Goal: Task Accomplishment & Management: Complete application form

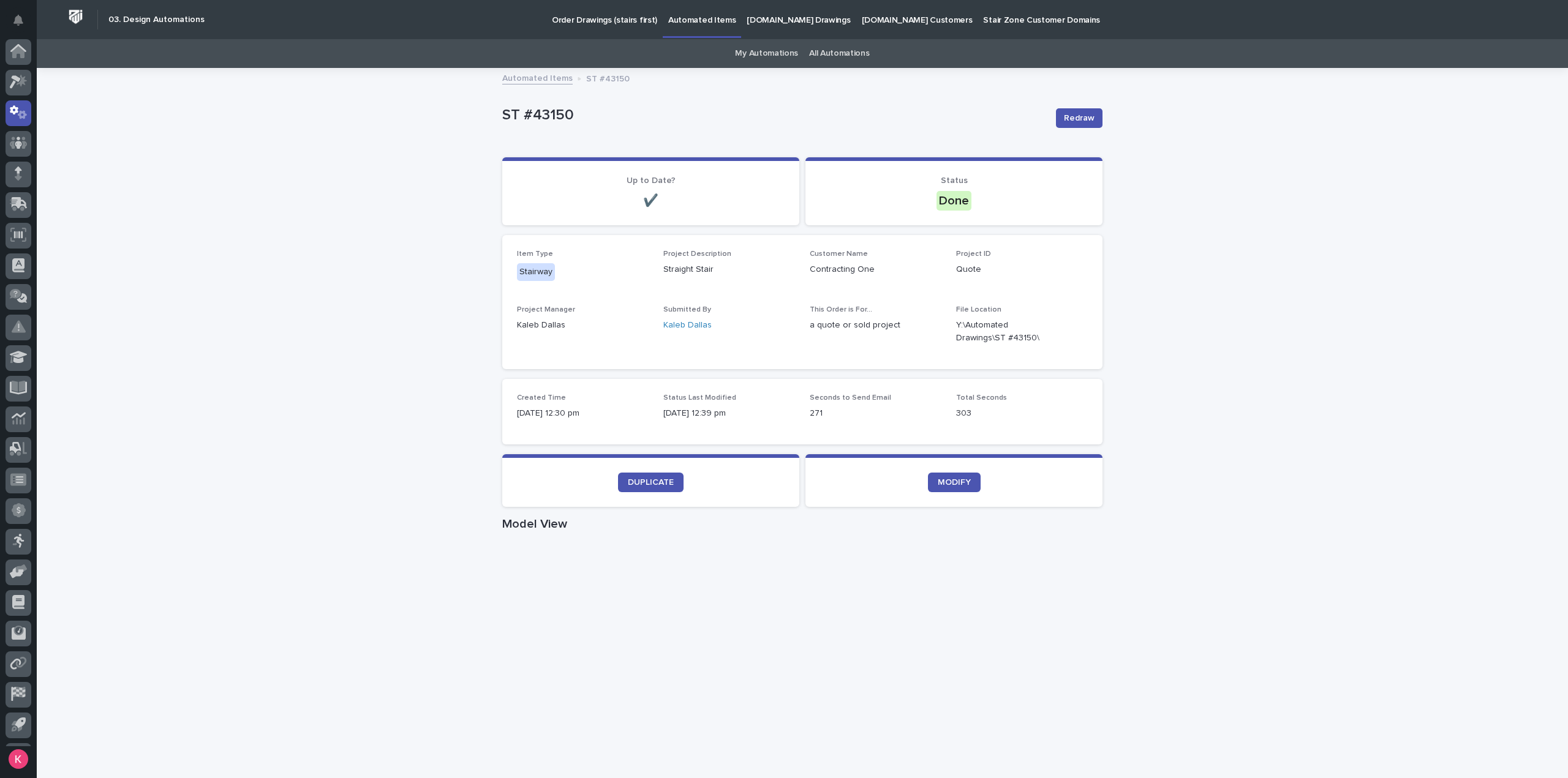
scroll to position [27, 0]
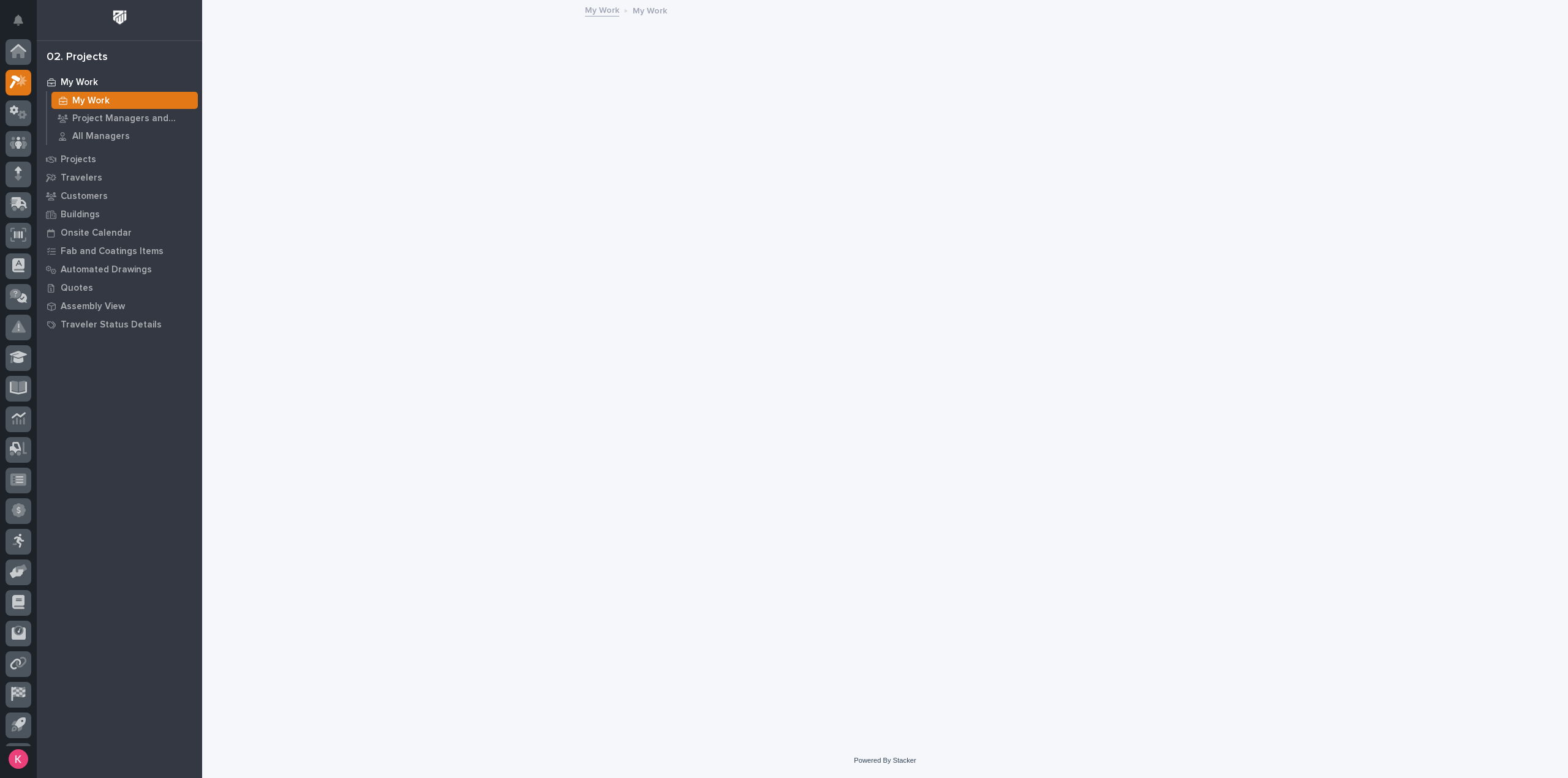
scroll to position [27, 0]
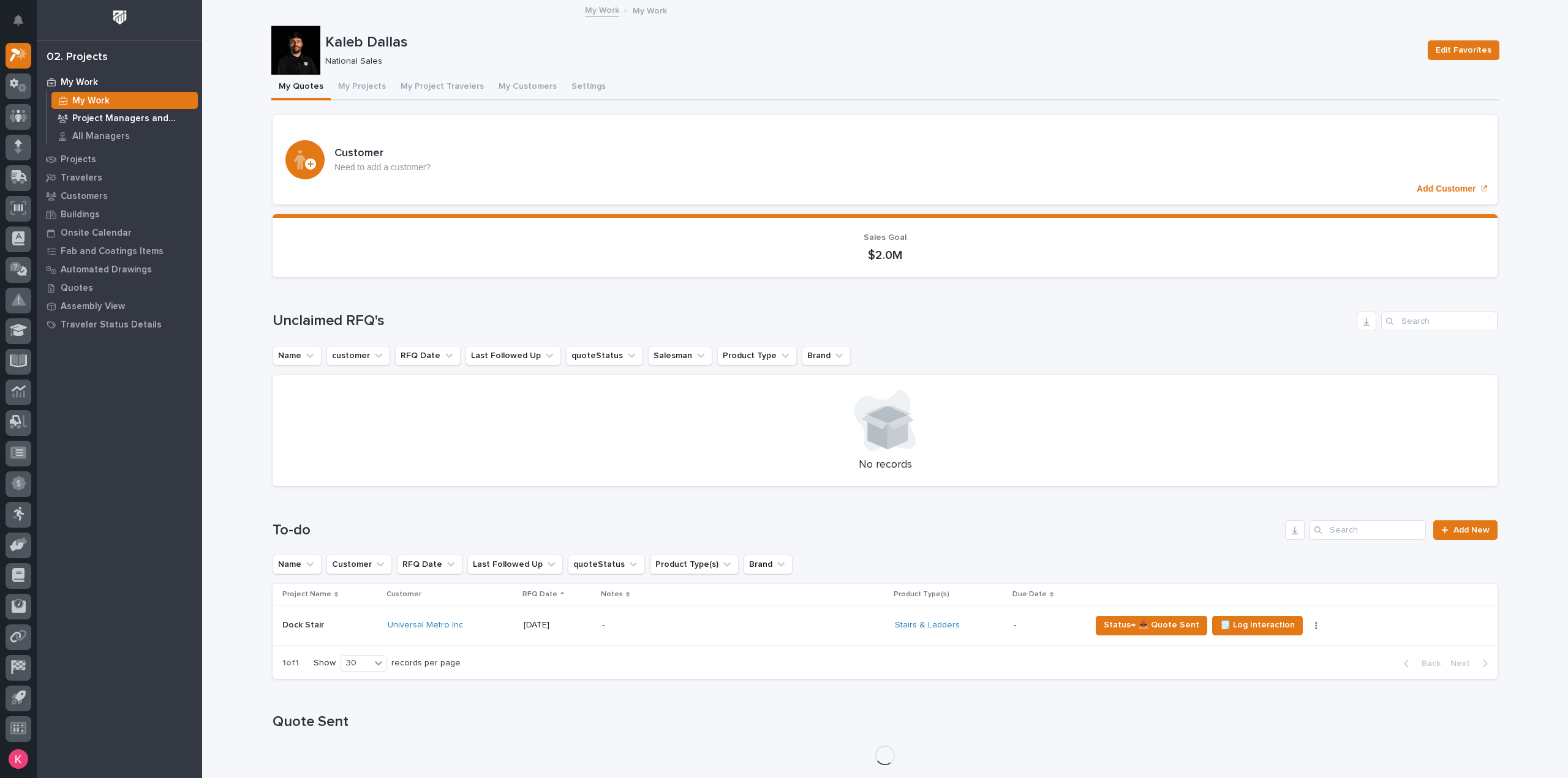
click at [119, 117] on p "Project Managers and Engineers" at bounding box center [133, 118] width 121 height 11
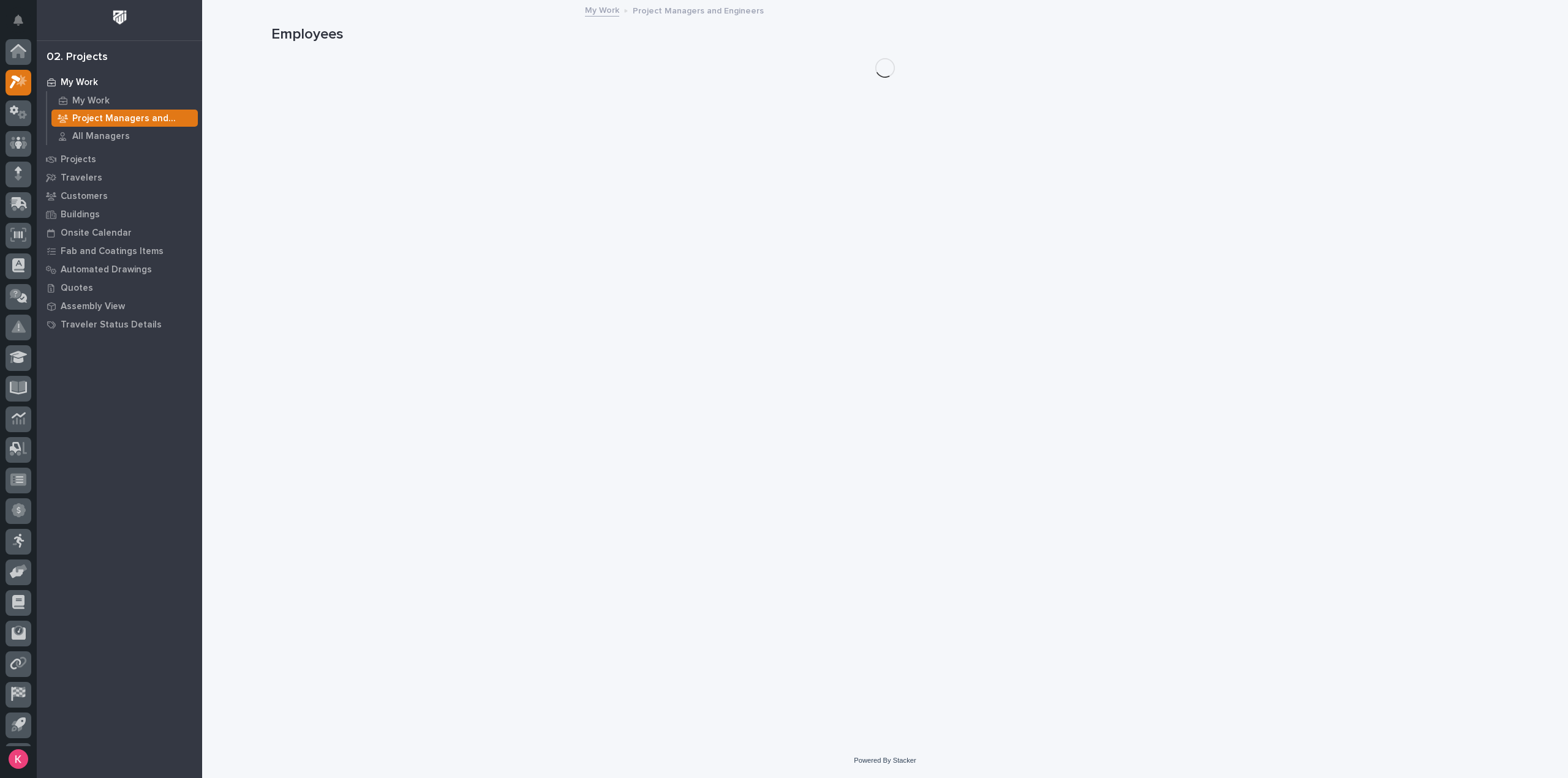
scroll to position [27, 0]
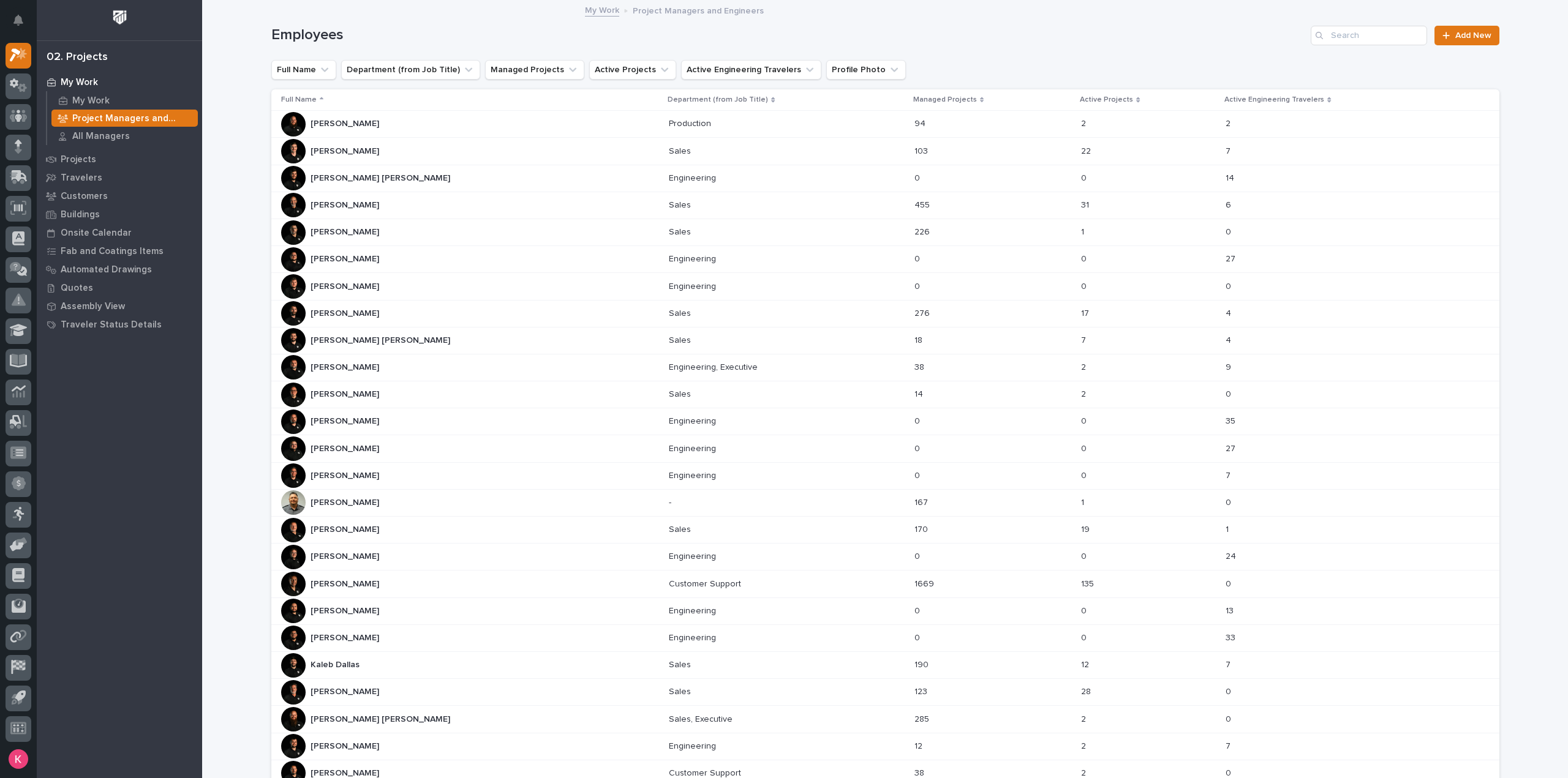
click at [421, 341] on div "Connor Matthes Connor Matthes" at bounding box center [470, 340] width 379 height 25
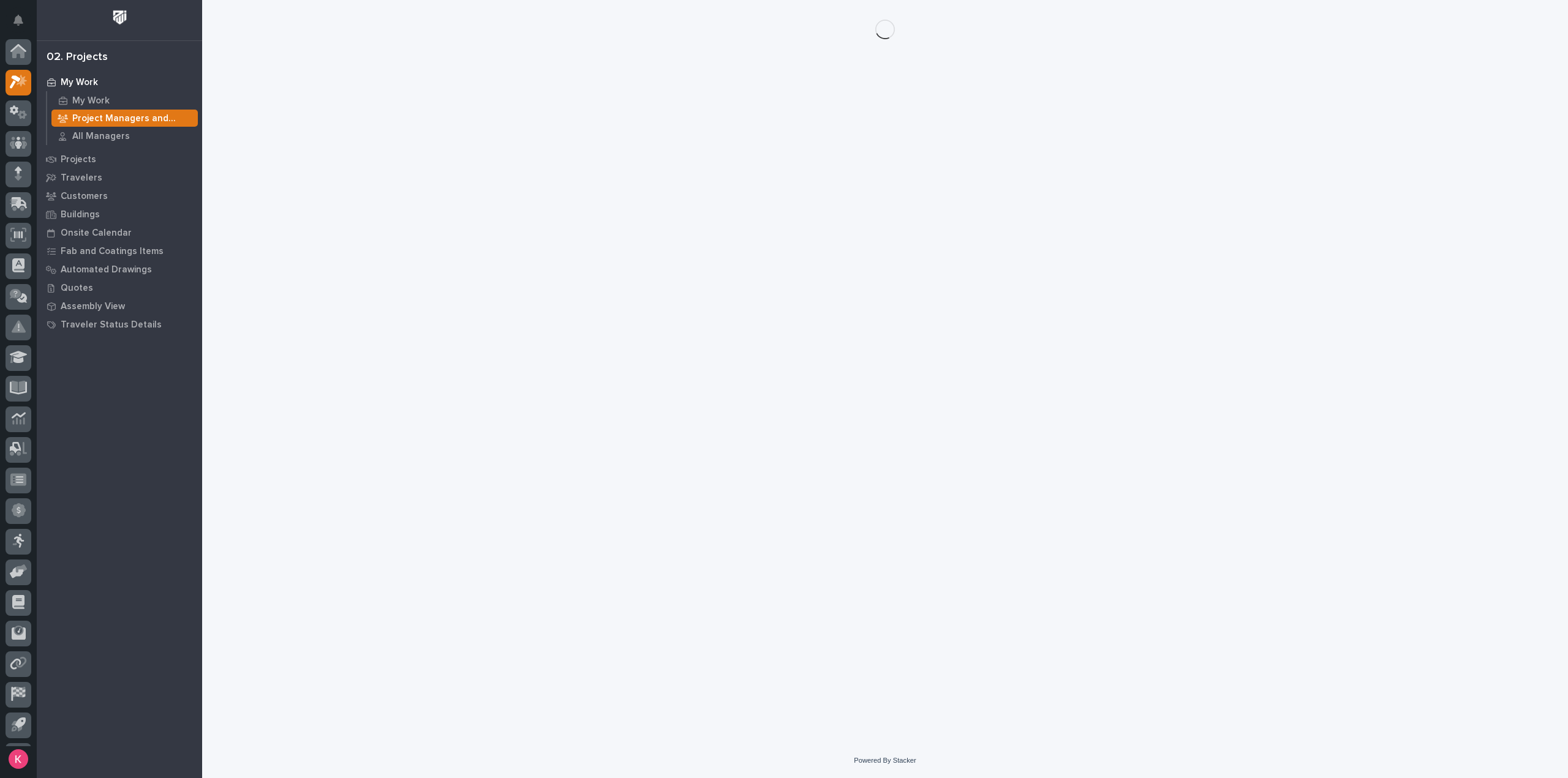
scroll to position [27, 0]
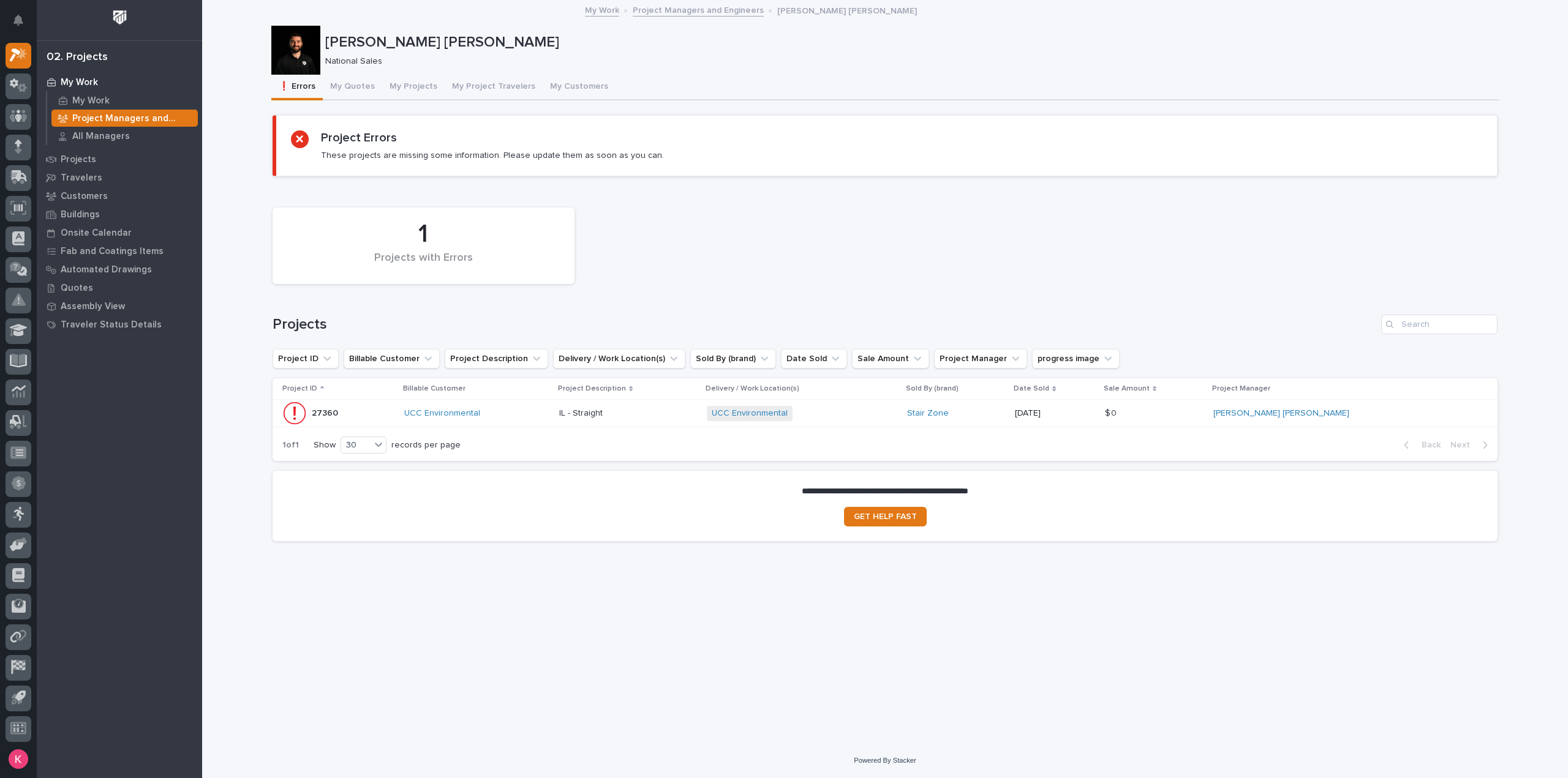
click at [690, 413] on p at bounding box center [628, 414] width 139 height 10
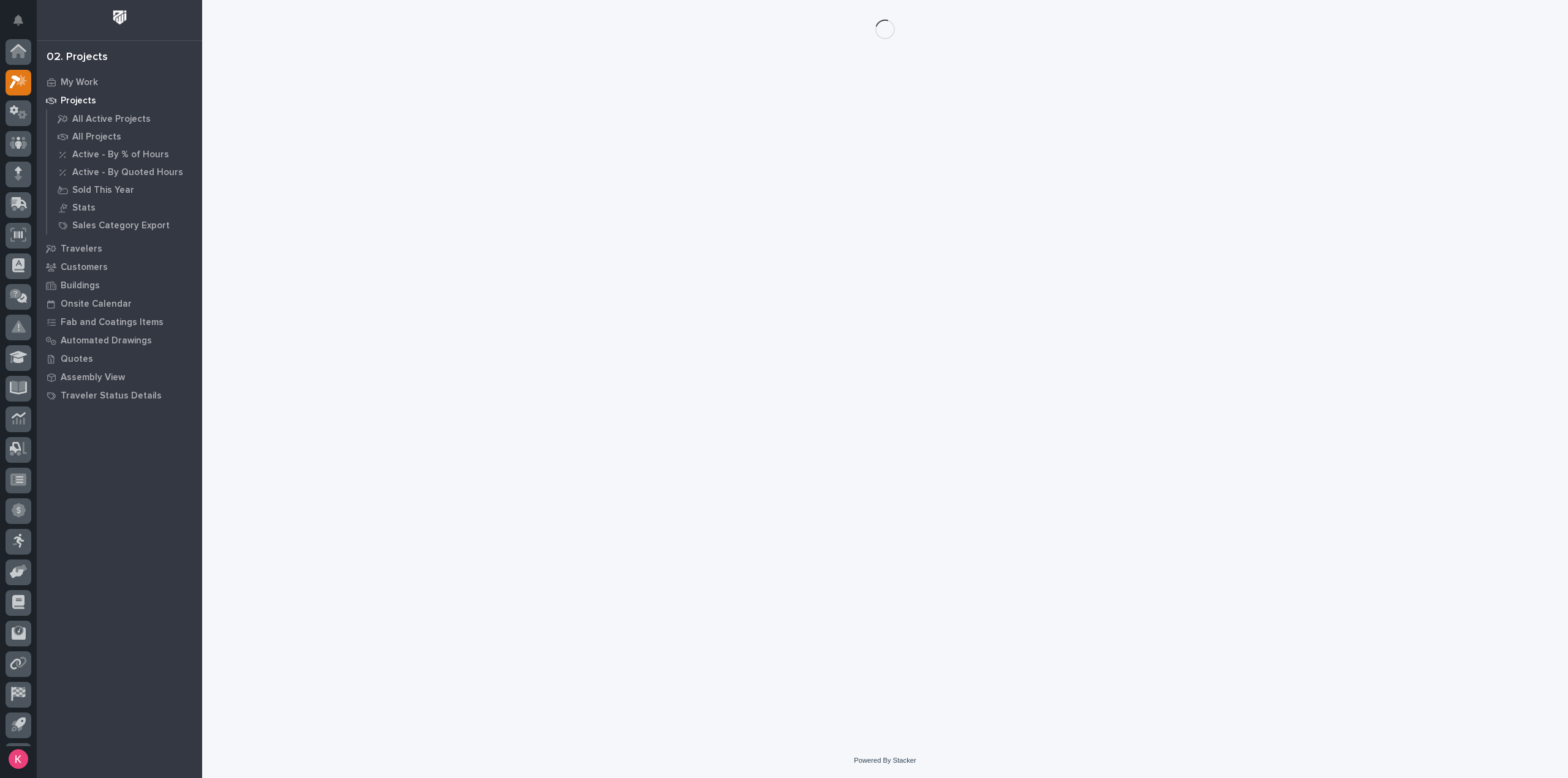
scroll to position [27, 0]
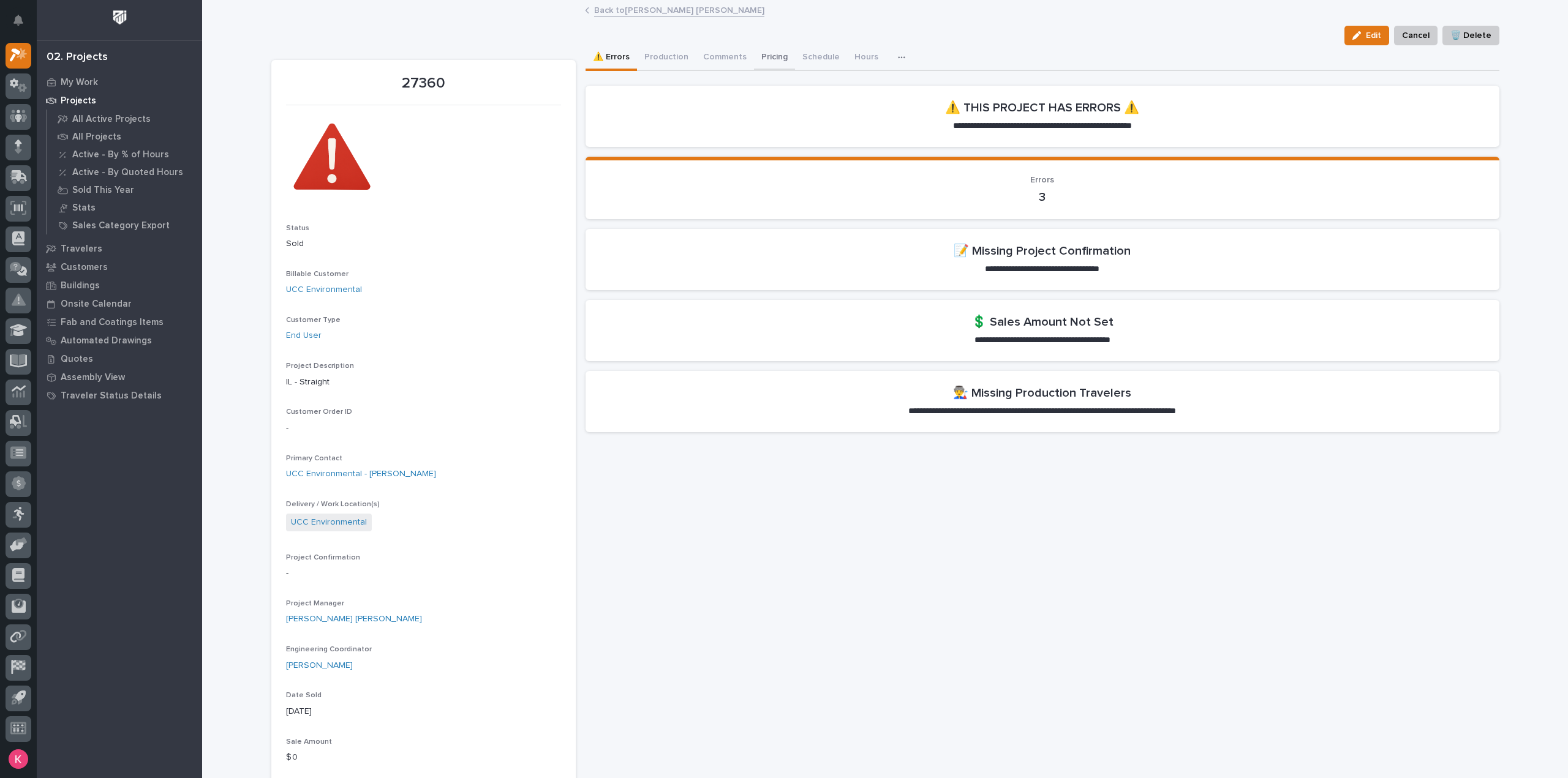
click at [775, 60] on button "Pricing" at bounding box center [775, 58] width 41 height 26
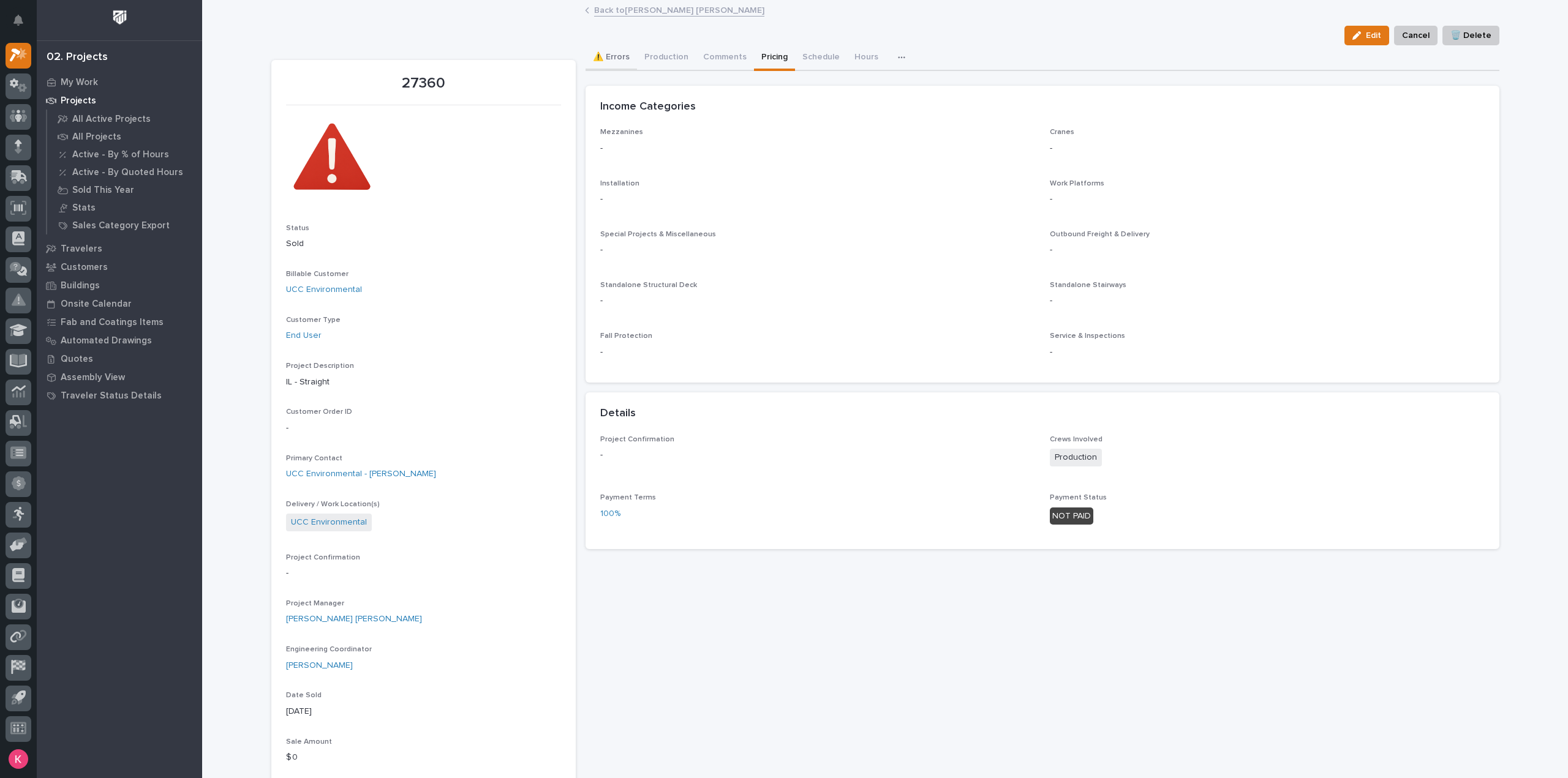
click at [627, 53] on button "⚠️ Errors" at bounding box center [611, 58] width 51 height 26
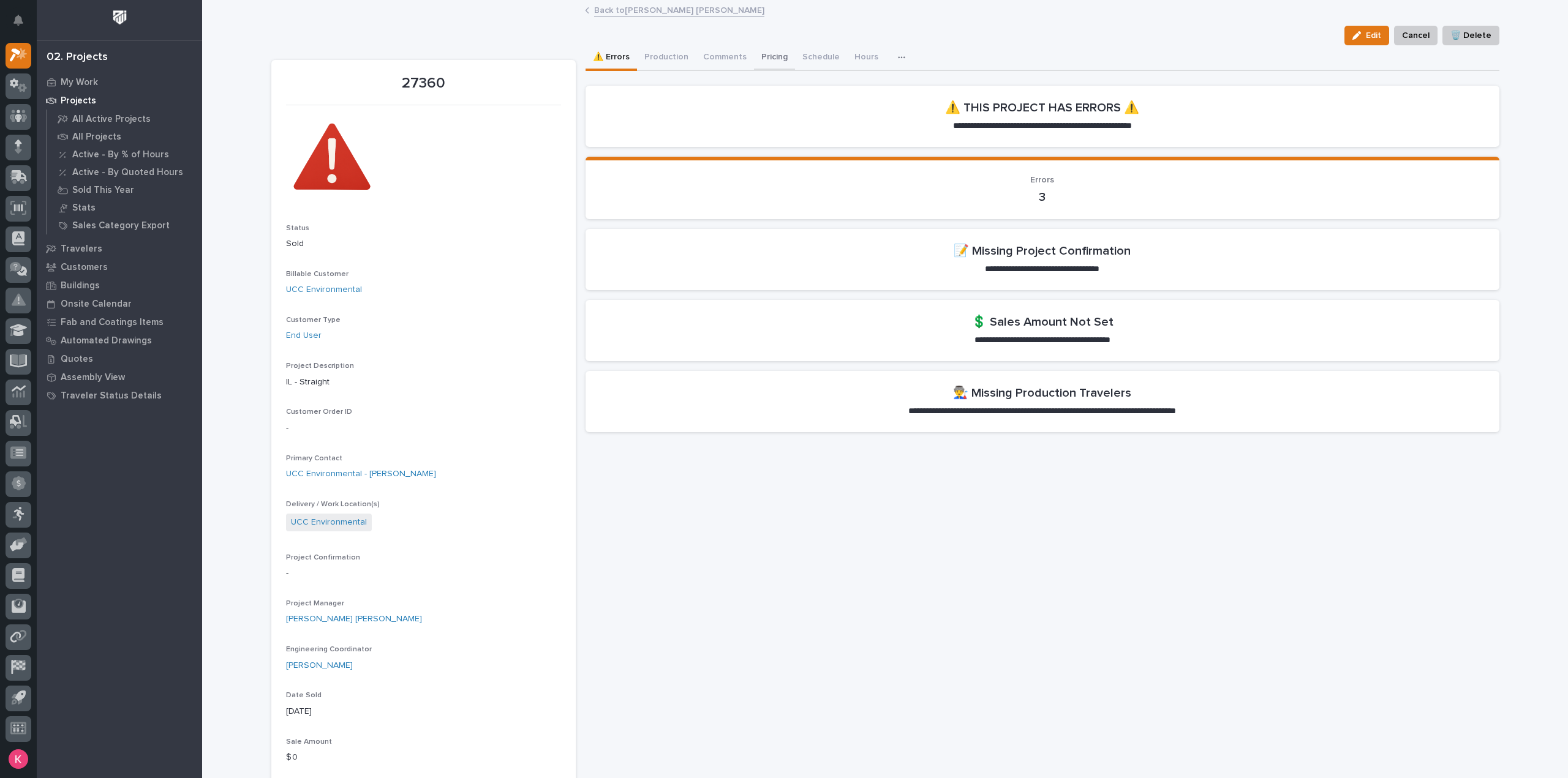
drag, startPoint x: 772, startPoint y: 54, endPoint x: 778, endPoint y: 60, distance: 8.5
click at [771, 54] on button "Pricing" at bounding box center [775, 58] width 41 height 26
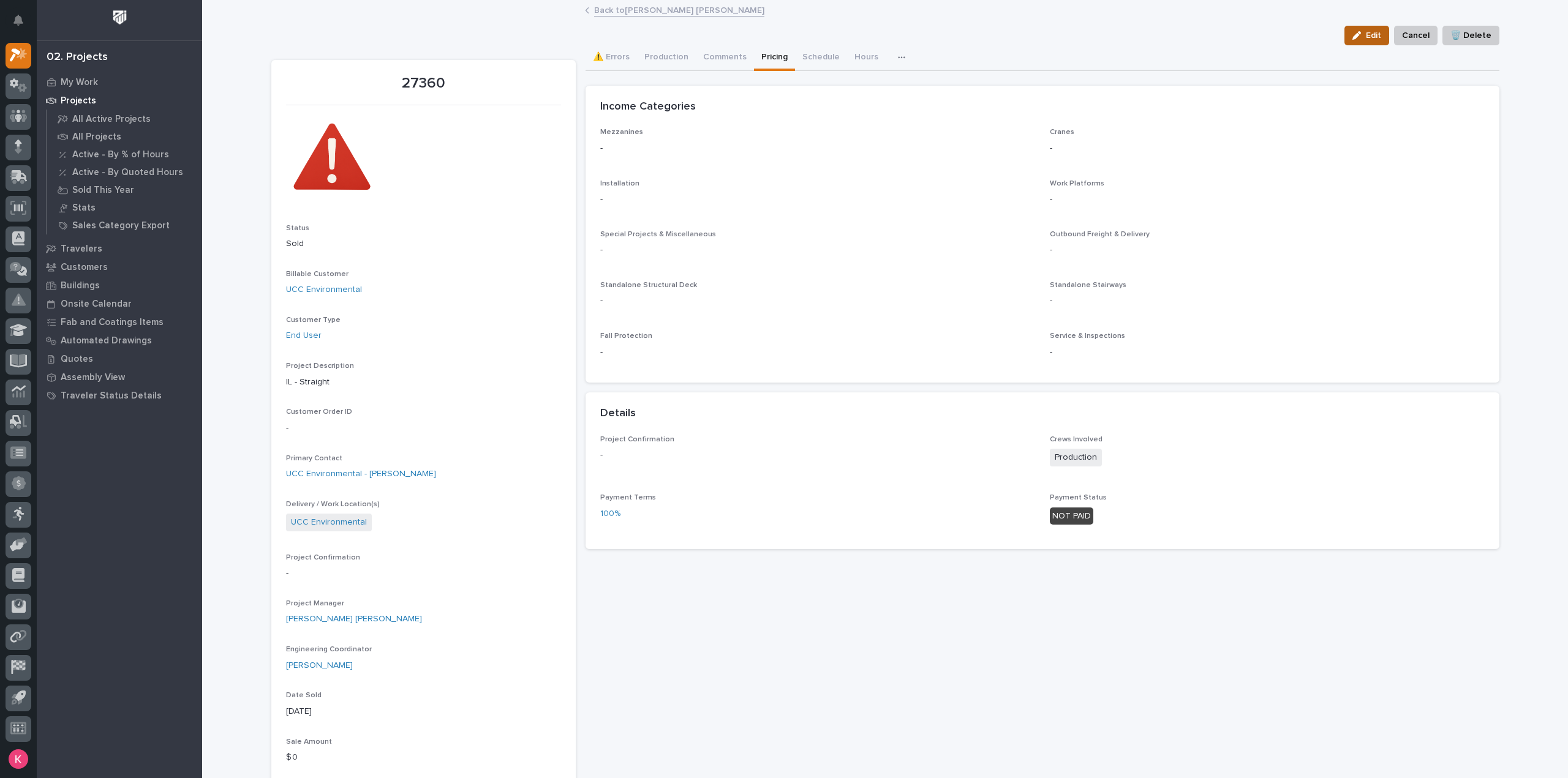
click at [1370, 29] on button "Edit" at bounding box center [1366, 35] width 45 height 20
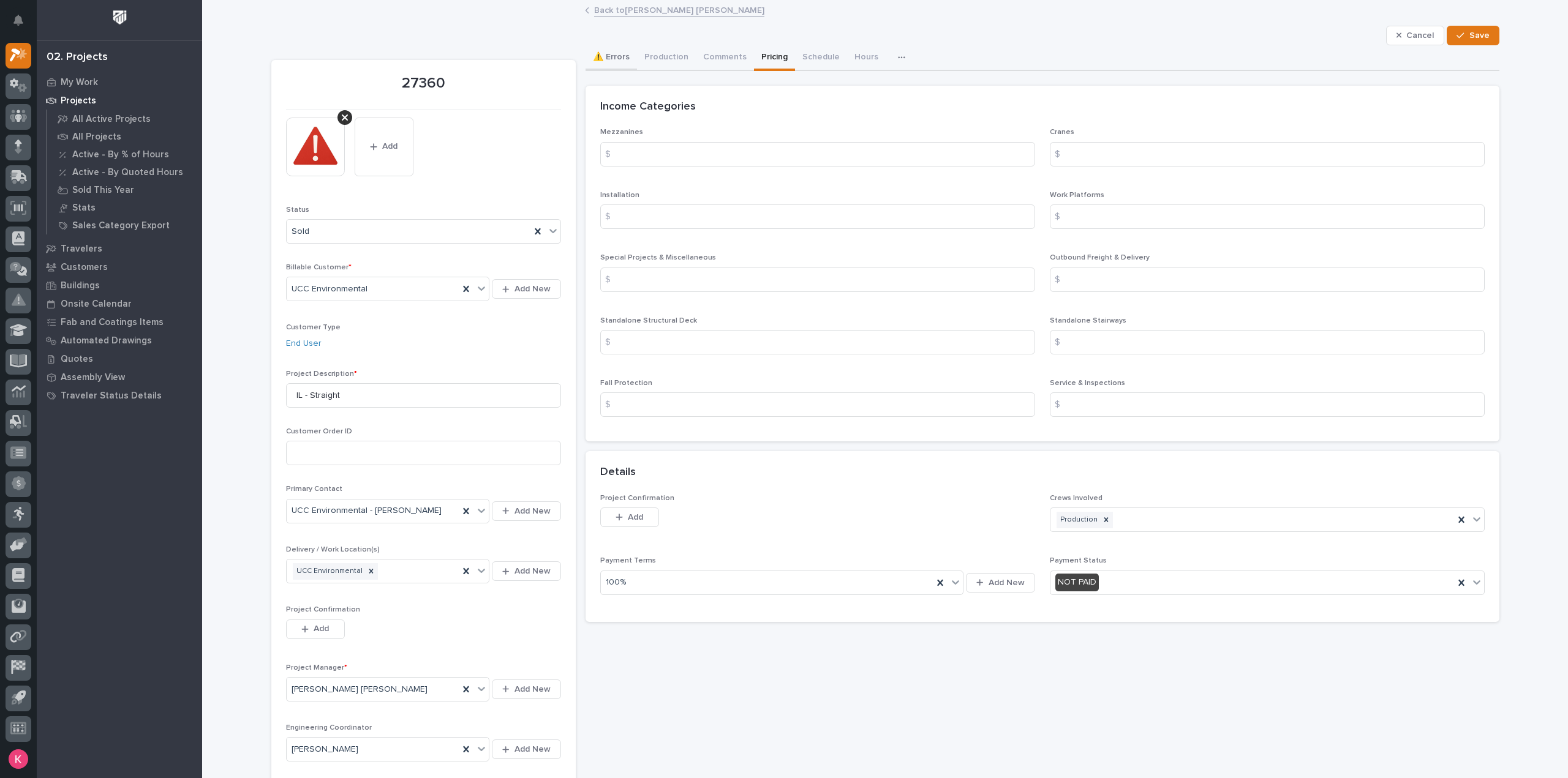
click at [609, 60] on button "⚠️ Errors" at bounding box center [611, 58] width 51 height 26
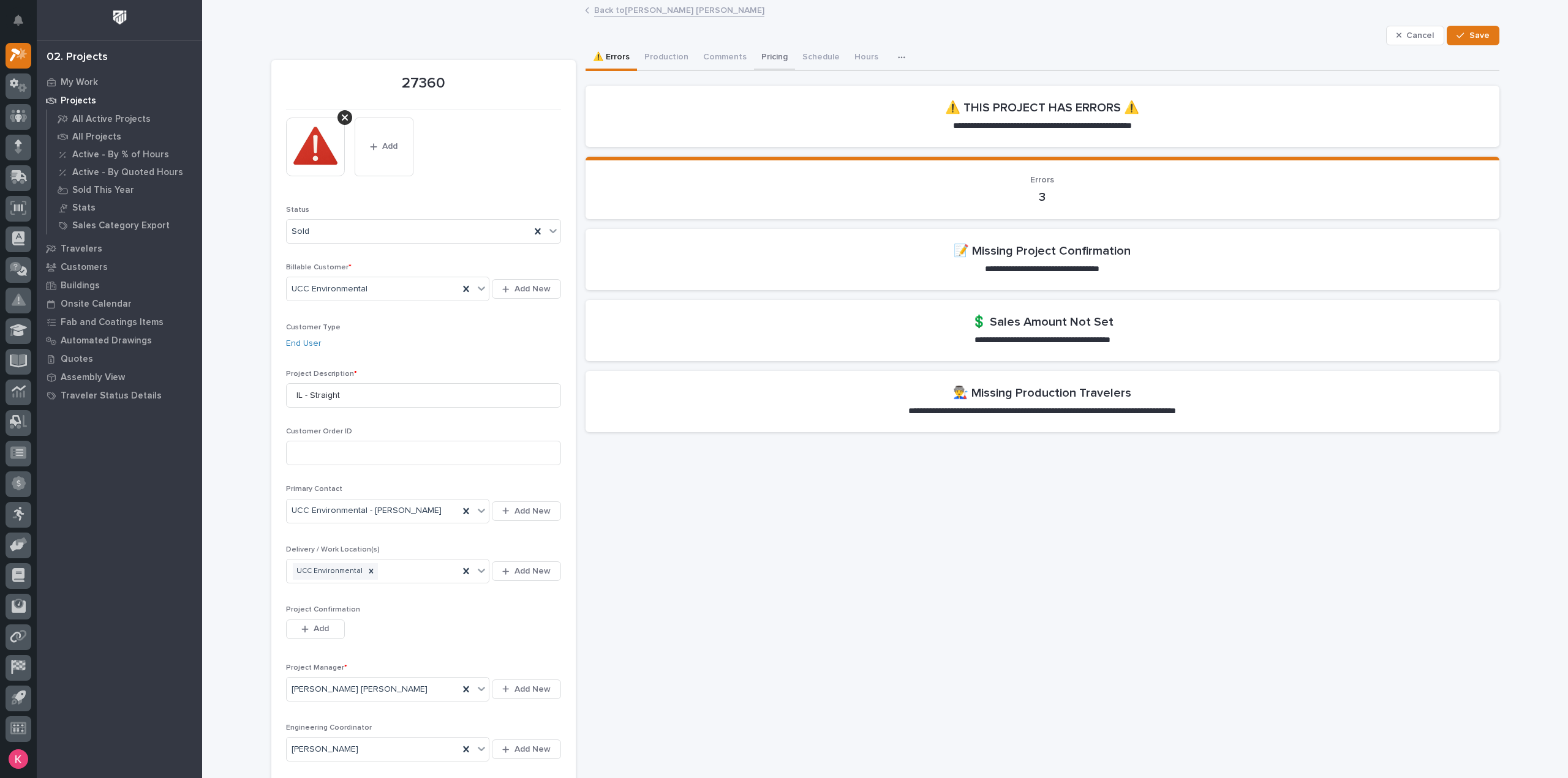
click at [781, 57] on button "Pricing" at bounding box center [775, 58] width 41 height 26
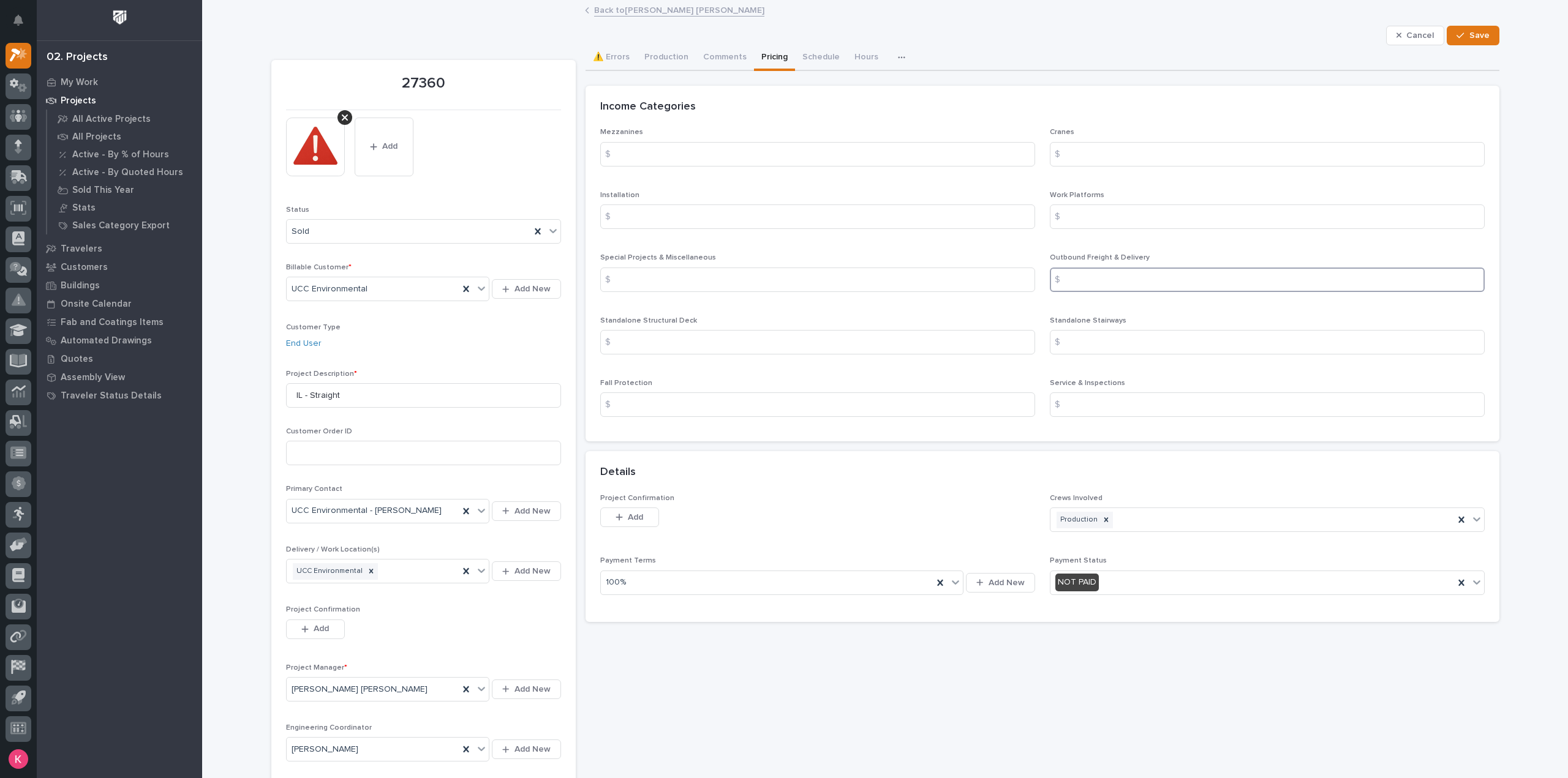
click at [1125, 286] on input at bounding box center [1267, 279] width 435 height 25
drag, startPoint x: 1128, startPoint y: 348, endPoint x: 1140, endPoint y: 352, distance: 12.6
click at [1131, 352] on input at bounding box center [1267, 342] width 435 height 25
click at [621, 54] on button "⚠️ Errors" at bounding box center [611, 58] width 51 height 26
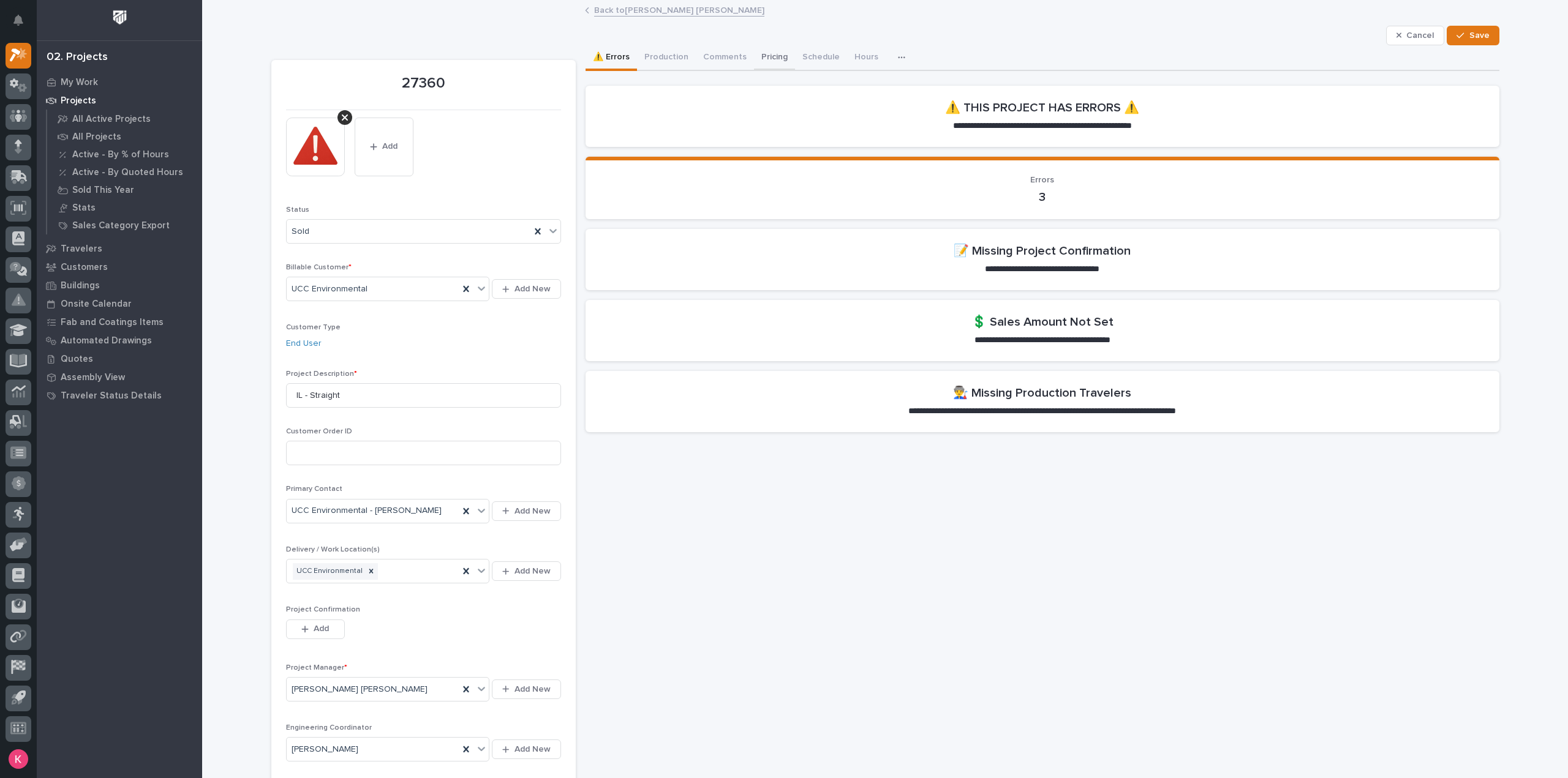
click at [775, 49] on button "Pricing" at bounding box center [775, 58] width 41 height 26
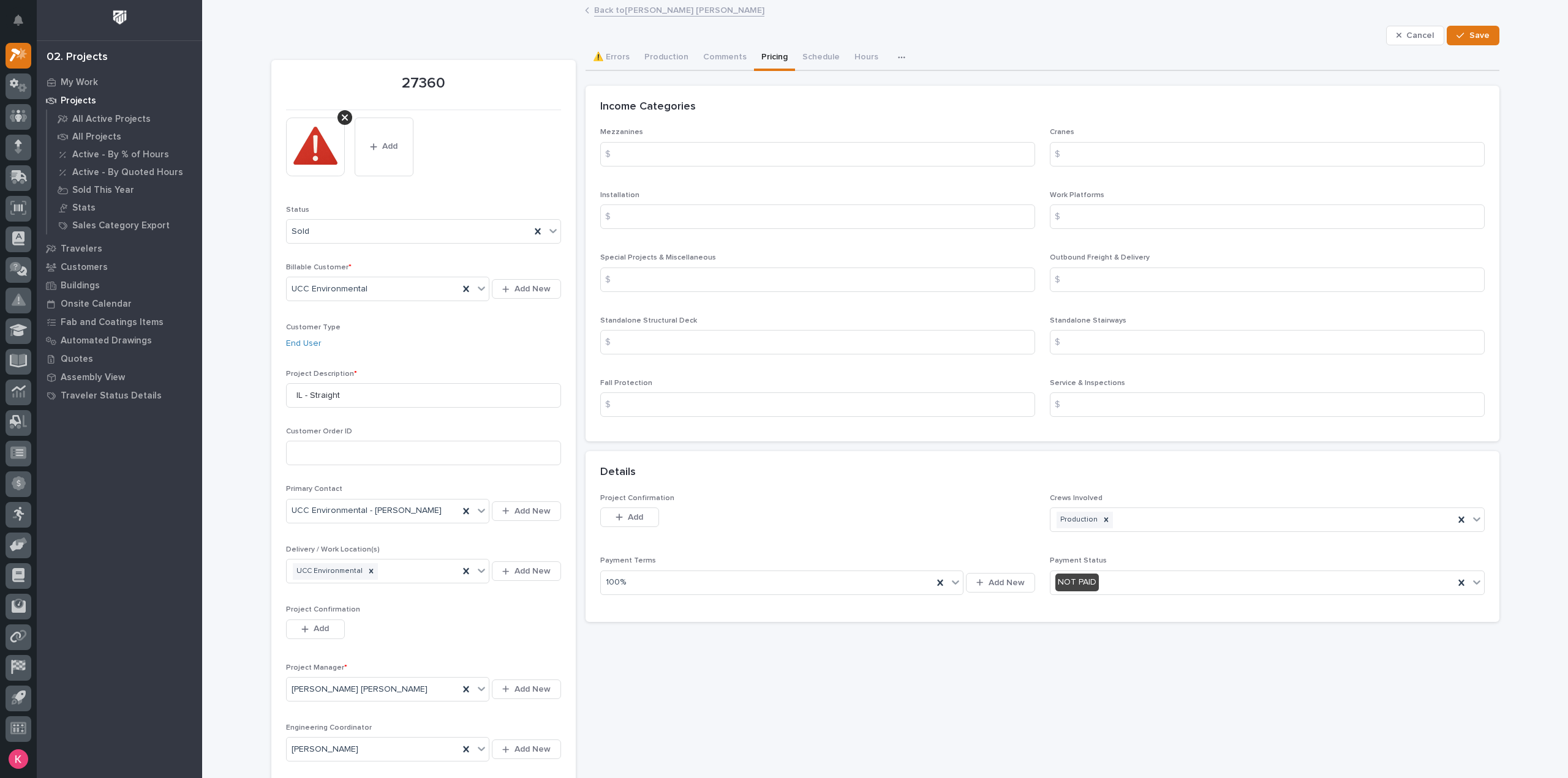
drag, startPoint x: 1407, startPoint y: 31, endPoint x: 1360, endPoint y: 112, distance: 93.6
click at [1407, 31] on span "Cancel" at bounding box center [1420, 35] width 27 height 11
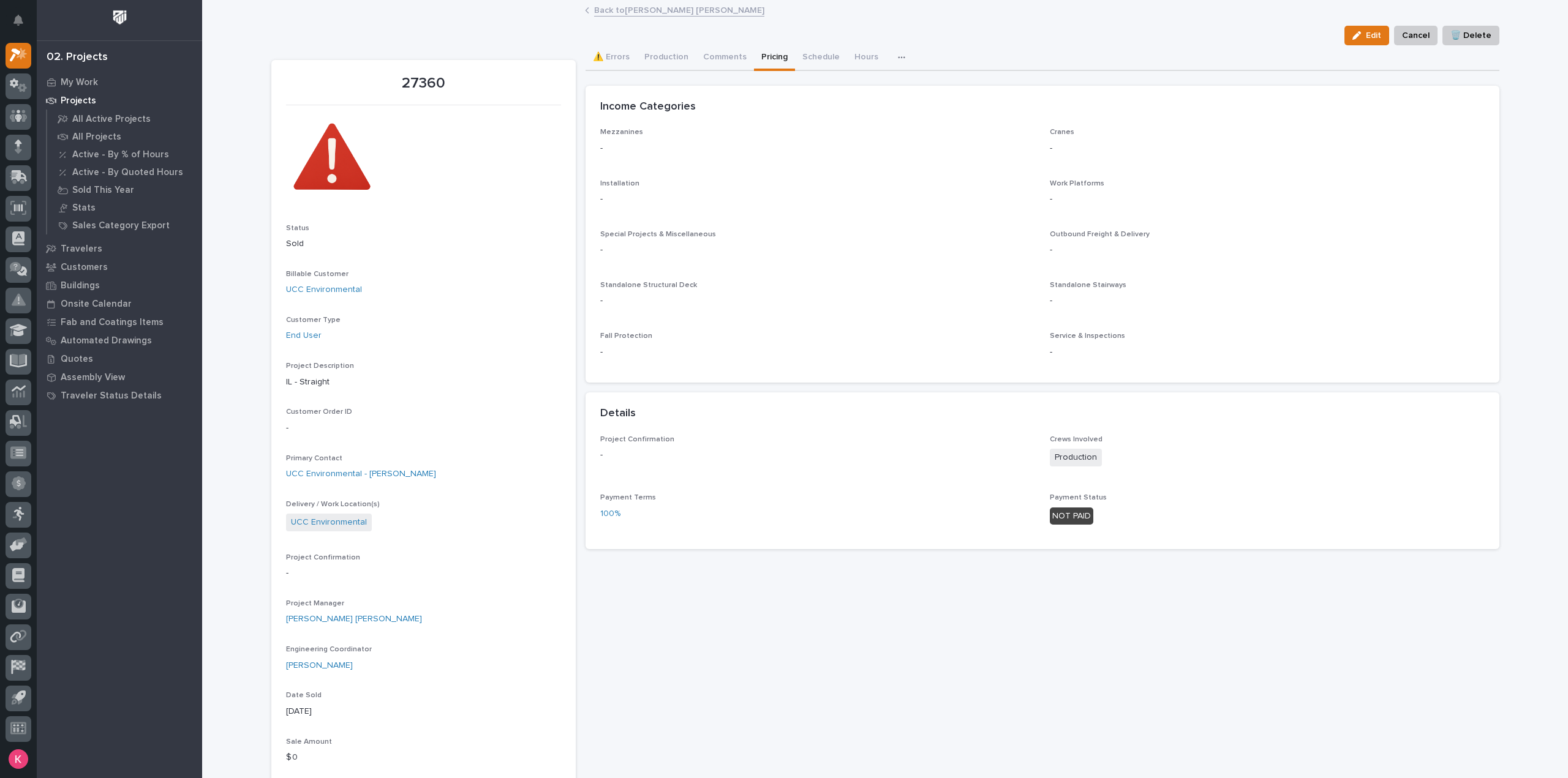
click at [601, 5] on link "Back to Connor Matthes" at bounding box center [679, 9] width 170 height 14
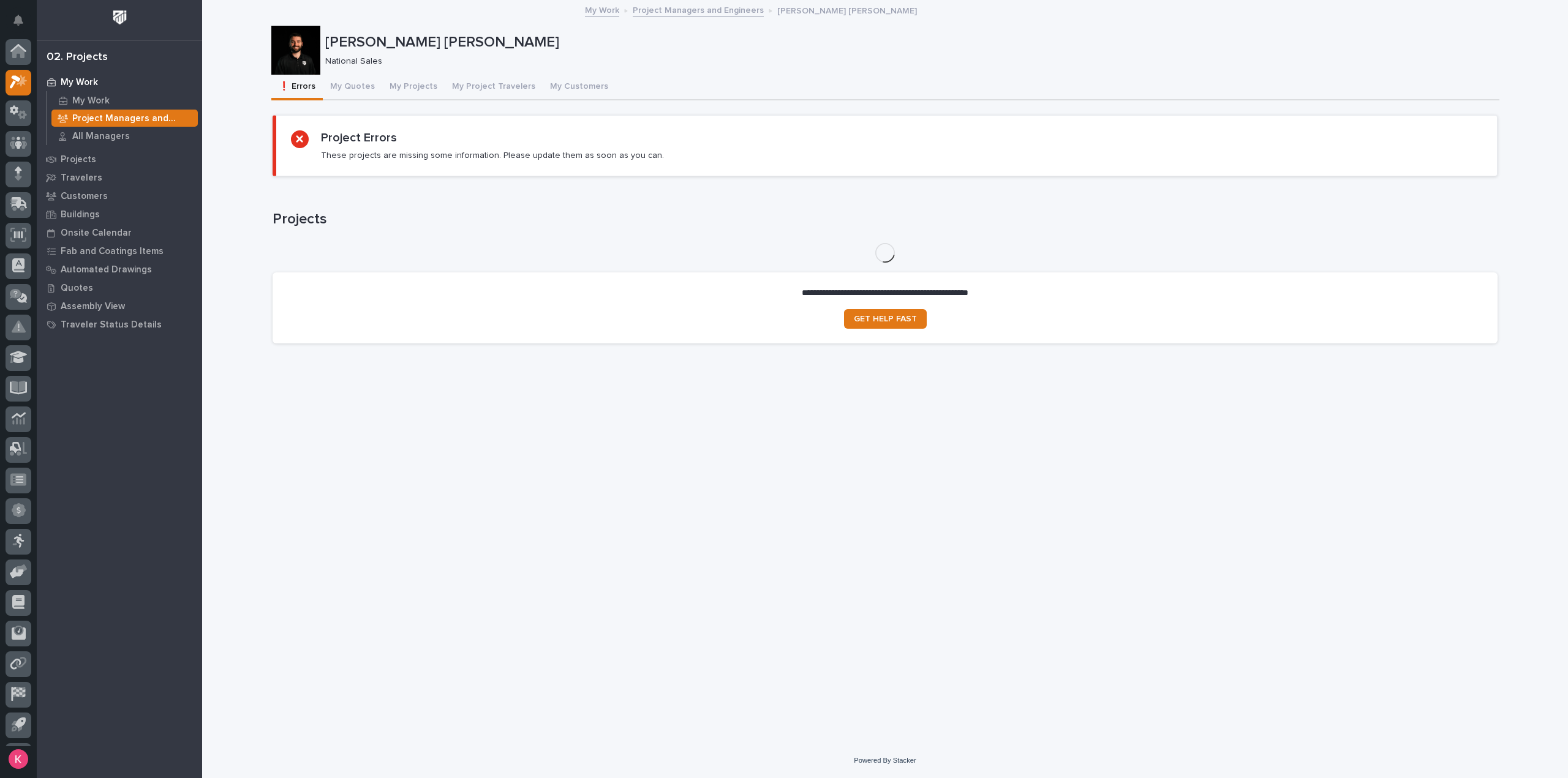
scroll to position [27, 0]
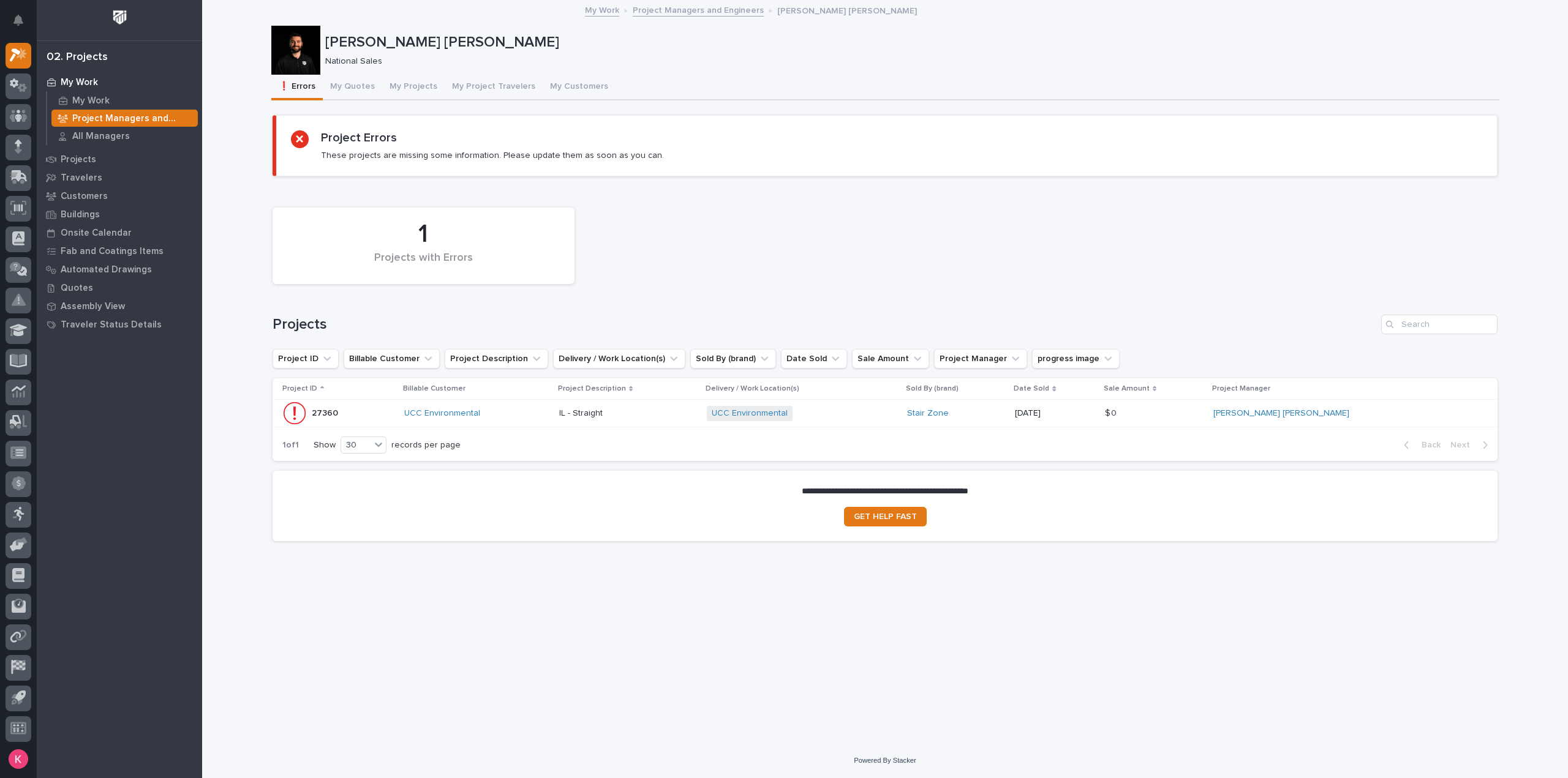
click at [80, 87] on p "My Work" at bounding box center [79, 83] width 37 height 11
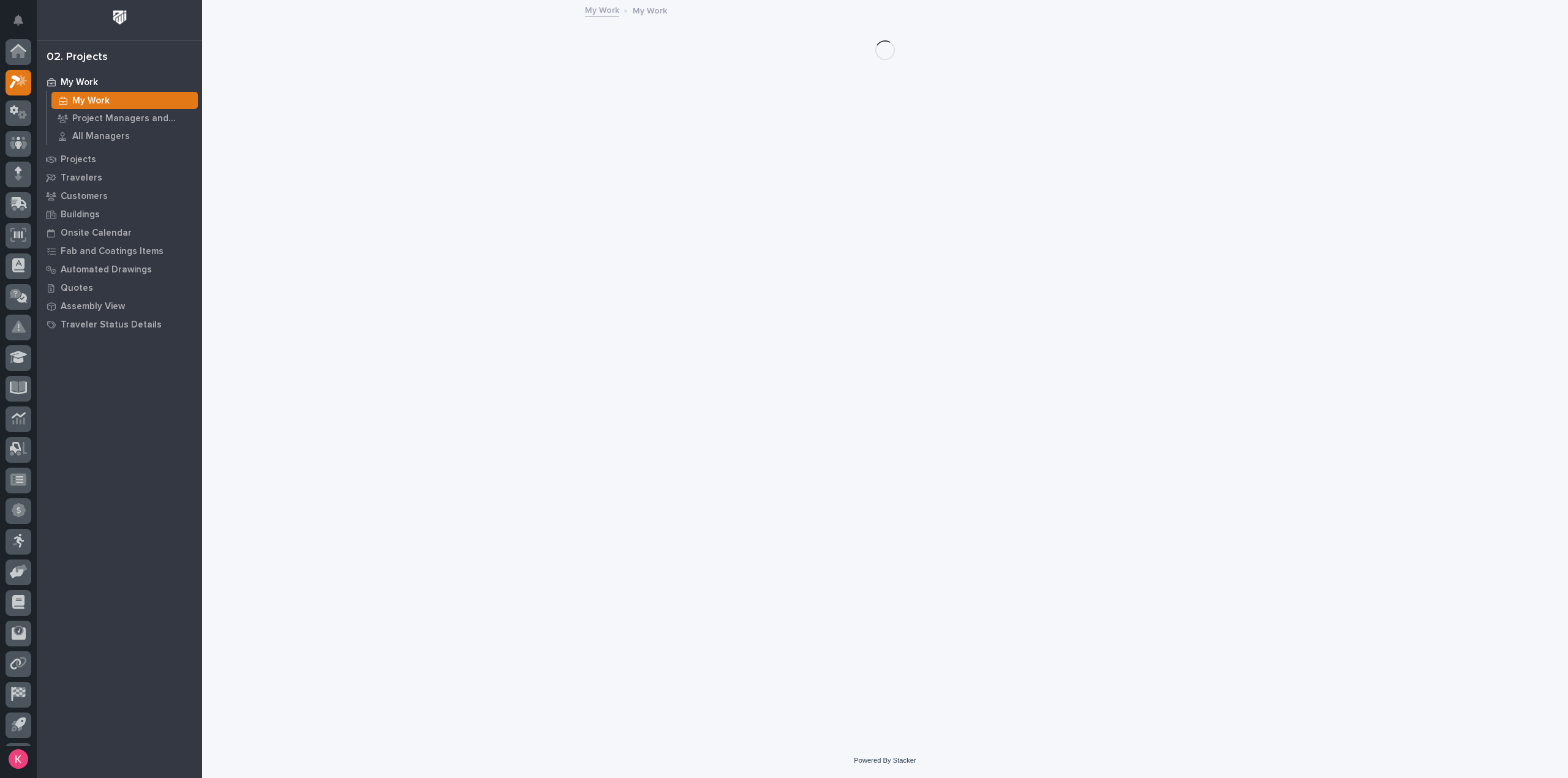
scroll to position [27, 0]
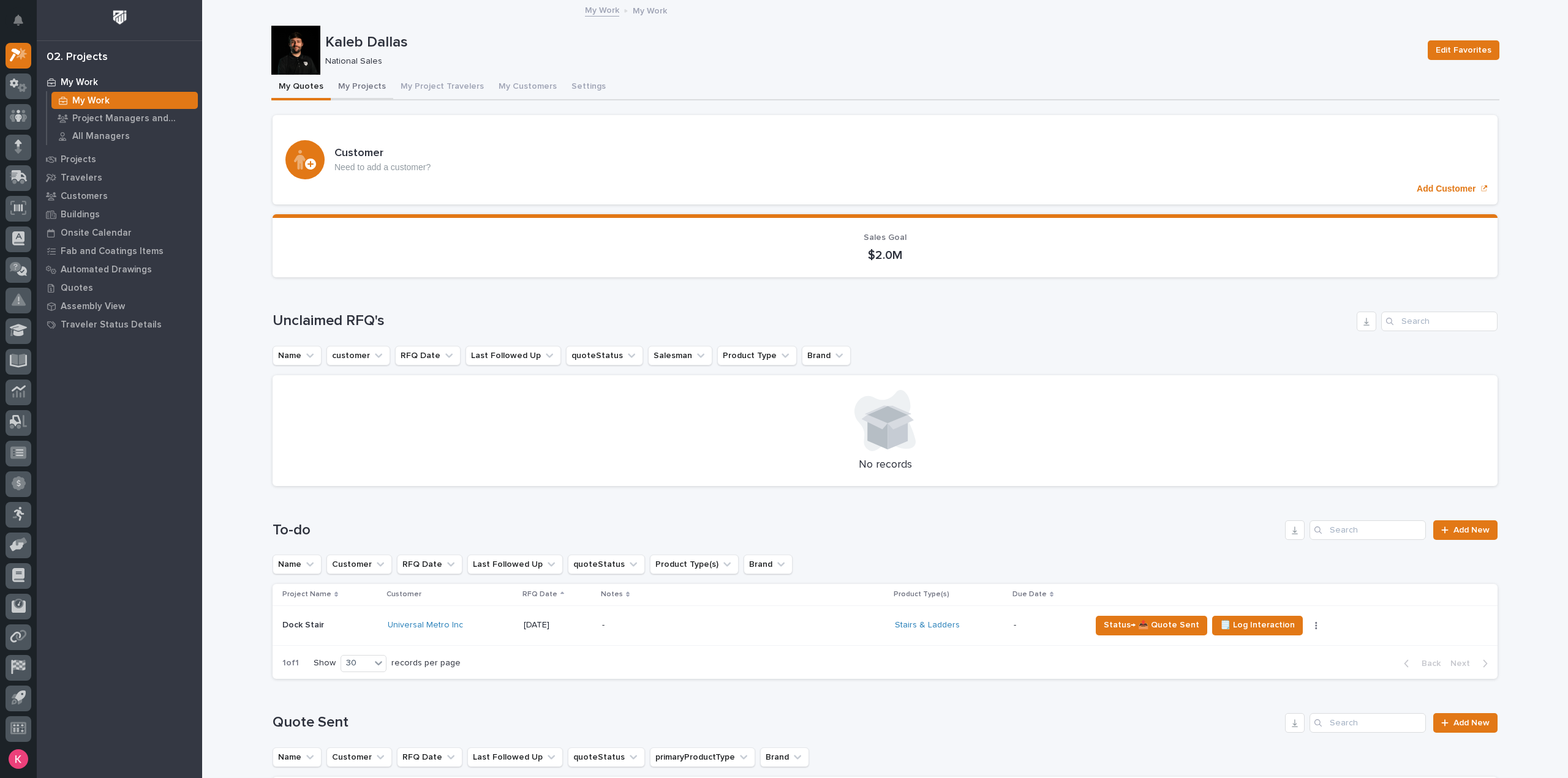
click at [352, 94] on button "My Projects" at bounding box center [361, 88] width 62 height 26
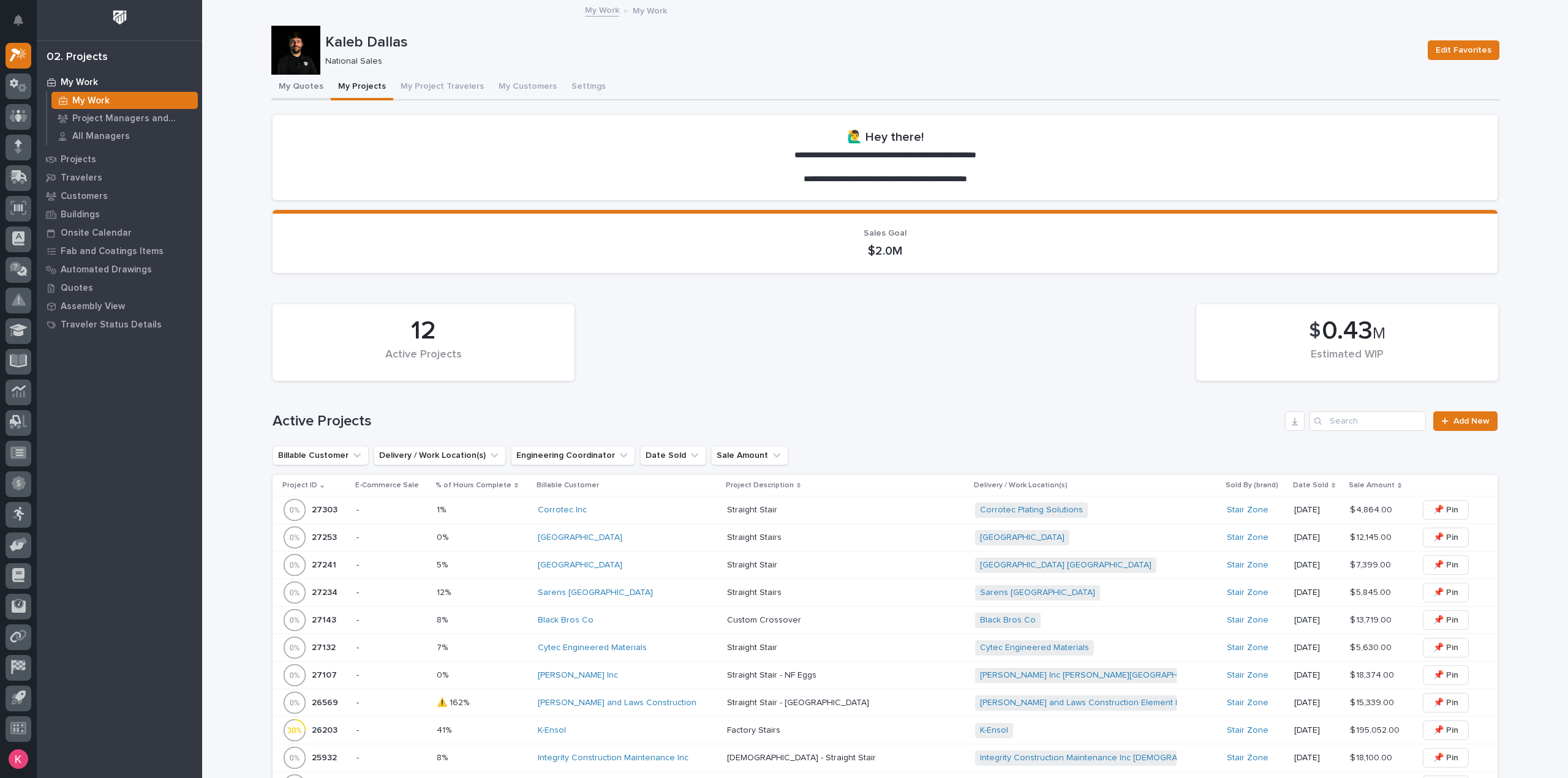
click at [286, 89] on button "My Quotes" at bounding box center [301, 88] width 60 height 26
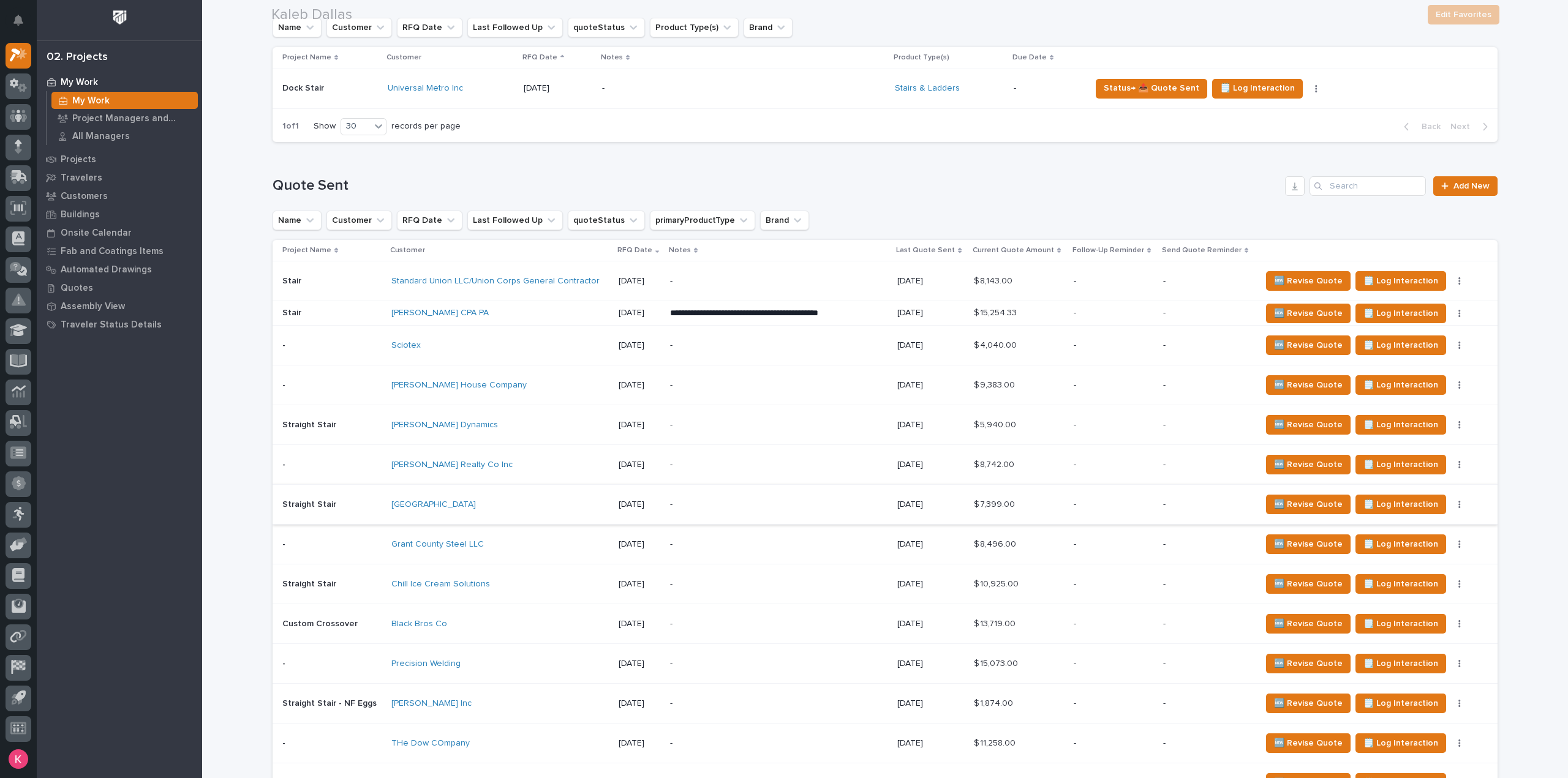
scroll to position [551, 0]
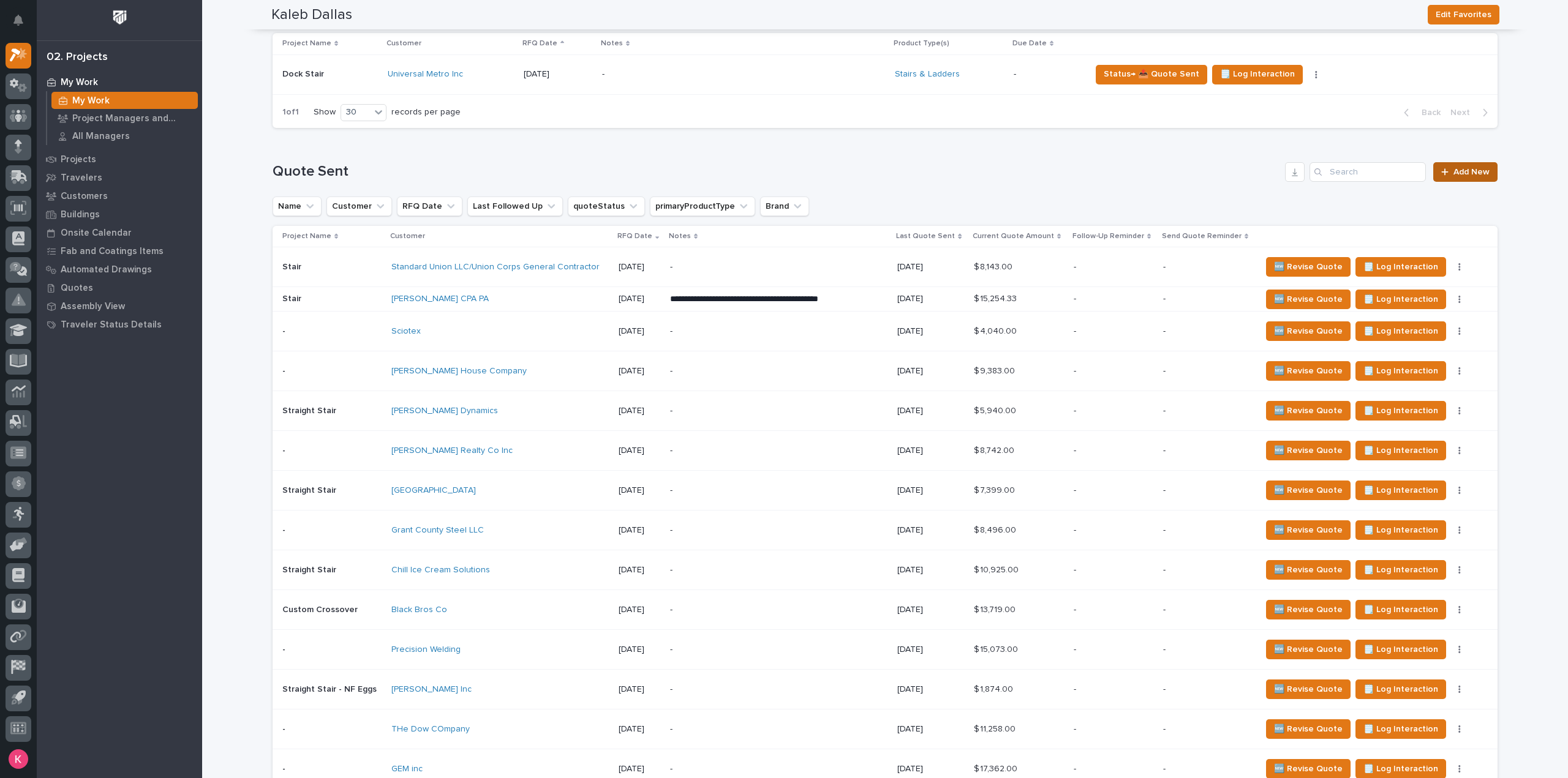
click at [1468, 172] on span "Add New" at bounding box center [1471, 172] width 36 height 9
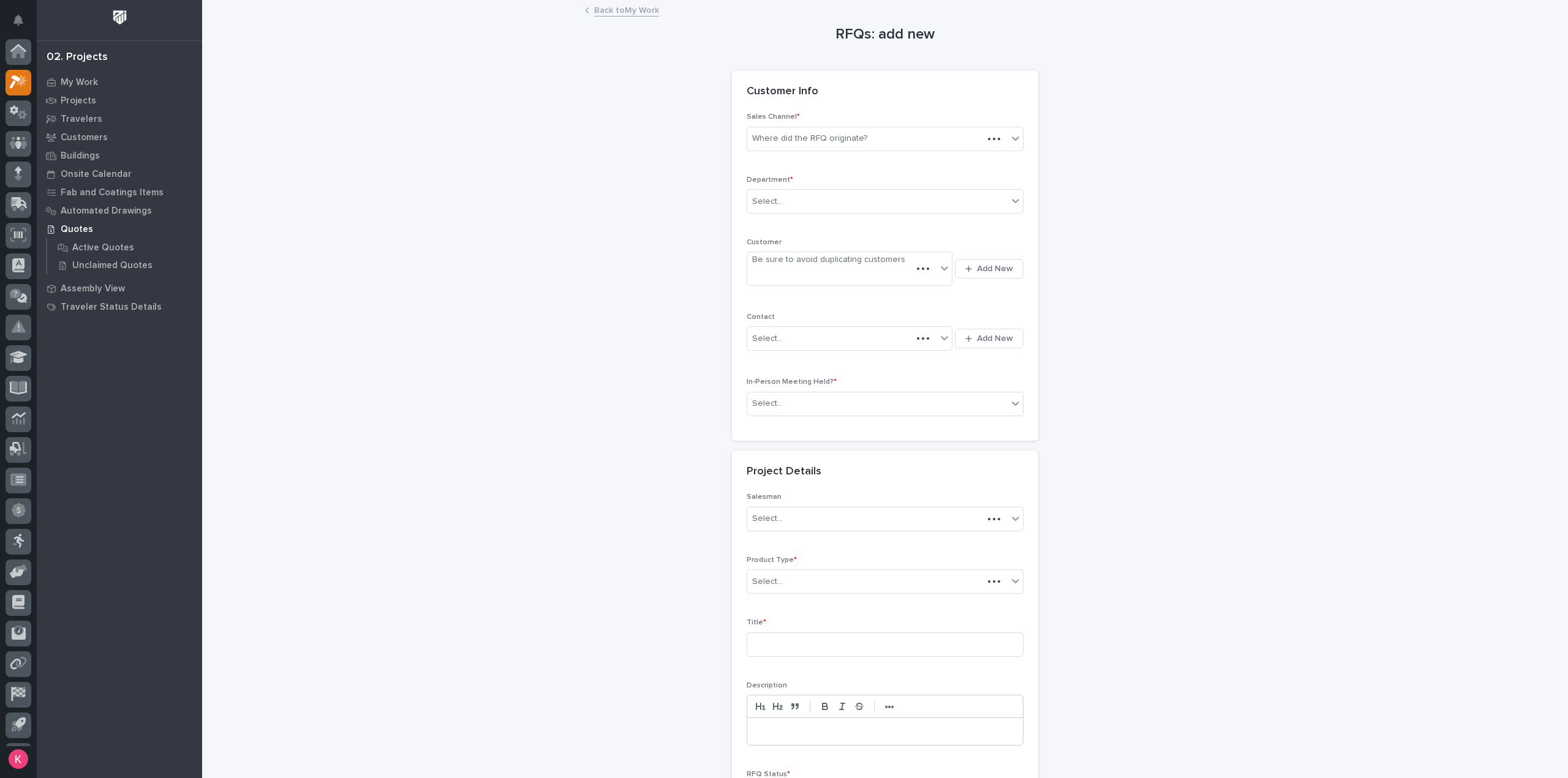
scroll to position [27, 0]
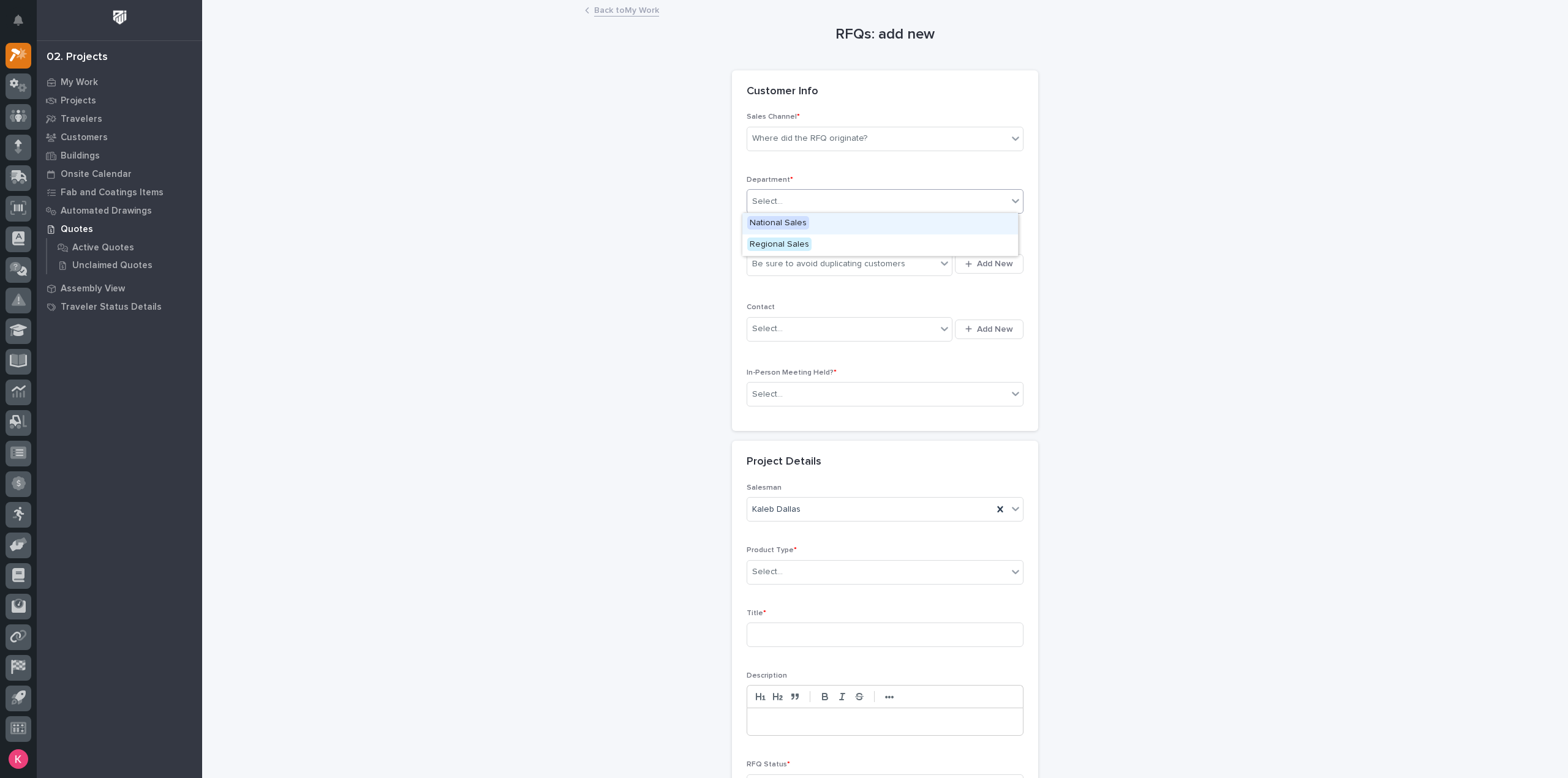
click at [830, 200] on div "Select..." at bounding box center [878, 202] width 260 height 20
click at [824, 220] on div "National Sales" at bounding box center [880, 223] width 276 height 21
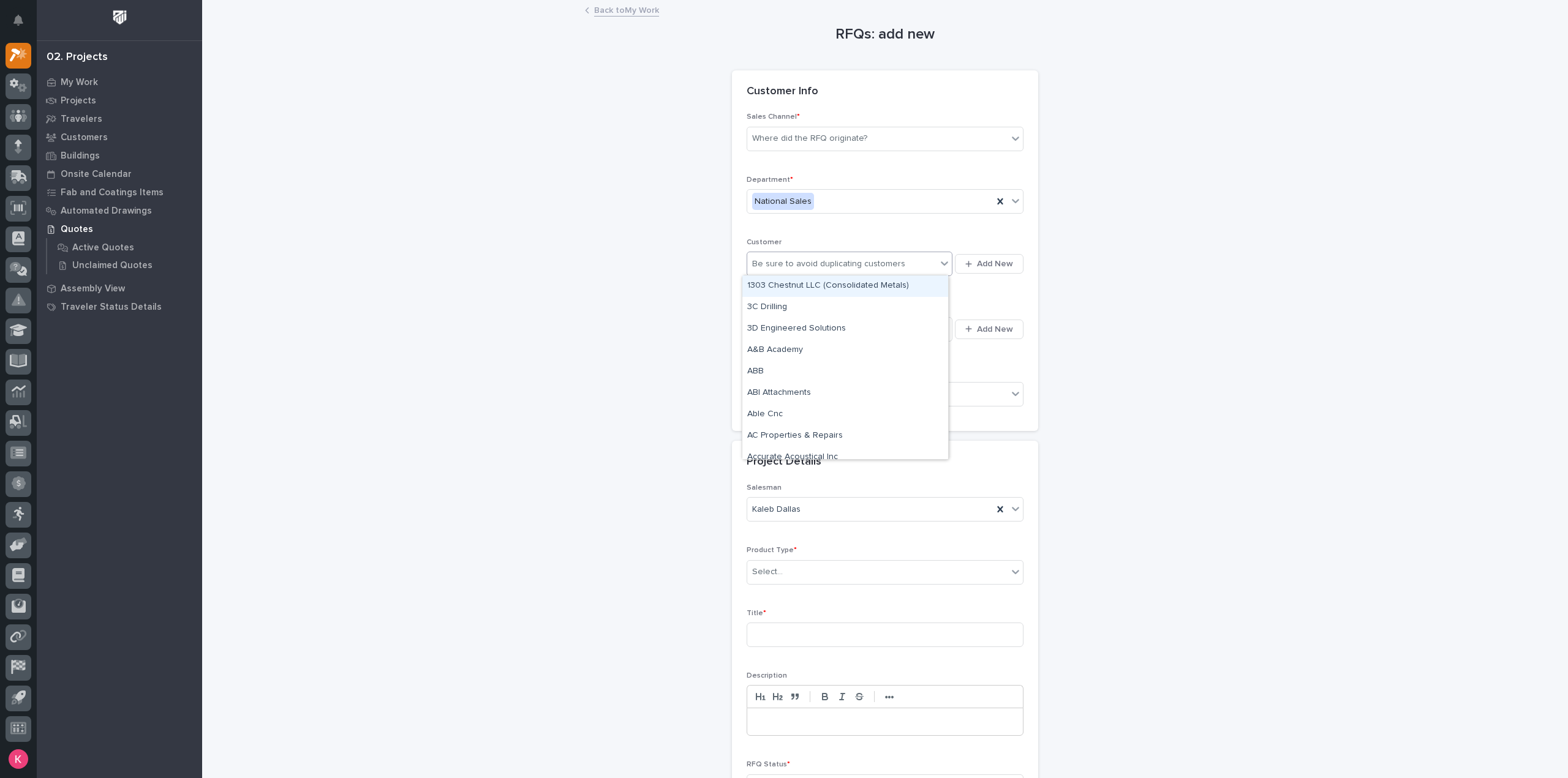
click at [815, 260] on div "Be sure to avoid duplicating customers" at bounding box center [828, 264] width 153 height 13
type input "**********"
click at [804, 379] on div "Contracting One" at bounding box center [845, 371] width 206 height 21
click at [828, 340] on div "Contact Select... Add New" at bounding box center [884, 328] width 277 height 50
click at [847, 337] on div "Select..." at bounding box center [850, 329] width 206 height 25
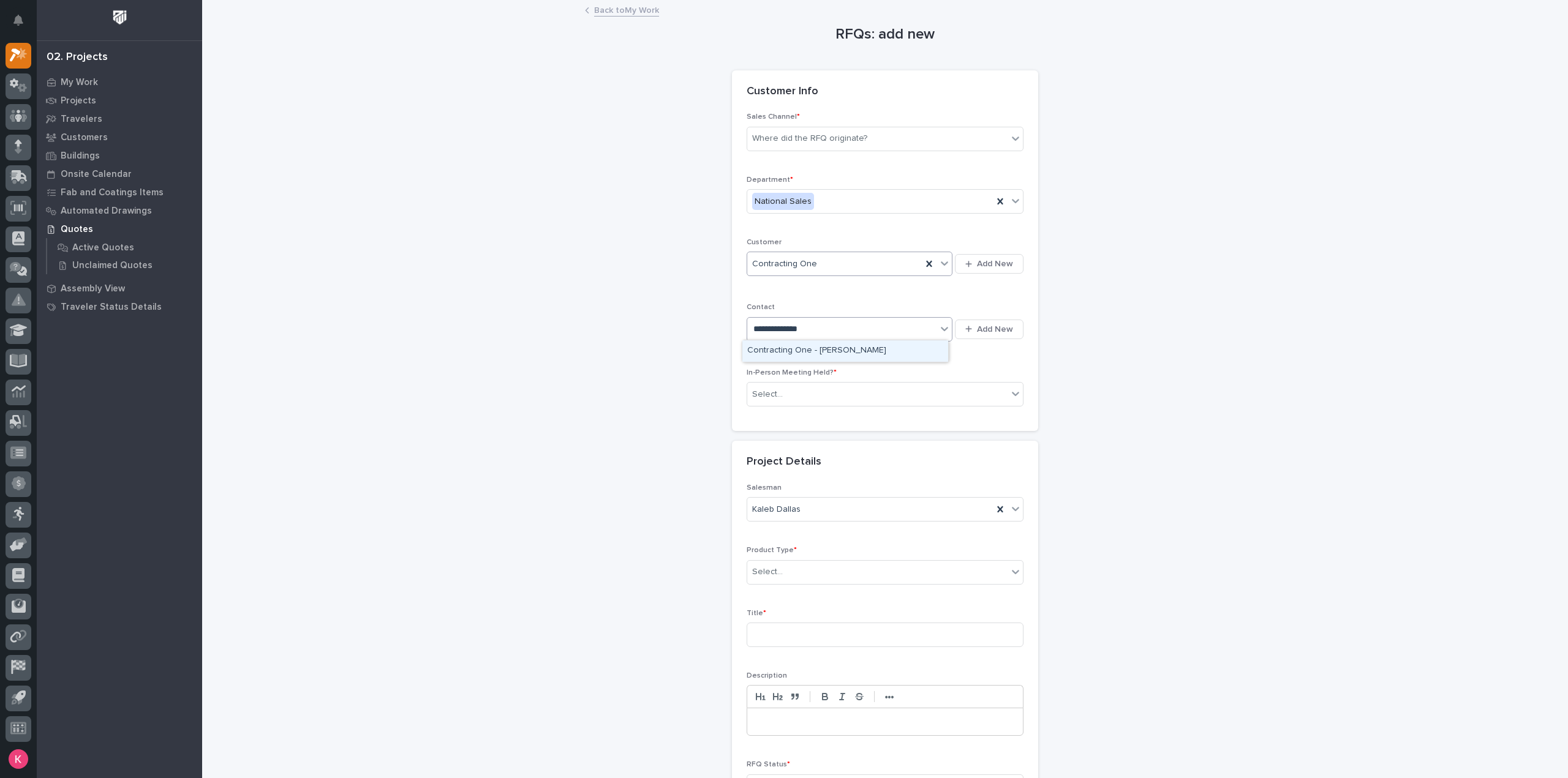
type input "**********"
click at [818, 356] on div "Contracting One - Spencer Kish" at bounding box center [845, 351] width 206 height 21
click at [813, 390] on div "Select..." at bounding box center [878, 395] width 260 height 20
click at [798, 506] on div "Kaleb Dallas" at bounding box center [870, 510] width 245 height 20
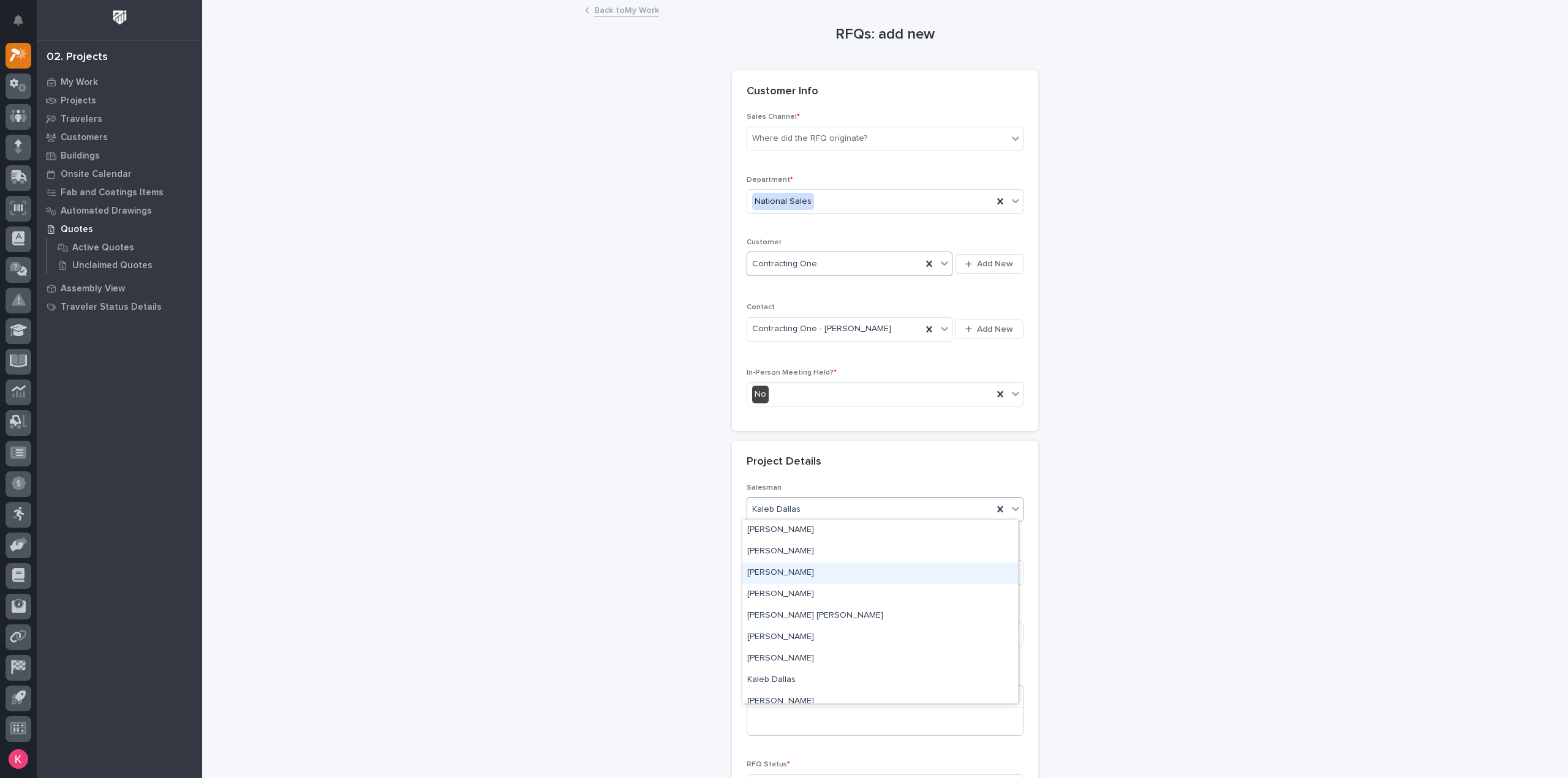
drag, startPoint x: 564, startPoint y: 557, endPoint x: 615, endPoint y: 561, distance: 51.2
click at [581, 559] on div "RFQs: add new Loading... Saving… Loading... Saving… Loading... Saving… Customer…" at bounding box center [885, 426] width 1228 height 852
click at [810, 575] on div "Select..." at bounding box center [878, 572] width 260 height 20
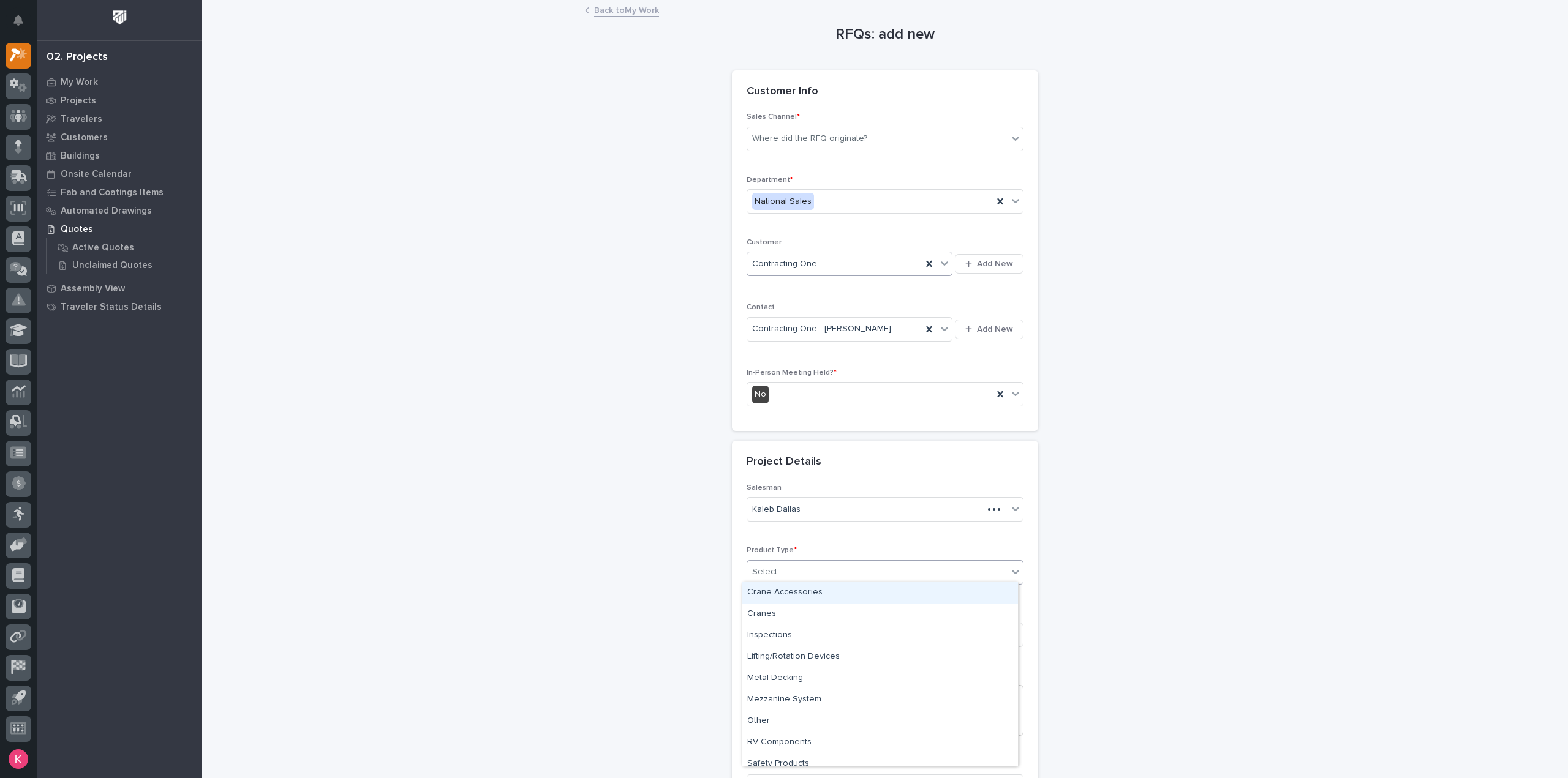
type input "**"
click at [799, 609] on div "Stairs & Ladders" at bounding box center [880, 614] width 276 height 21
click at [793, 624] on input at bounding box center [884, 635] width 277 height 25
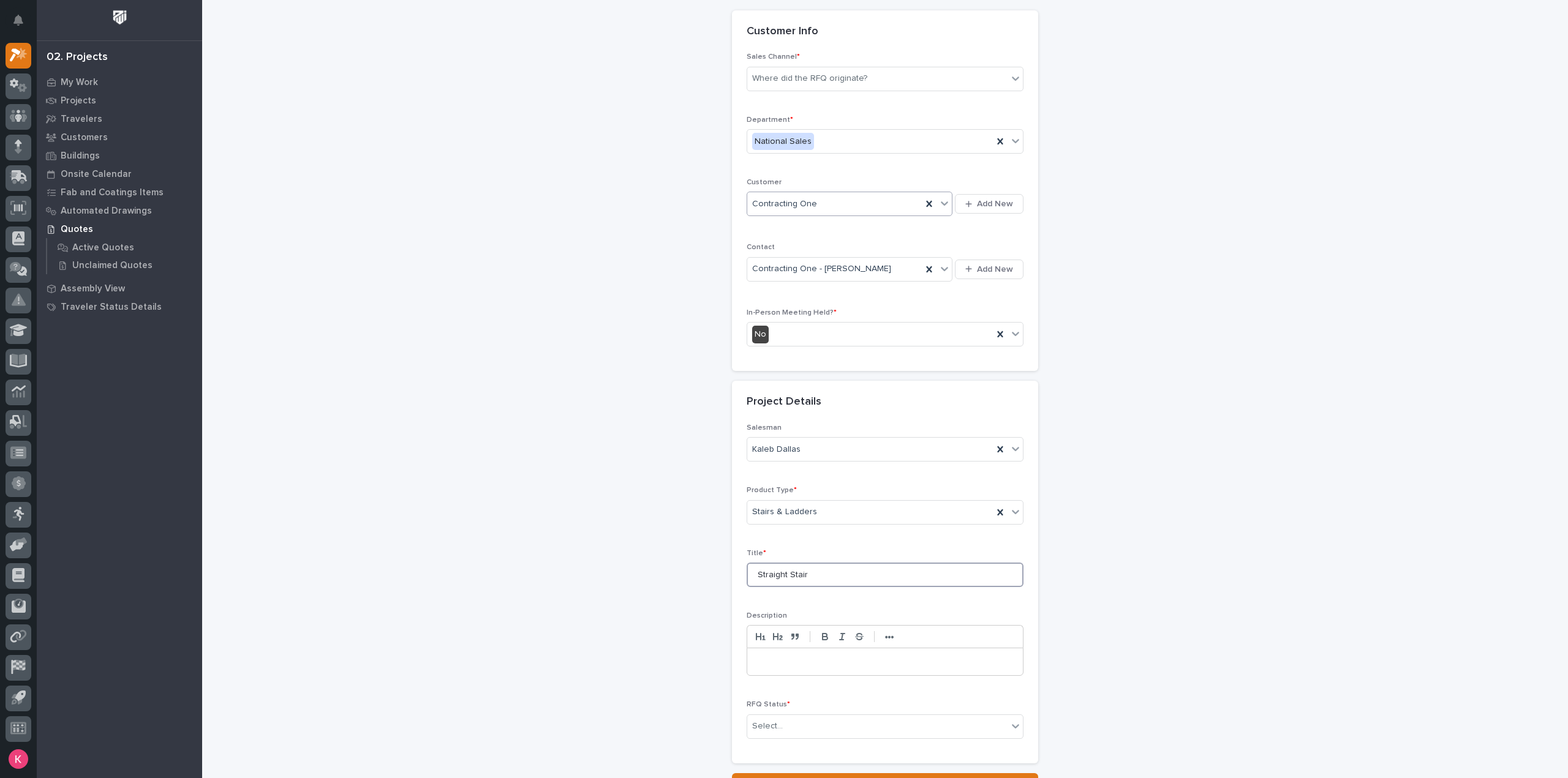
scroll to position [166, 0]
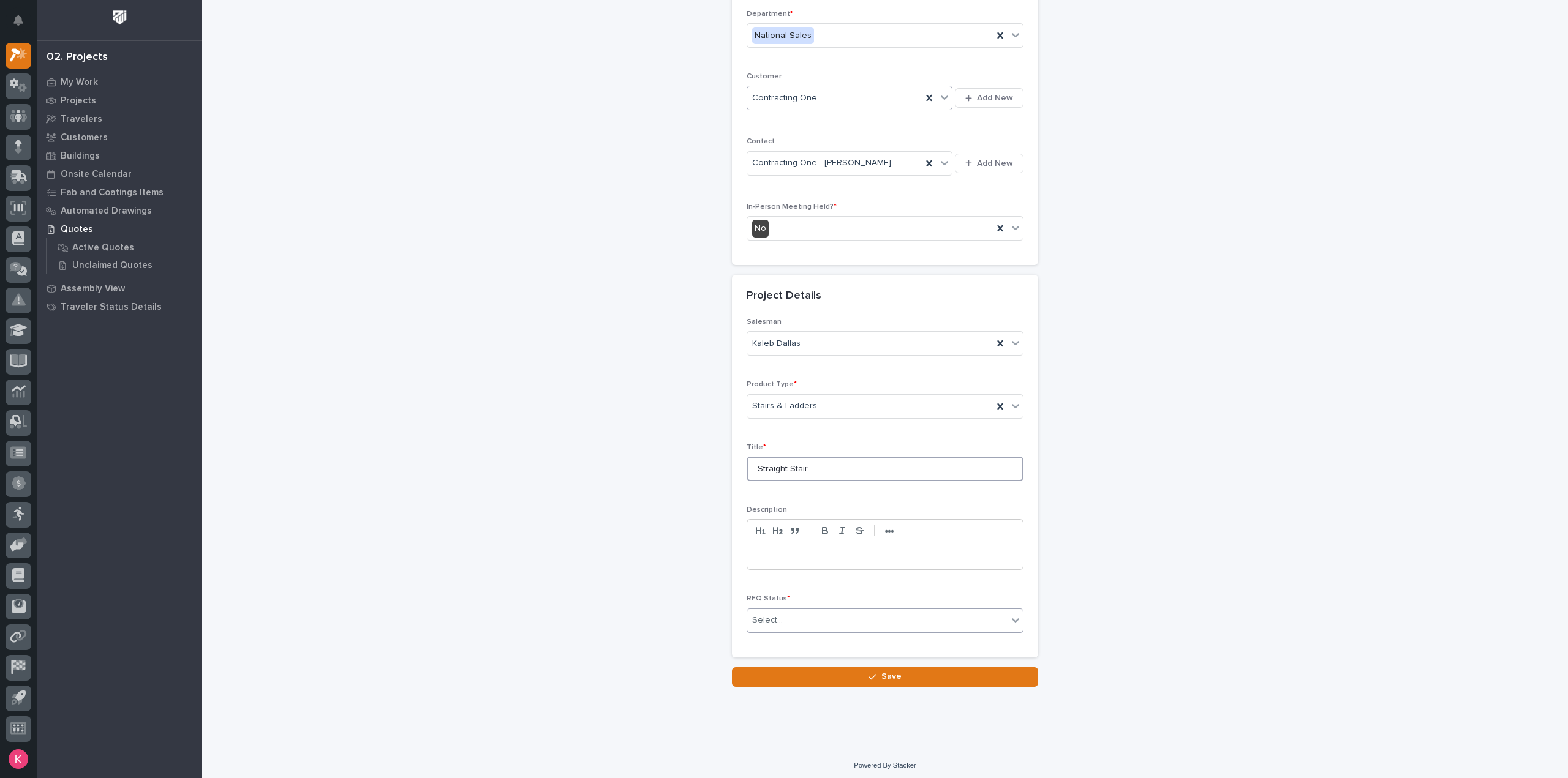
type input "Straight Stair"
click at [806, 620] on div "Select..." at bounding box center [878, 621] width 260 height 20
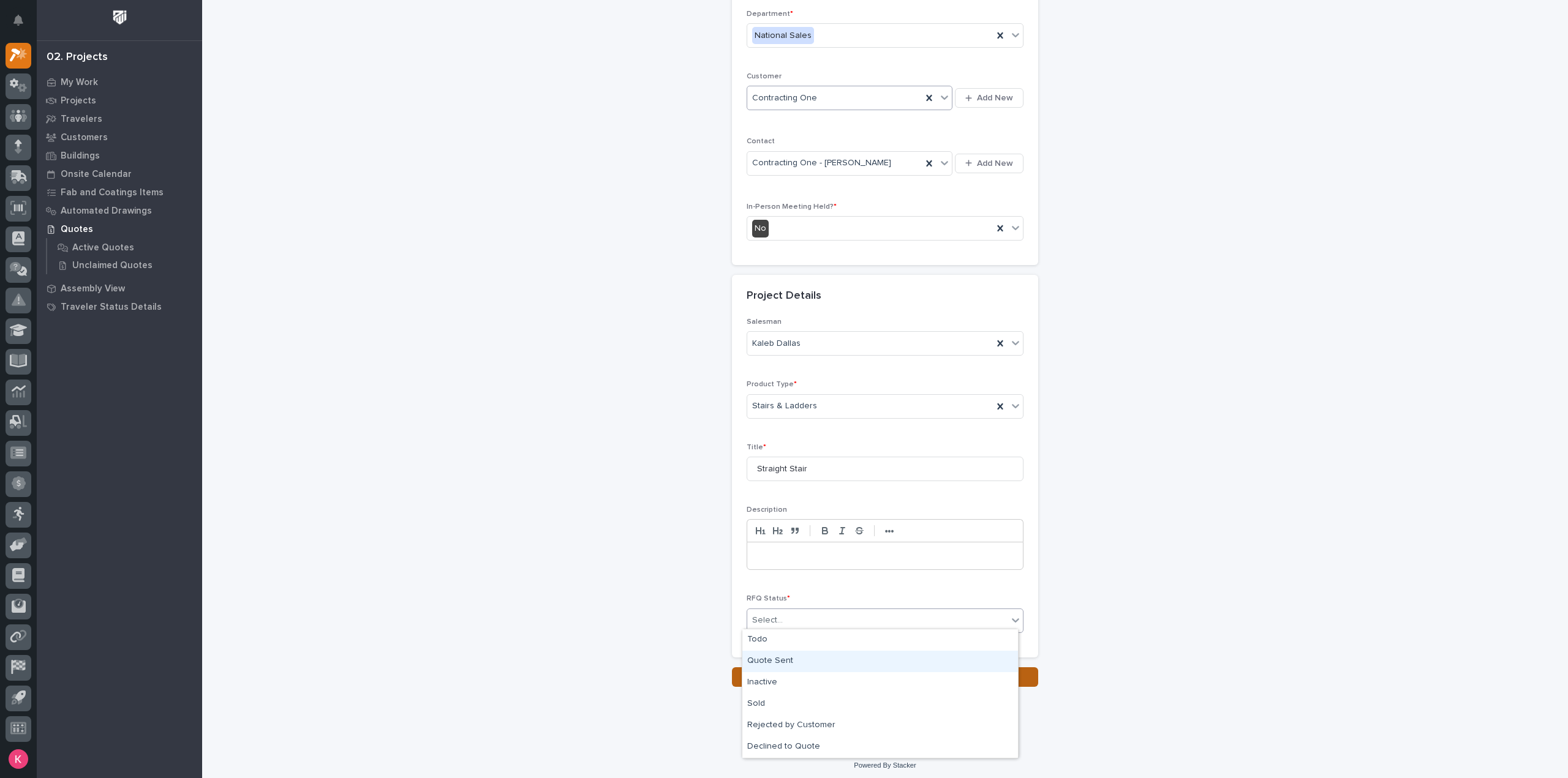
click at [799, 670] on div "Quote Sent" at bounding box center [880, 661] width 276 height 21
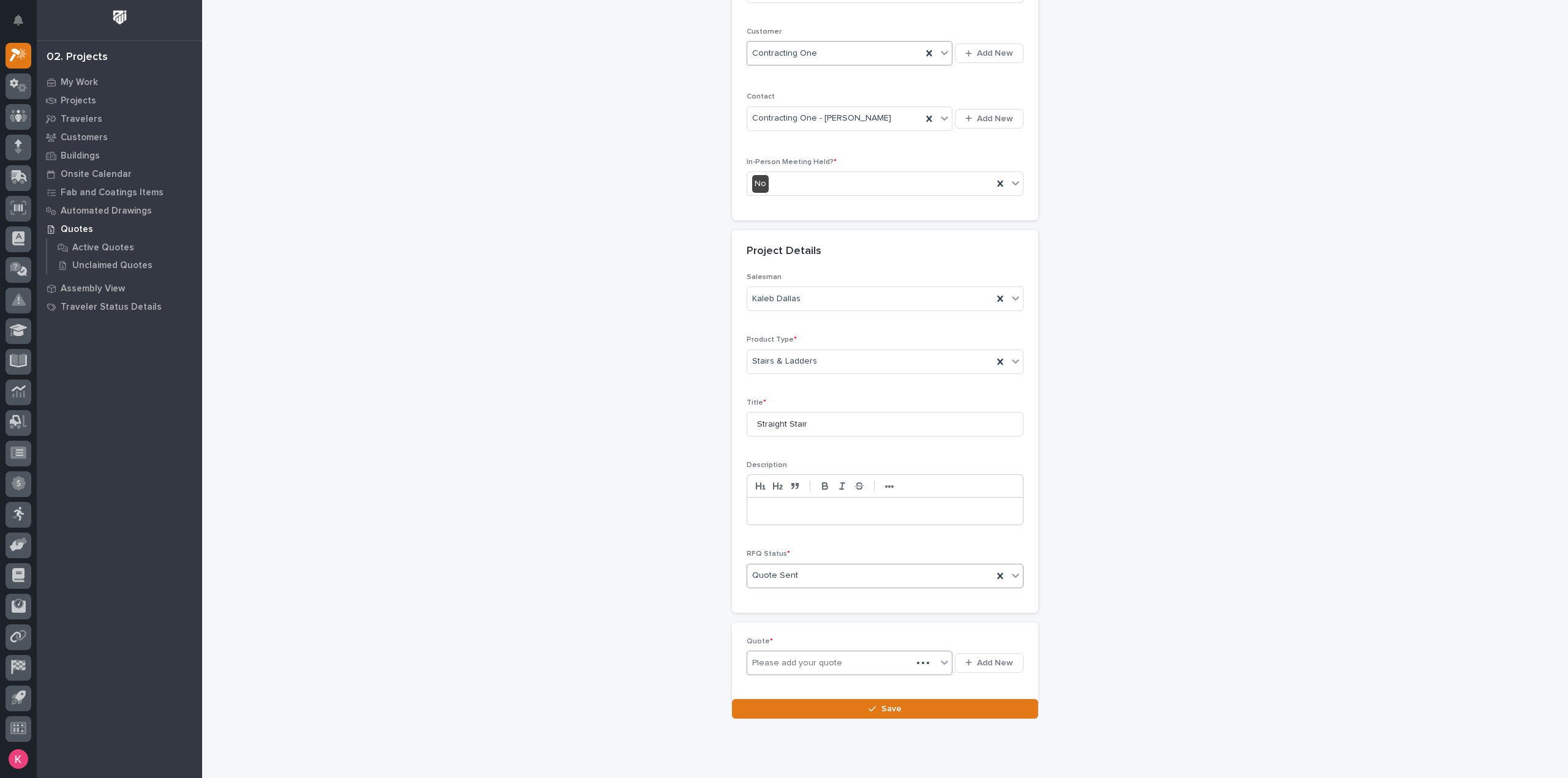
scroll to position [210, 0]
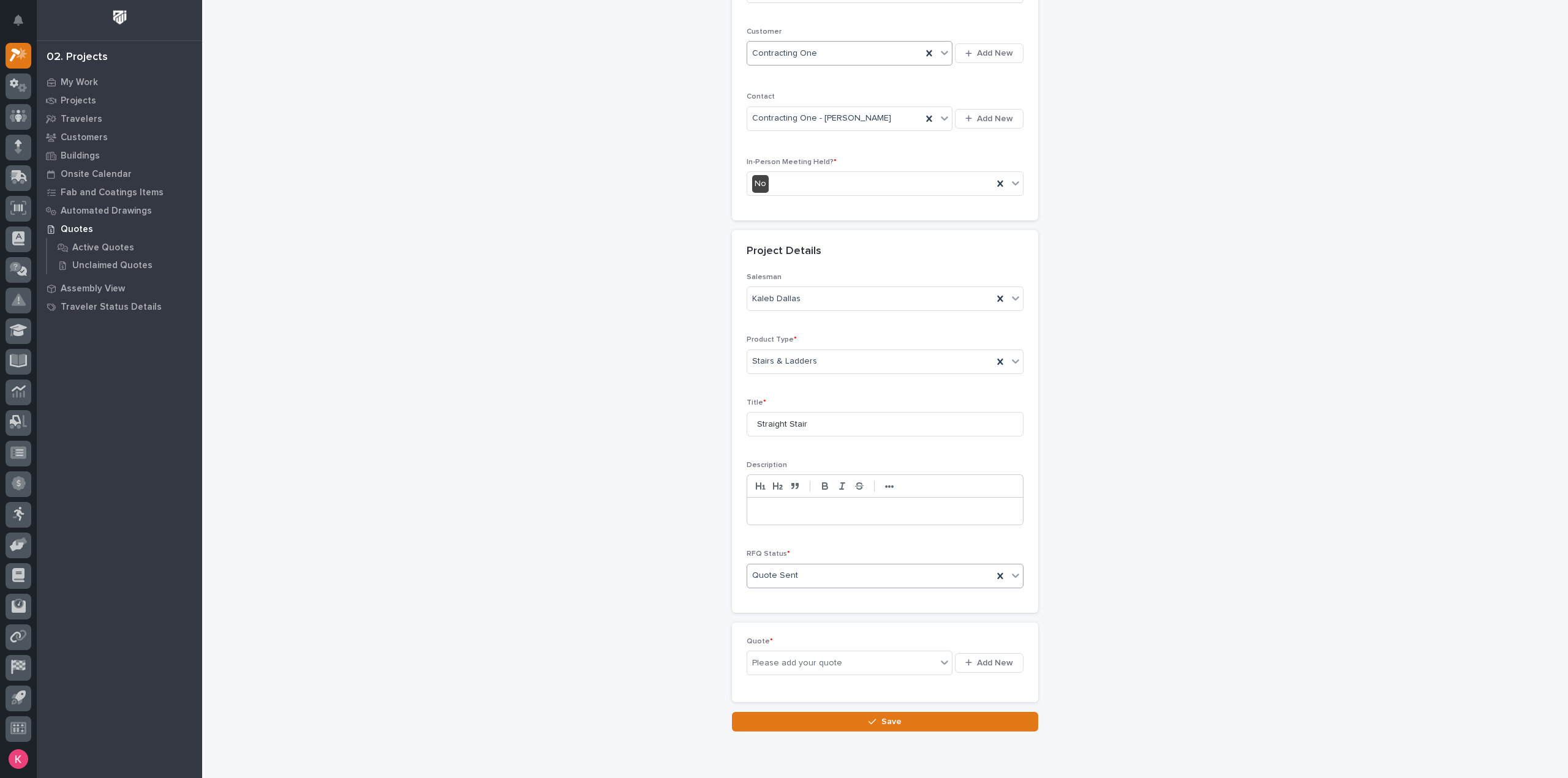
drag, startPoint x: 802, startPoint y: 575, endPoint x: 809, endPoint y: 576, distance: 7.1
click at [804, 576] on div "Quote Sent" at bounding box center [870, 576] width 245 height 20
click at [815, 581] on div "Quote Sent" at bounding box center [870, 576] width 245 height 20
click at [1010, 657] on button "Add New" at bounding box center [988, 663] width 69 height 20
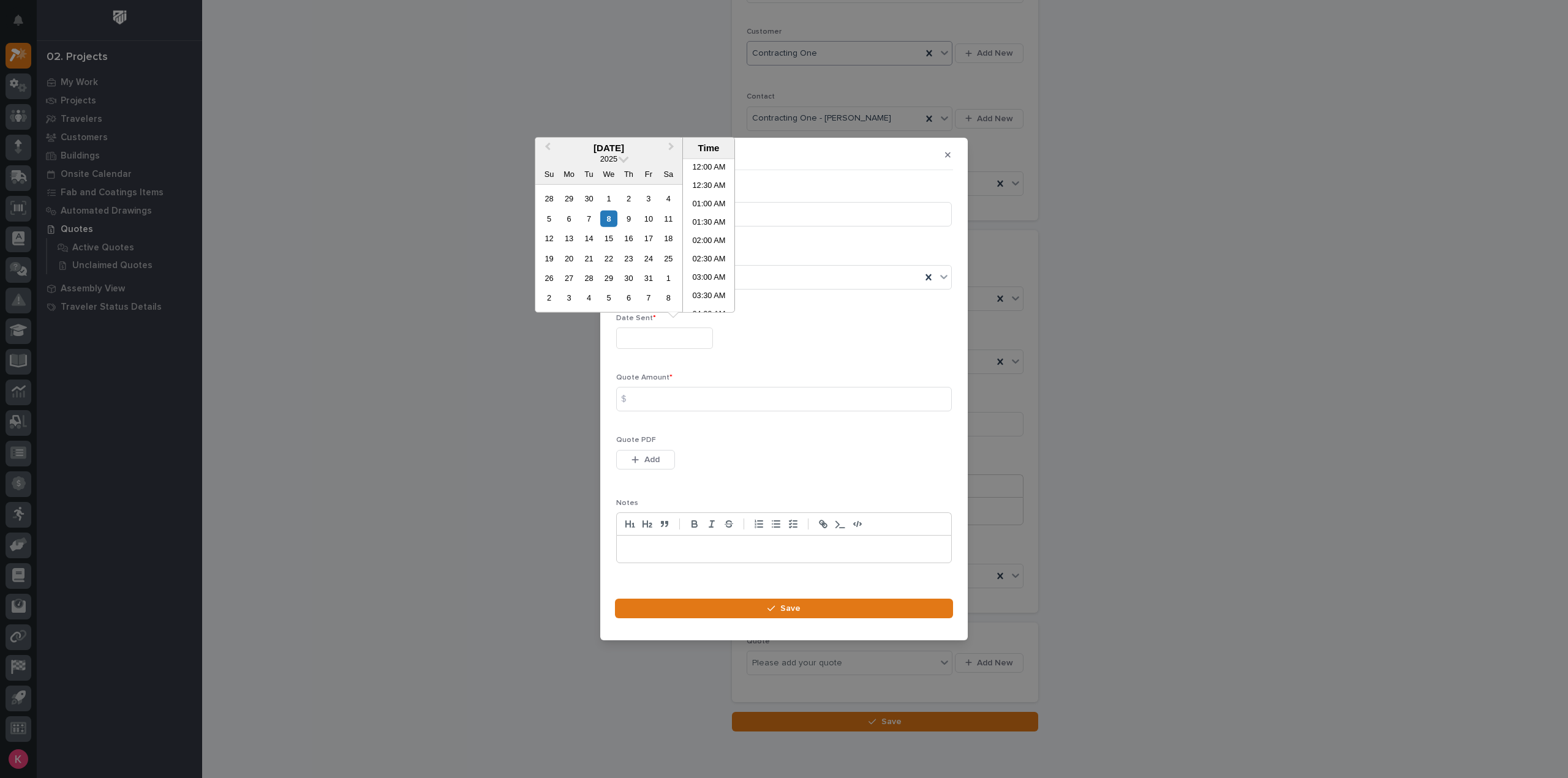
click at [681, 332] on input "text" at bounding box center [665, 338] width 97 height 21
click at [612, 228] on div "5 6 7 8 9 10 11" at bounding box center [608, 218] width 139 height 20
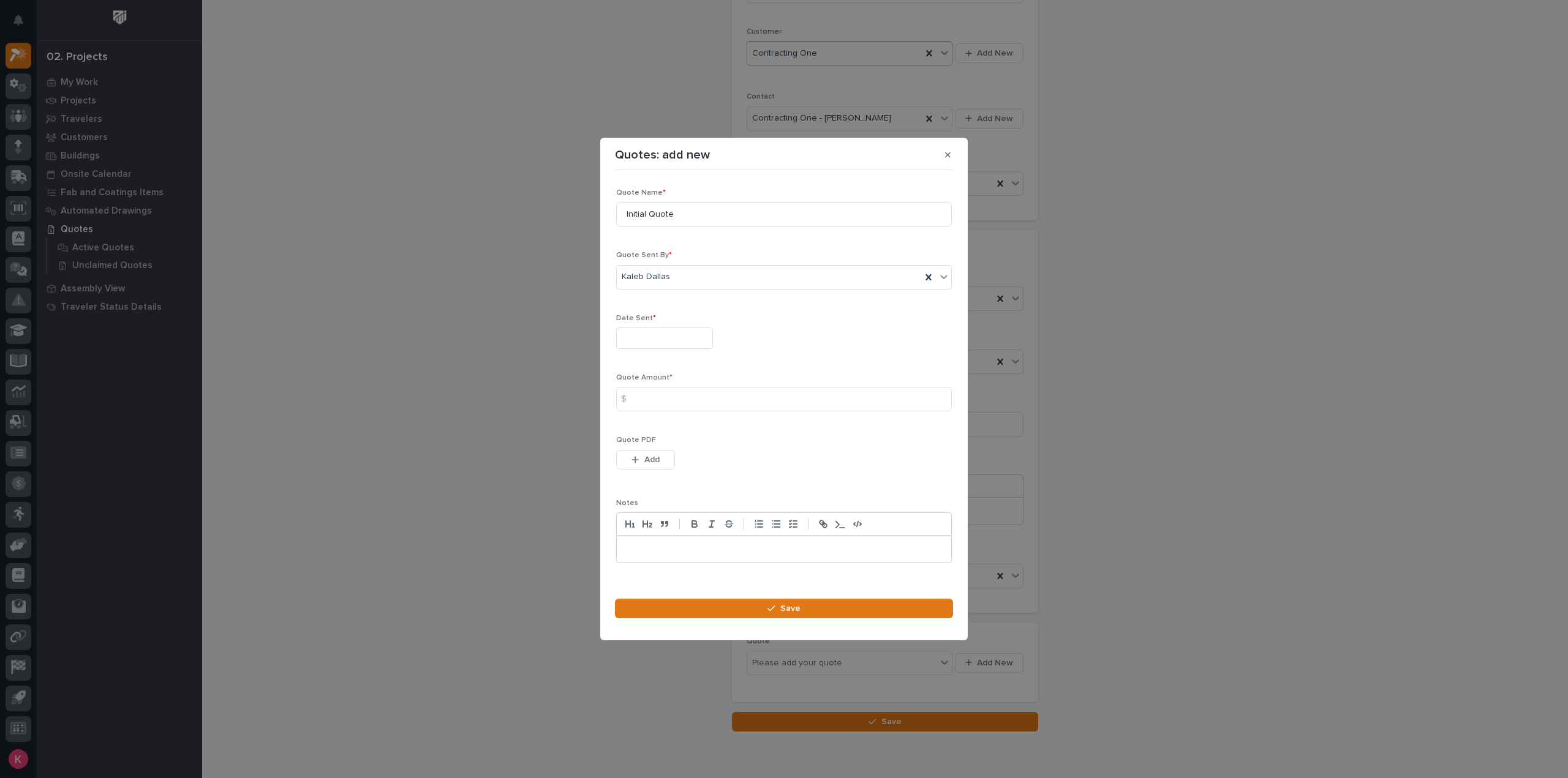
click at [737, 433] on div "Quote Name * Initial Quote Quote Sent By * Kaleb Dallas Date Sent * Quote Amoun…" at bounding box center [784, 381] width 335 height 385
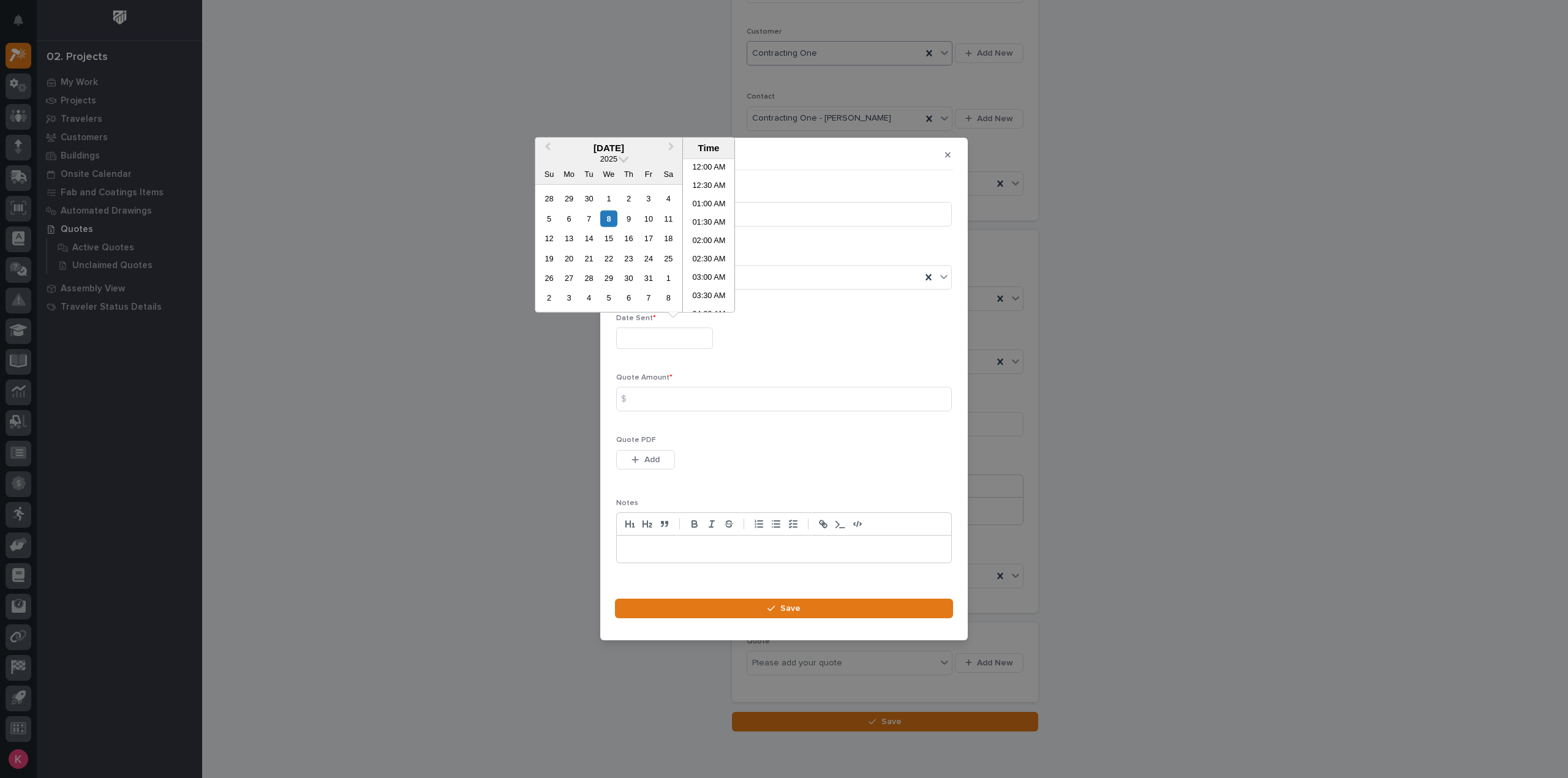
click at [680, 339] on input "text" at bounding box center [665, 338] width 97 height 21
click at [612, 220] on div "8" at bounding box center [608, 218] width 16 height 16
type input "**********"
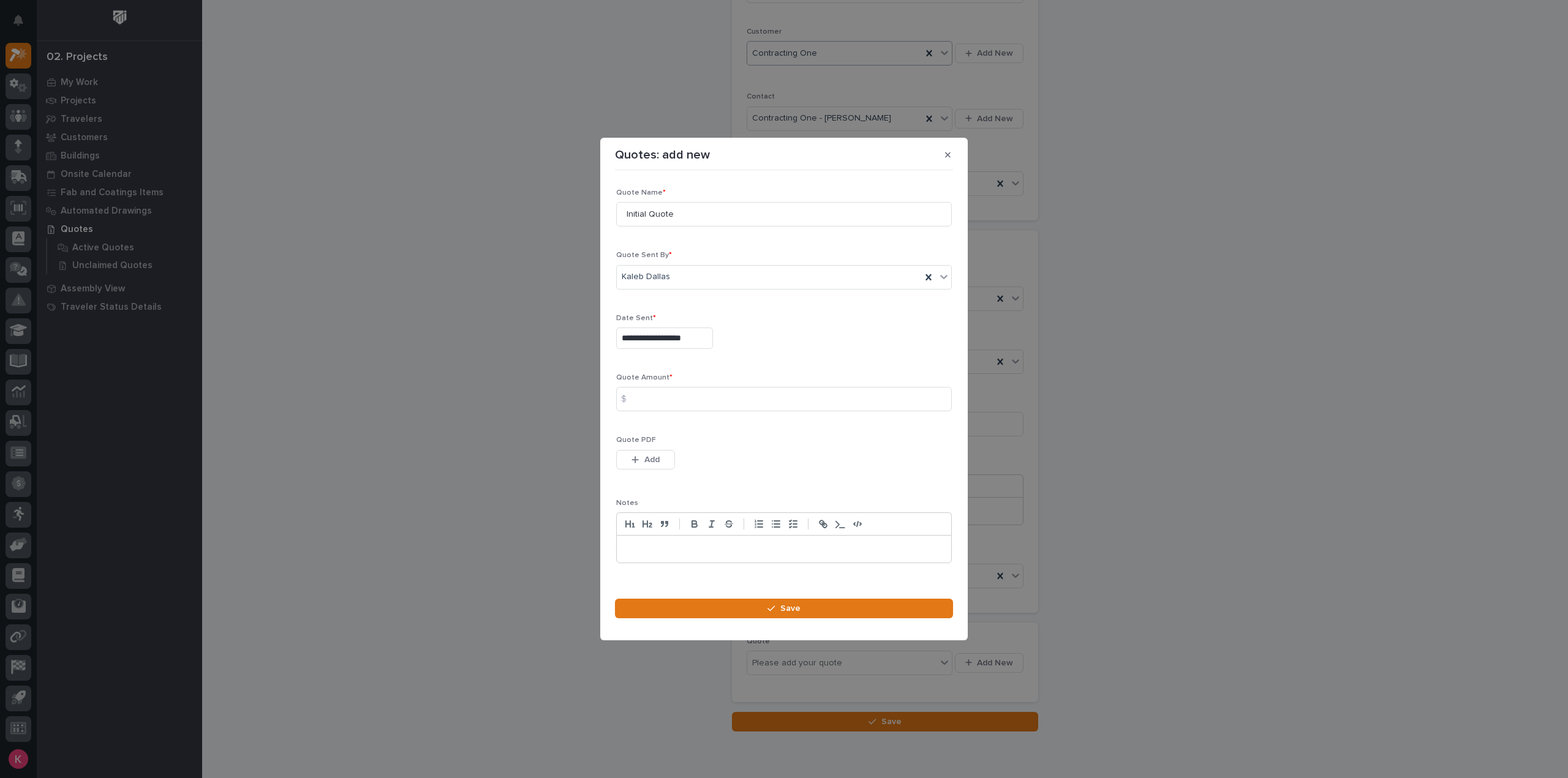
click at [693, 422] on div "**********" at bounding box center [784, 381] width 335 height 385
click at [695, 383] on div "Quote Amount * $" at bounding box center [784, 398] width 335 height 48
drag, startPoint x: 704, startPoint y: 395, endPoint x: 724, endPoint y: 406, distance: 22.8
click at [704, 396] on input at bounding box center [784, 399] width 335 height 25
click at [765, 390] on input at bounding box center [784, 399] width 335 height 25
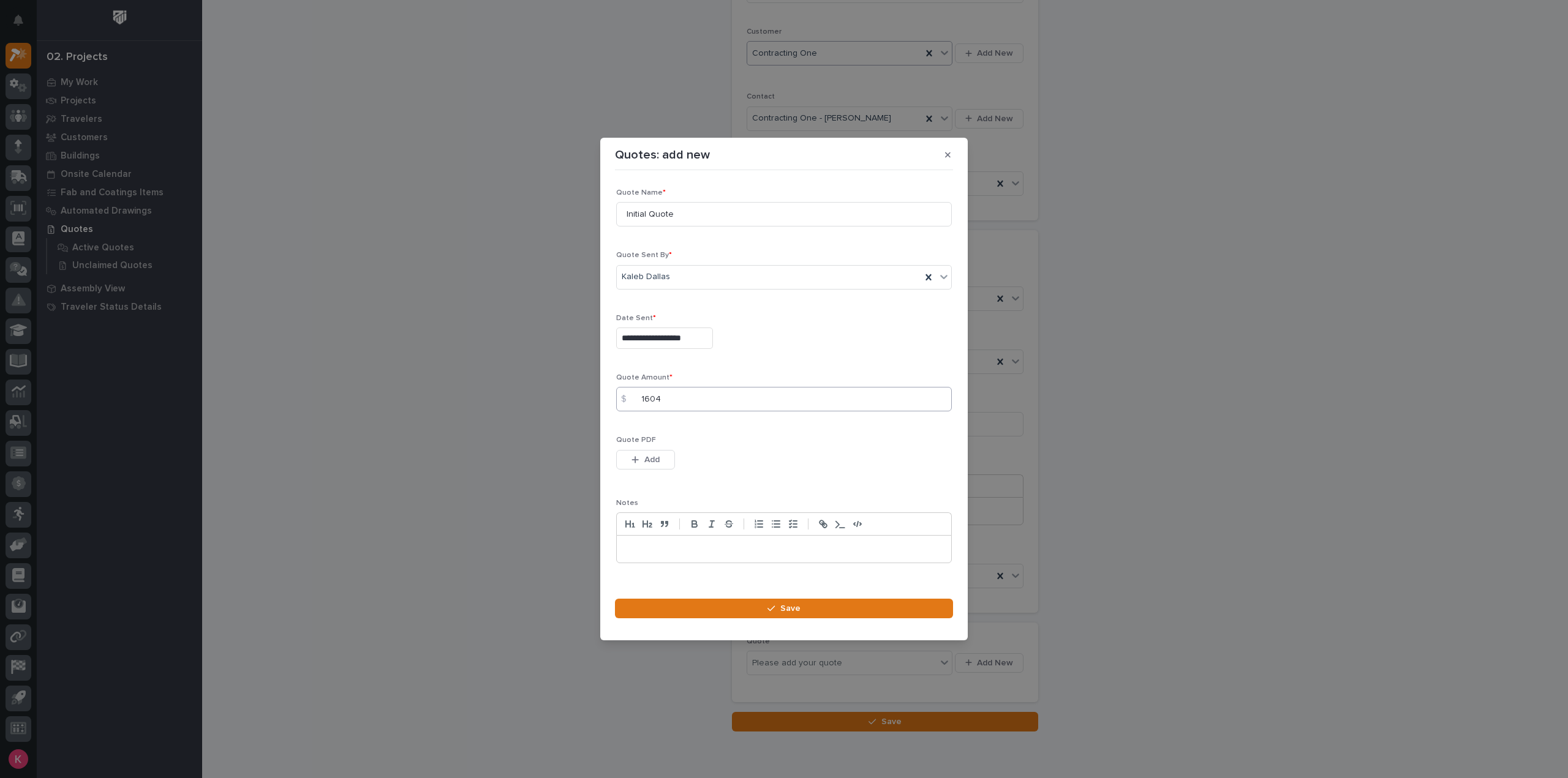
type input "16048"
click at [639, 461] on div "button" at bounding box center [638, 460] width 12 height 9
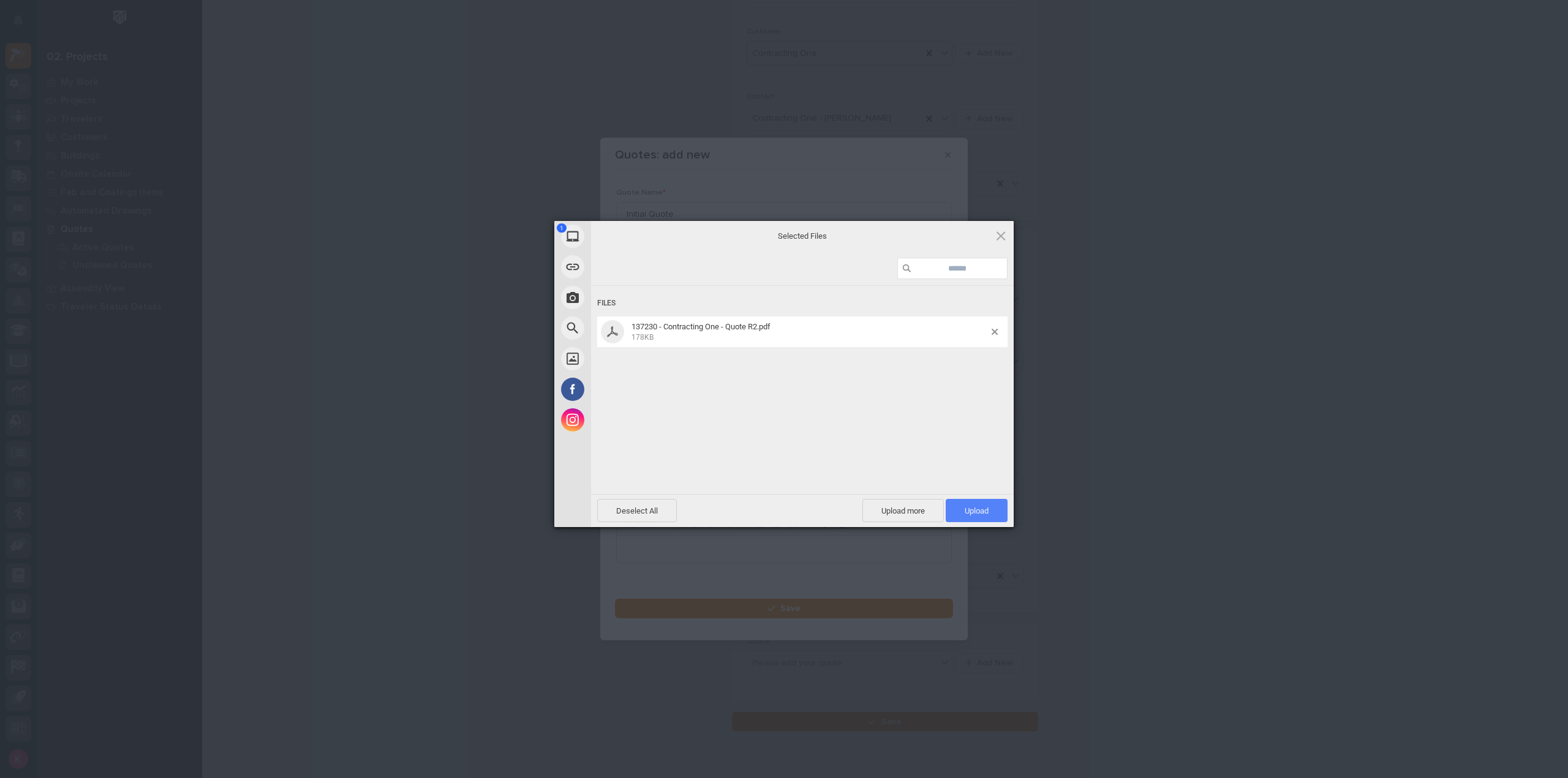
drag, startPoint x: 970, startPoint y: 506, endPoint x: 1002, endPoint y: 534, distance: 42.5
click at [970, 508] on span "Upload 1" at bounding box center [976, 511] width 24 height 9
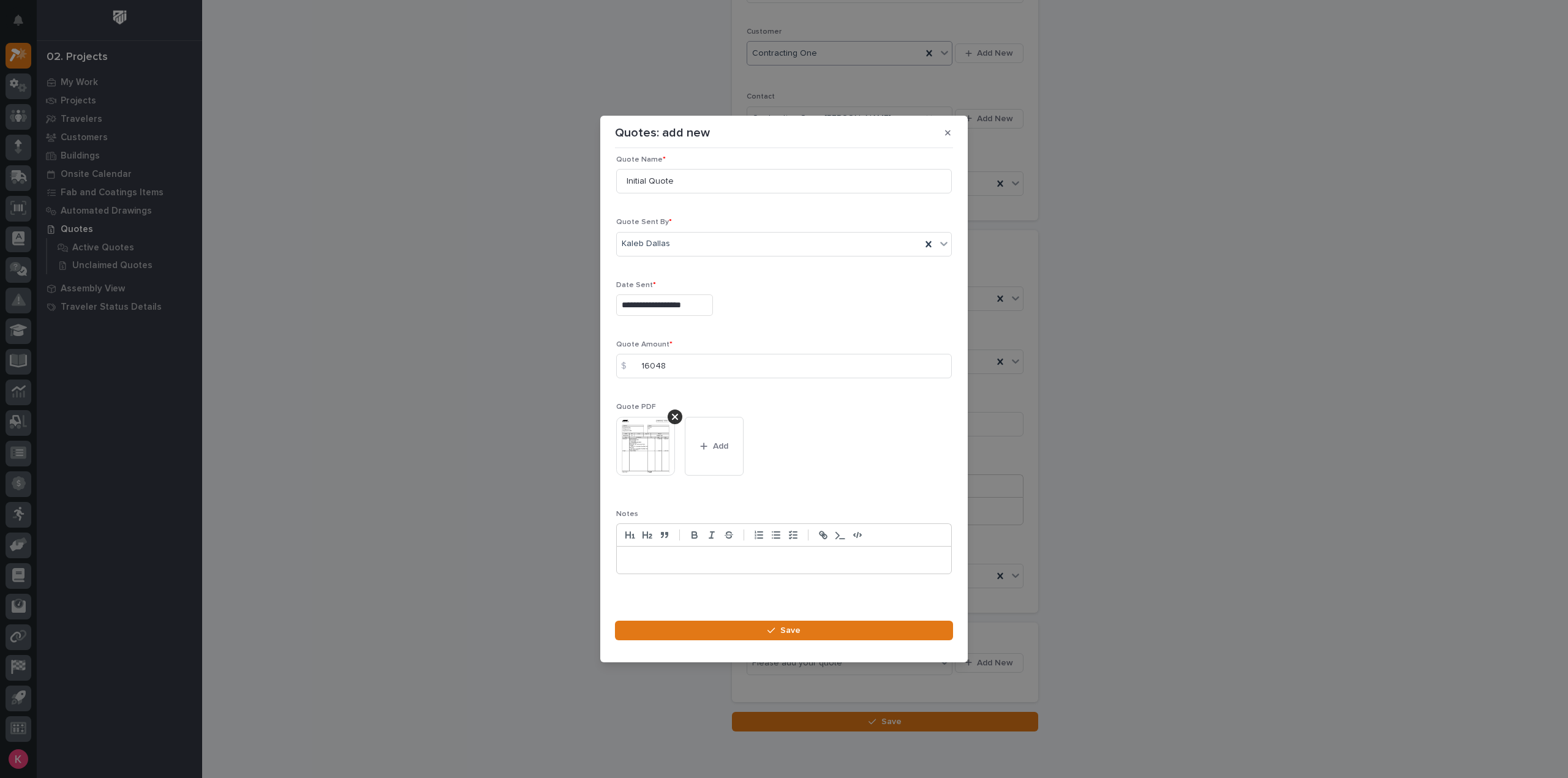
scroll to position [17, 0]
click at [791, 641] on footer "Save" at bounding box center [783, 634] width 338 height 27
click at [798, 626] on span "Save" at bounding box center [790, 630] width 20 height 11
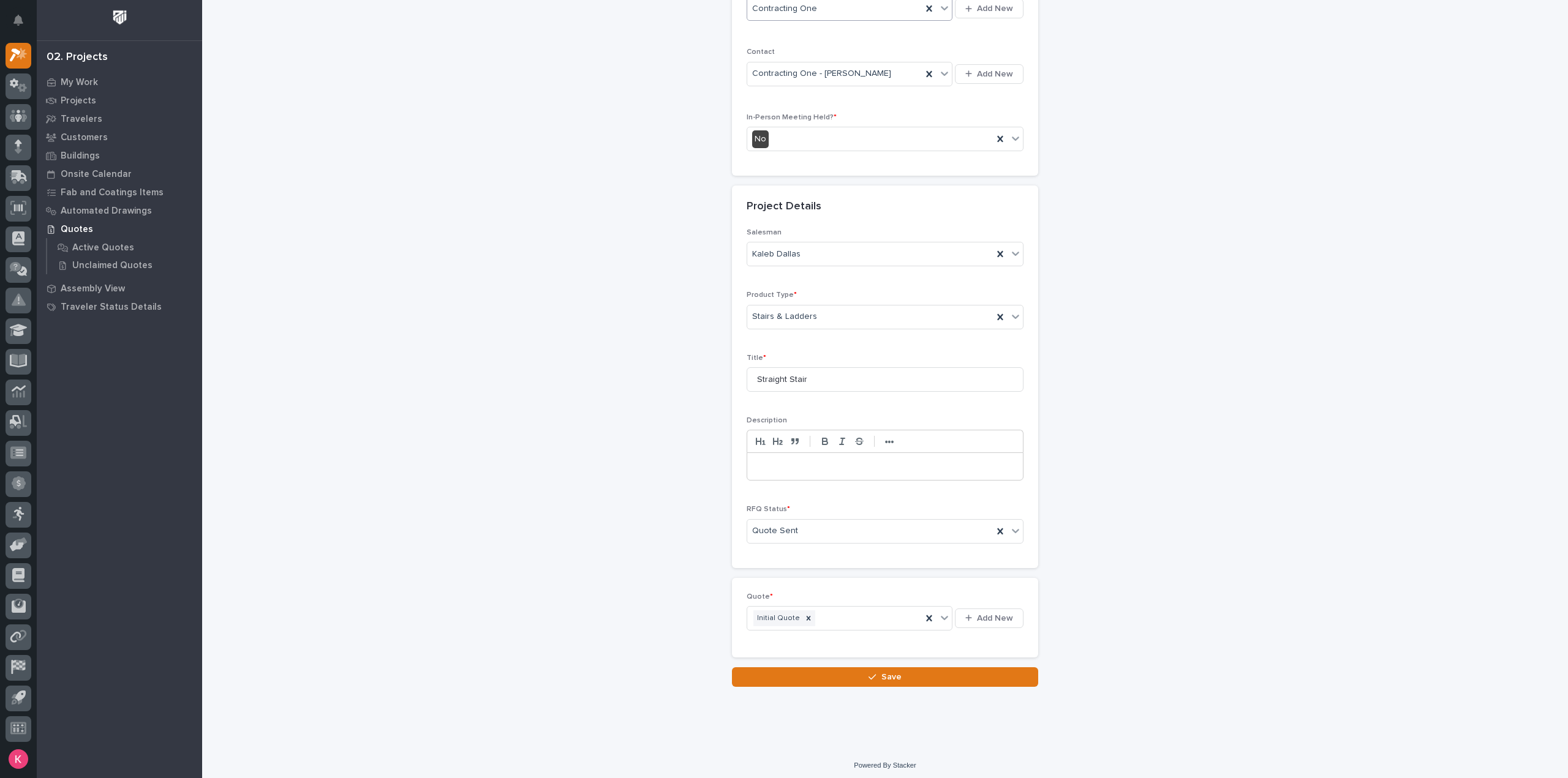
drag, startPoint x: 879, startPoint y: 671, endPoint x: 900, endPoint y: 677, distance: 21.8
click at [881, 672] on span "Save" at bounding box center [891, 677] width 20 height 11
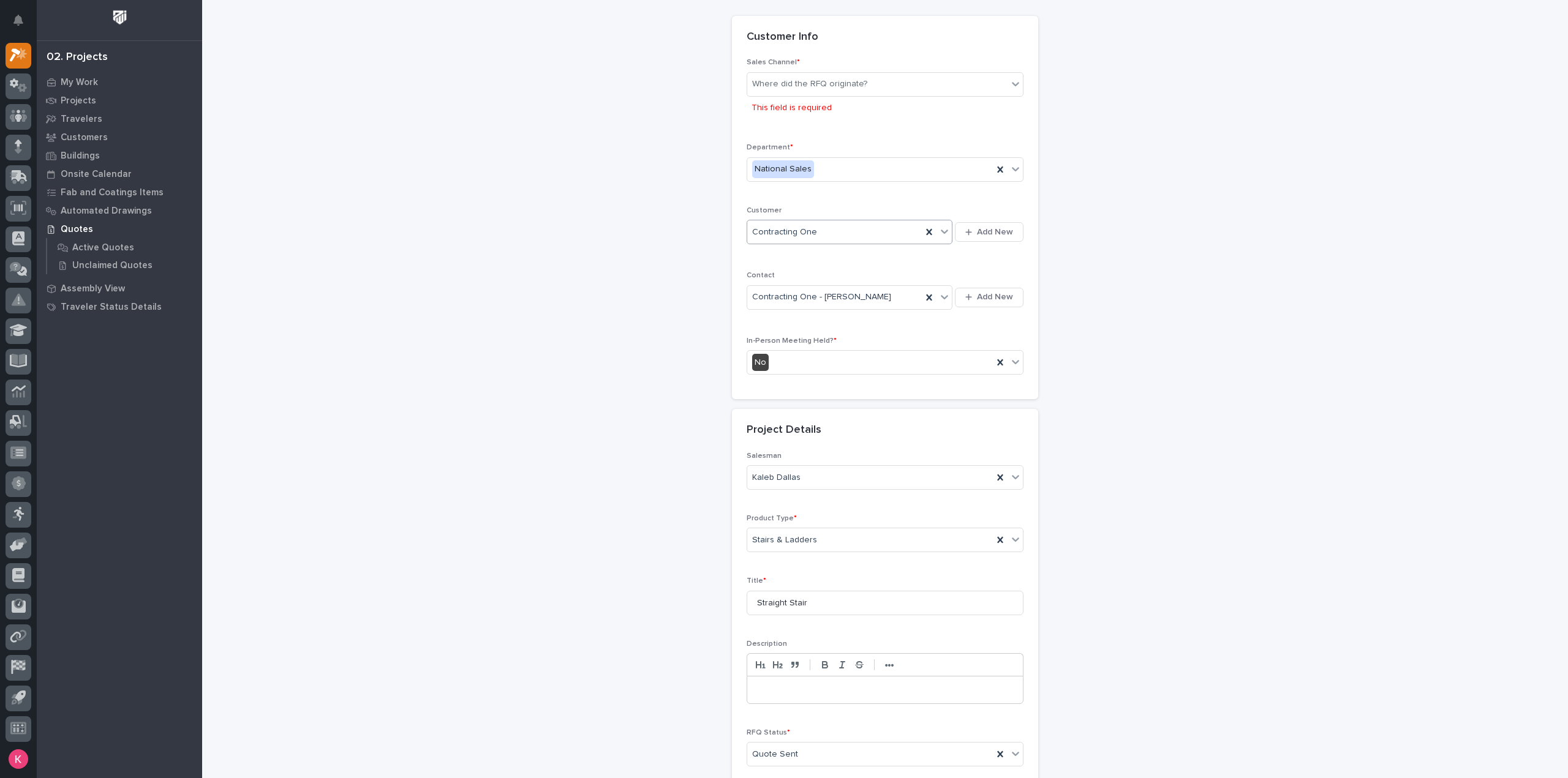
scroll to position [0, 0]
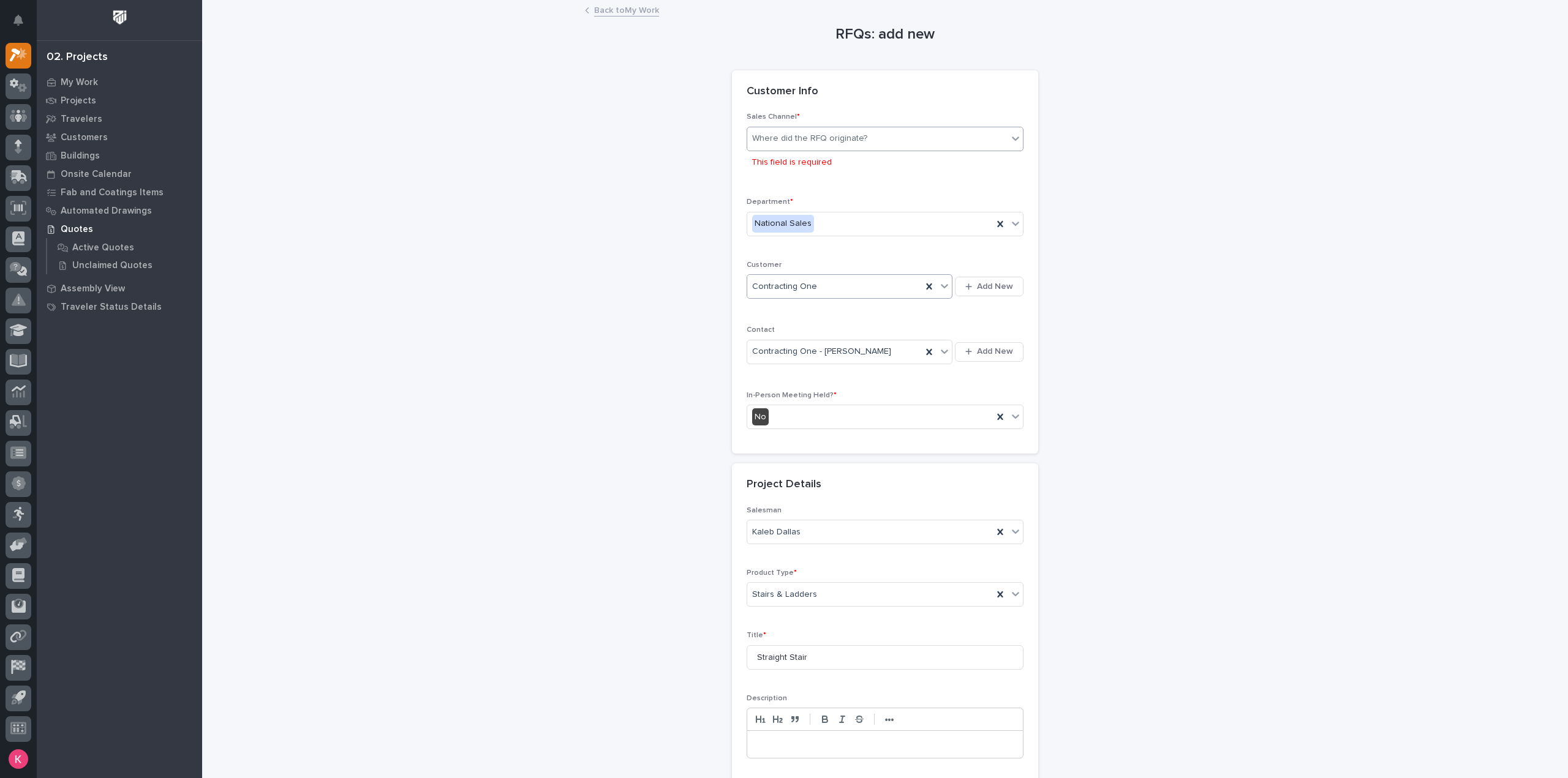
click at [810, 139] on div "Where did the RFQ originate?" at bounding box center [809, 138] width 115 height 13
click at [801, 197] on div "Stair Zone" at bounding box center [880, 204] width 276 height 21
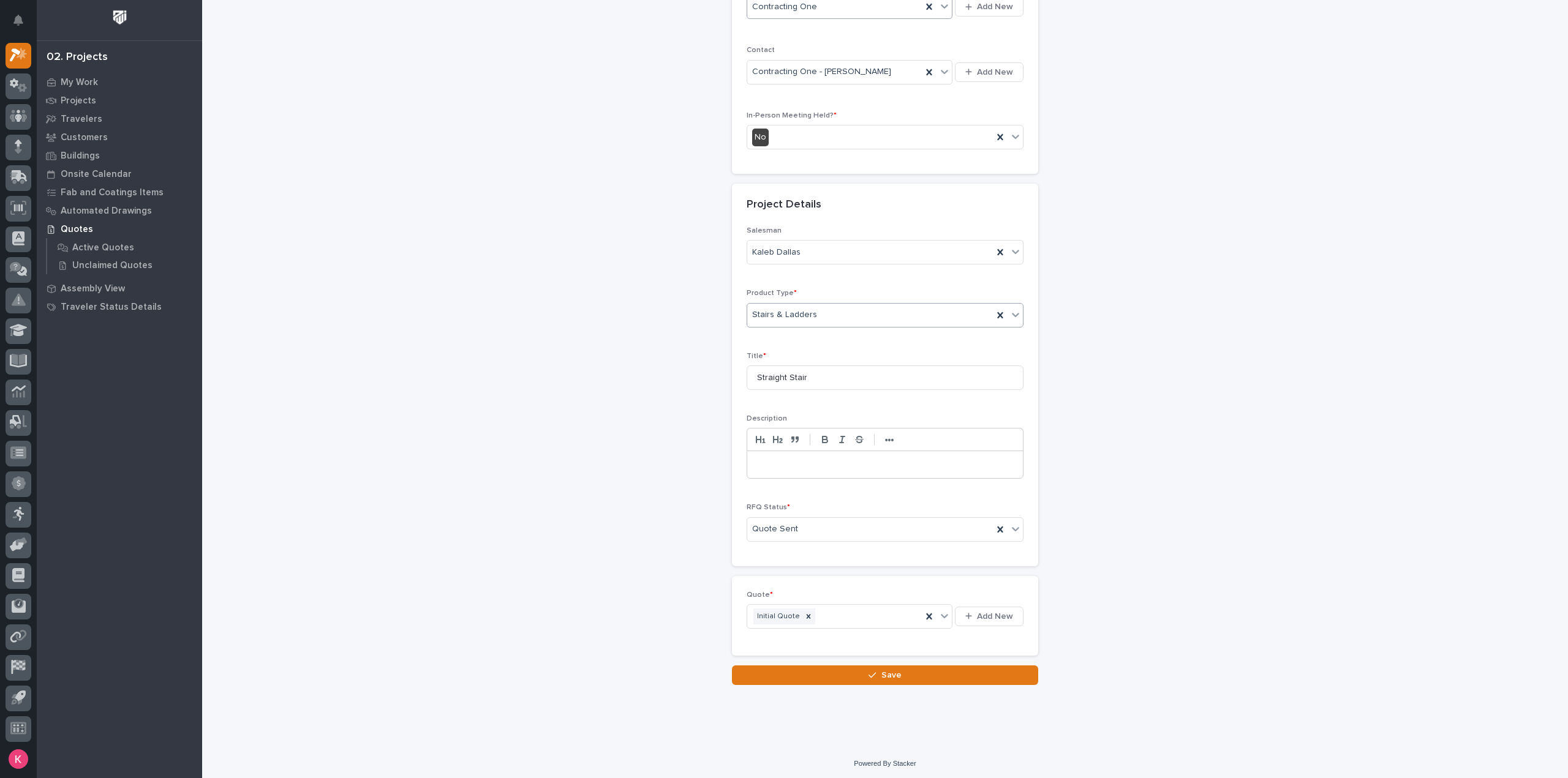
scroll to position [255, 0]
click at [881, 672] on span "Save" at bounding box center [891, 677] width 20 height 11
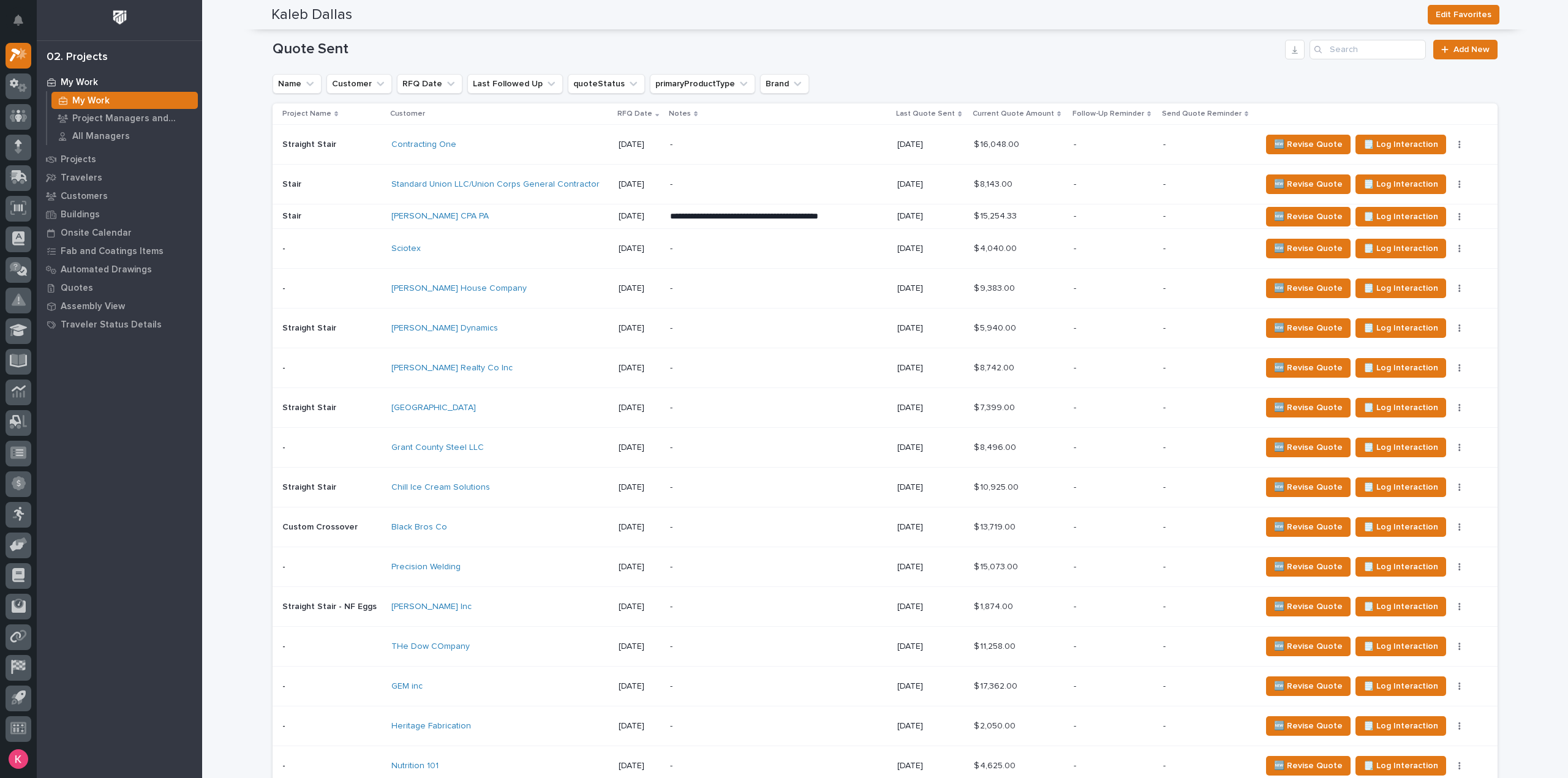
scroll to position [368, 0]
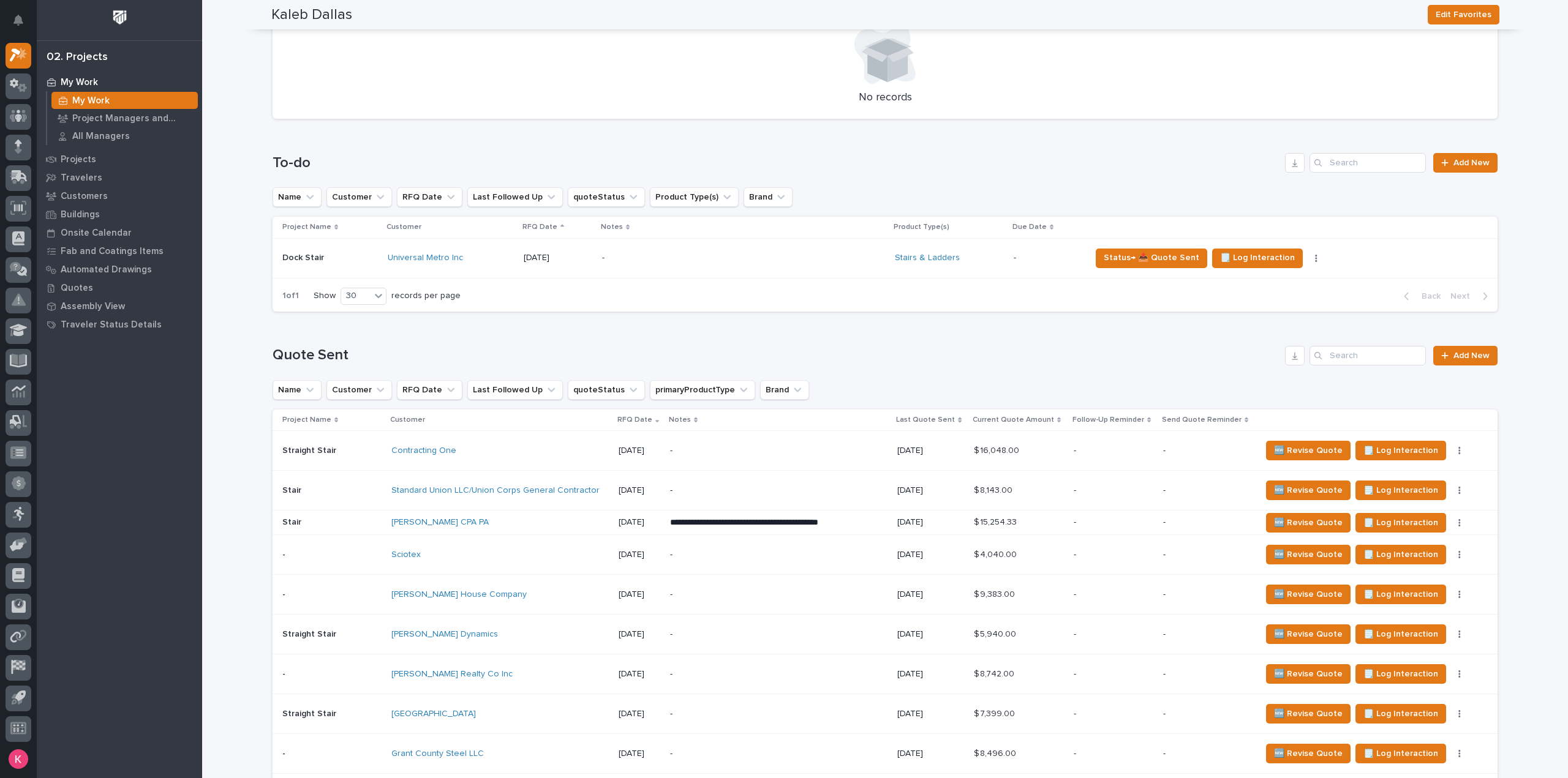
click at [728, 456] on div "-" at bounding box center [777, 451] width 215 height 27
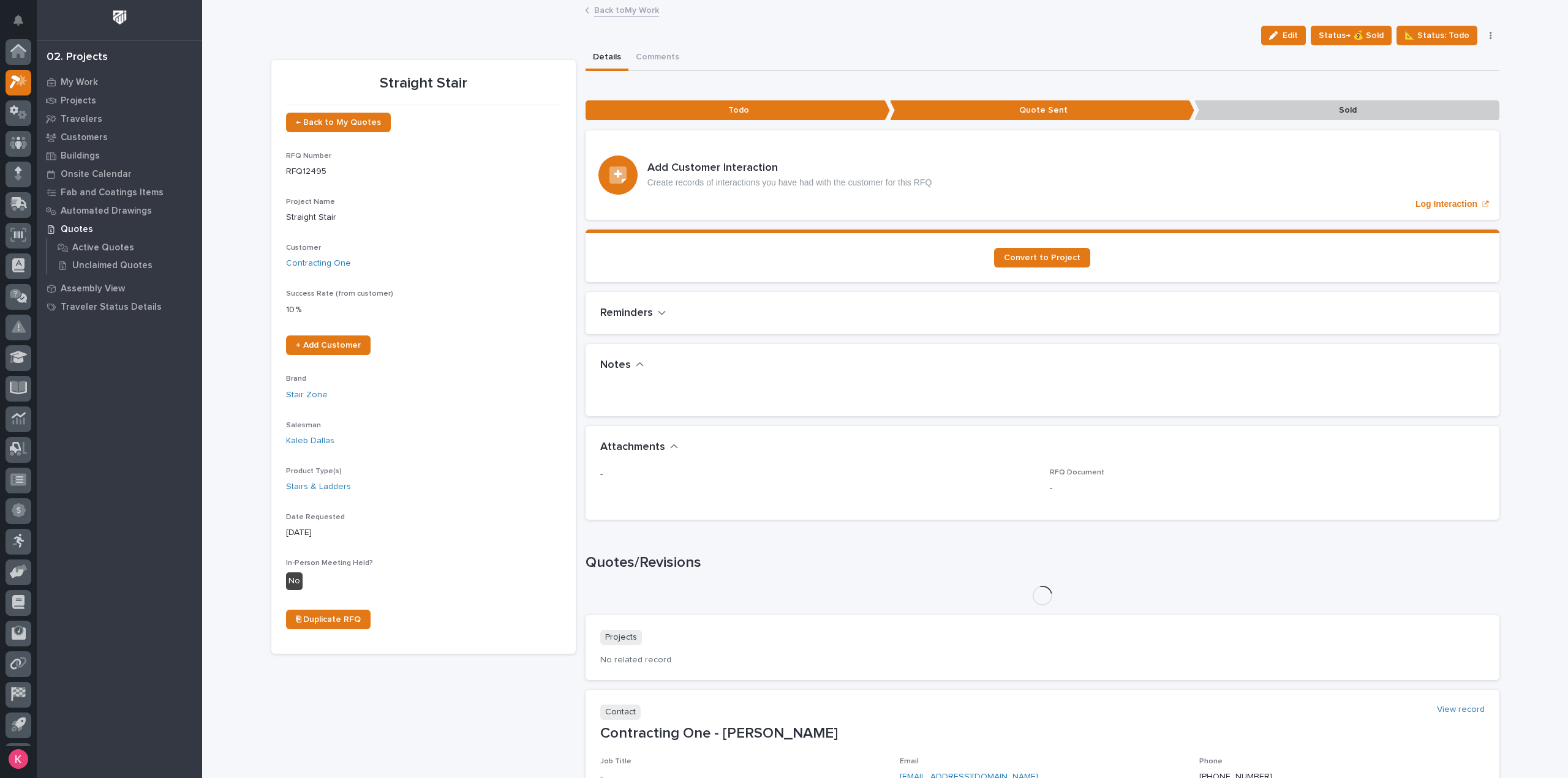
scroll to position [27, 0]
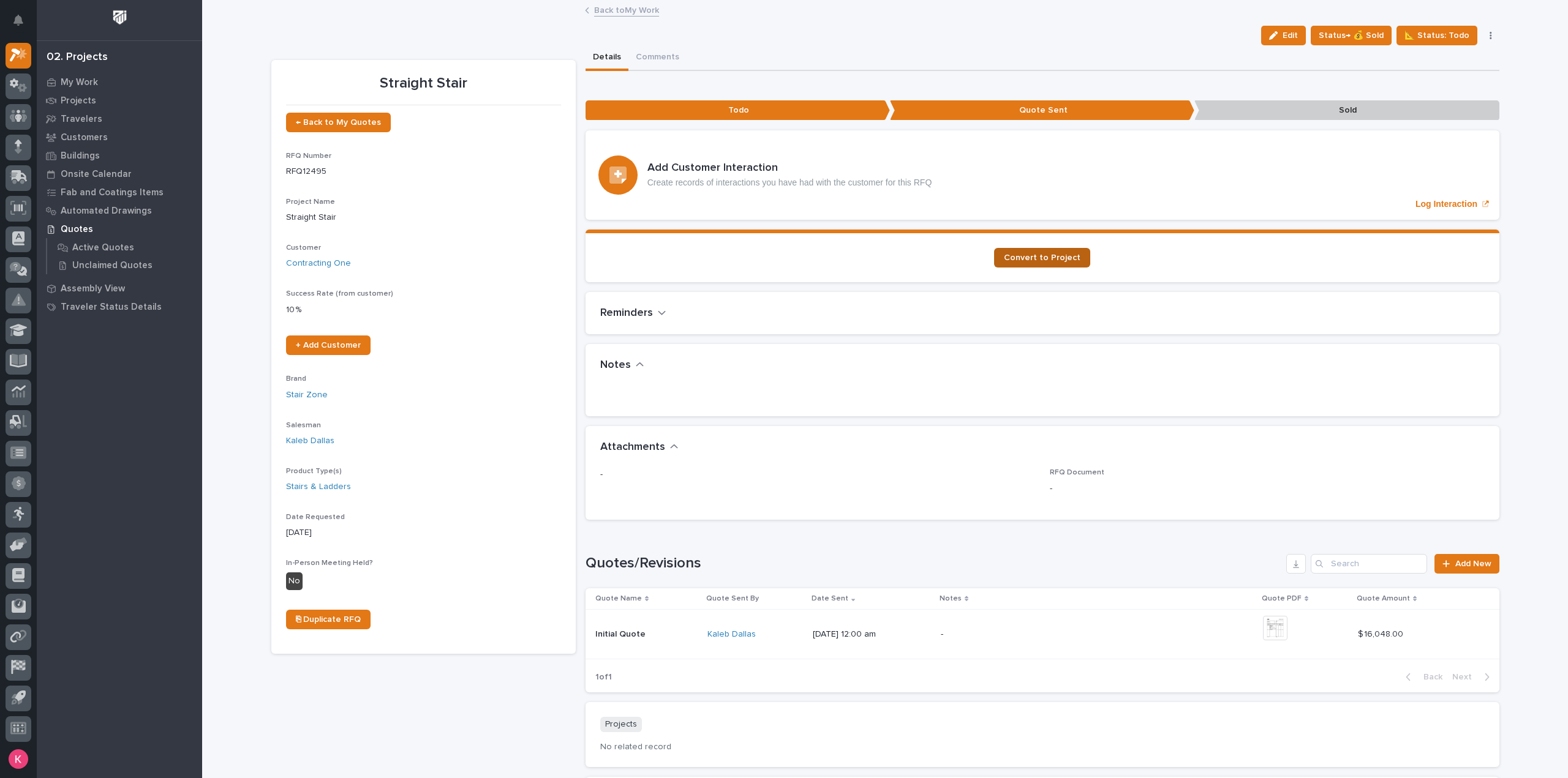
click at [1046, 251] on link "Convert to Project" at bounding box center [1042, 257] width 96 height 20
click at [1352, 42] on button "Status→ 💰 Sold" at bounding box center [1350, 35] width 81 height 20
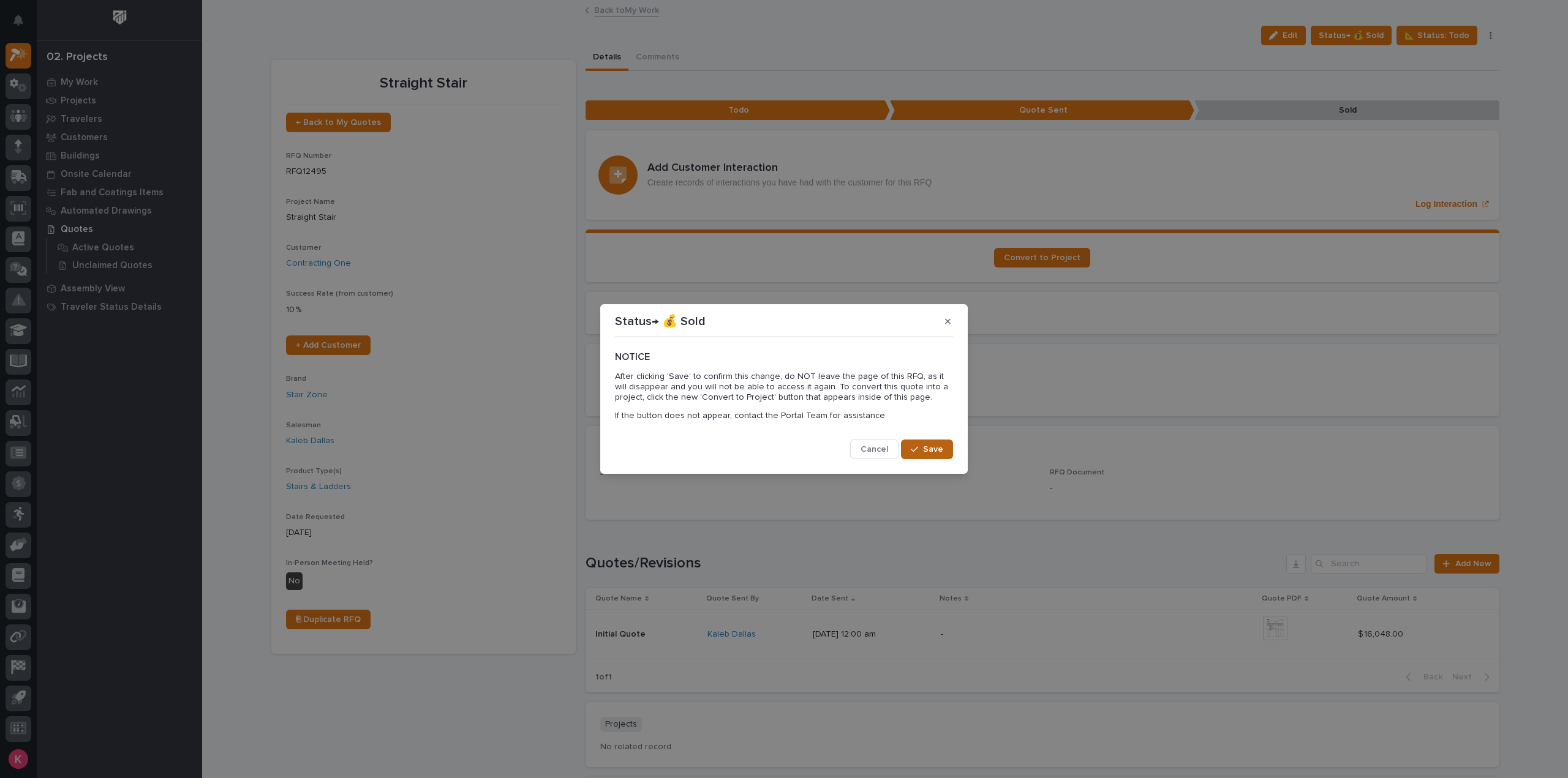
click at [929, 451] on span "Save" at bounding box center [933, 449] width 20 height 11
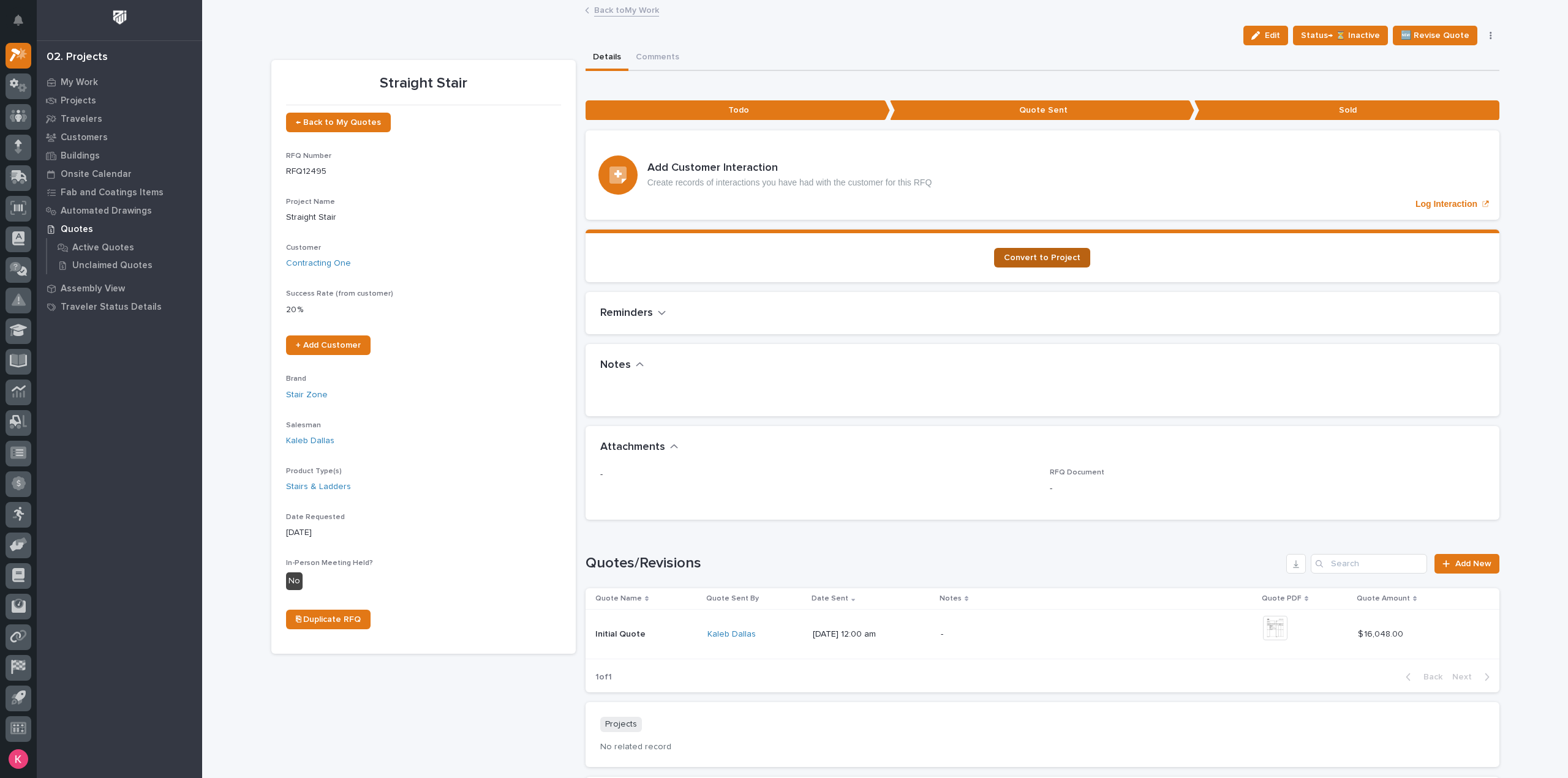
click at [1014, 265] on link "Convert to Project" at bounding box center [1042, 257] width 96 height 20
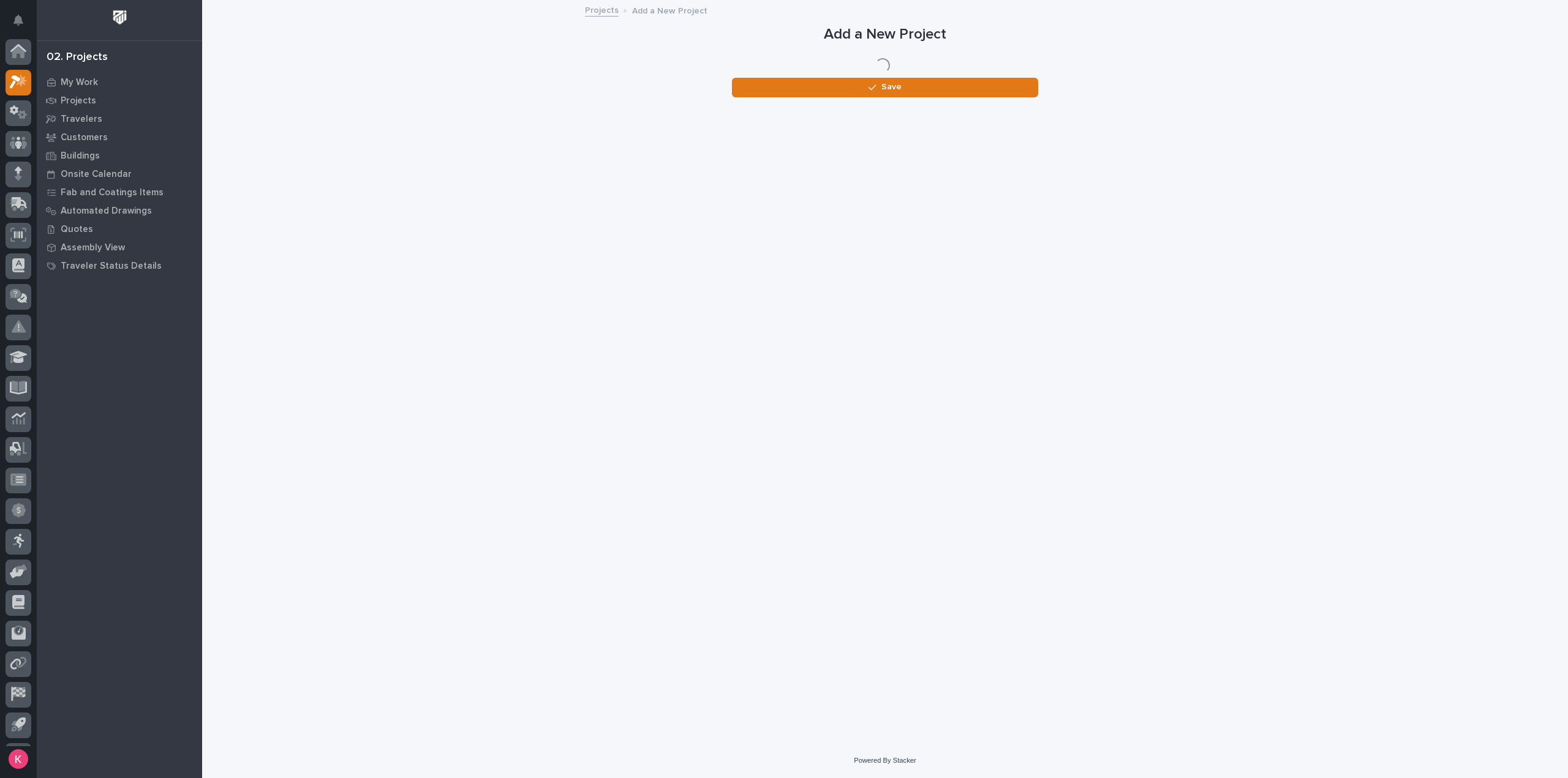
scroll to position [27, 0]
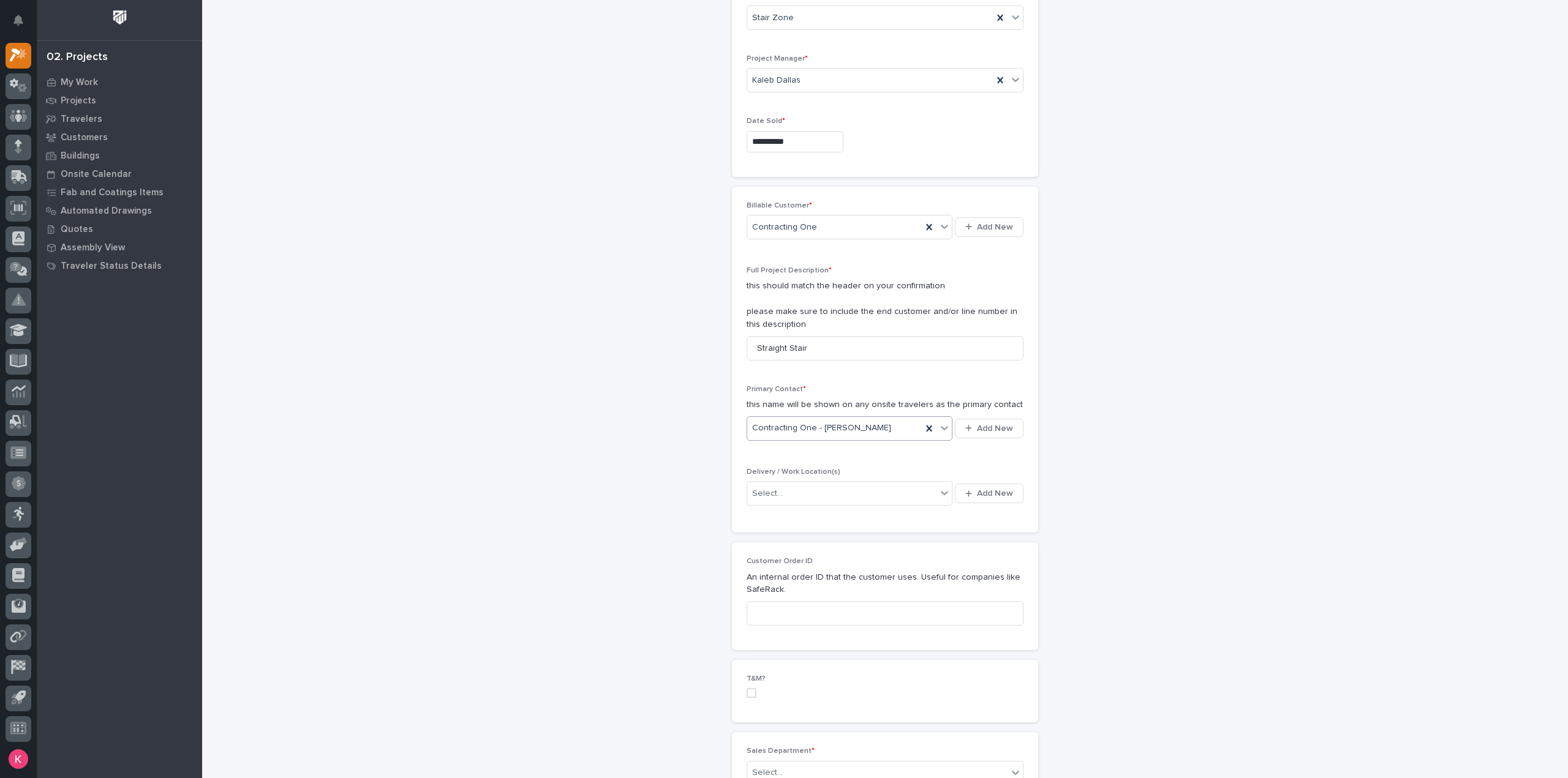
scroll to position [123, 0]
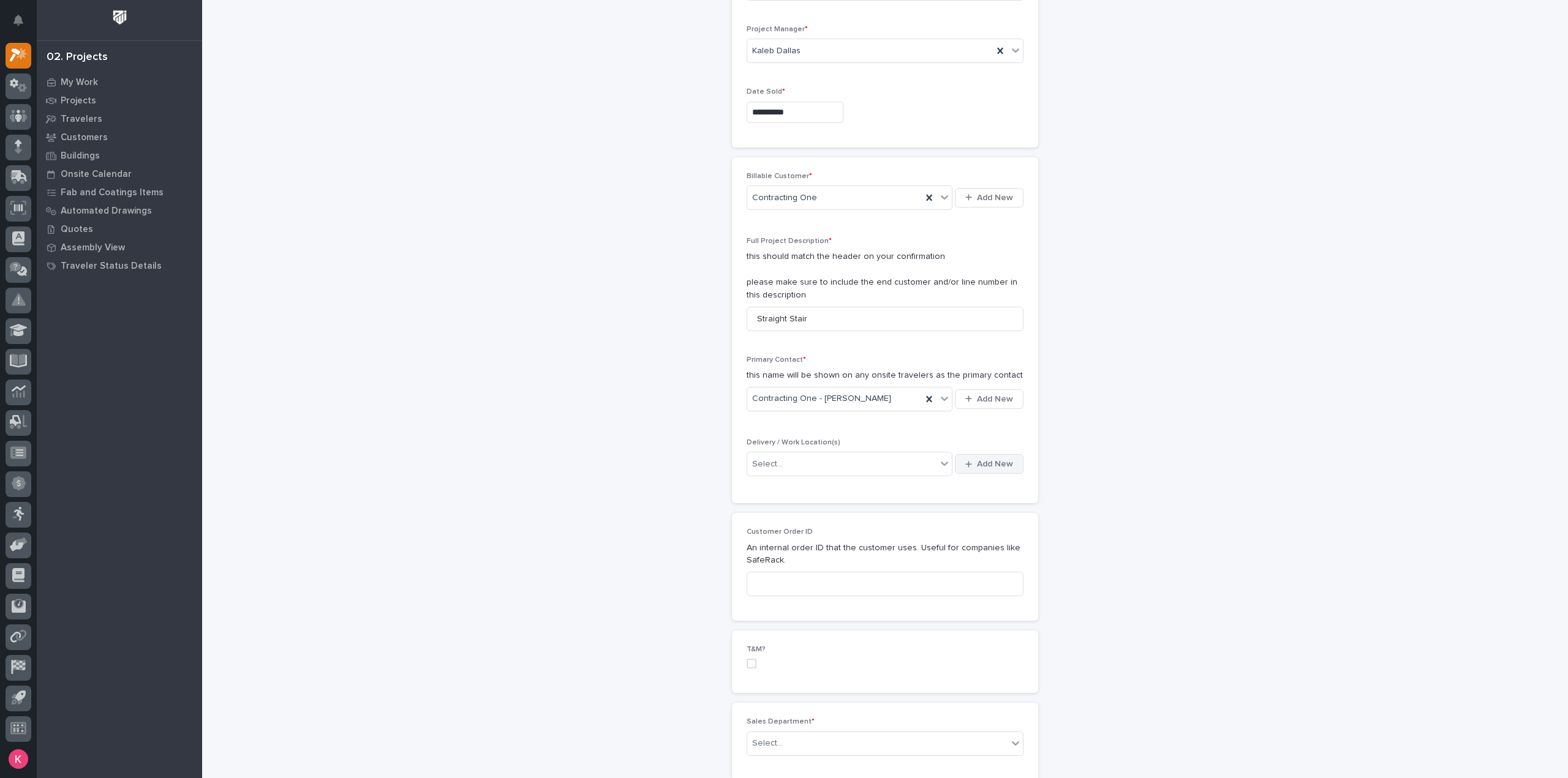
click at [987, 467] on span "Add New" at bounding box center [994, 464] width 36 height 11
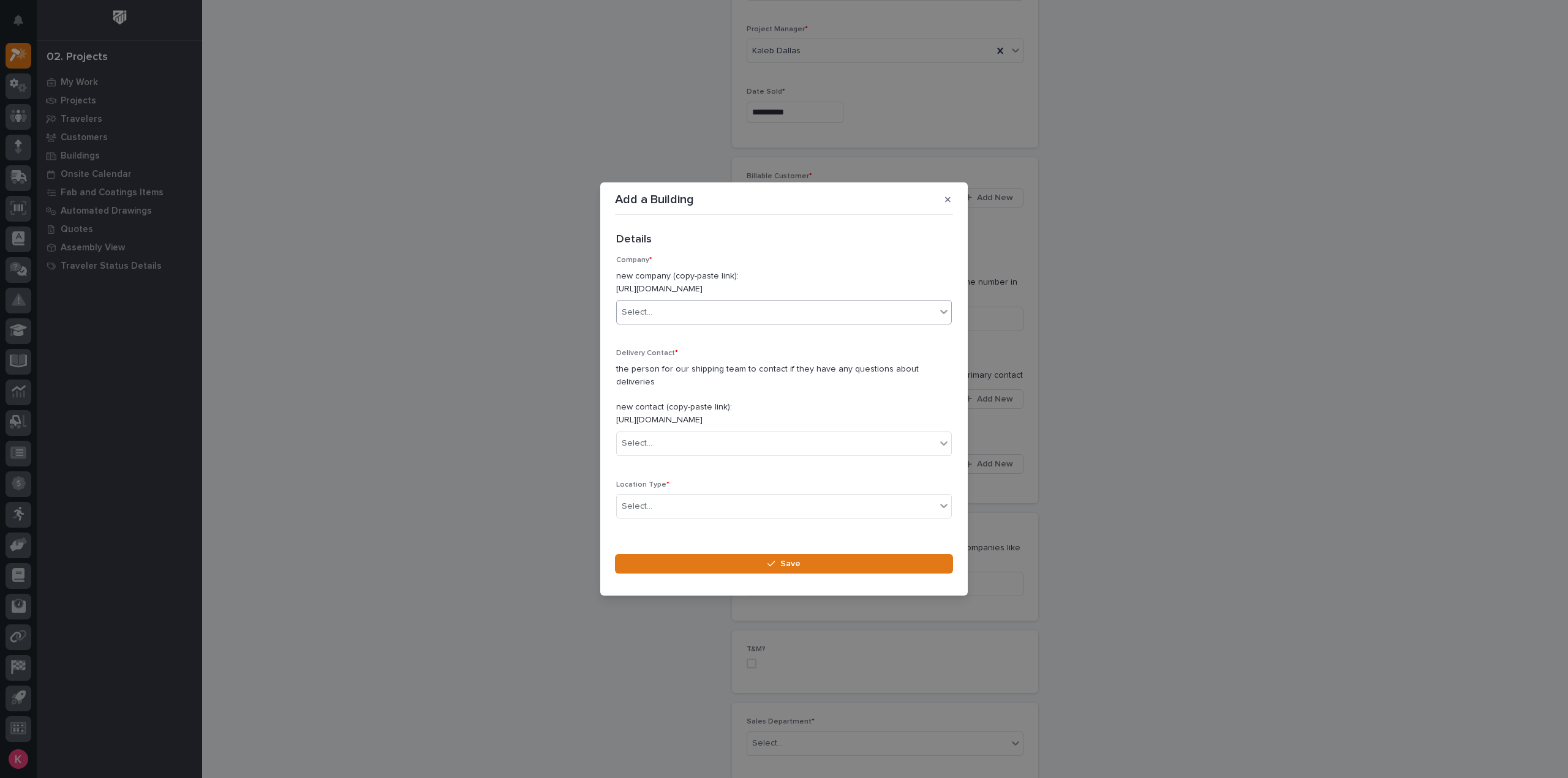
click at [718, 315] on div "Select..." at bounding box center [775, 312] width 319 height 20
type input "**********"
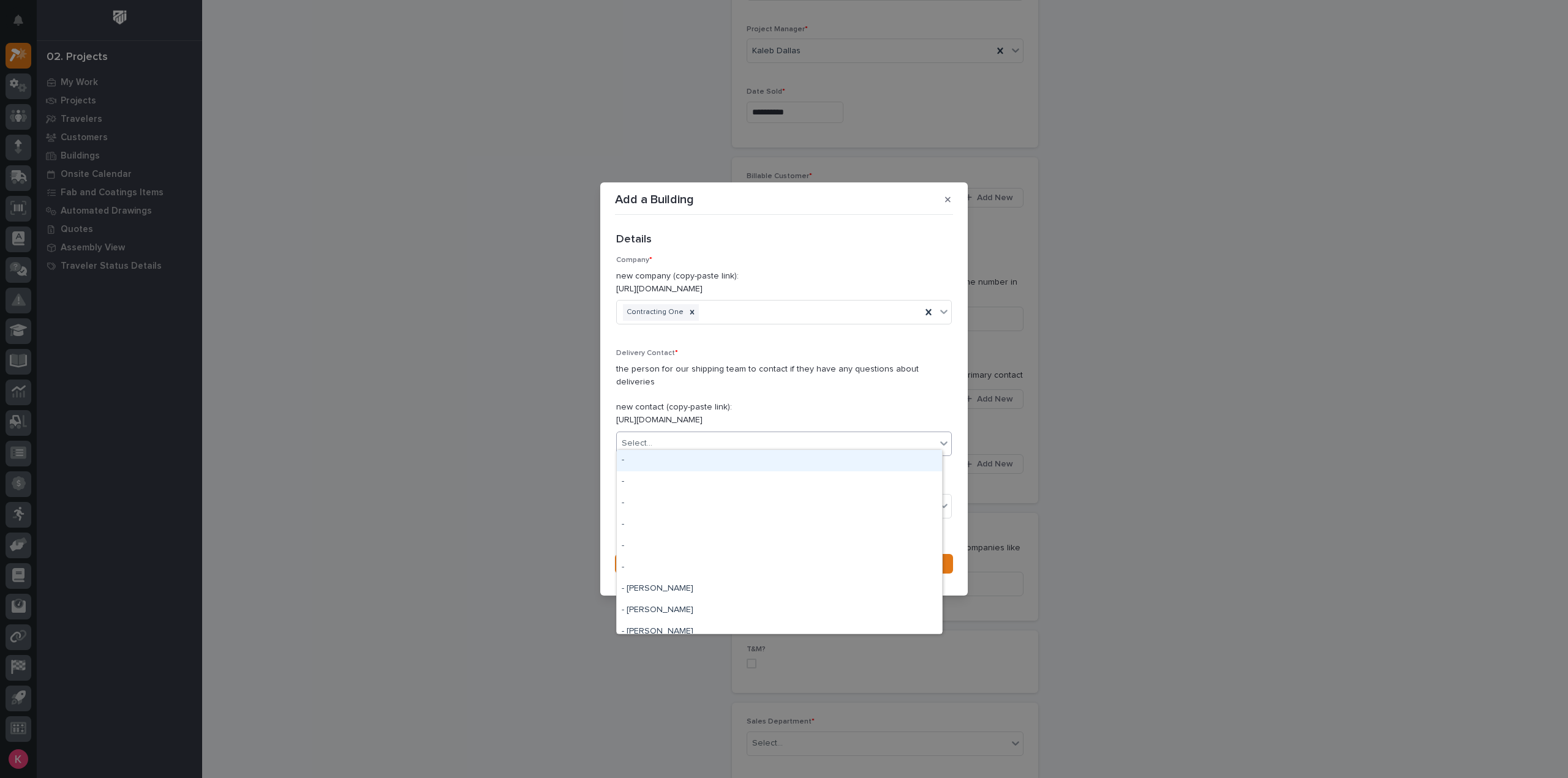
click at [690, 433] on div "Select..." at bounding box center [775, 443] width 319 height 20
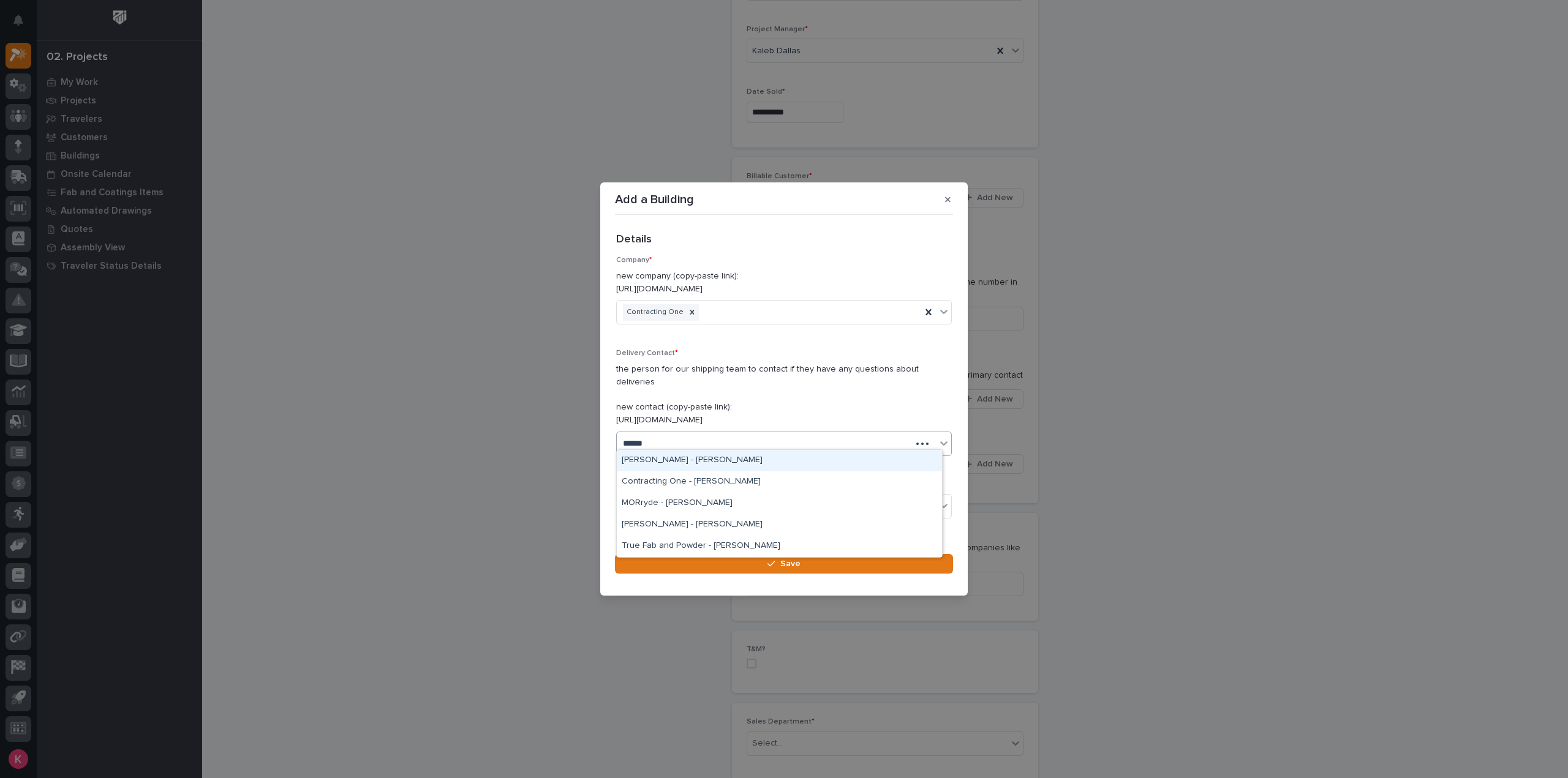
type input "*******"
drag, startPoint x: 695, startPoint y: 467, endPoint x: 700, endPoint y: 486, distance: 19.6
click at [698, 482] on div "Contracting One - Spencer Kish" at bounding box center [779, 482] width 325 height 21
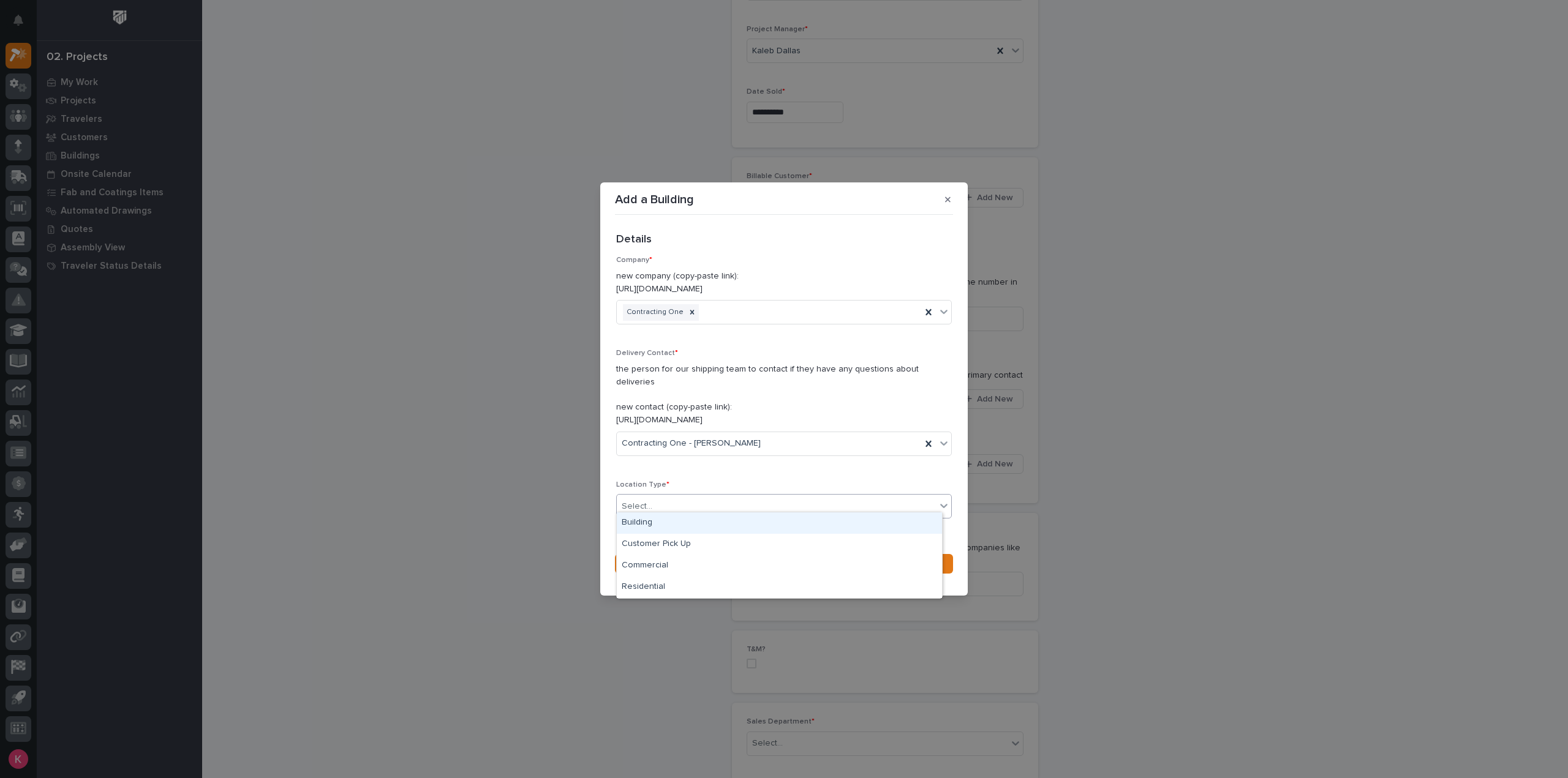
click at [697, 496] on div "Select..." at bounding box center [775, 506] width 319 height 20
click at [689, 520] on div "Building" at bounding box center [779, 523] width 325 height 21
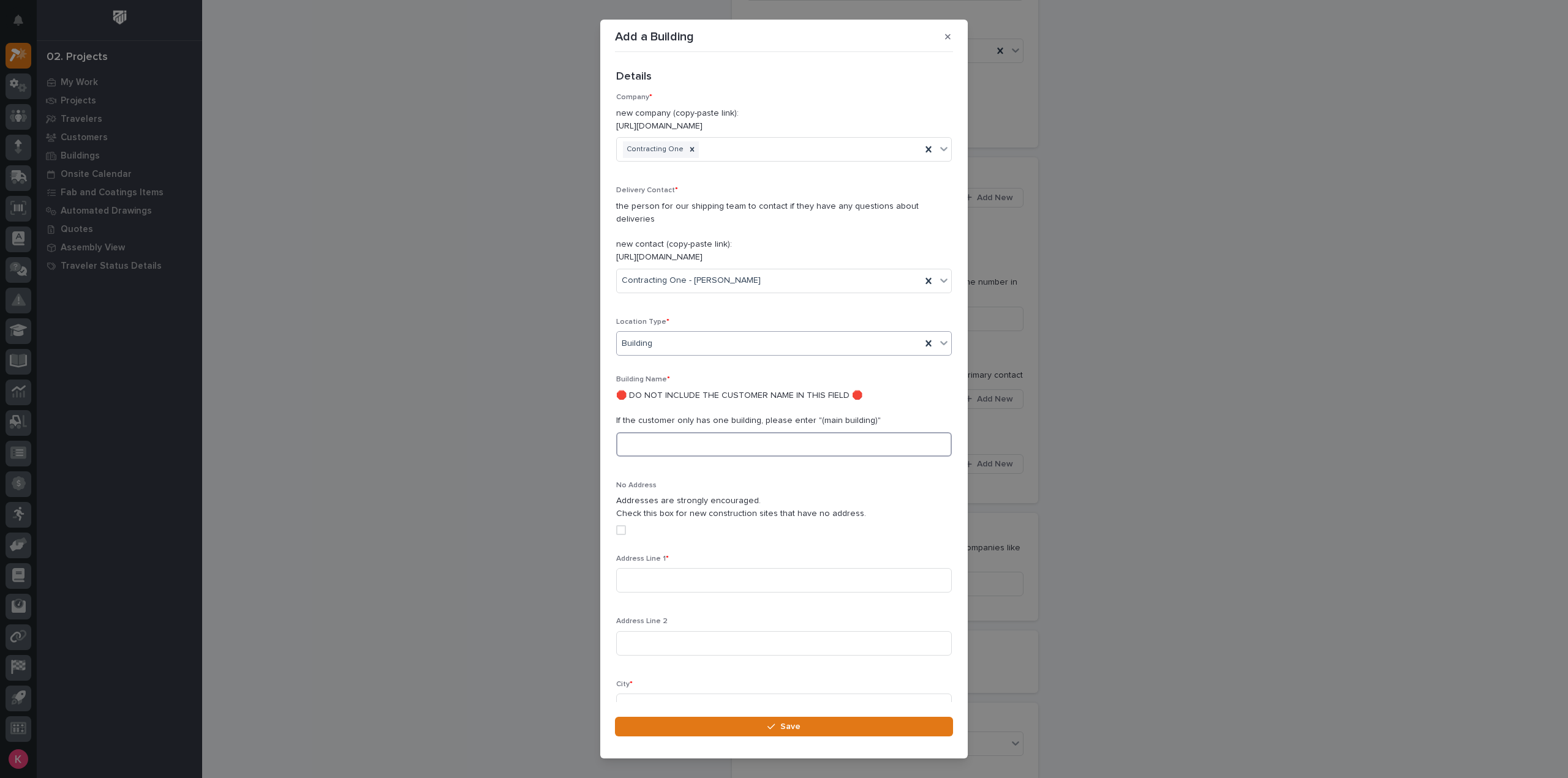
click at [689, 432] on input at bounding box center [784, 444] width 335 height 25
type input "Main Building"
click at [679, 569] on input at bounding box center [784, 581] width 335 height 25
paste input "13800 FAA Blvd"
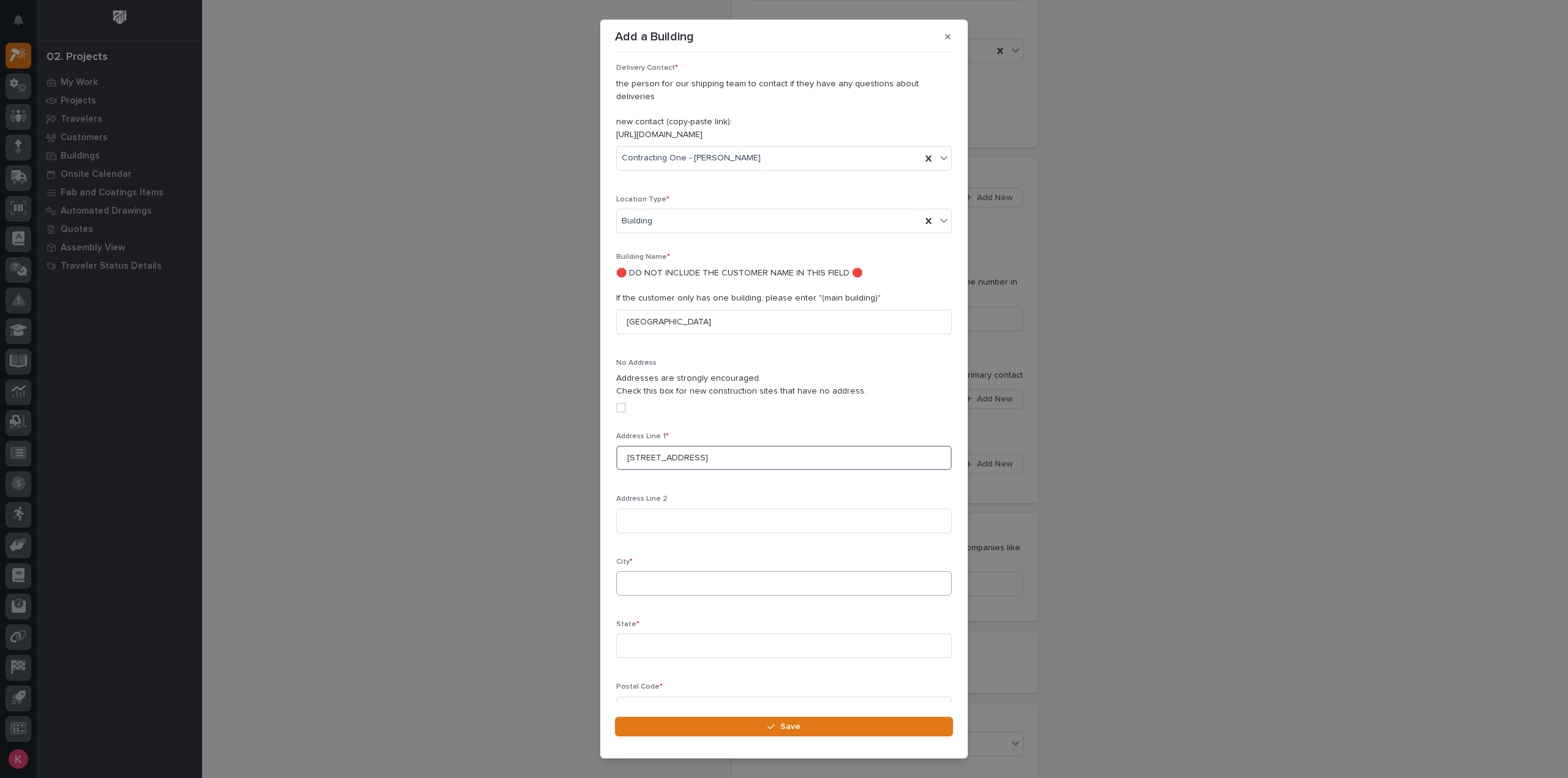
type input "13800 FAA Blvd"
click at [660, 576] on input at bounding box center [784, 583] width 335 height 25
type input "Fort Worth"
type input "TX"
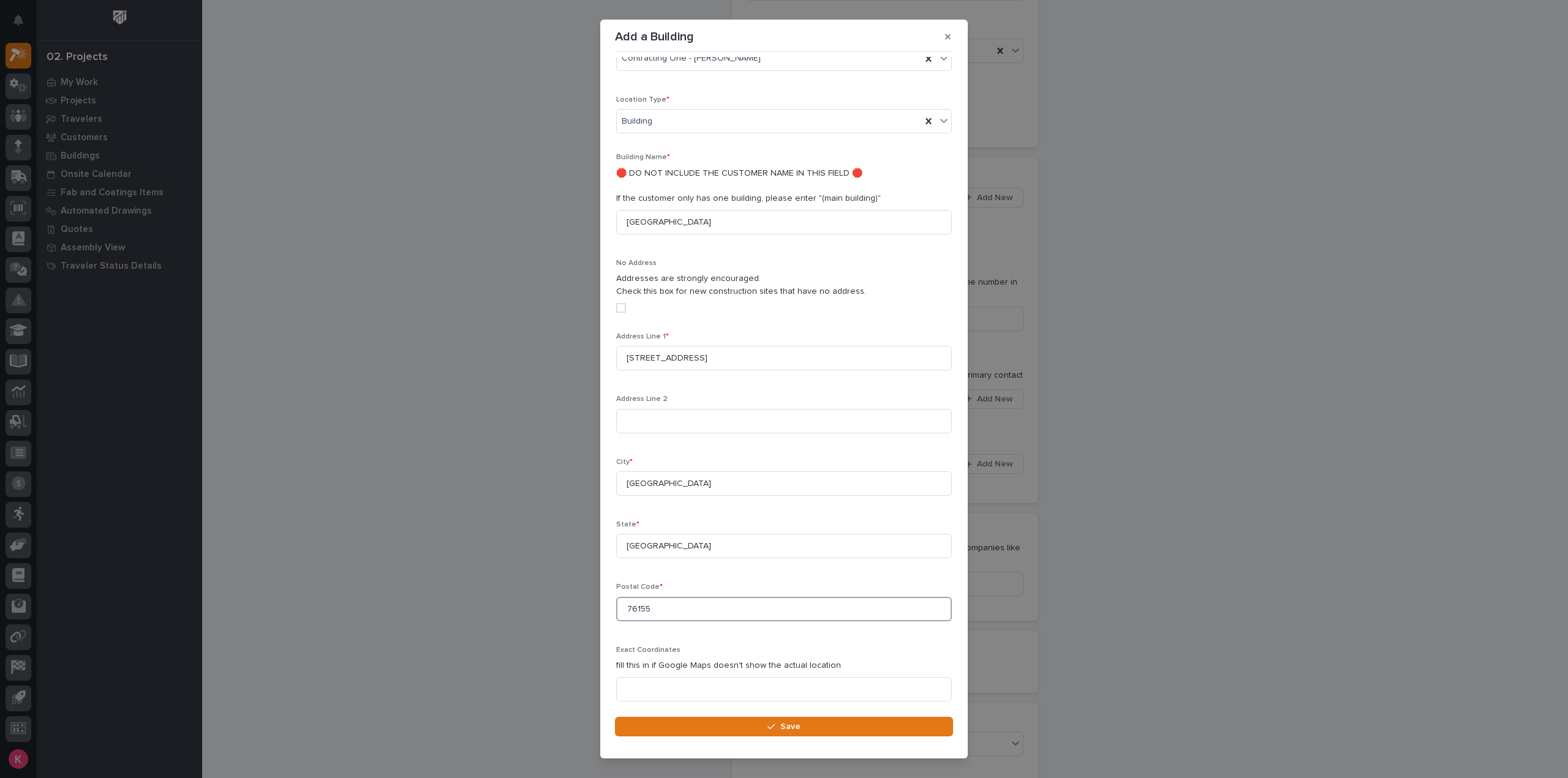
scroll to position [261, 0]
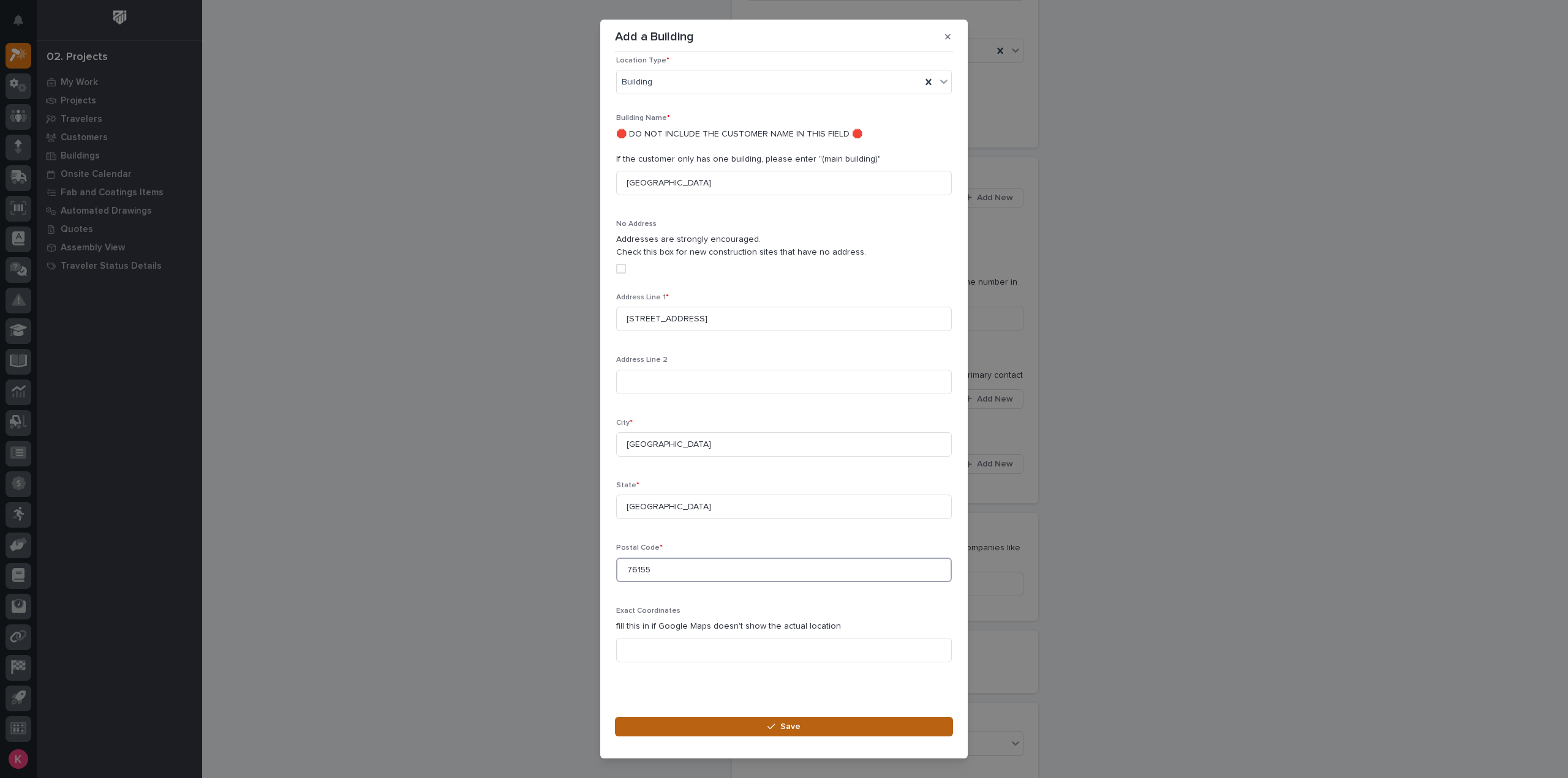
type input "76155"
click at [704, 725] on button "Save" at bounding box center [783, 726] width 338 height 20
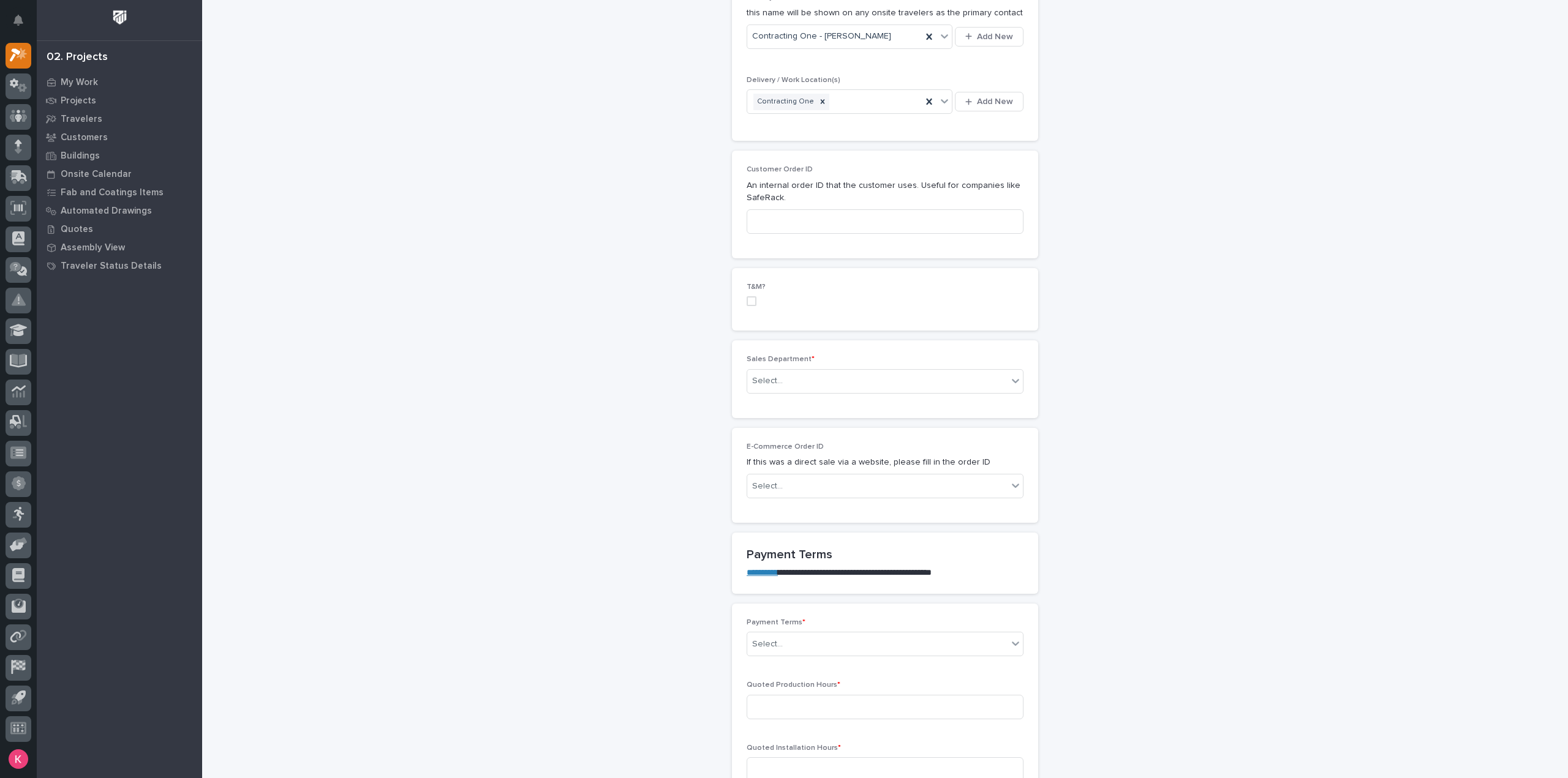
scroll to position [489, 0]
click at [809, 385] on div "Sales Department * Select..." at bounding box center [884, 374] width 277 height 48
click at [814, 376] on div "Select..." at bounding box center [878, 376] width 260 height 20
click at [810, 392] on div "National Sales" at bounding box center [880, 397] width 276 height 21
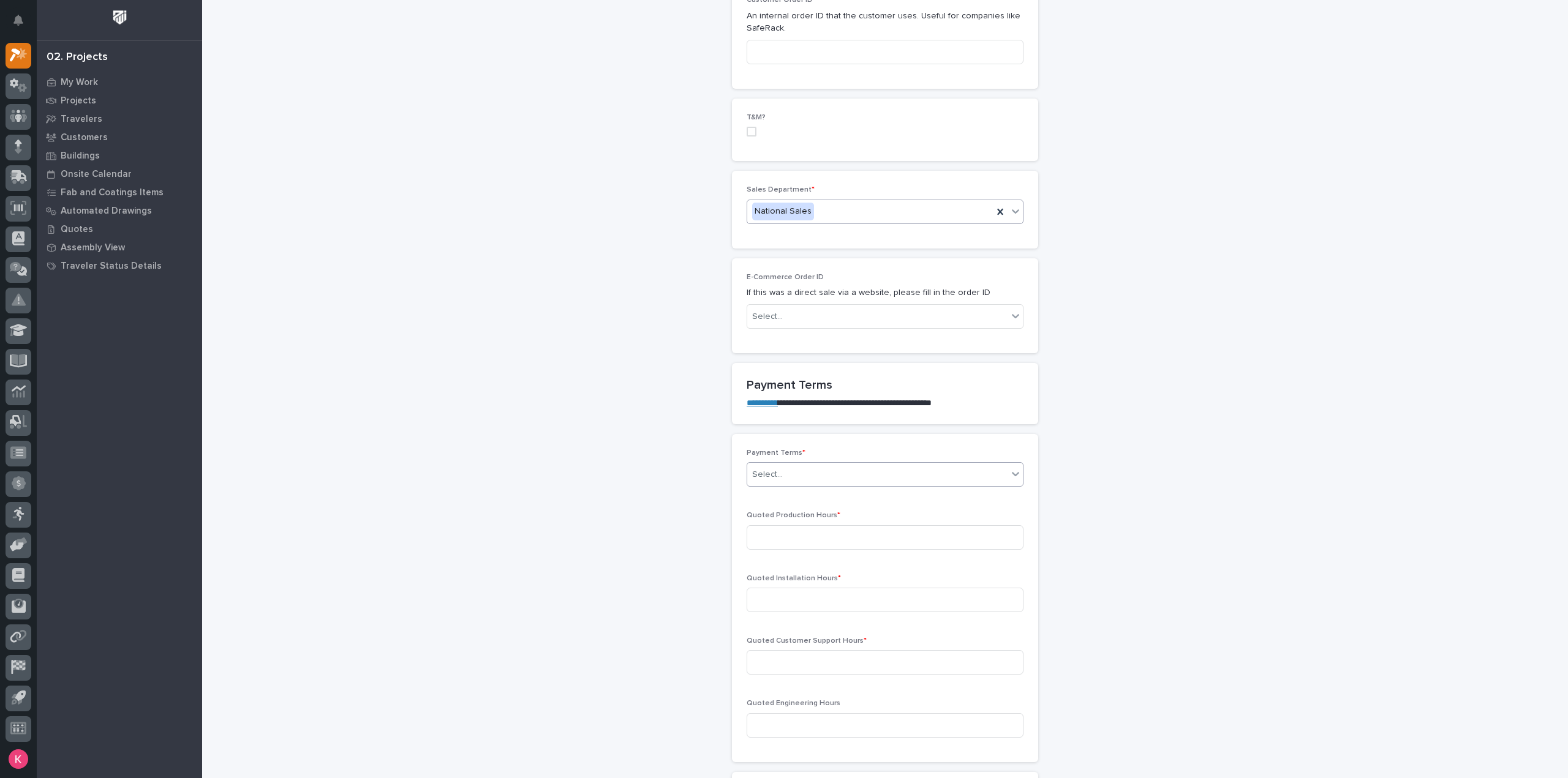
scroll to position [673, 0]
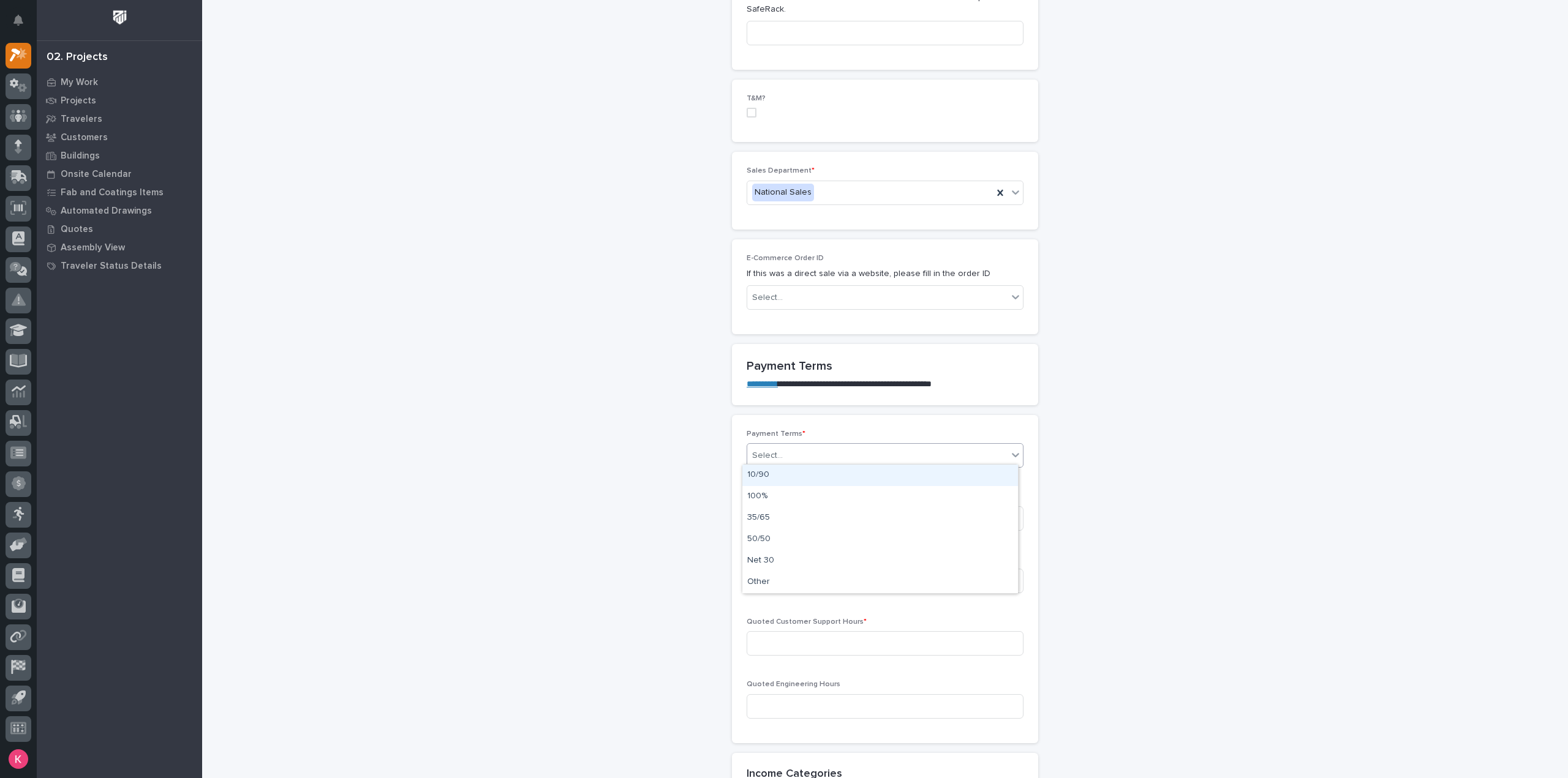
click at [804, 446] on div "Select..." at bounding box center [878, 456] width 260 height 20
click at [782, 496] on div "100%" at bounding box center [880, 496] width 276 height 21
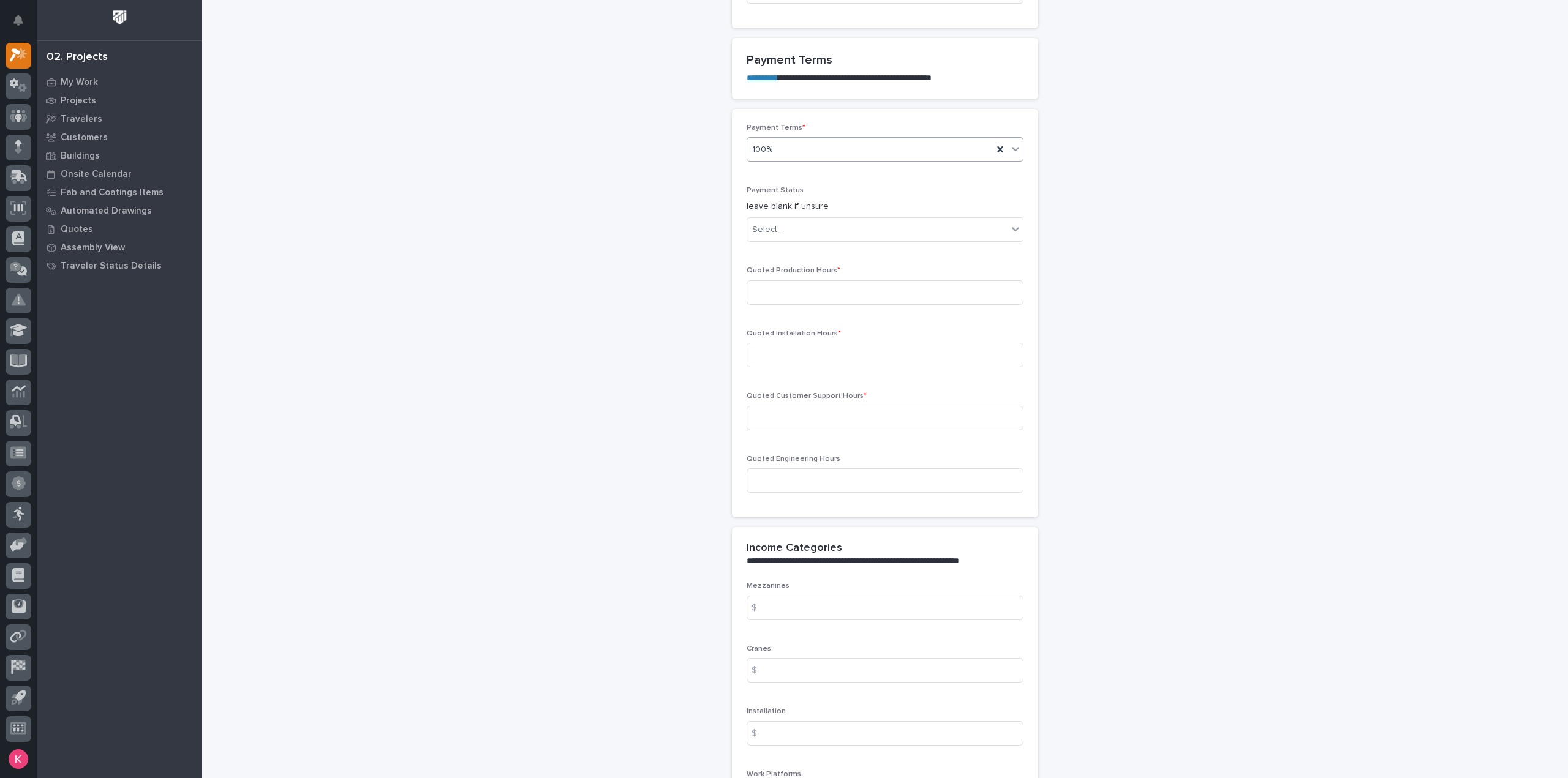
scroll to position [836, 0]
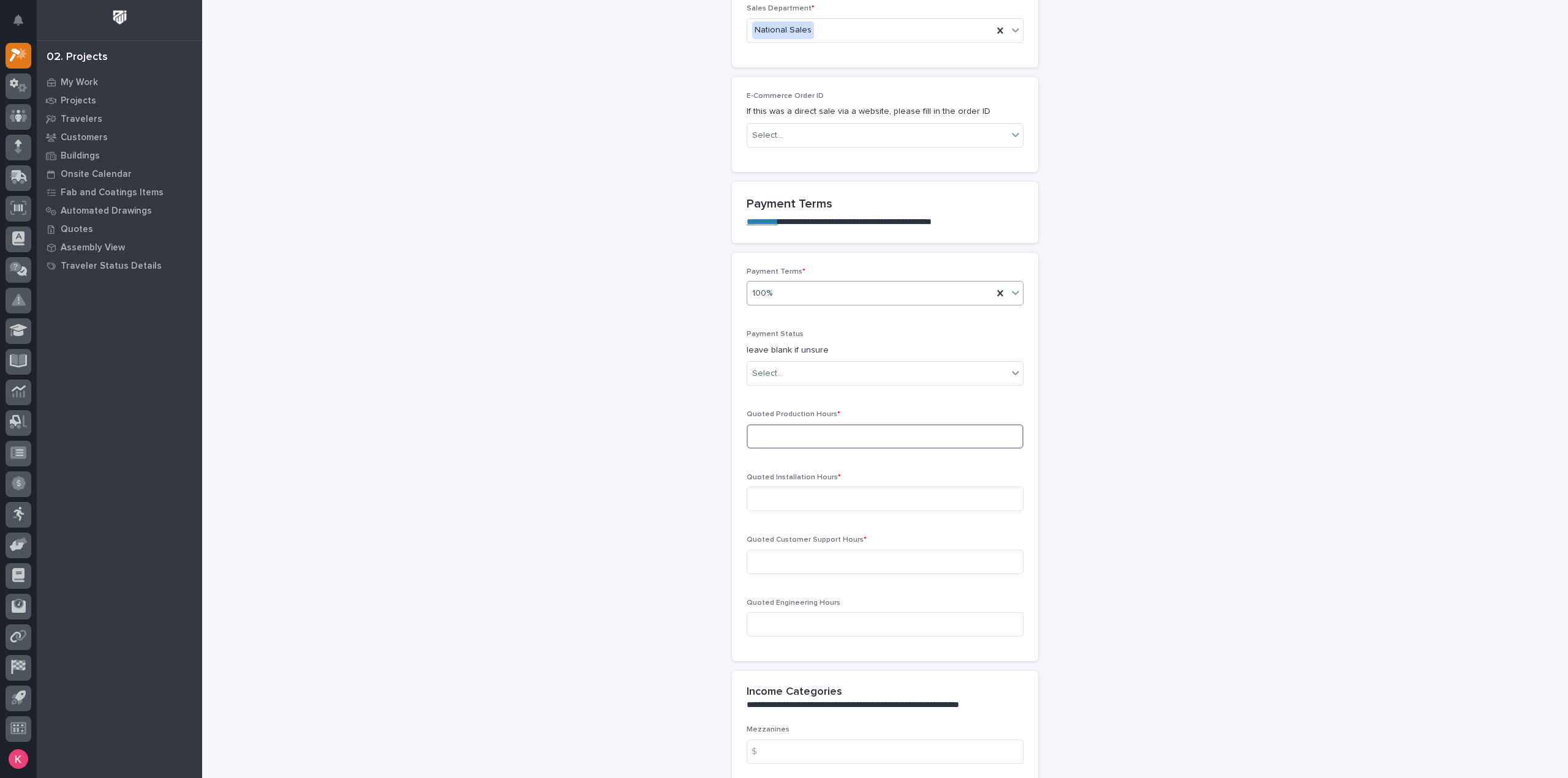
click at [813, 434] on input at bounding box center [884, 437] width 277 height 25
type input "36"
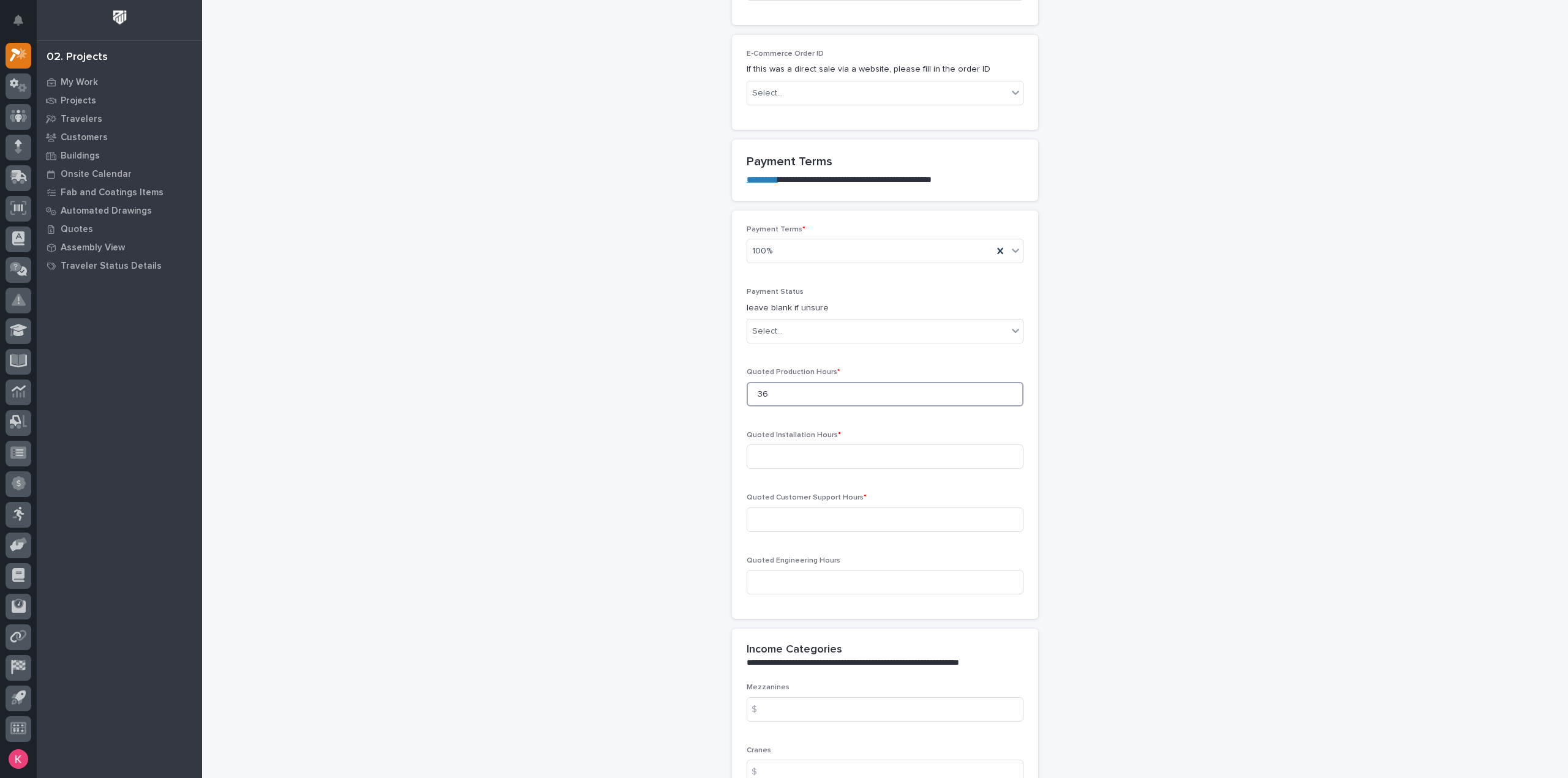
scroll to position [897, 0]
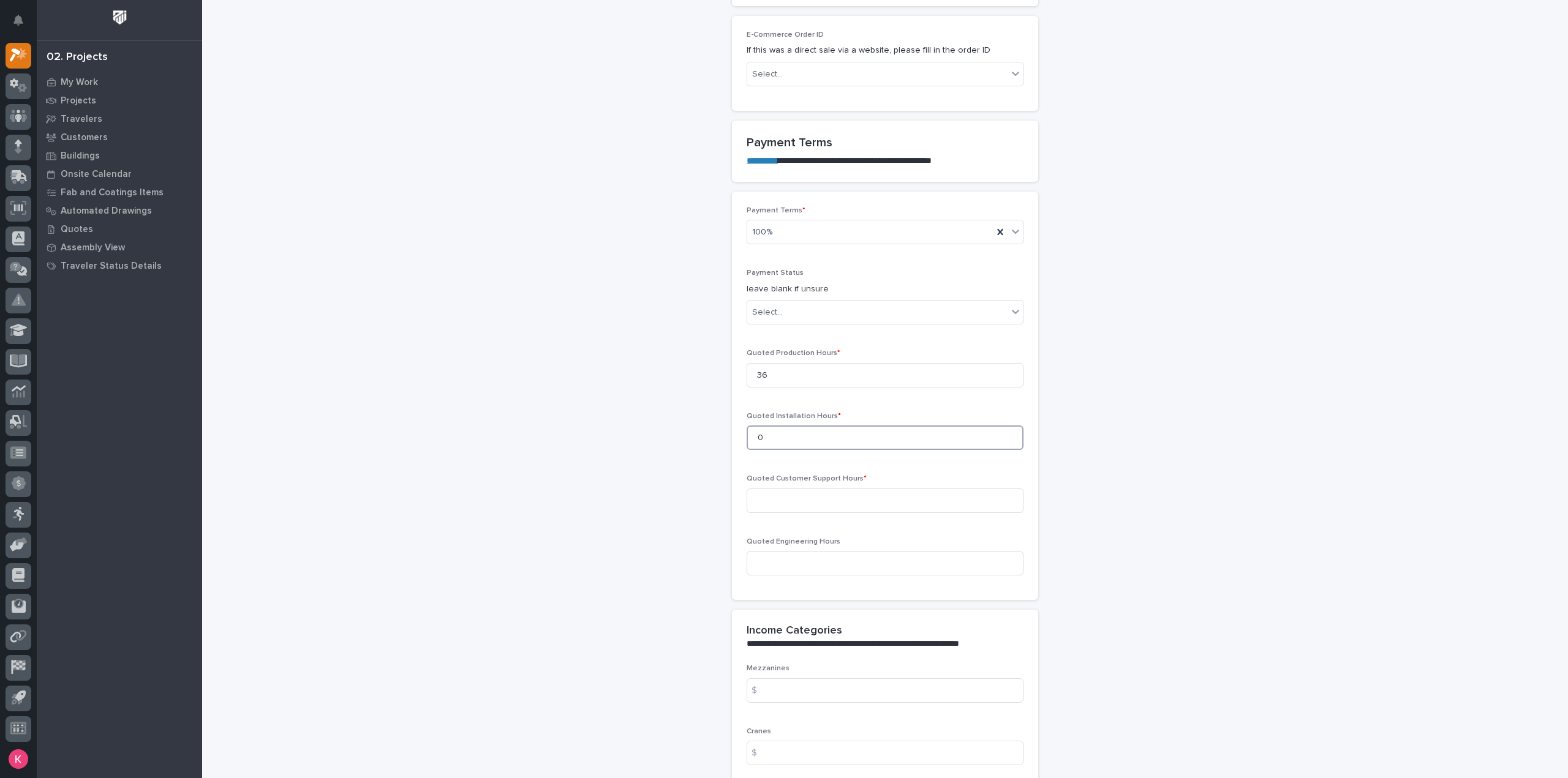
type input "0"
drag, startPoint x: 814, startPoint y: 564, endPoint x: 841, endPoint y: 562, distance: 27.1
click at [815, 564] on input at bounding box center [884, 563] width 277 height 25
type input "24"
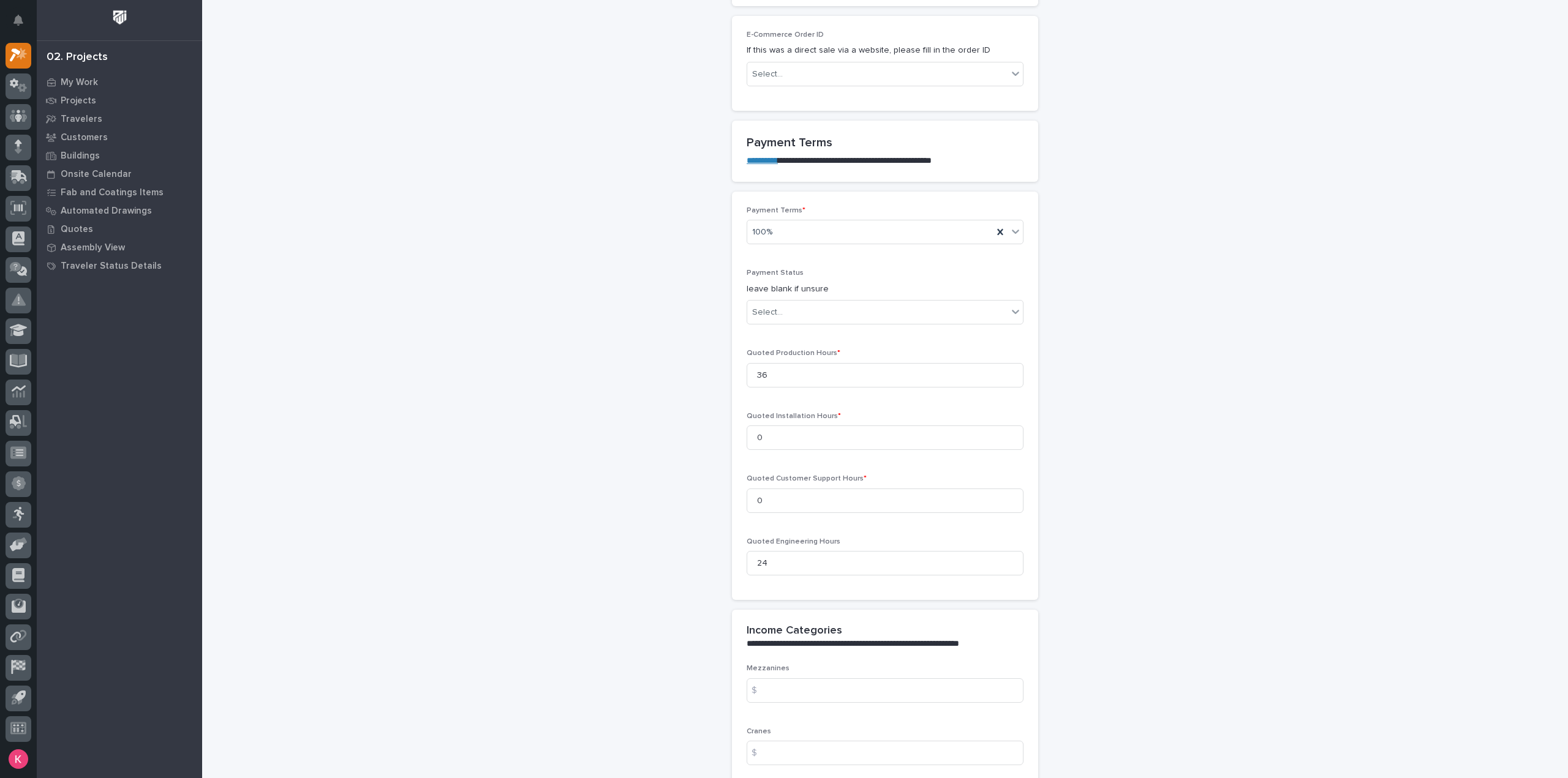
click at [1210, 285] on div "**********" at bounding box center [885, 427] width 1228 height 2646
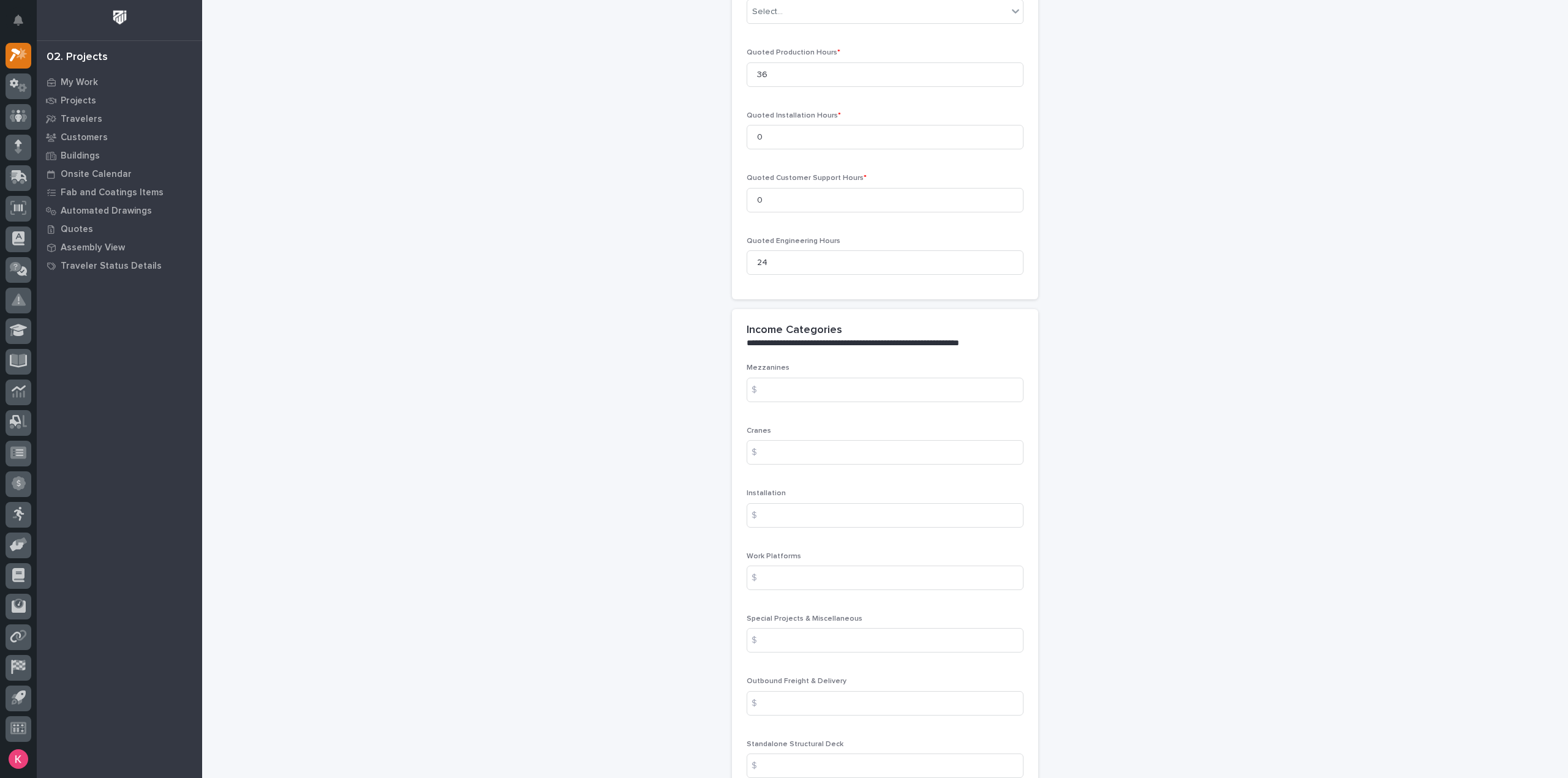
scroll to position [1448, 0]
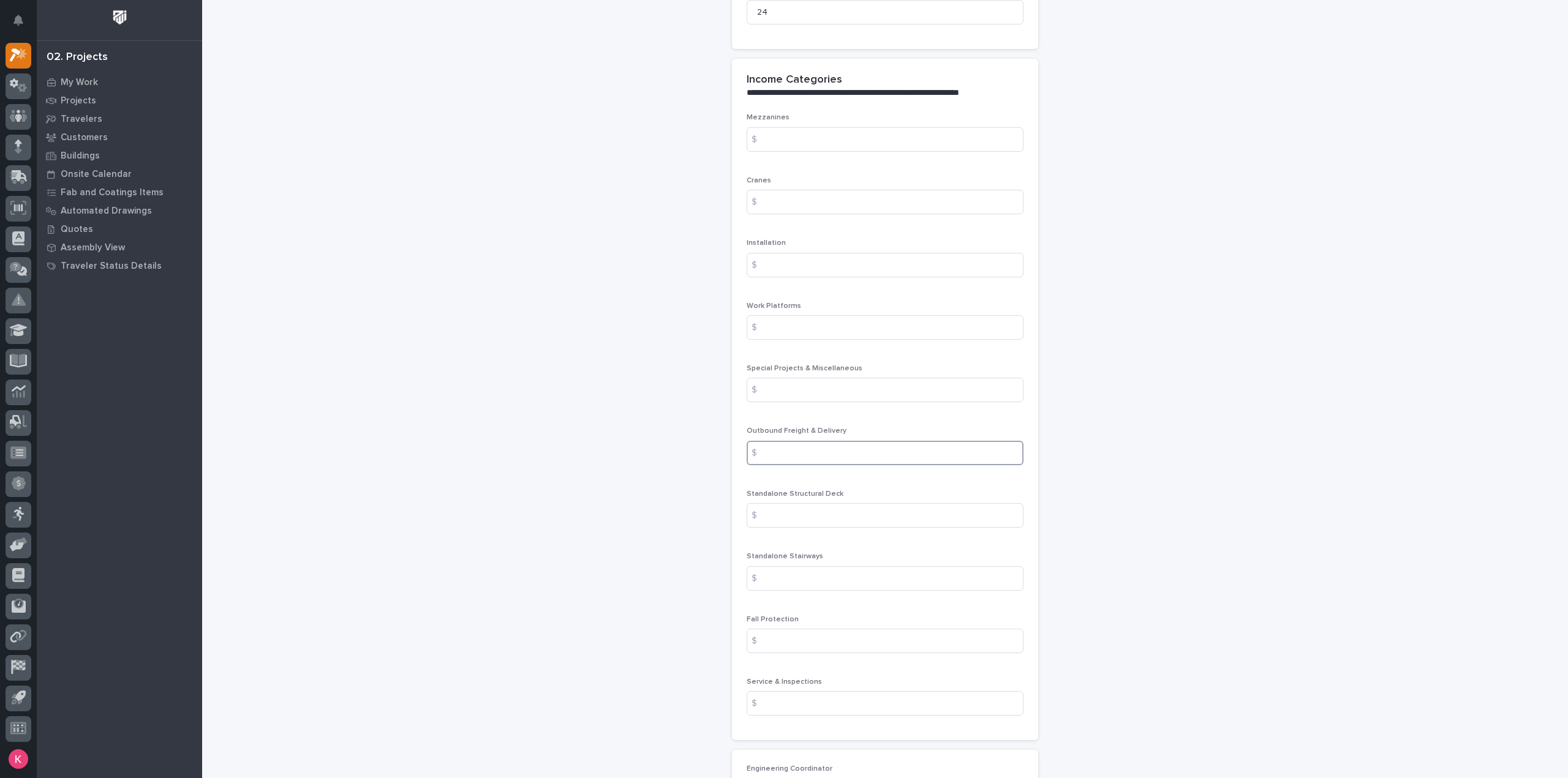
click at [798, 445] on input at bounding box center [884, 453] width 277 height 25
type input "1563"
type input "14385"
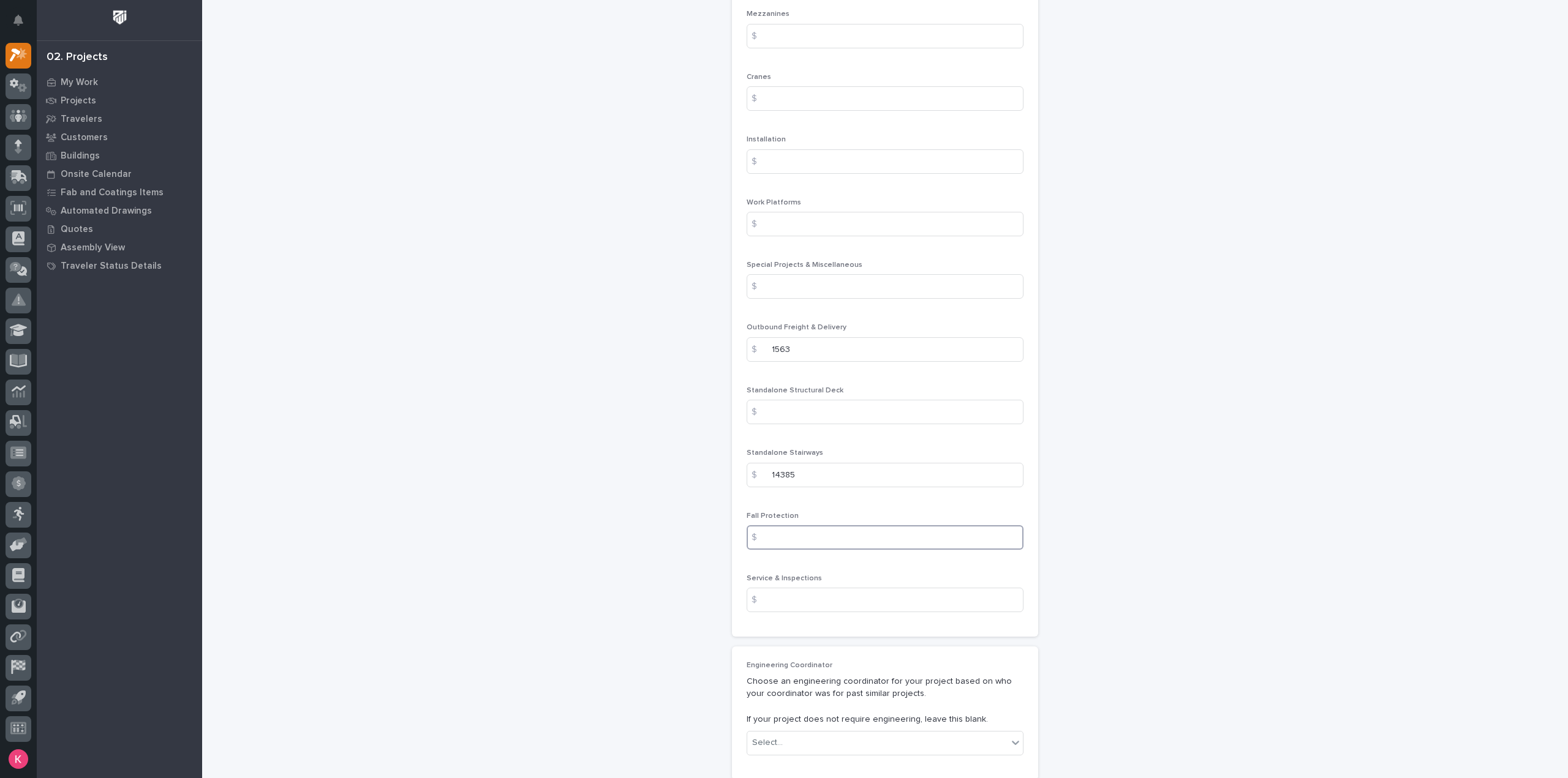
scroll to position [1816, 0]
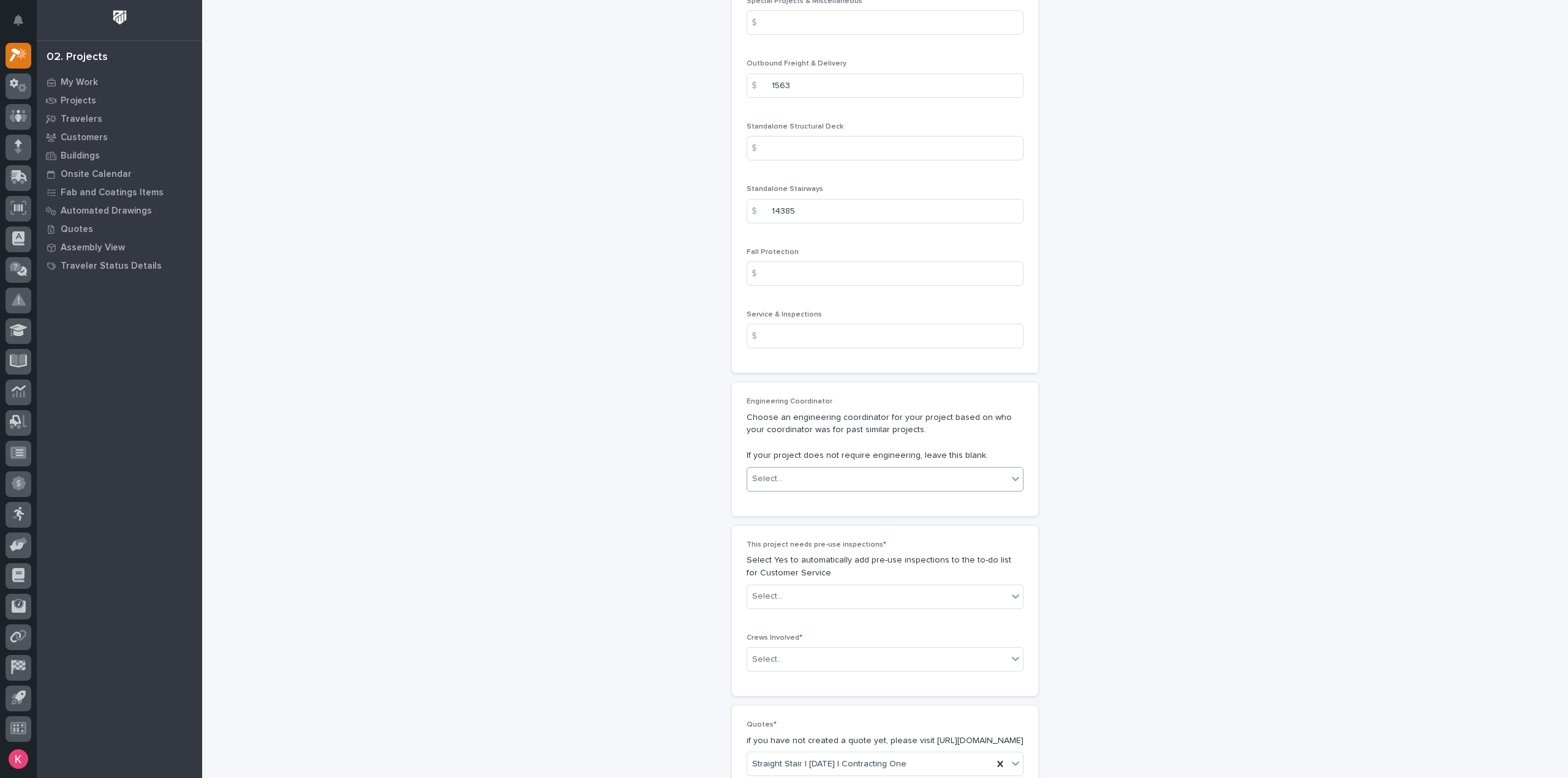
click at [865, 482] on div "Select..." at bounding box center [878, 479] width 260 height 20
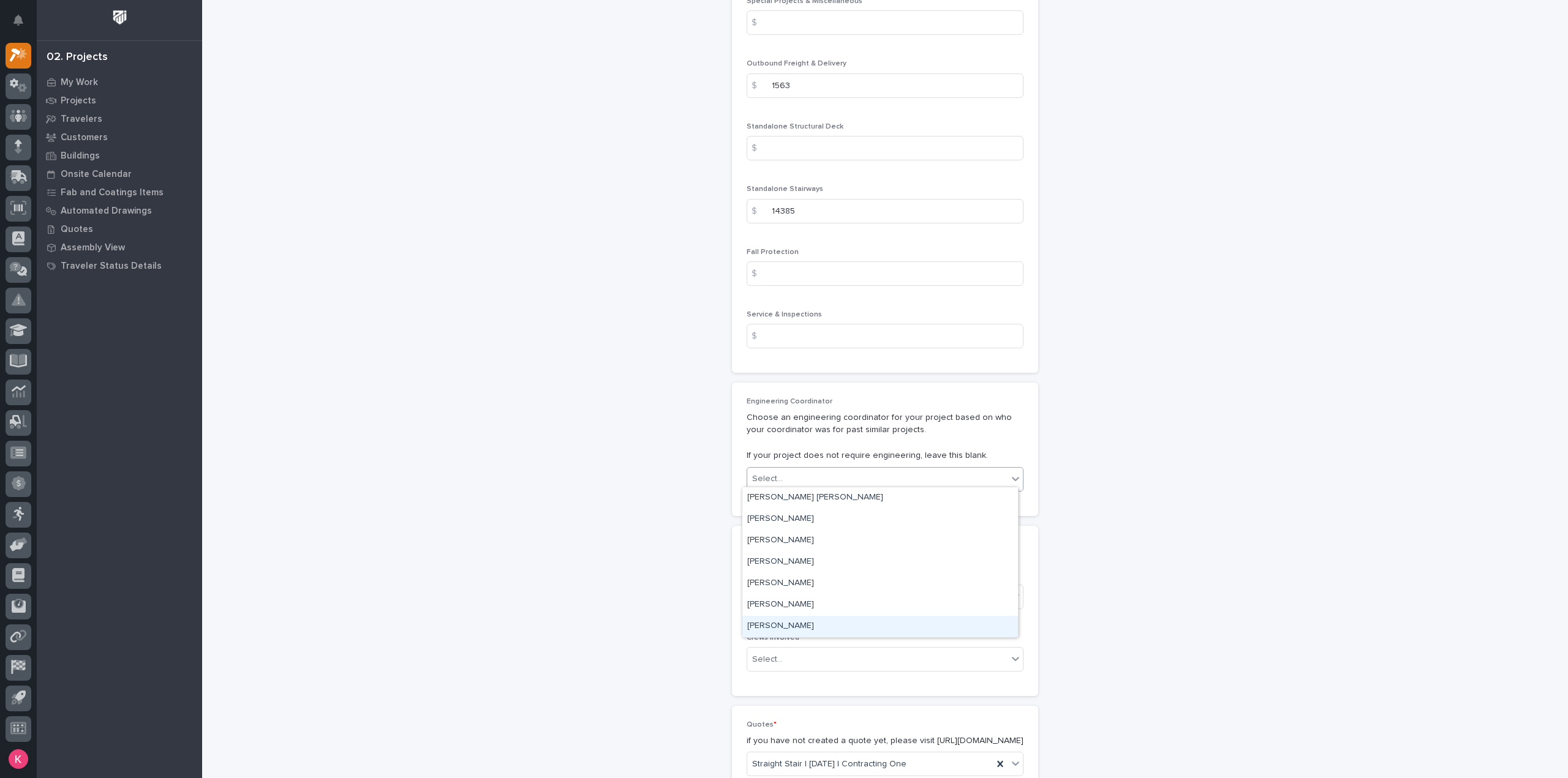
click at [793, 626] on div "Wynne Hochstetler" at bounding box center [880, 626] width 276 height 21
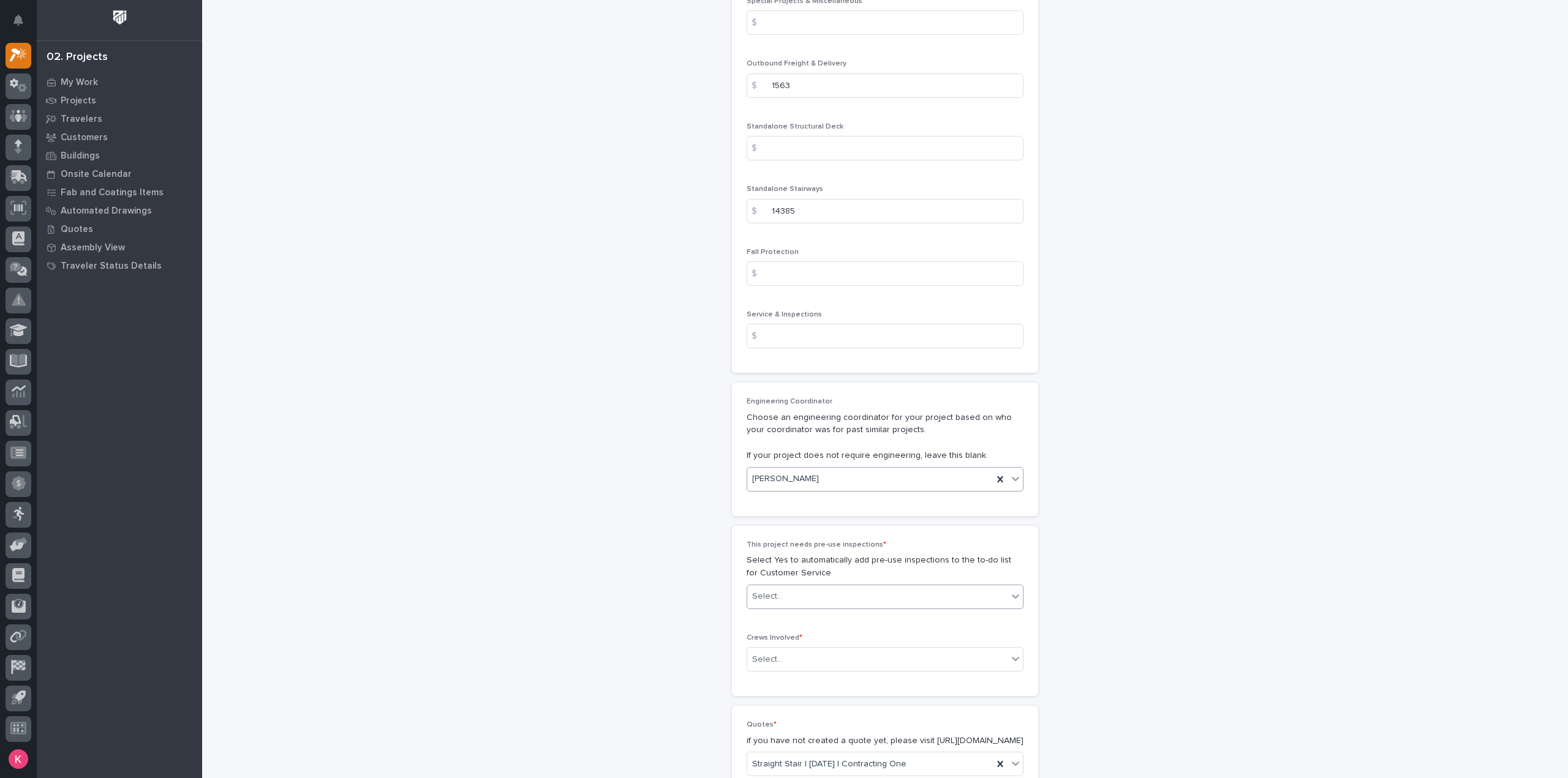
click at [809, 596] on div "Select..." at bounding box center [878, 597] width 260 height 20
drag, startPoint x: 799, startPoint y: 623, endPoint x: 796, endPoint y: 637, distance: 14.3
click at [796, 634] on div "No" at bounding box center [880, 637] width 276 height 21
drag, startPoint x: 798, startPoint y: 649, endPoint x: 801, endPoint y: 654, distance: 5.8
click at [798, 650] on div "Select..." at bounding box center [878, 660] width 260 height 20
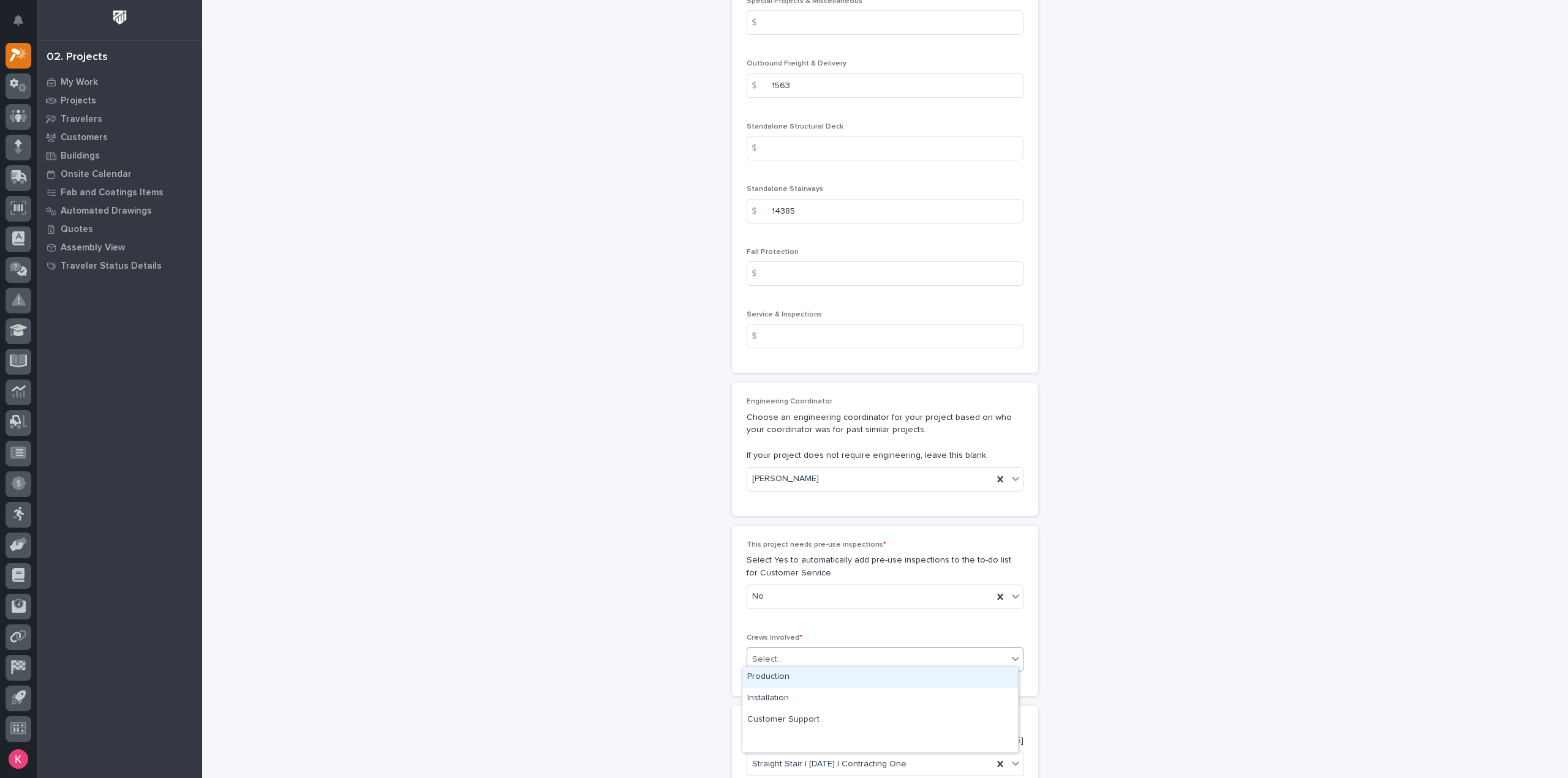
click at [801, 684] on div "Production" at bounding box center [880, 677] width 276 height 21
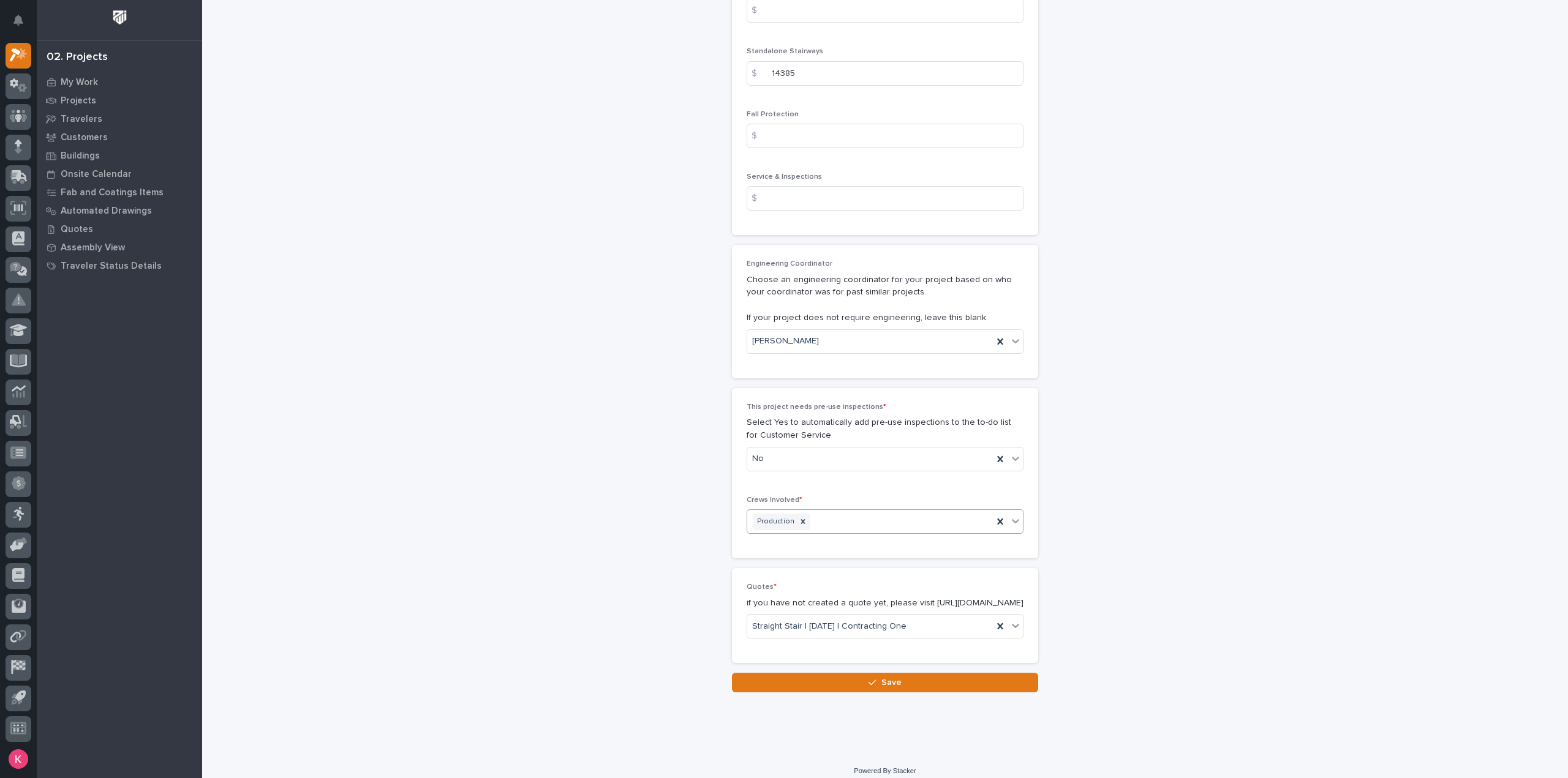
scroll to position [1971, 0]
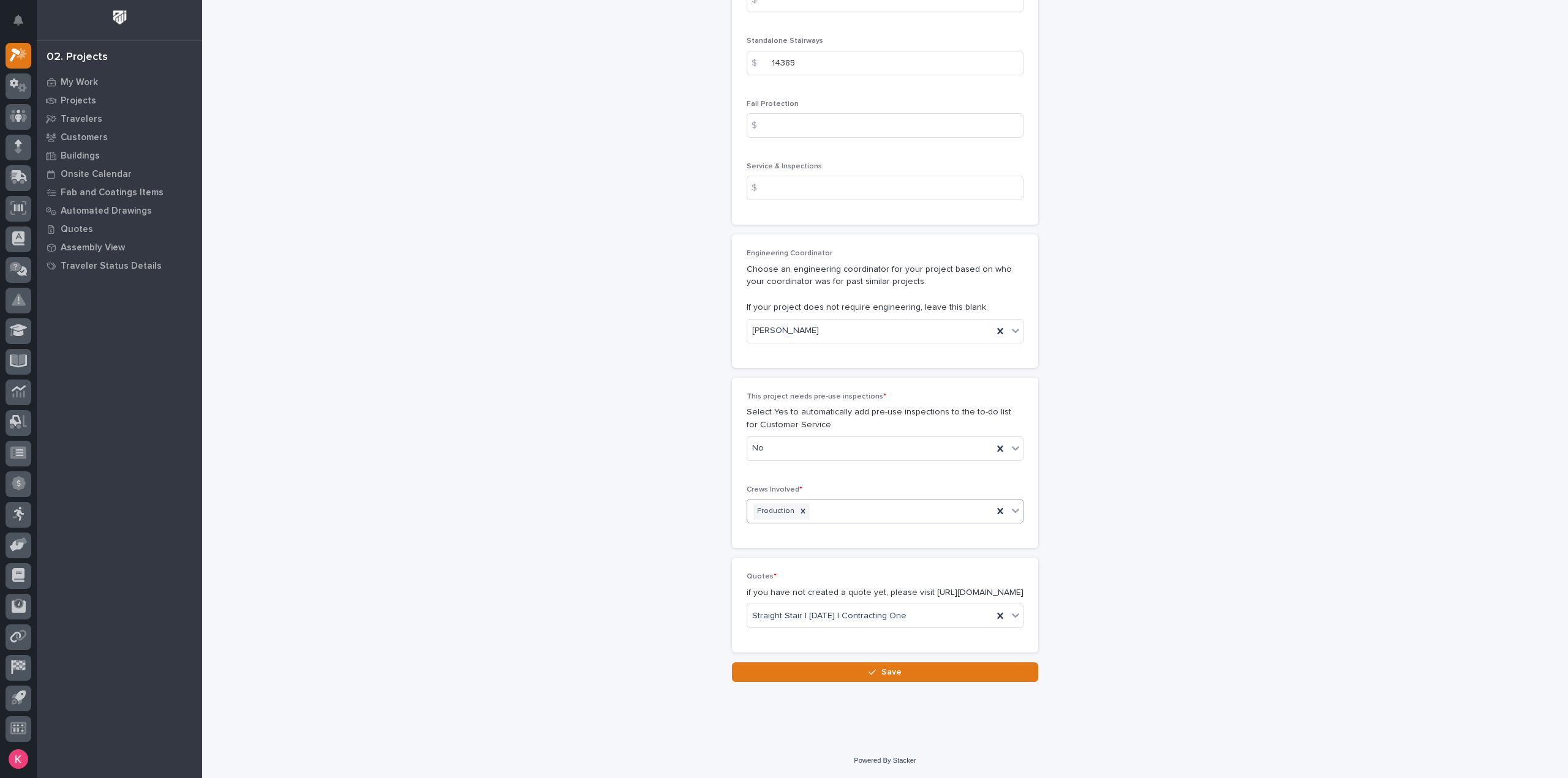
drag, startPoint x: 793, startPoint y: 666, endPoint x: 798, endPoint y: 670, distance: 6.4
click at [793, 666] on button "Save" at bounding box center [885, 672] width 306 height 20
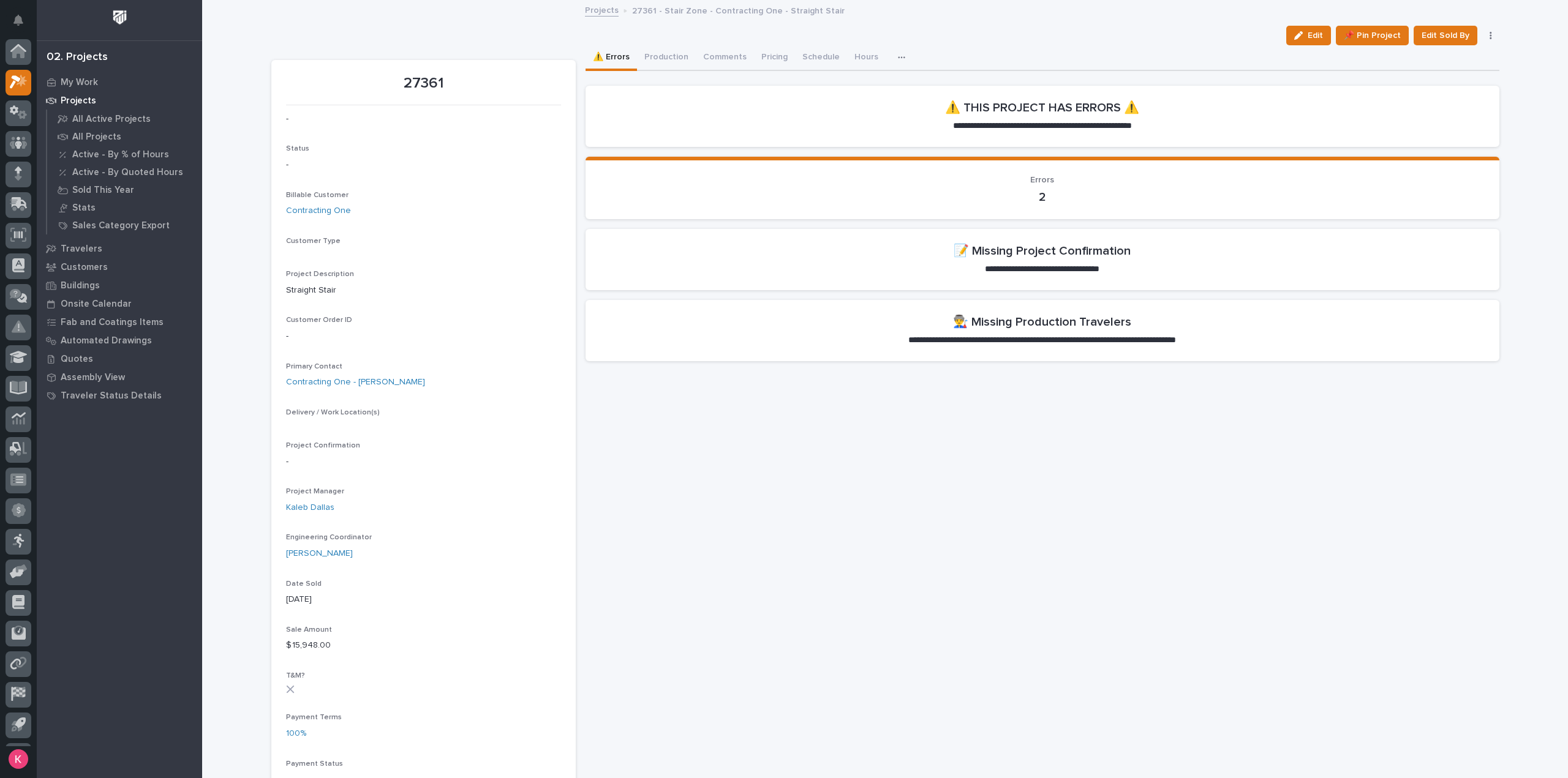
scroll to position [27, 0]
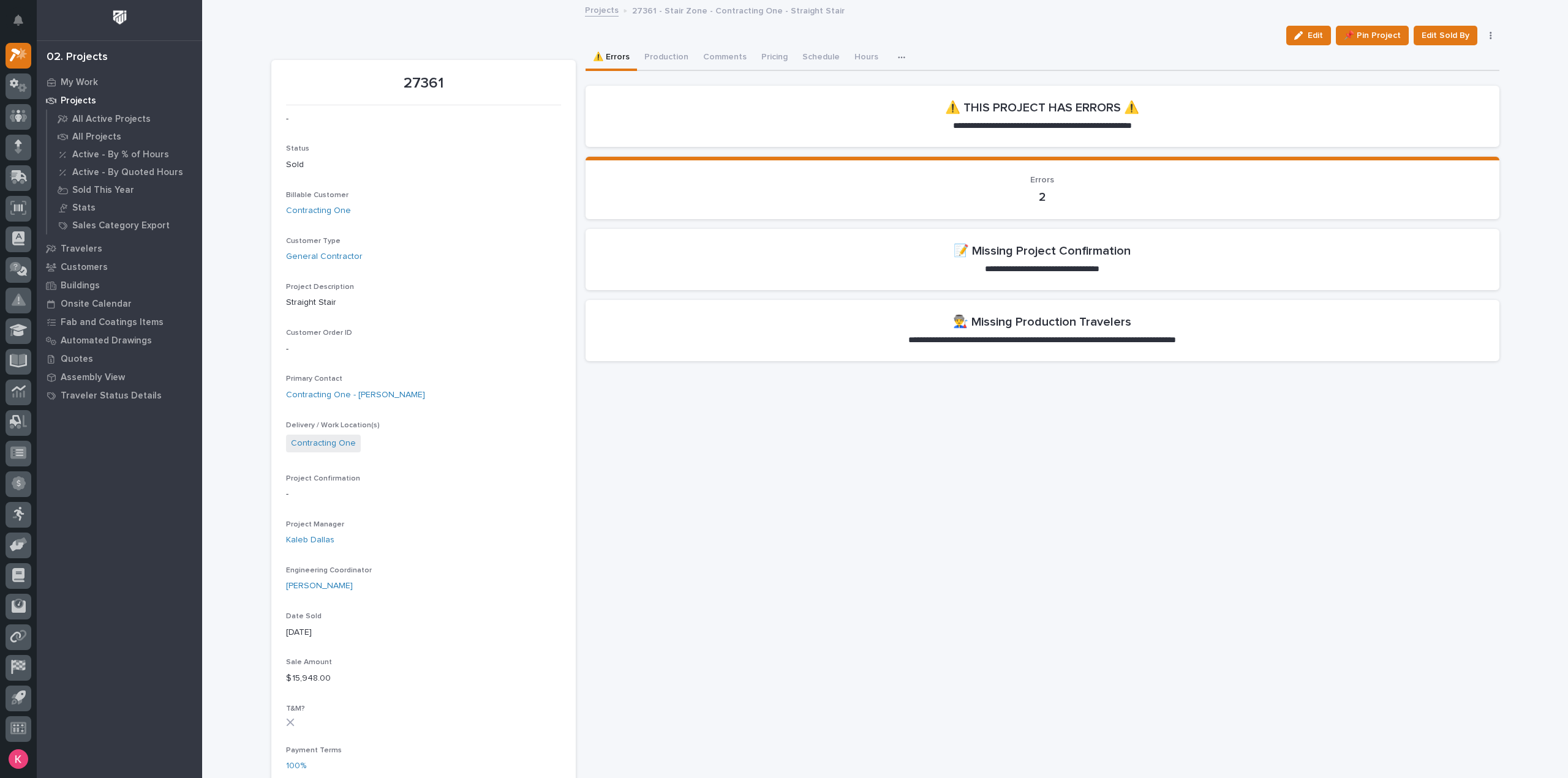
click at [1312, 37] on span "Edit" at bounding box center [1315, 35] width 15 height 11
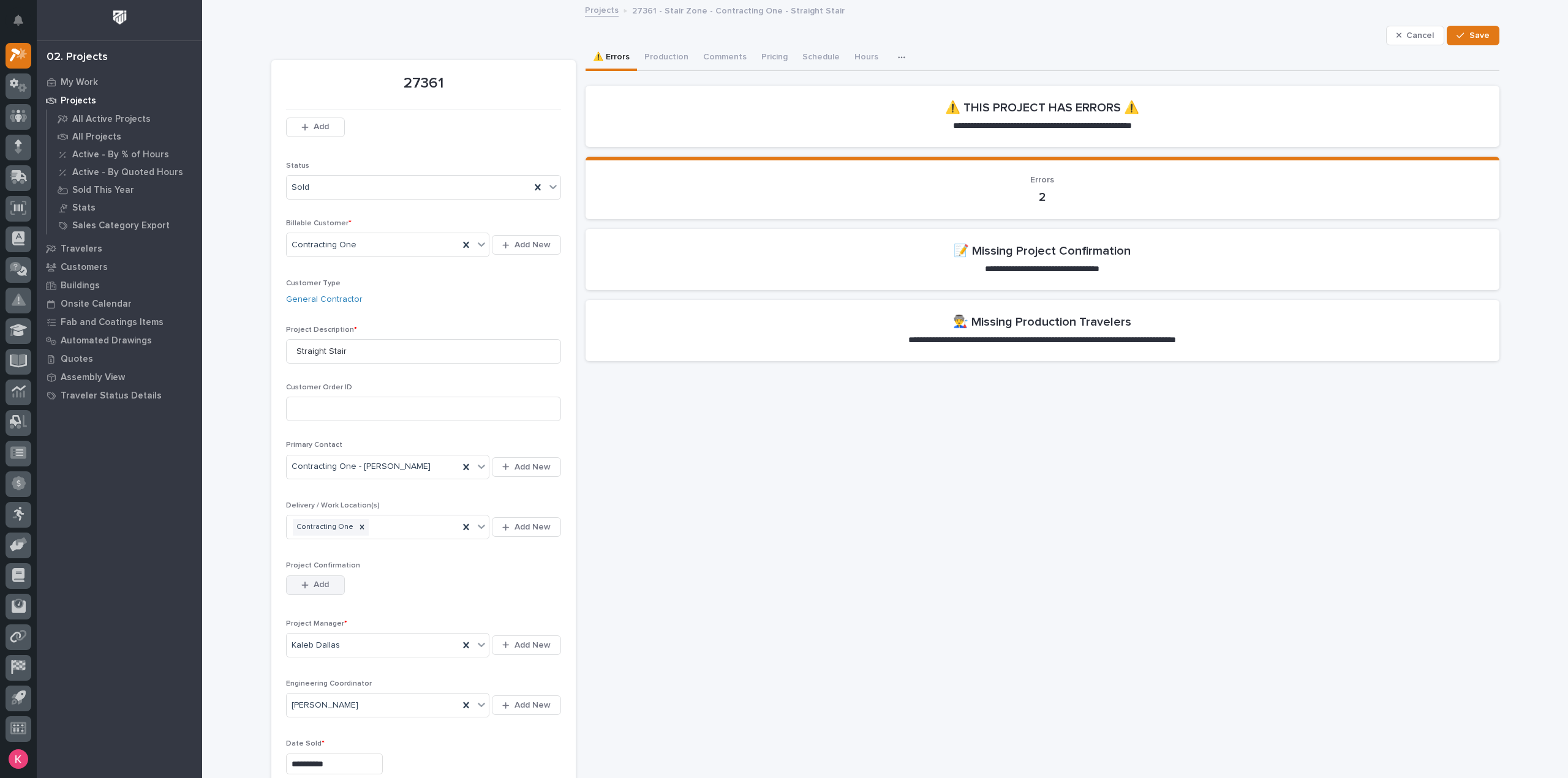
click at [313, 586] on span "Add" at bounding box center [321, 585] width 15 height 11
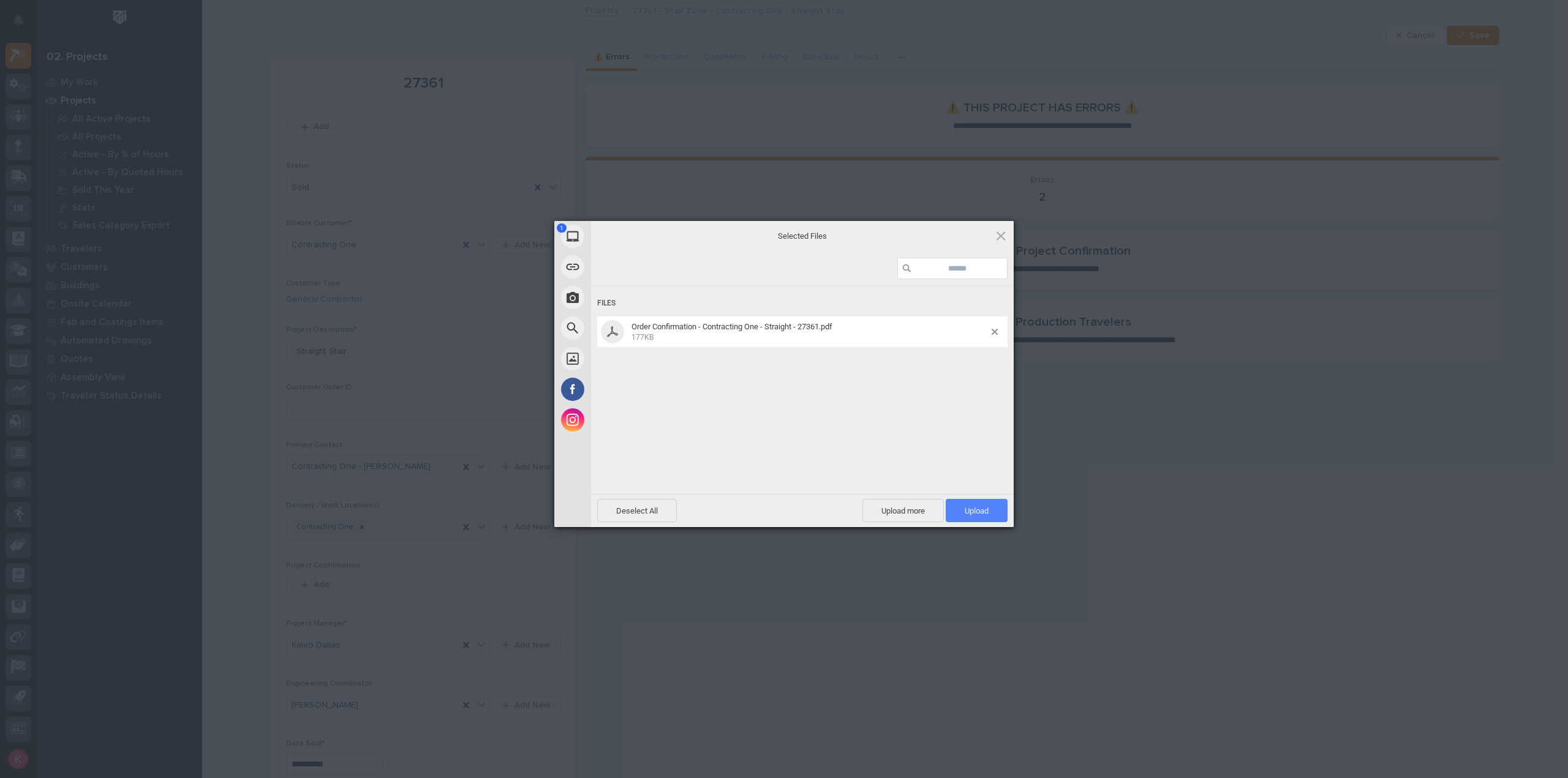
click at [999, 511] on span "Upload 1" at bounding box center [976, 510] width 62 height 23
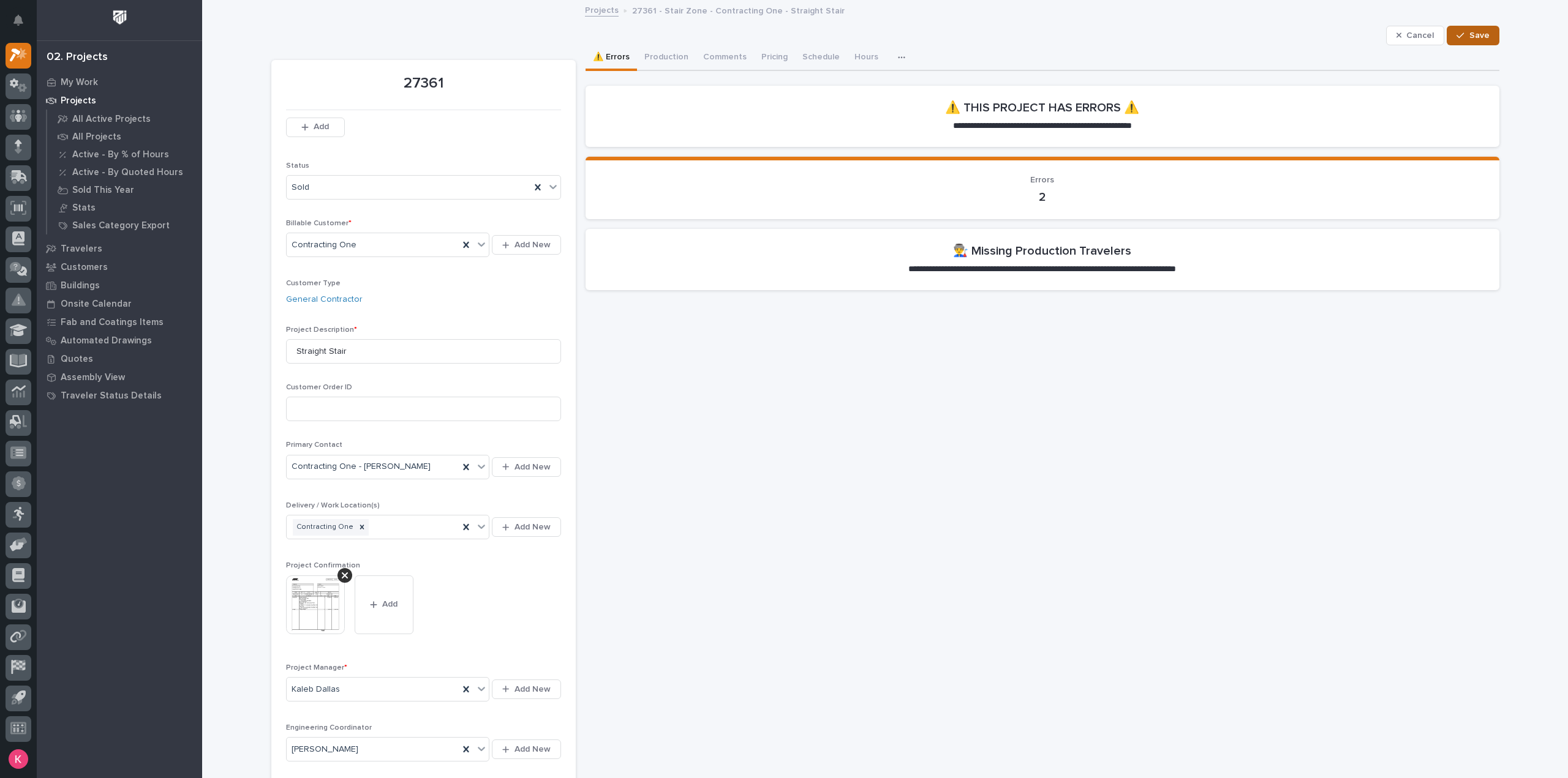
click at [1475, 35] on span "Save" at bounding box center [1479, 35] width 20 height 11
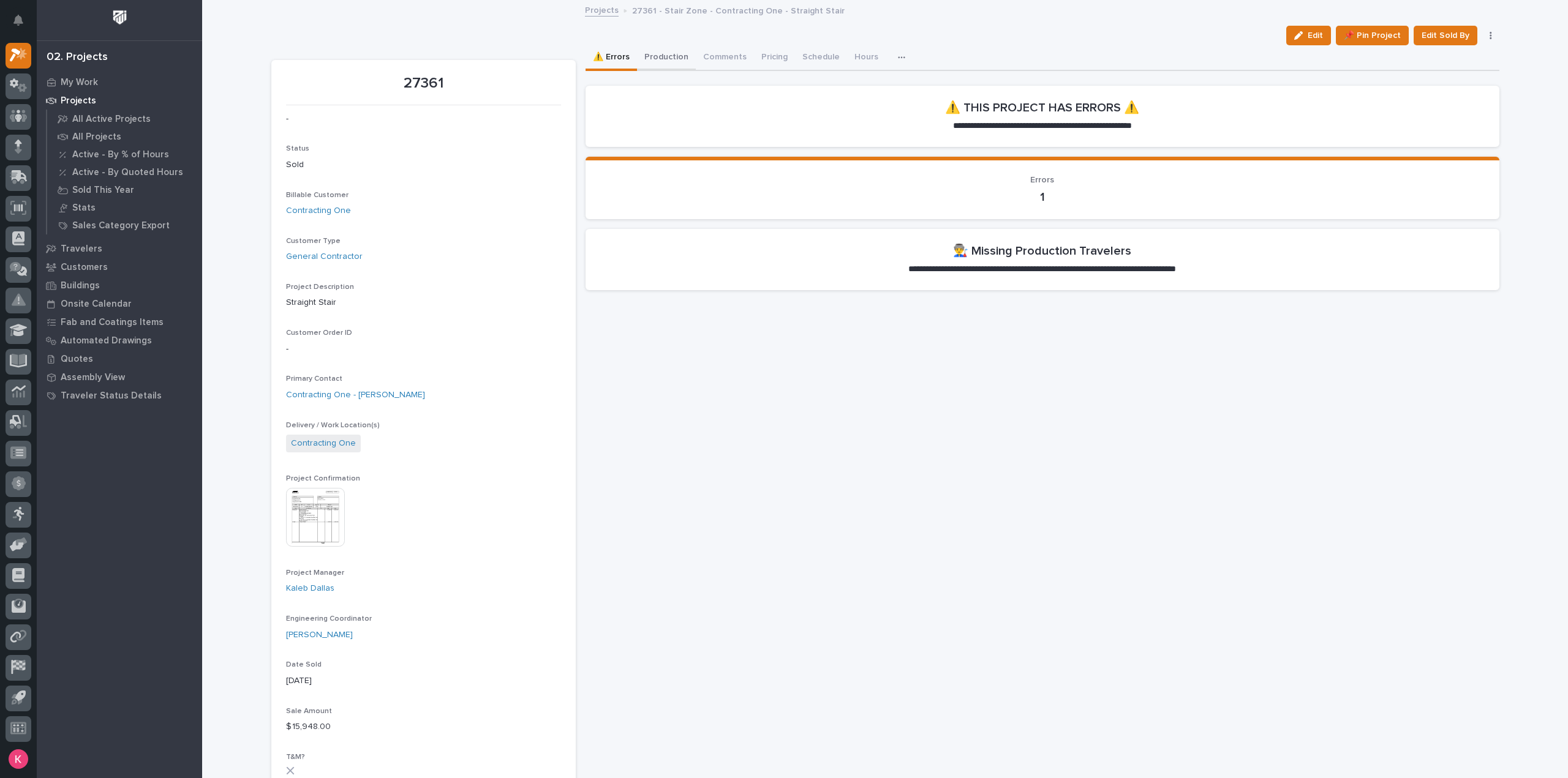
click at [667, 54] on button "Production" at bounding box center [666, 58] width 59 height 26
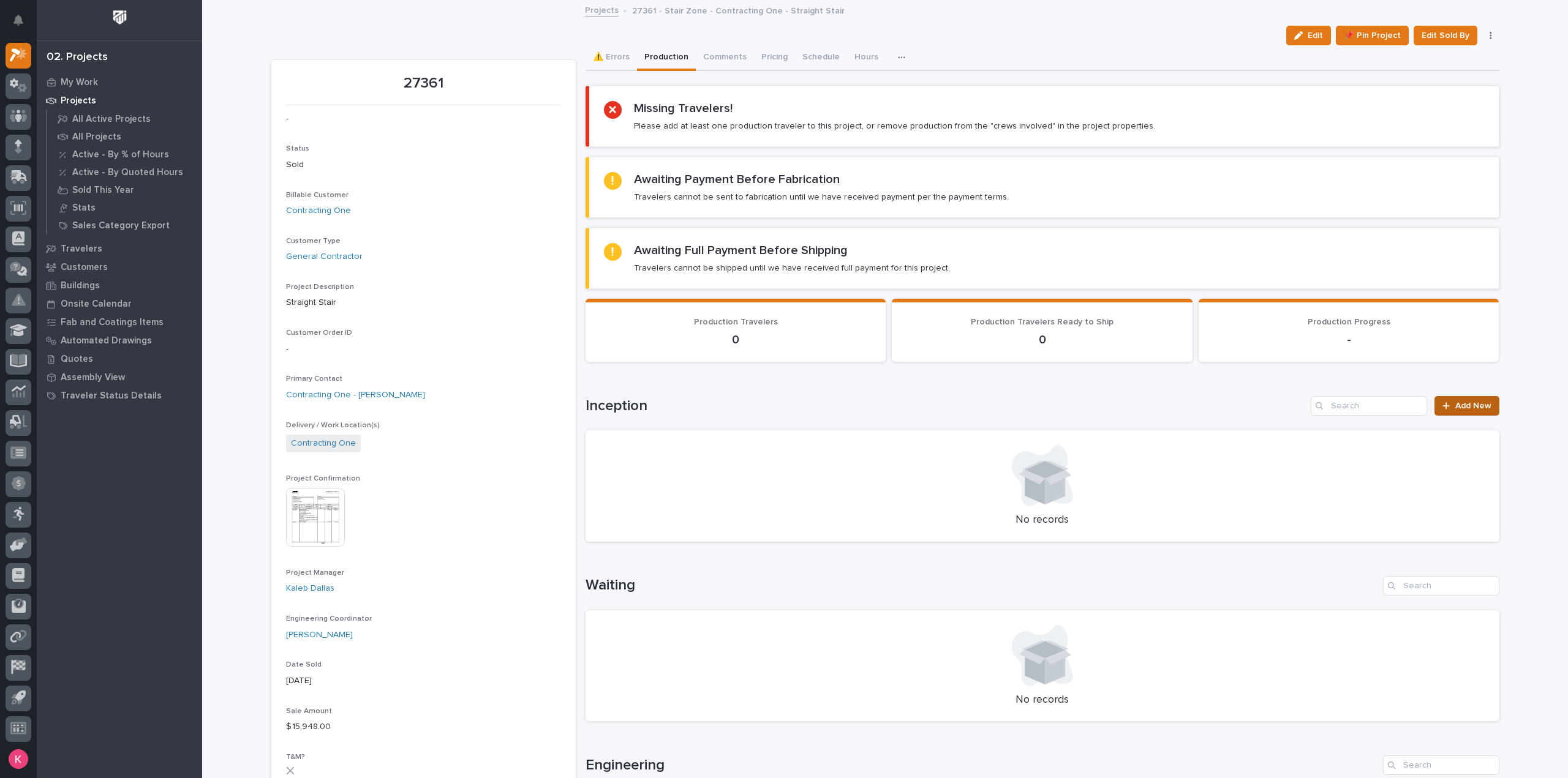
click at [1476, 407] on span "Add New" at bounding box center [1473, 406] width 36 height 9
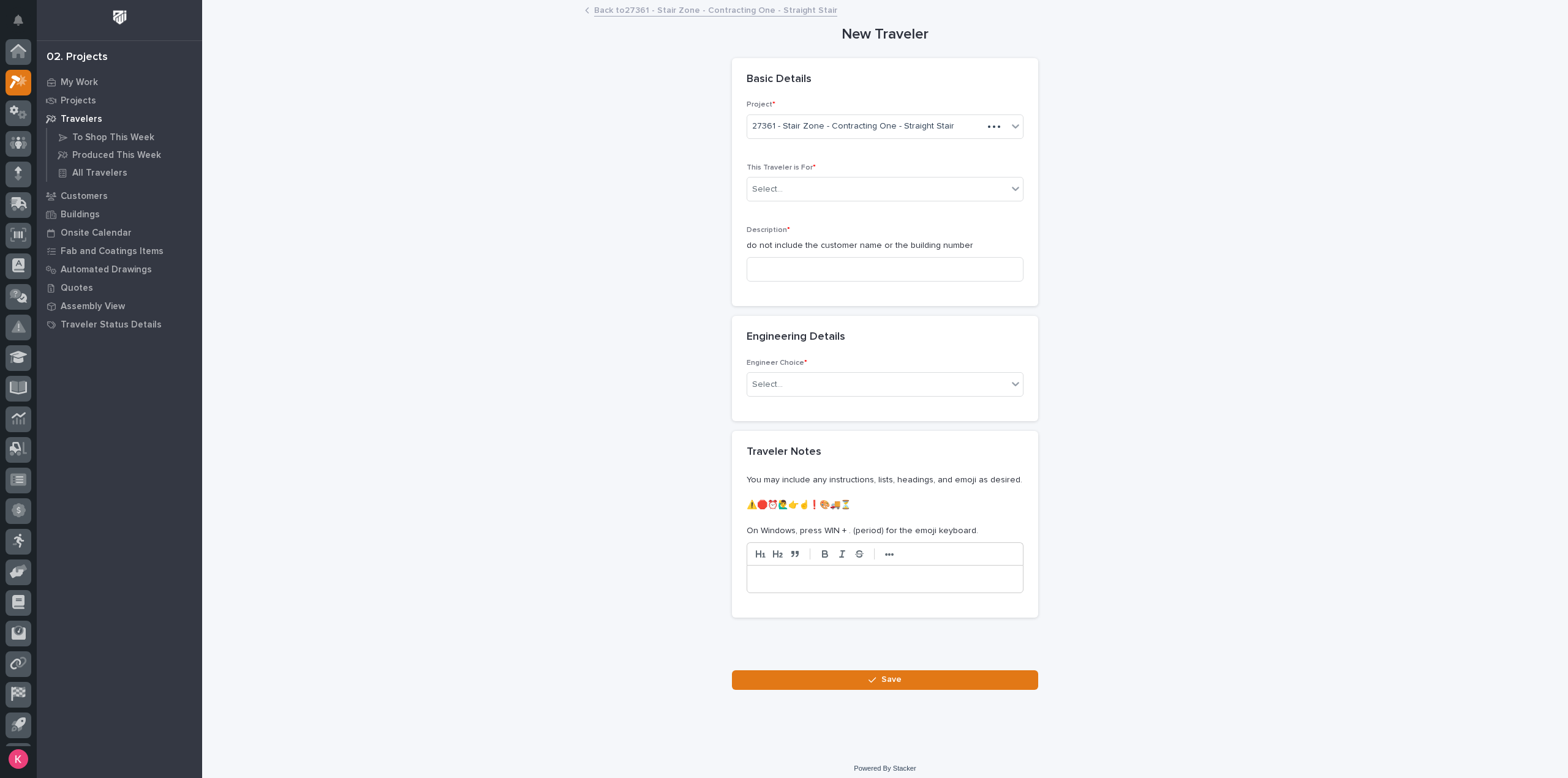
scroll to position [27, 0]
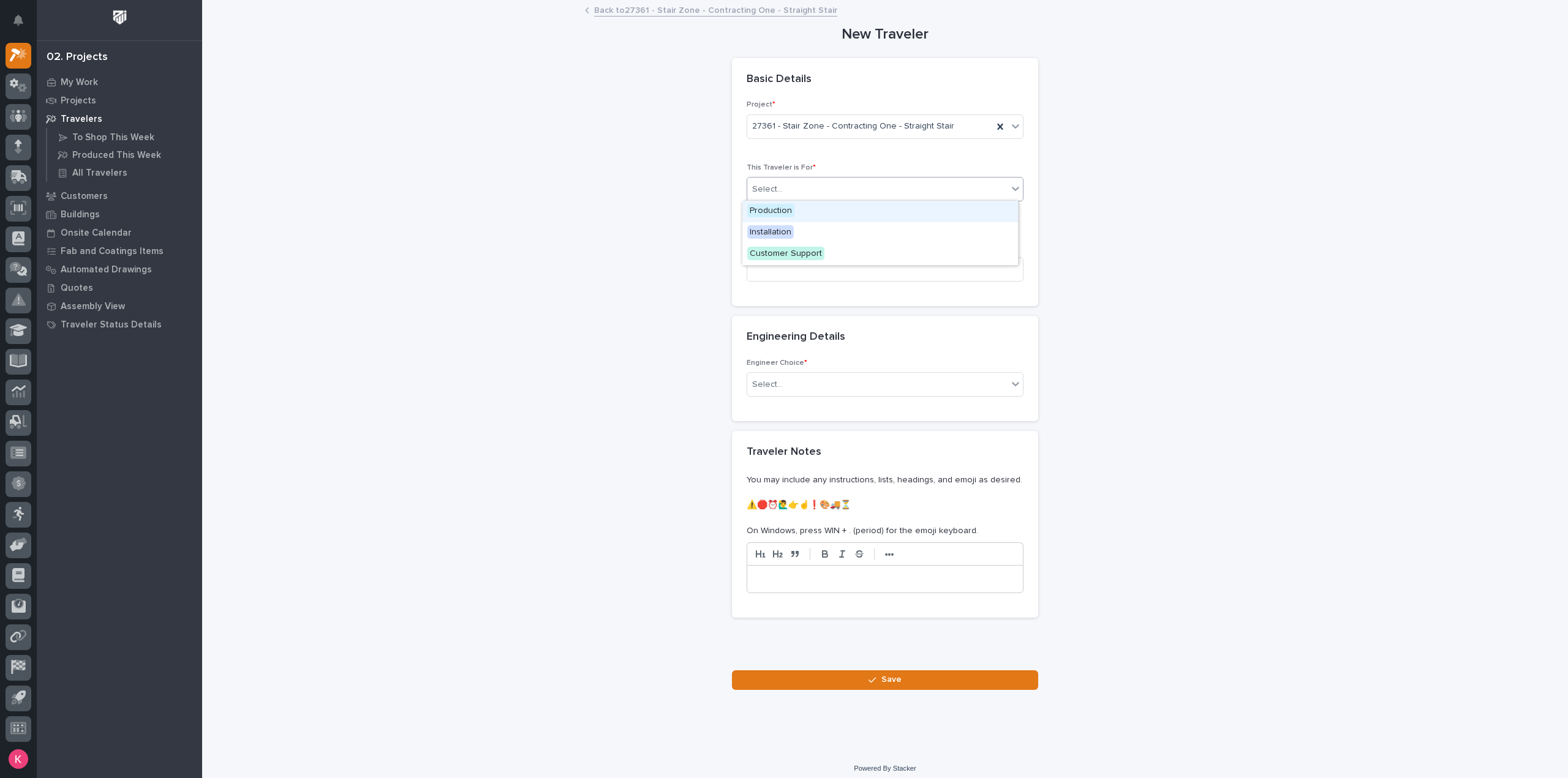
click at [838, 186] on div "Select..." at bounding box center [878, 190] width 260 height 20
click at [835, 212] on div "Production" at bounding box center [880, 211] width 276 height 21
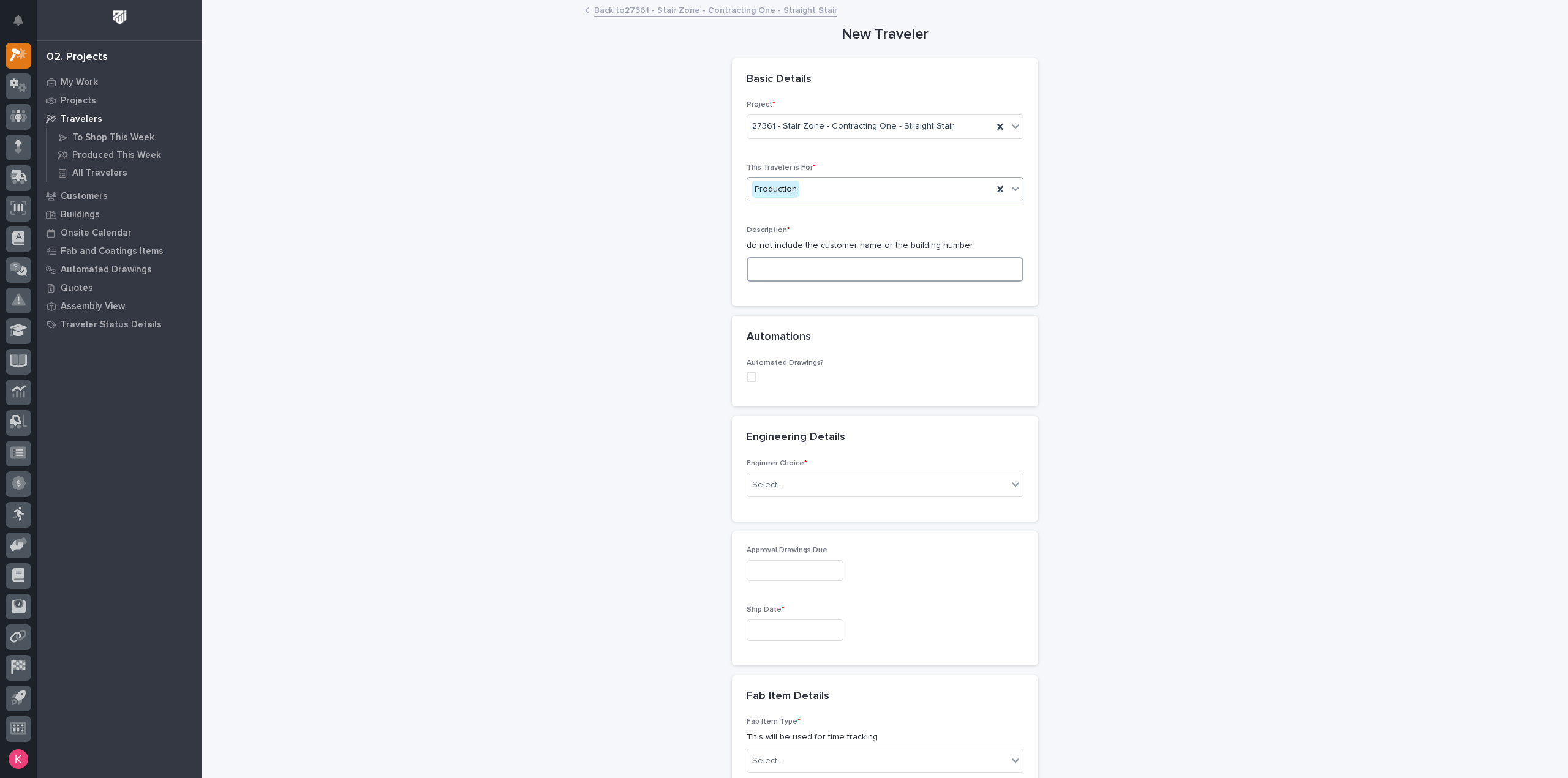
click at [822, 266] on input at bounding box center [884, 269] width 277 height 25
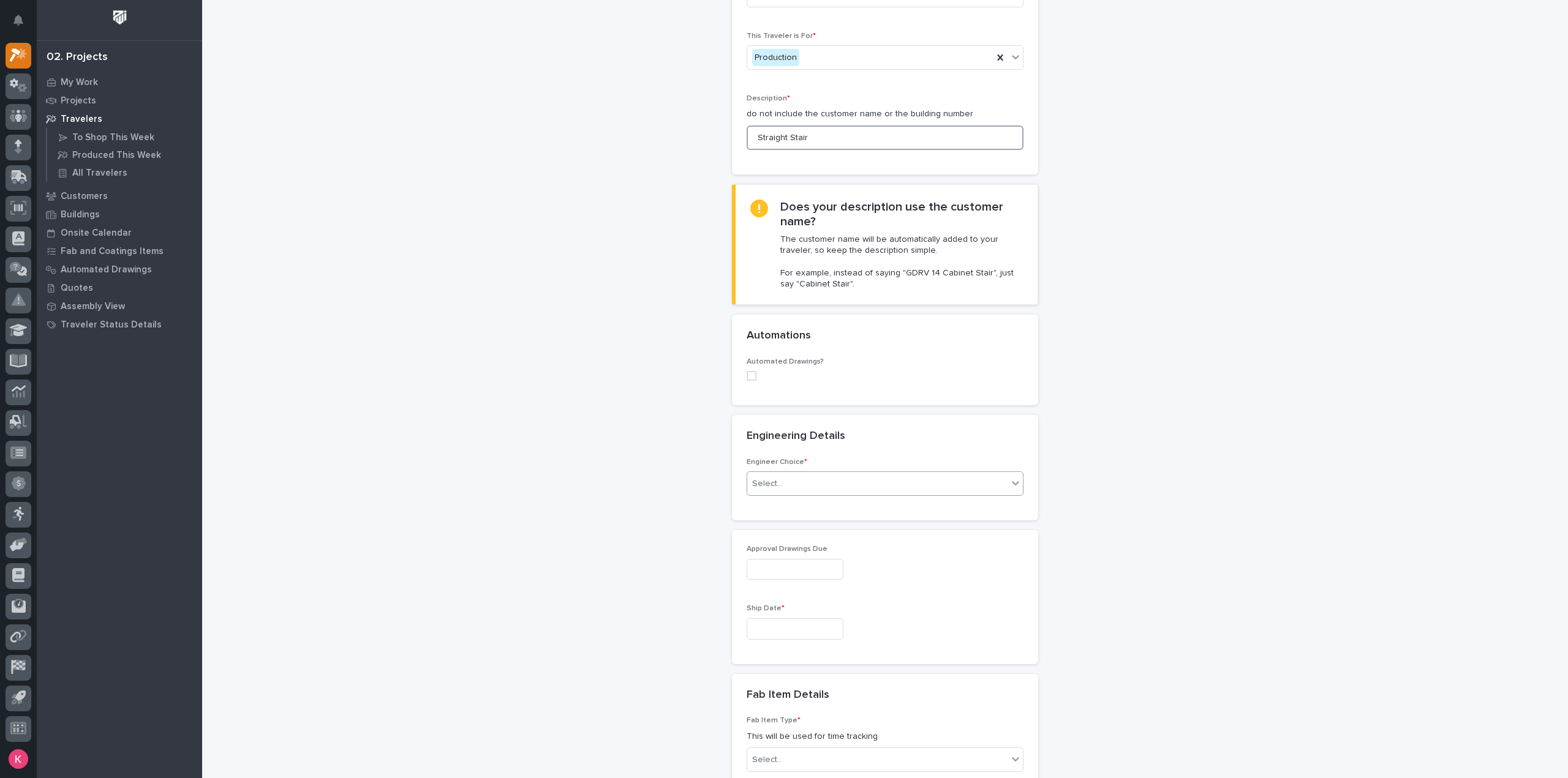
scroll to position [245, 0]
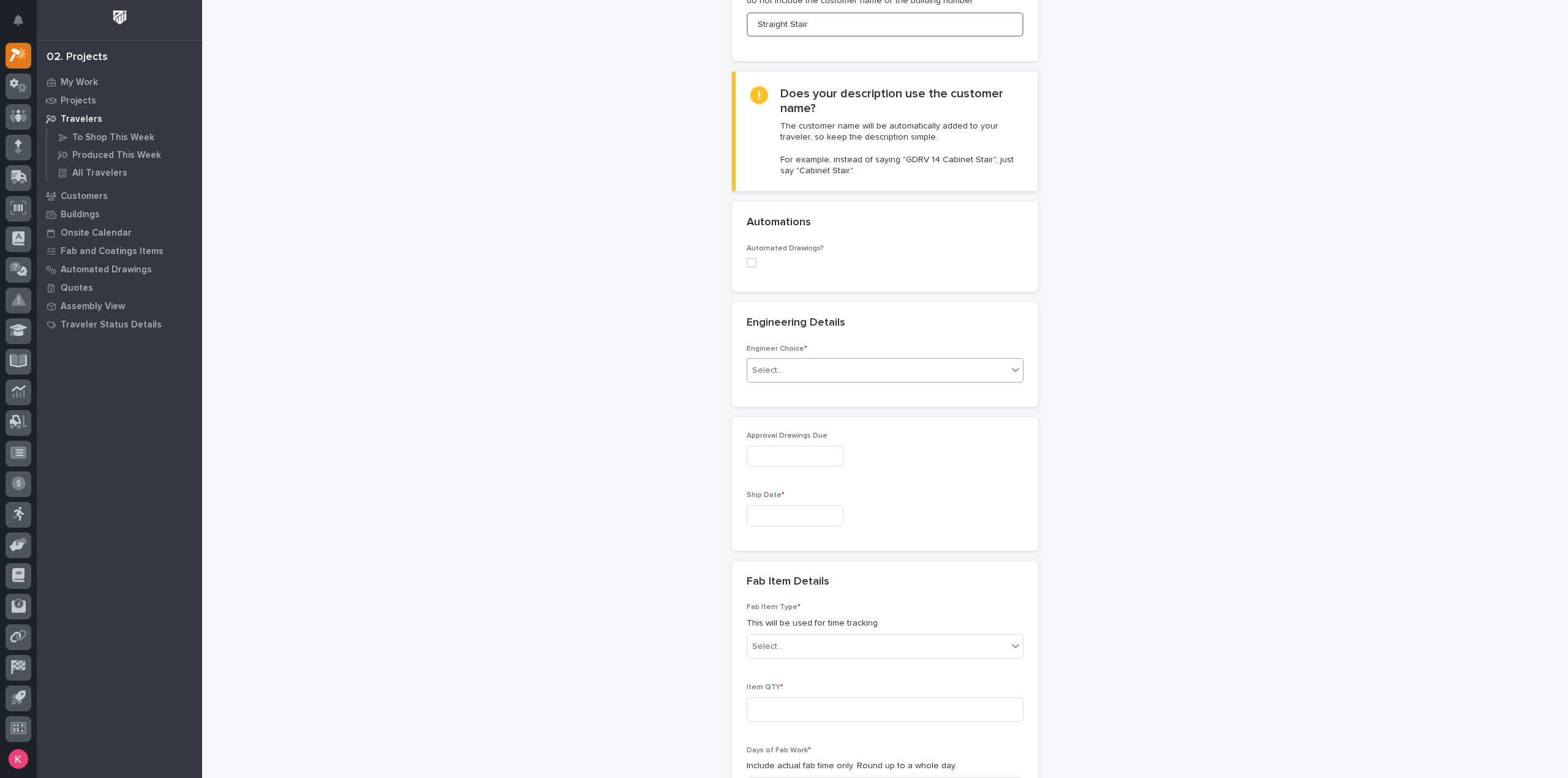
type input "Straight Stair"
drag, startPoint x: 787, startPoint y: 372, endPoint x: 798, endPoint y: 379, distance: 13.0
click at [790, 373] on div "Select..." at bounding box center [878, 371] width 260 height 20
click at [802, 437] on div "I know who will draw this" at bounding box center [880, 435] width 276 height 21
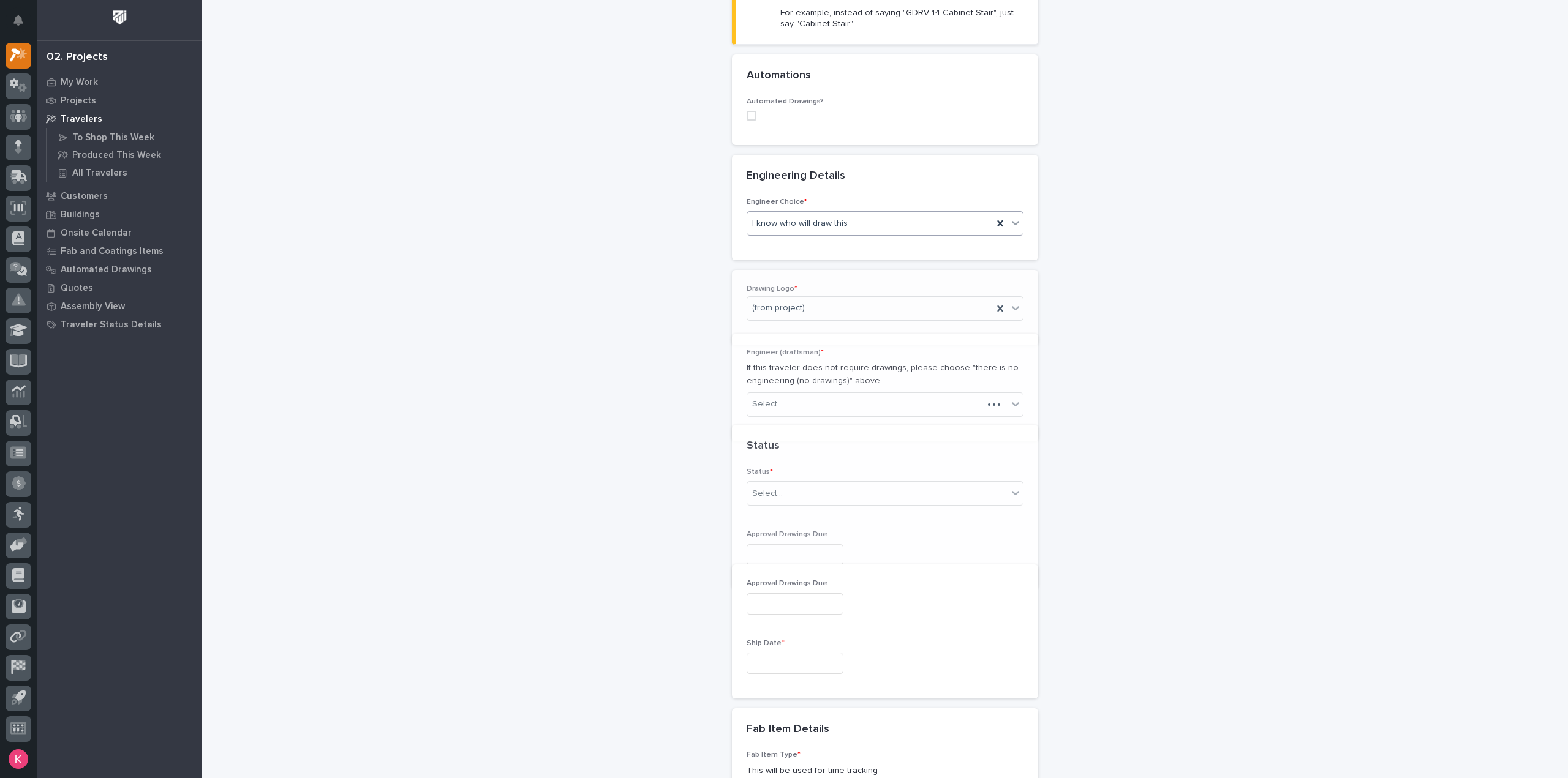
scroll to position [432, 0]
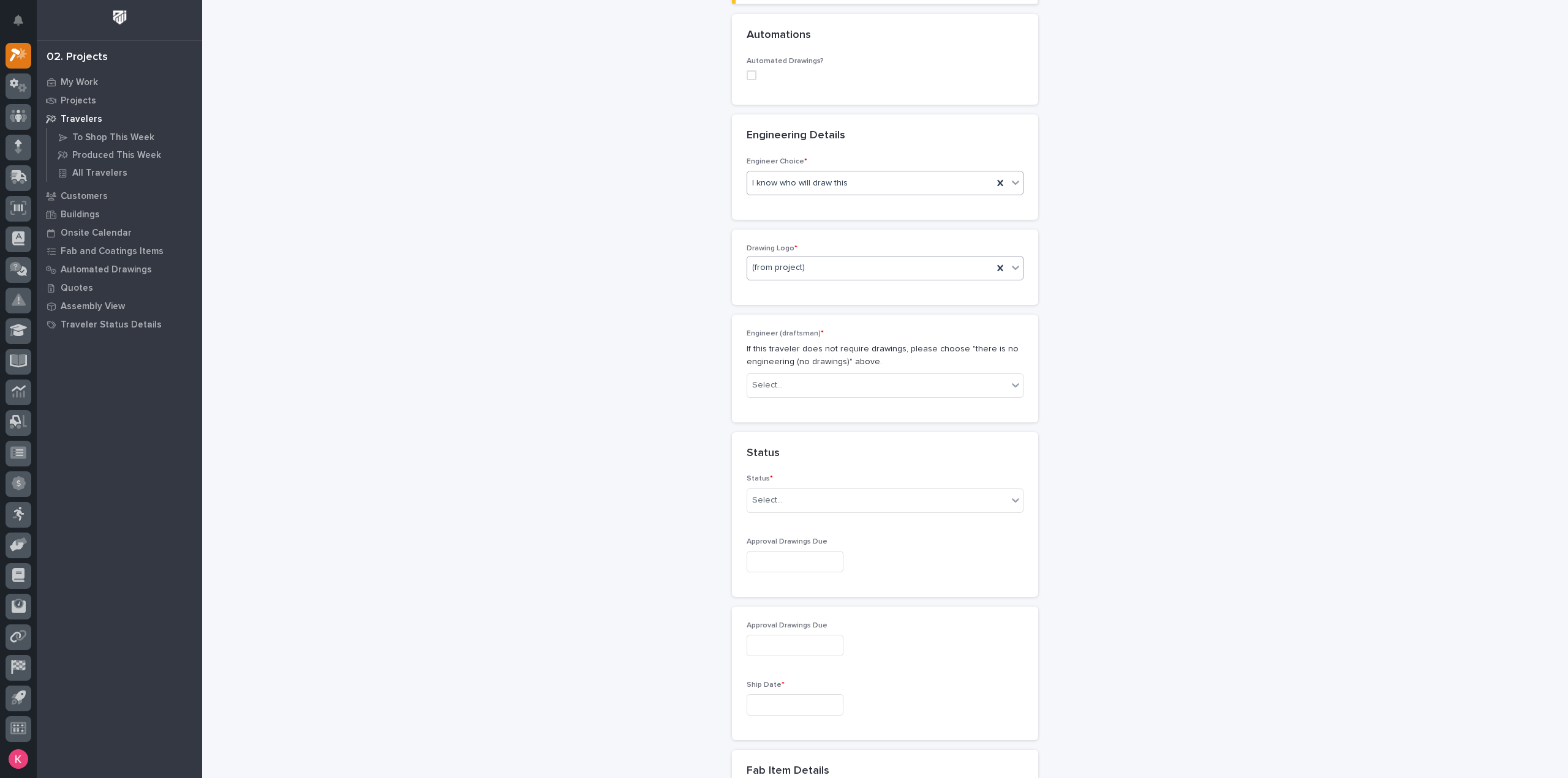
click at [817, 258] on div "(from project)" at bounding box center [870, 268] width 245 height 20
click at [883, 183] on div "I know who will draw this" at bounding box center [870, 184] width 245 height 20
click at [997, 180] on icon at bounding box center [999, 182] width 5 height 6
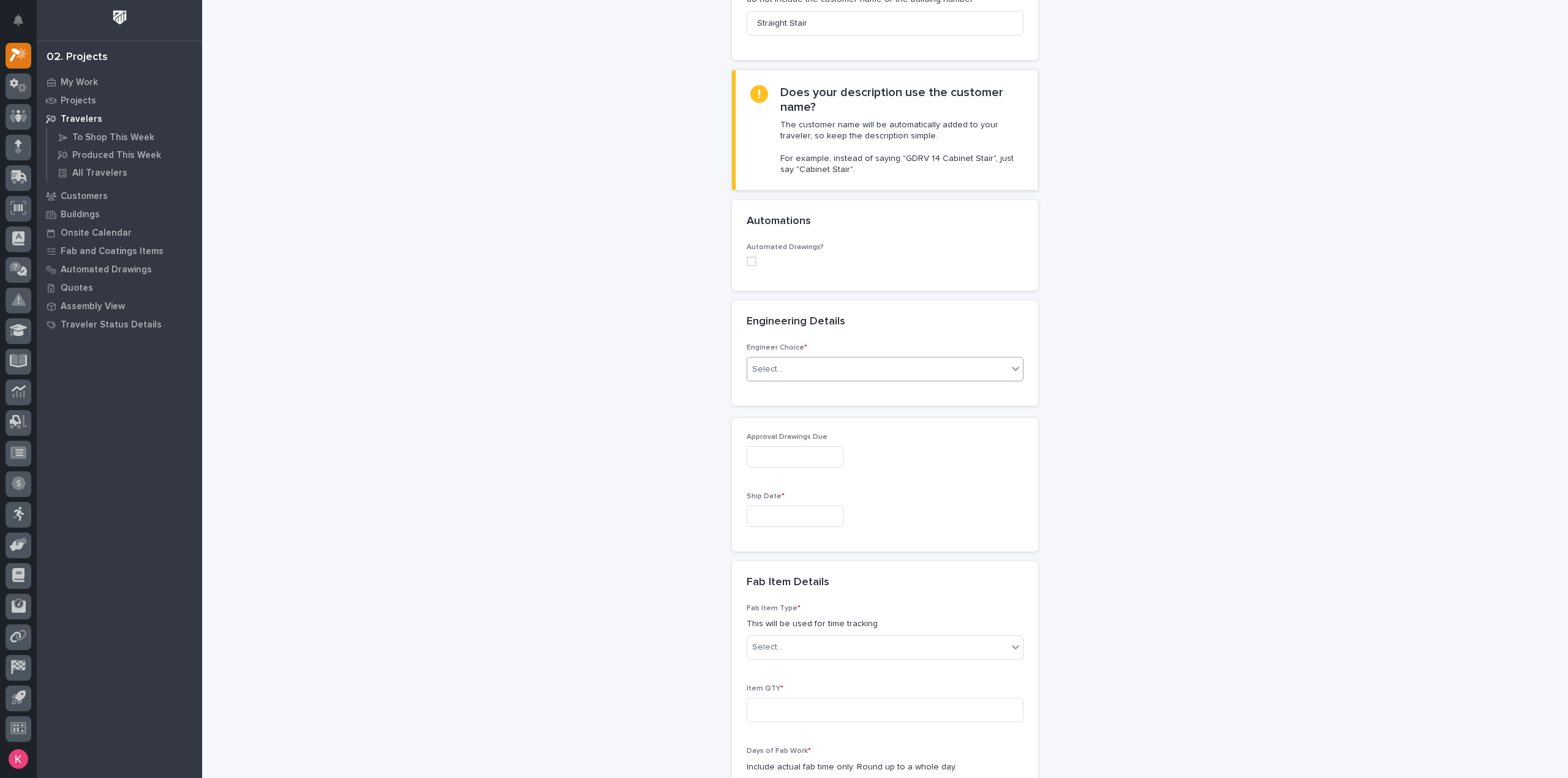
scroll to position [245, 0]
click at [794, 363] on div "Select..." at bounding box center [878, 371] width 260 height 20
click at [815, 415] on div "I want my coordinator to choose an engineer" at bounding box center [880, 413] width 276 height 21
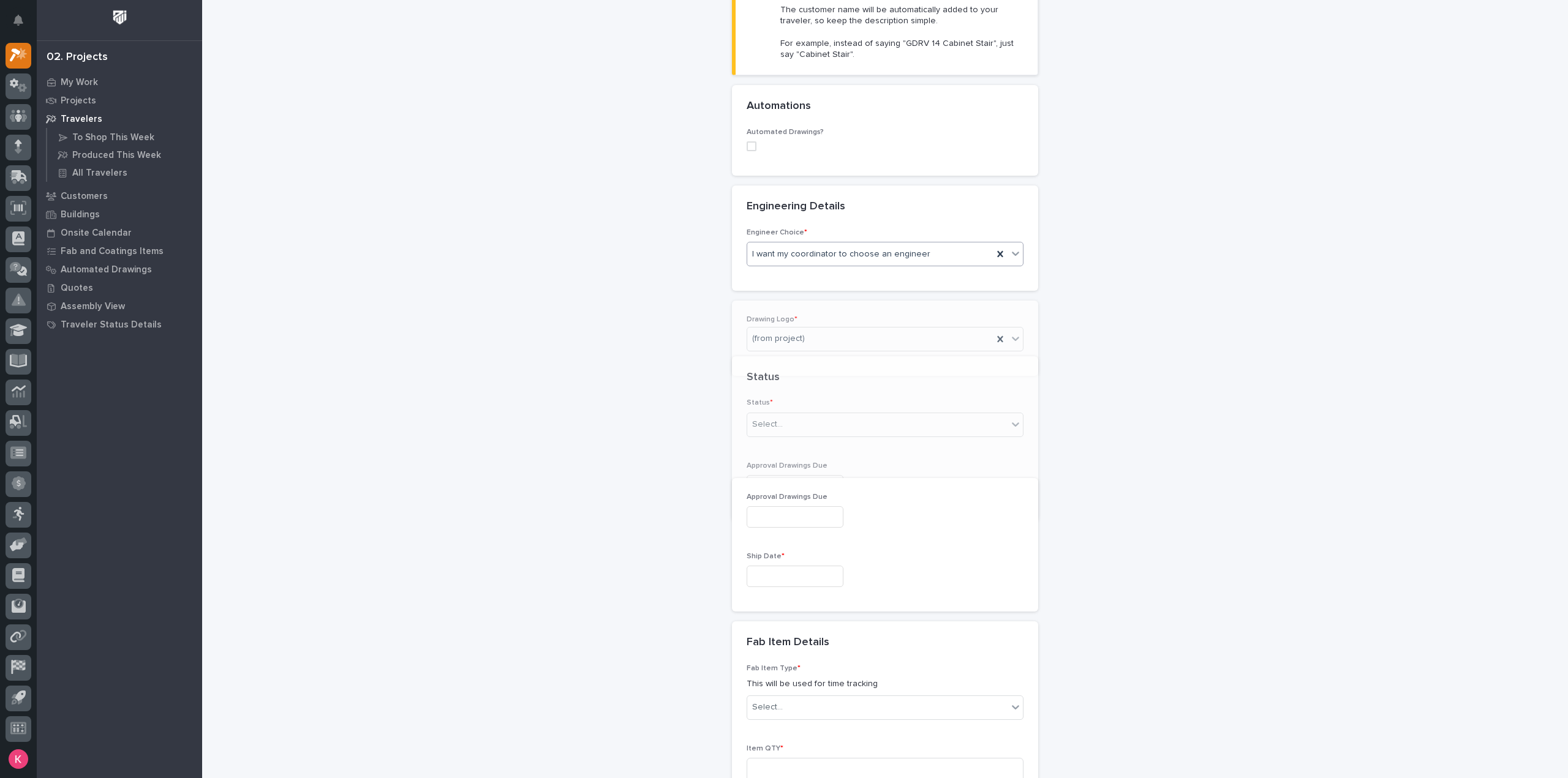
scroll to position [374, 0]
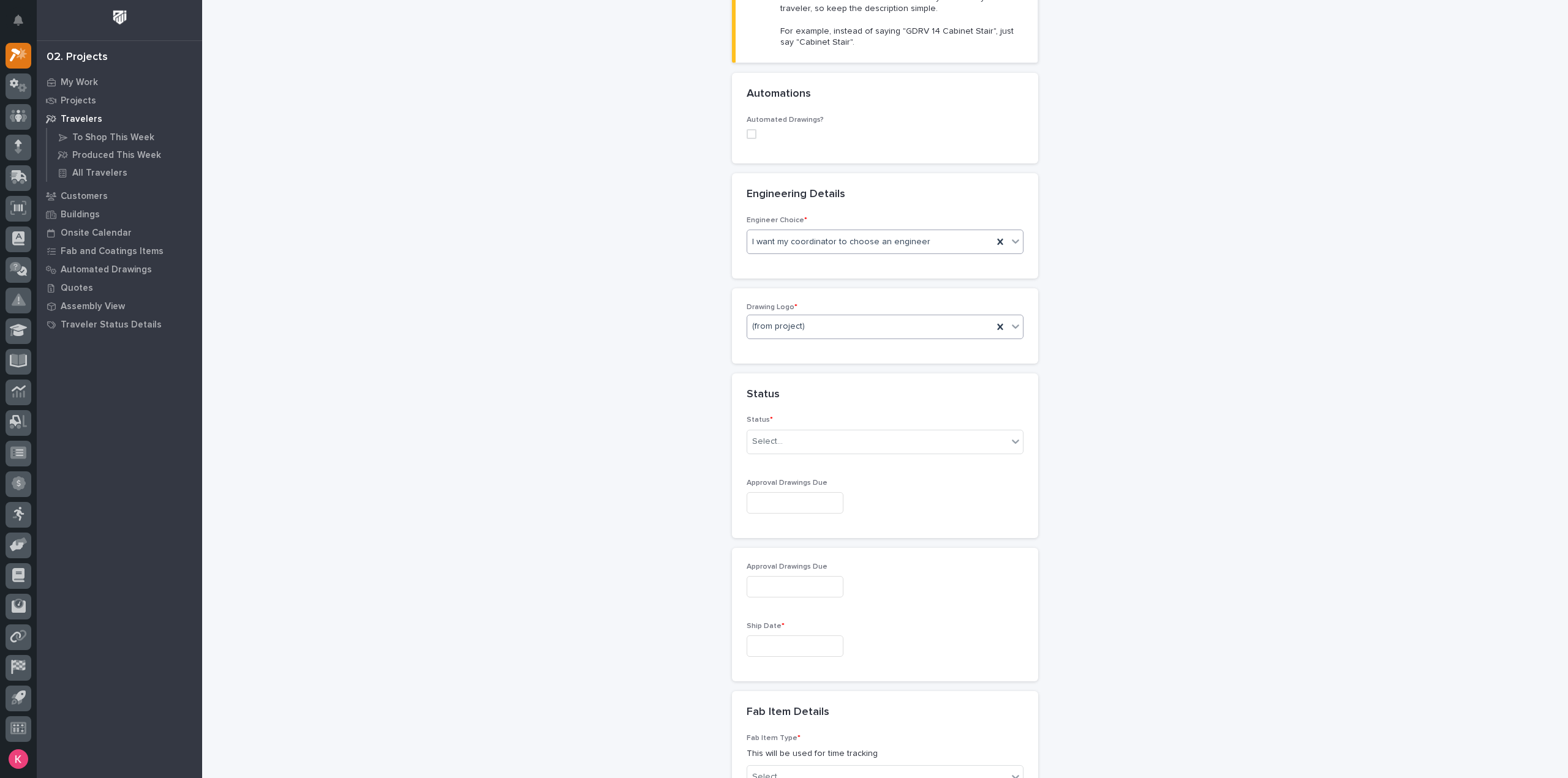
click at [826, 323] on div "(from project)" at bounding box center [870, 327] width 245 height 20
type input "**"
click at [799, 398] on div "Stair Zone" at bounding box center [880, 390] width 276 height 21
click at [799, 438] on div "Select..." at bounding box center [878, 442] width 260 height 20
click at [803, 468] on div "Sold (no traveler printed)" at bounding box center [880, 462] width 276 height 21
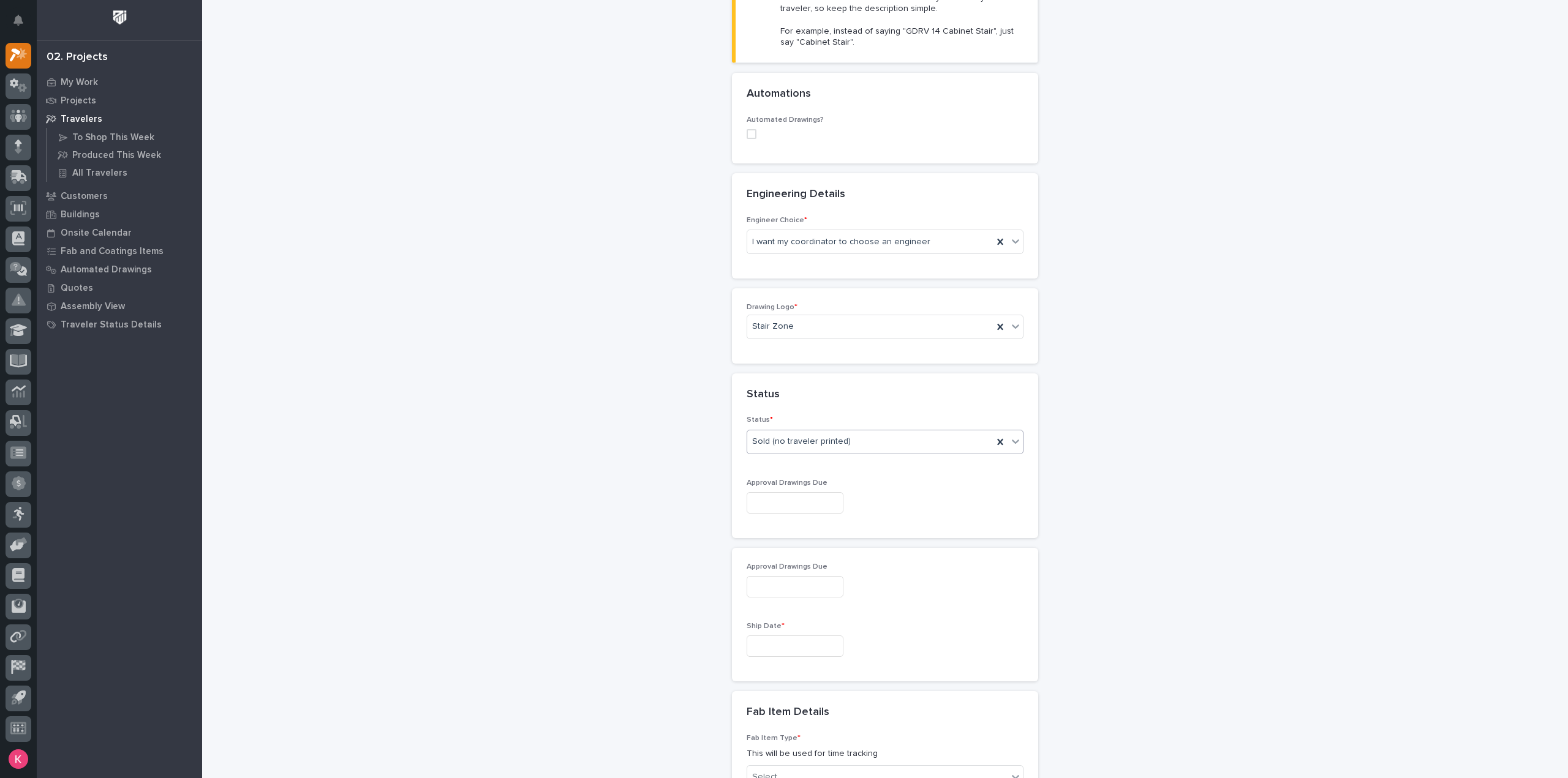
click at [806, 501] on input "text" at bounding box center [795, 502] width 97 height 21
click at [826, 507] on input "text" at bounding box center [795, 502] width 97 height 21
click at [793, 645] on input "text" at bounding box center [795, 646] width 97 height 21
click at [848, 452] on span "Next Month" at bounding box center [848, 452] width 0 height 16
click at [806, 563] on div "20" at bounding box center [805, 562] width 16 height 16
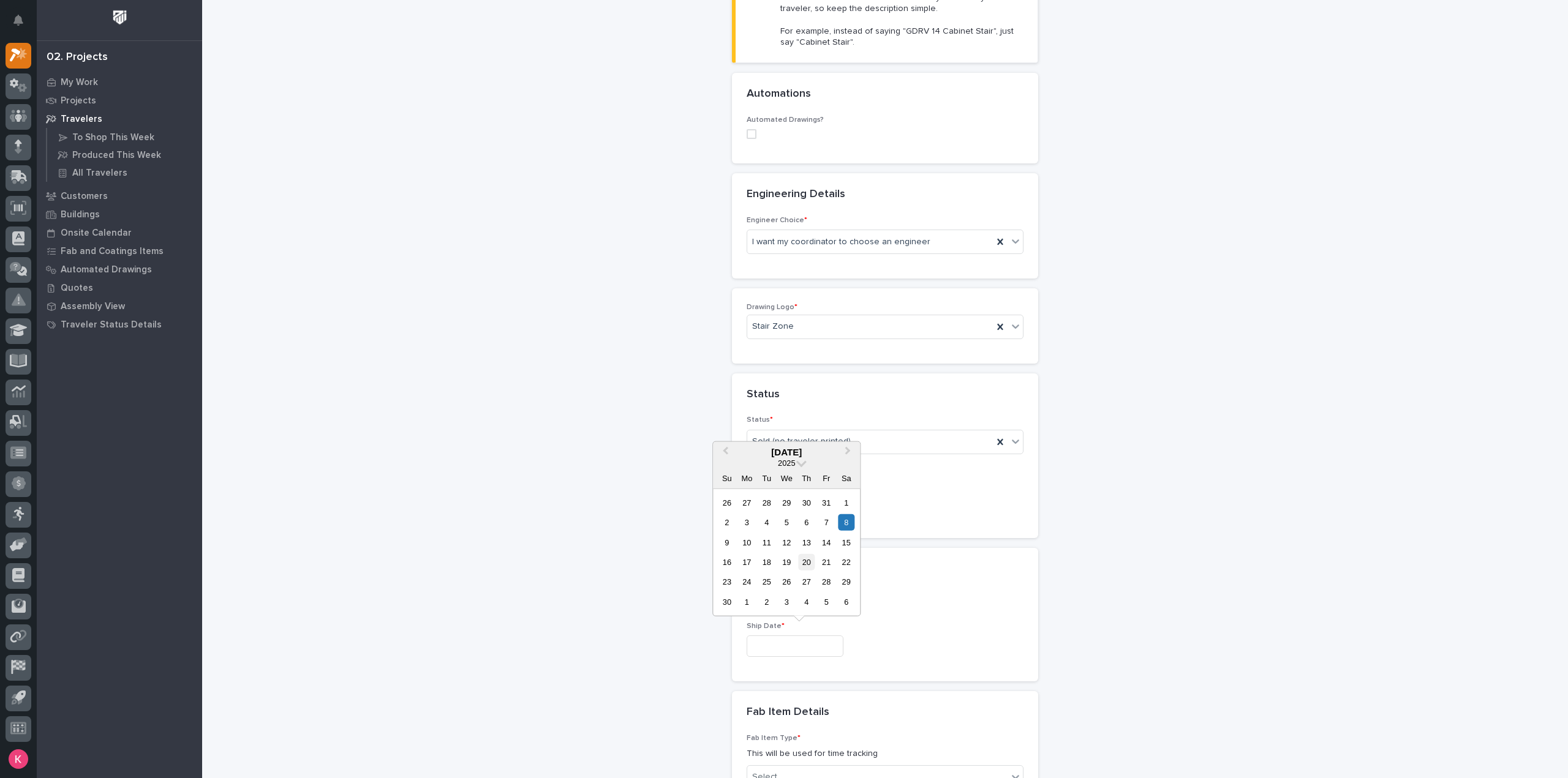
type input "**********"
click at [933, 622] on p "Ship Date *" at bounding box center [884, 626] width 277 height 9
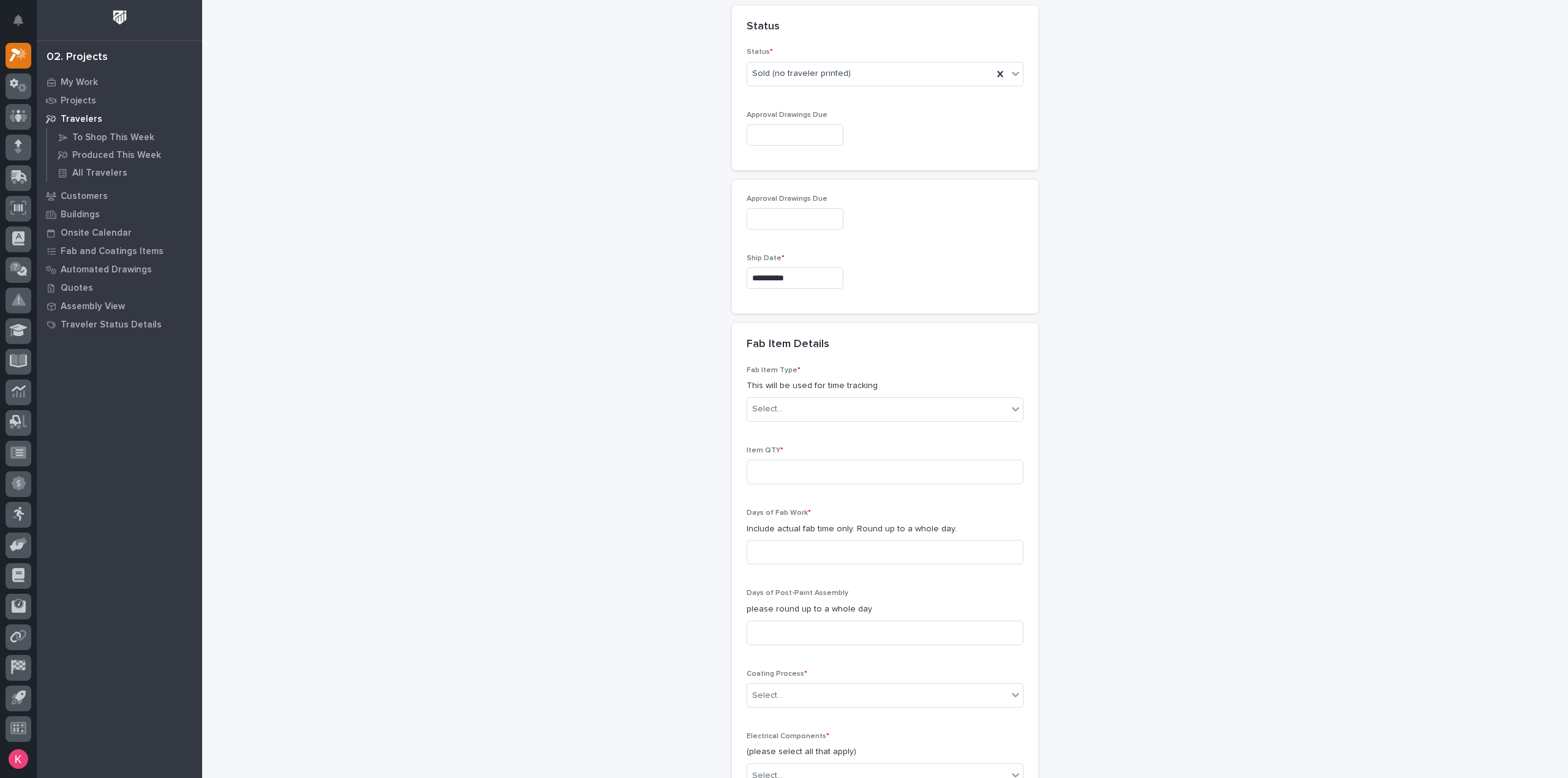
scroll to position [863, 0]
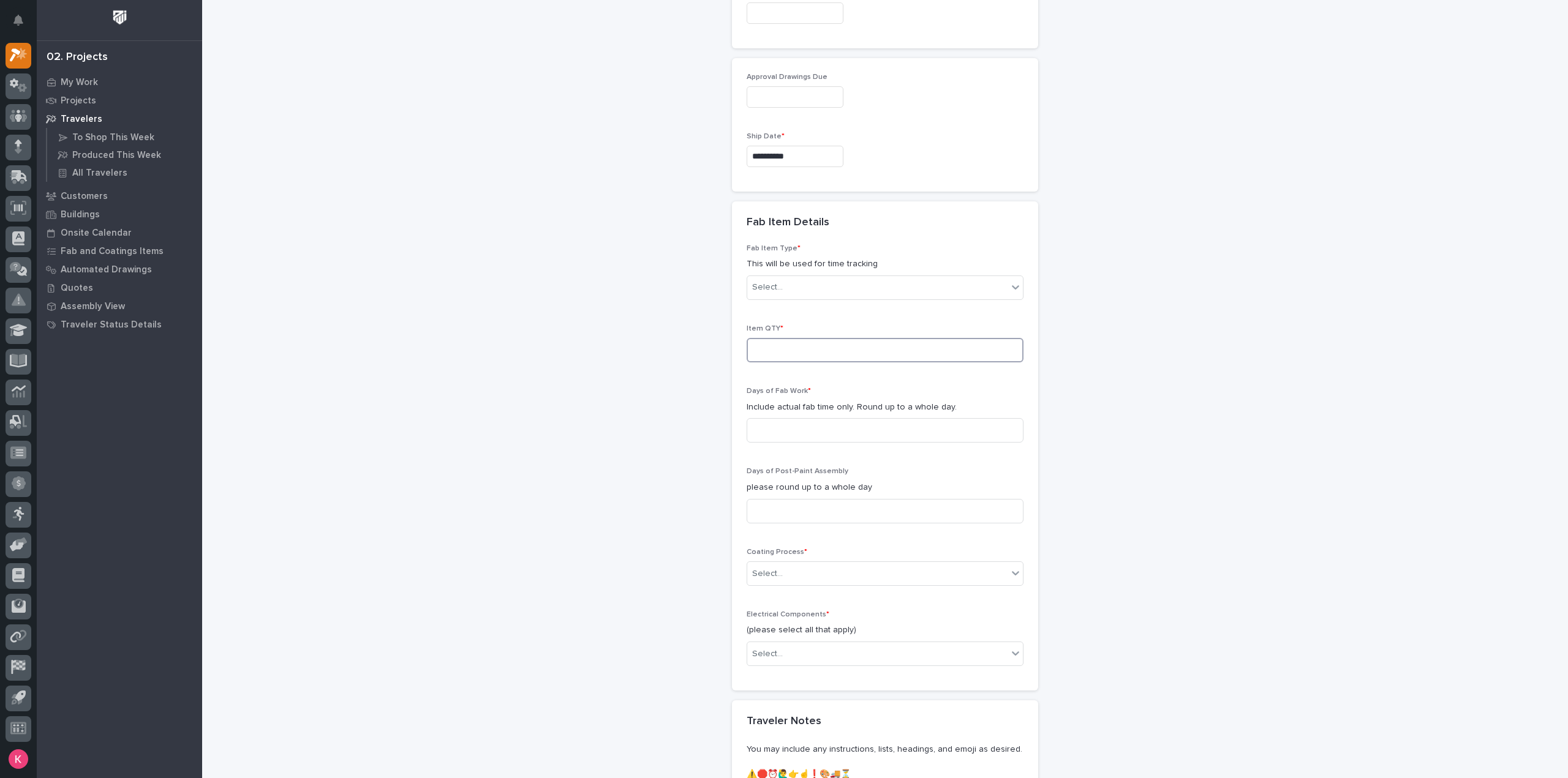
click at [808, 341] on input at bounding box center [884, 350] width 277 height 25
type input "1"
type input "4"
type input "0"
type input "**"
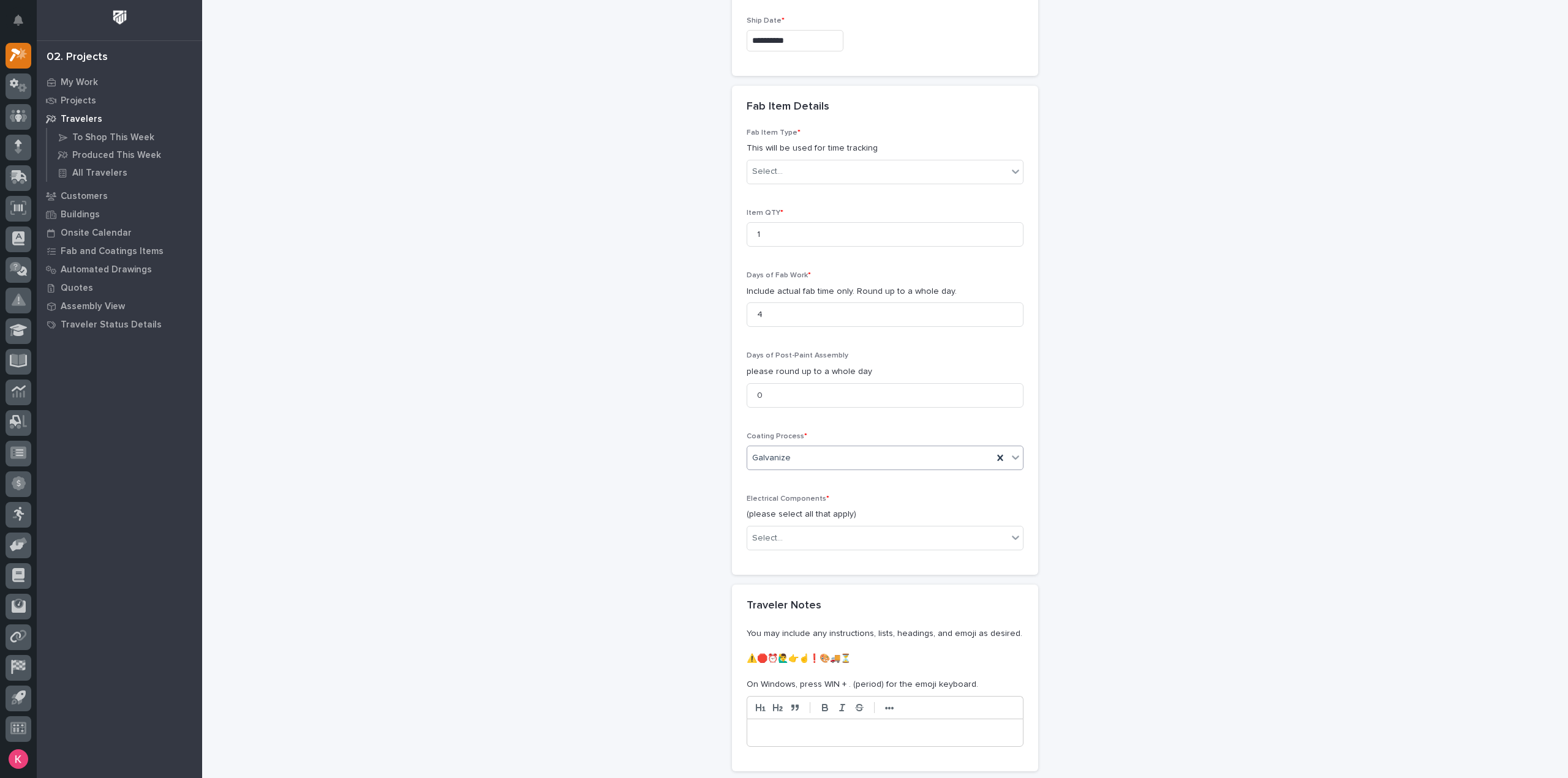
scroll to position [986, 0]
click at [807, 501] on p "(please select all that apply)" at bounding box center [884, 507] width 277 height 13
click at [806, 522] on div "Select..." at bounding box center [878, 532] width 260 height 20
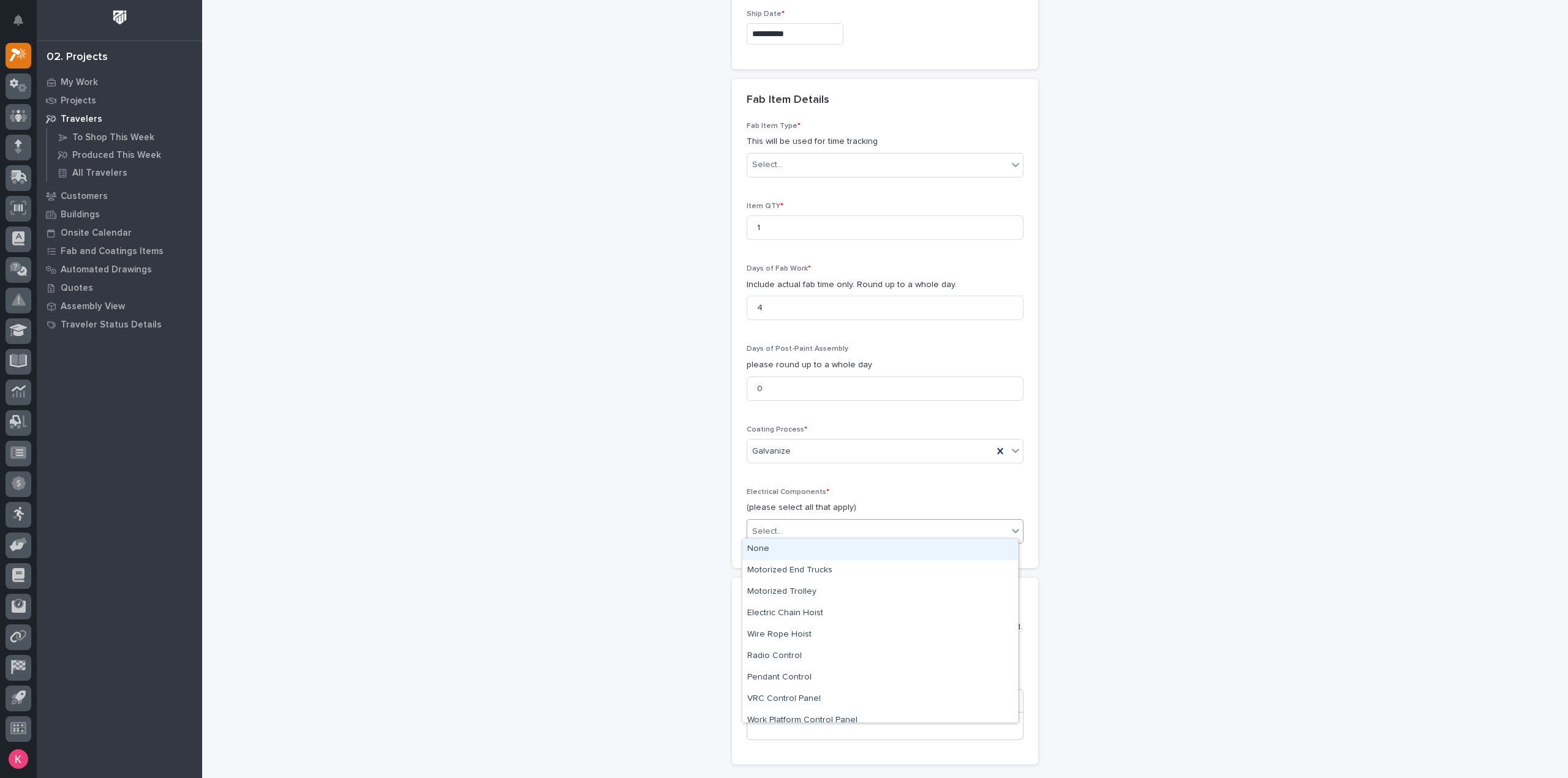
click at [780, 548] on div "None" at bounding box center [880, 549] width 276 height 21
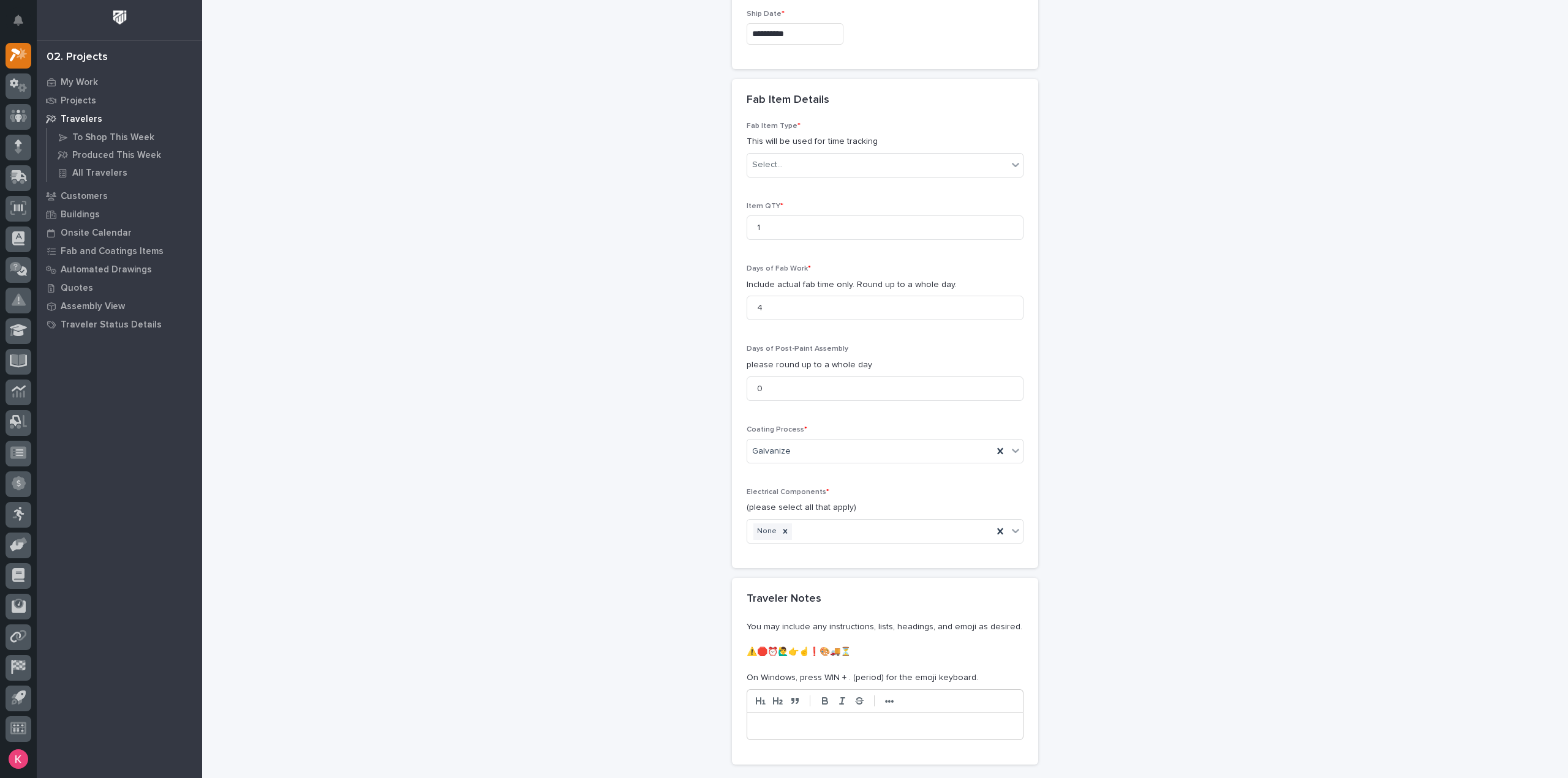
click at [804, 720] on p at bounding box center [884, 726] width 257 height 12
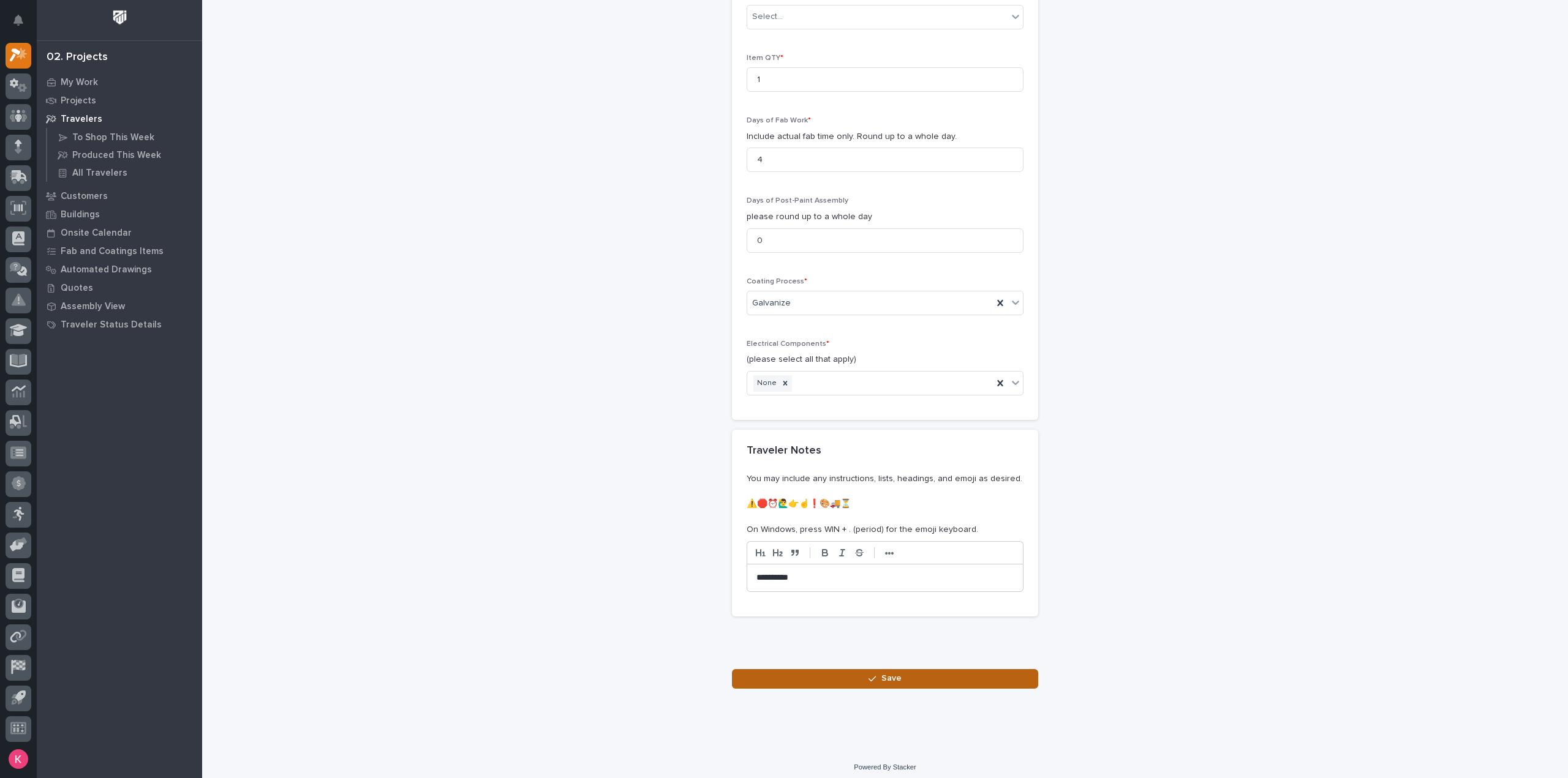
drag, startPoint x: 947, startPoint y: 675, endPoint x: 961, endPoint y: 695, distance: 24.4
click at [950, 674] on button "Save" at bounding box center [885, 678] width 306 height 20
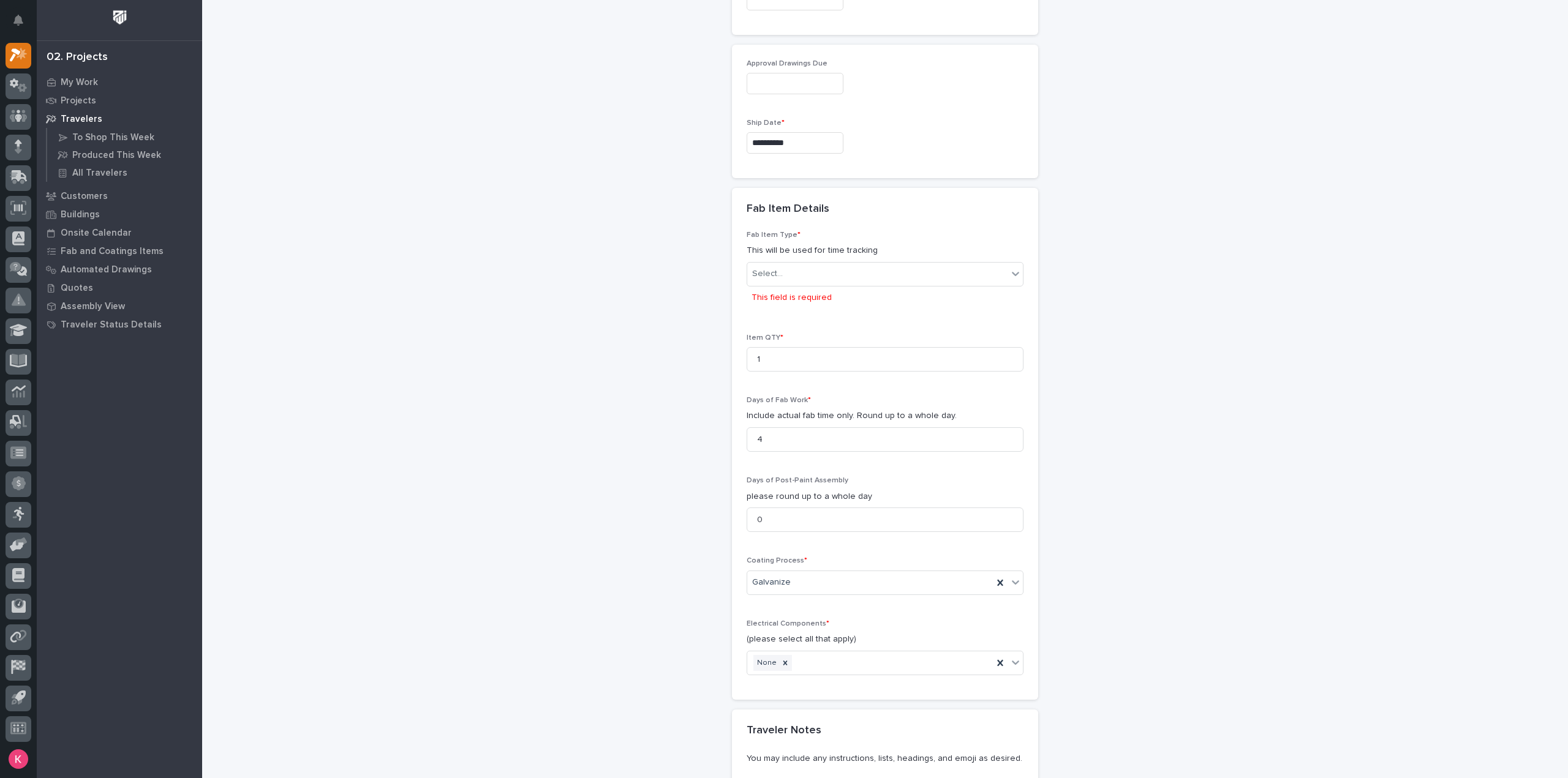
scroll to position [859, 0]
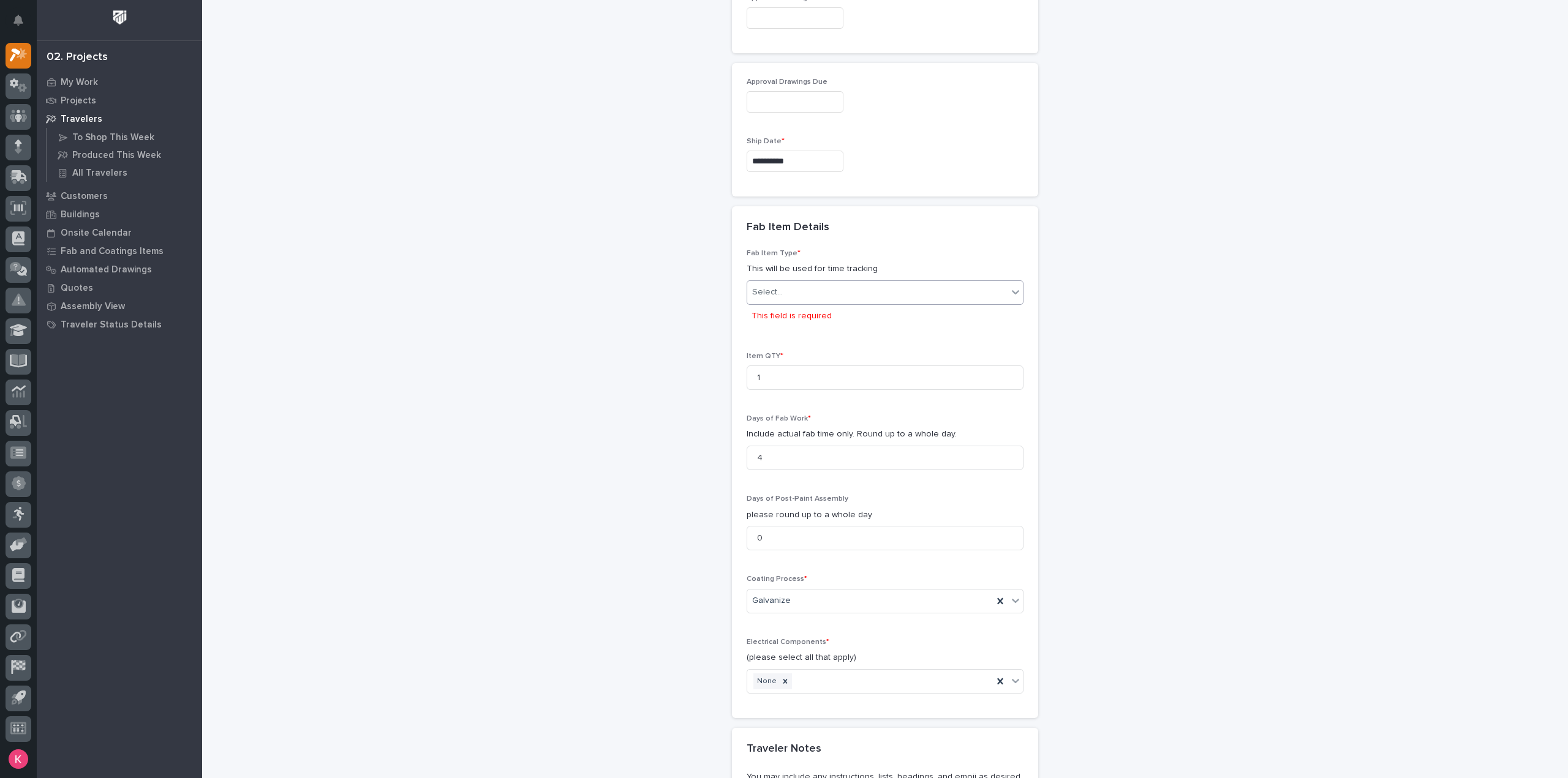
click at [814, 290] on div "Select..." at bounding box center [878, 293] width 260 height 20
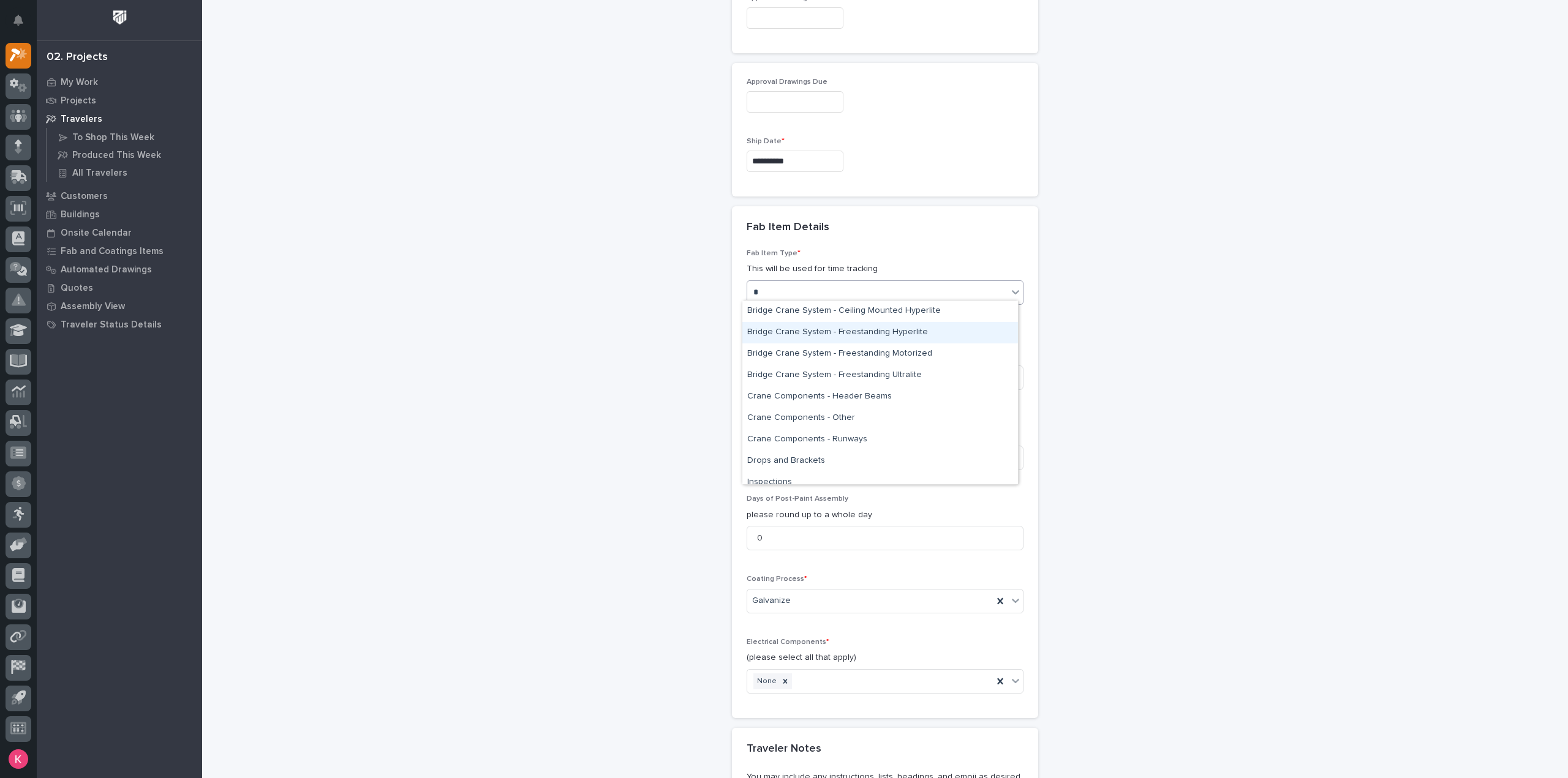
type input "**"
click at [804, 442] on div "Stairway - (straight)" at bounding box center [880, 439] width 276 height 21
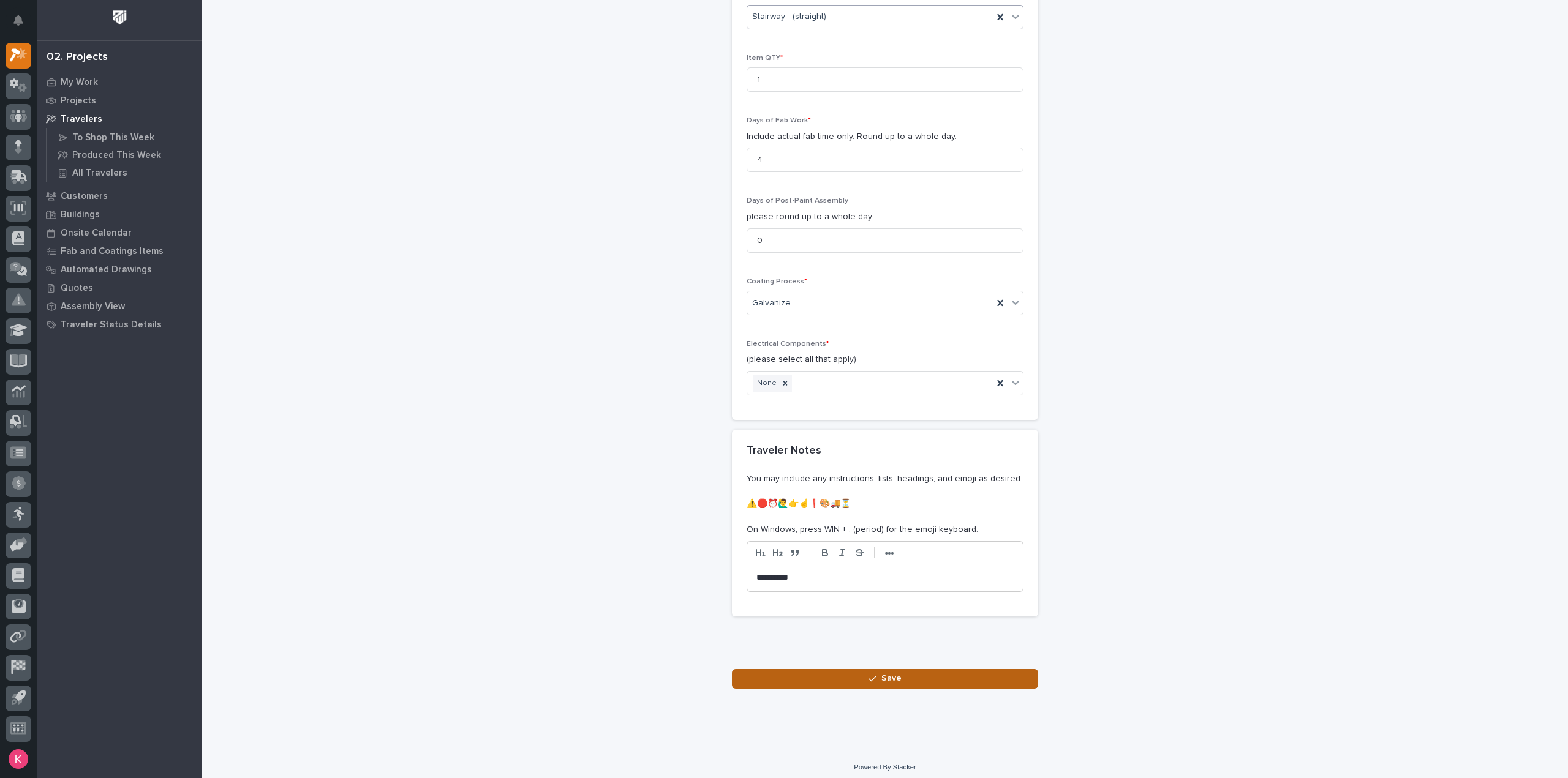
scroll to position [1134, 0]
click at [872, 678] on button "Save" at bounding box center [885, 678] width 306 height 20
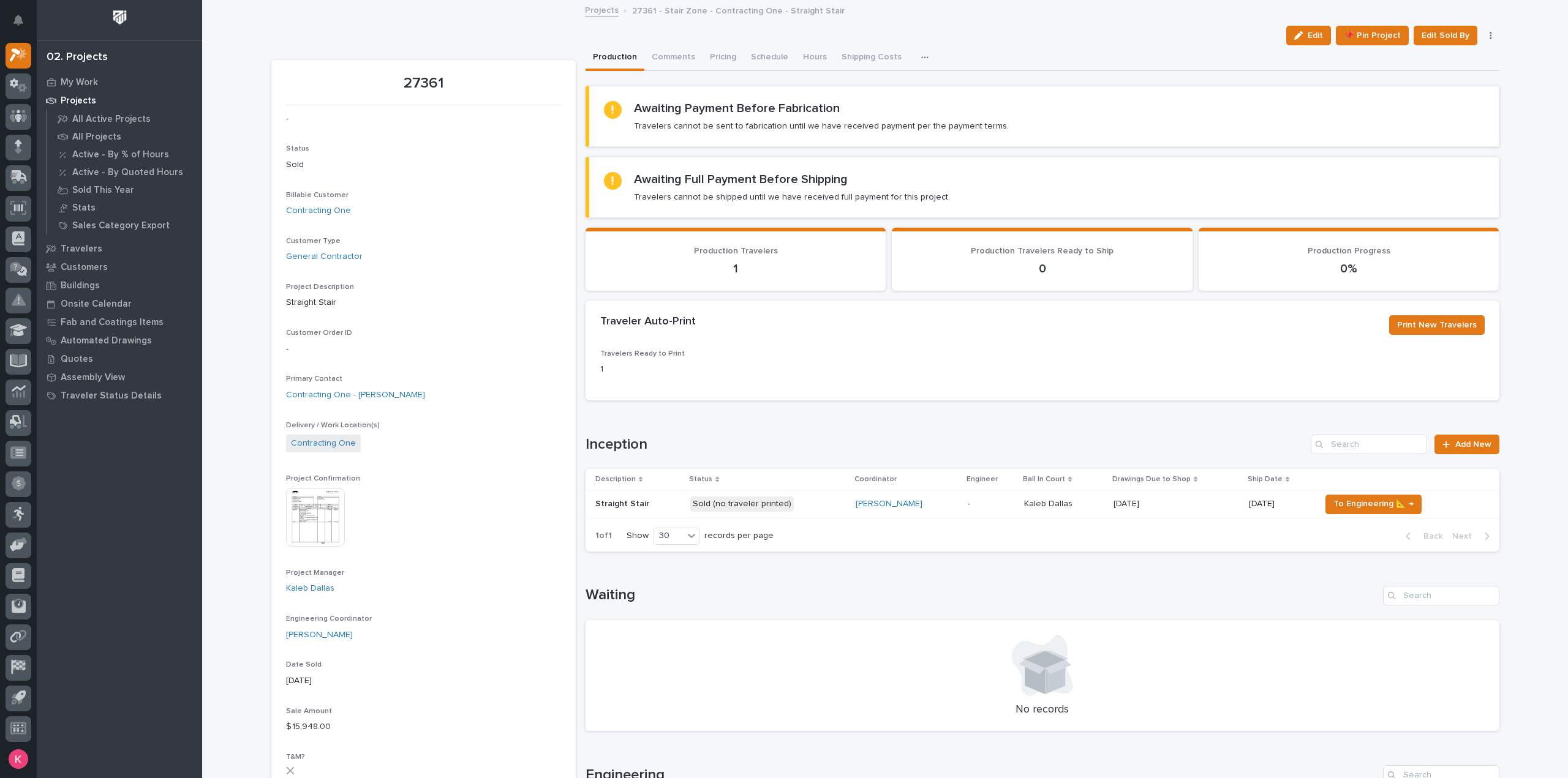
click at [970, 503] on p "-" at bounding box center [991, 504] width 47 height 10
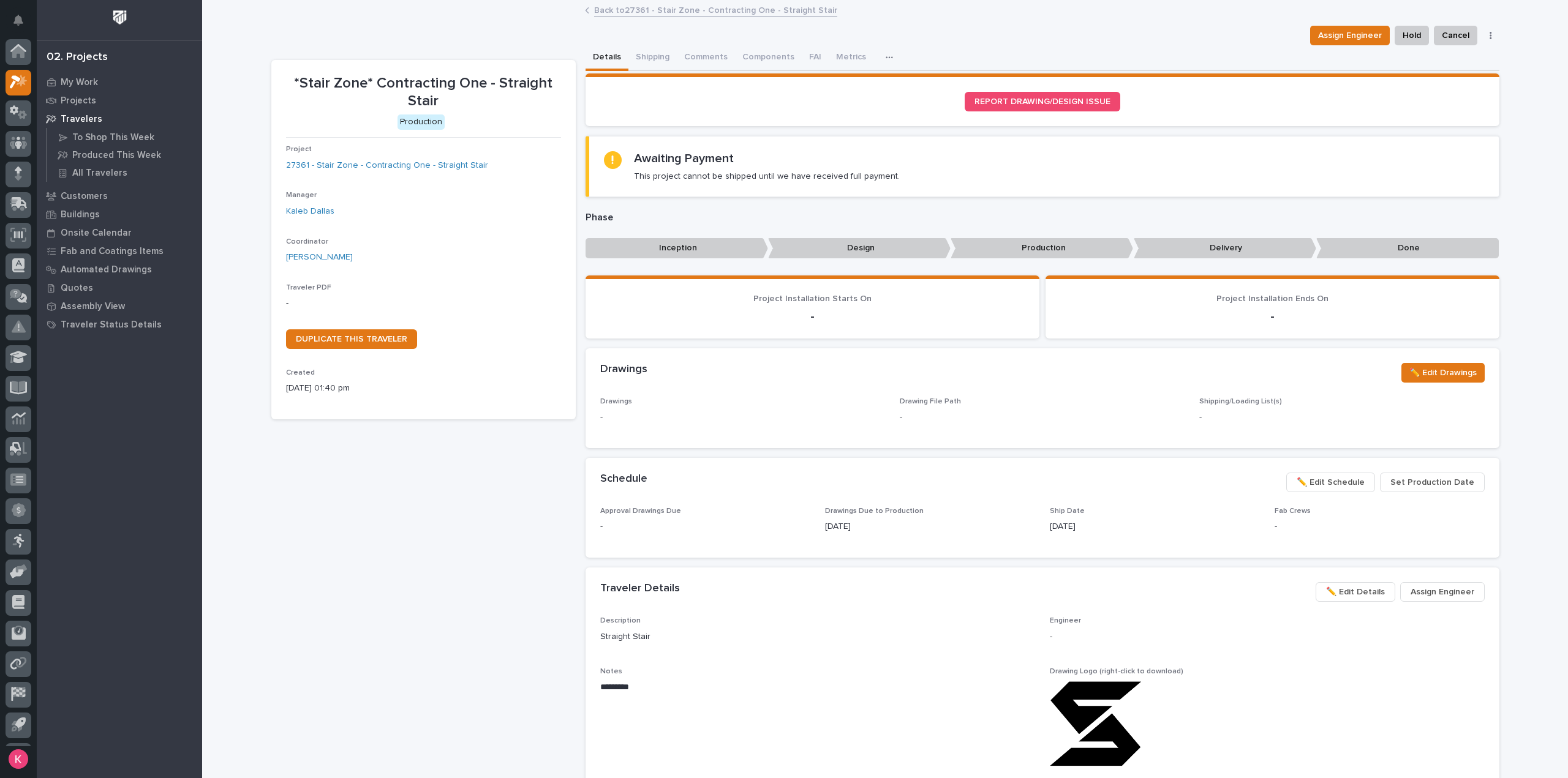
scroll to position [27, 0]
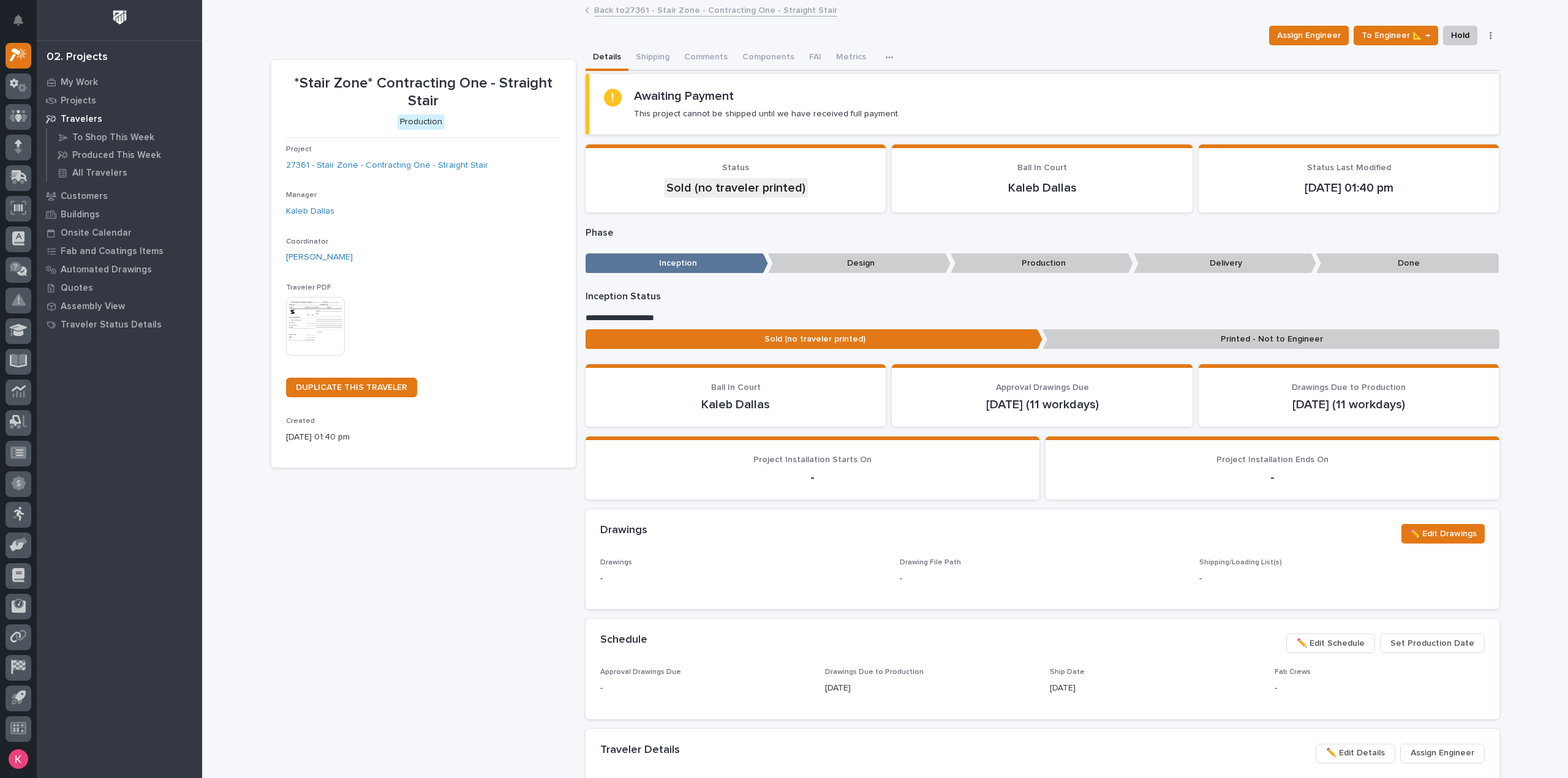
click at [307, 337] on img at bounding box center [315, 326] width 59 height 59
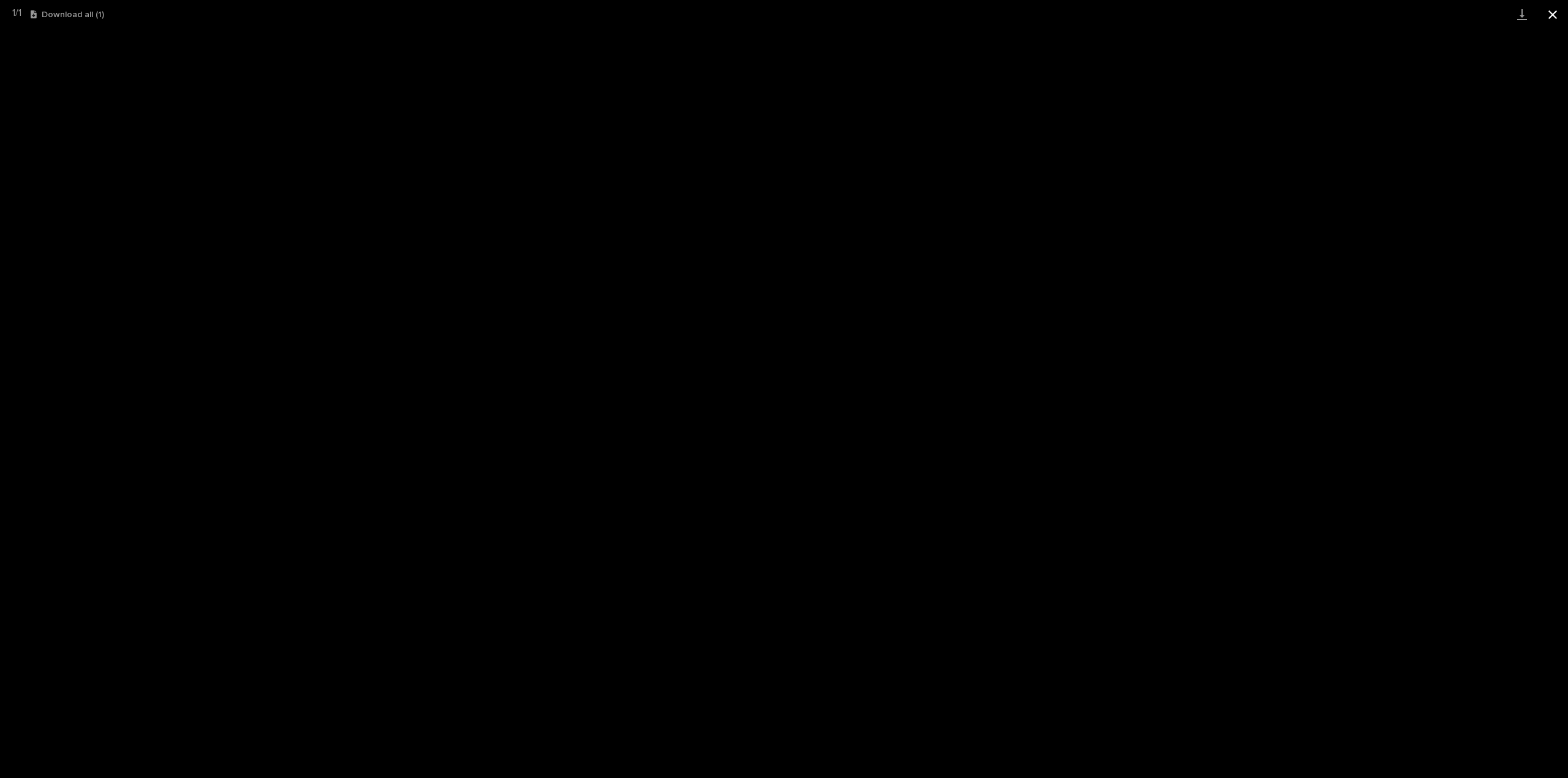
drag, startPoint x: 1539, startPoint y: 12, endPoint x: 1548, endPoint y: 13, distance: 9.1
click at [1539, 12] on button "Close gallery" at bounding box center [1553, 14] width 31 height 29
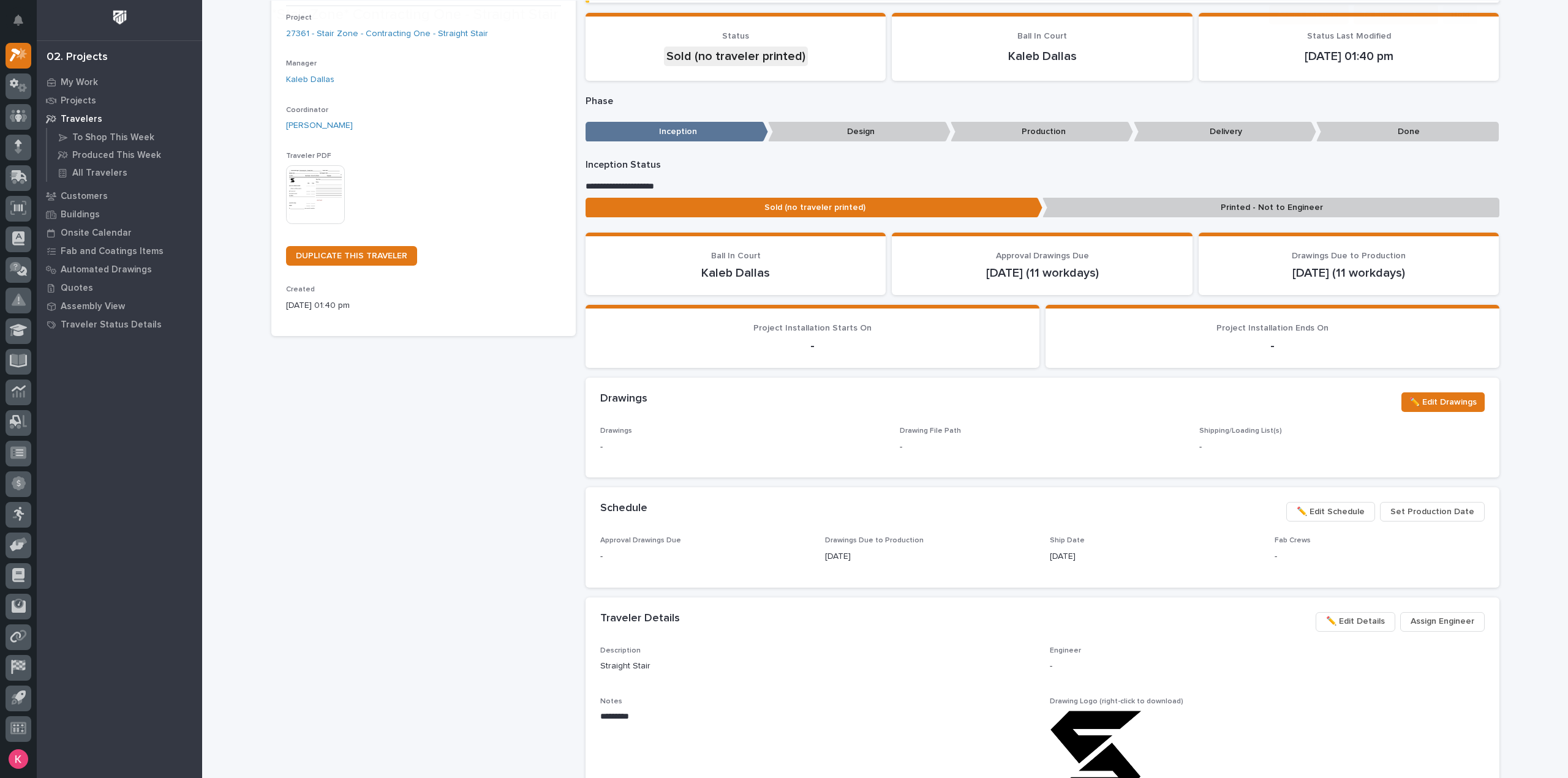
scroll to position [245, 0]
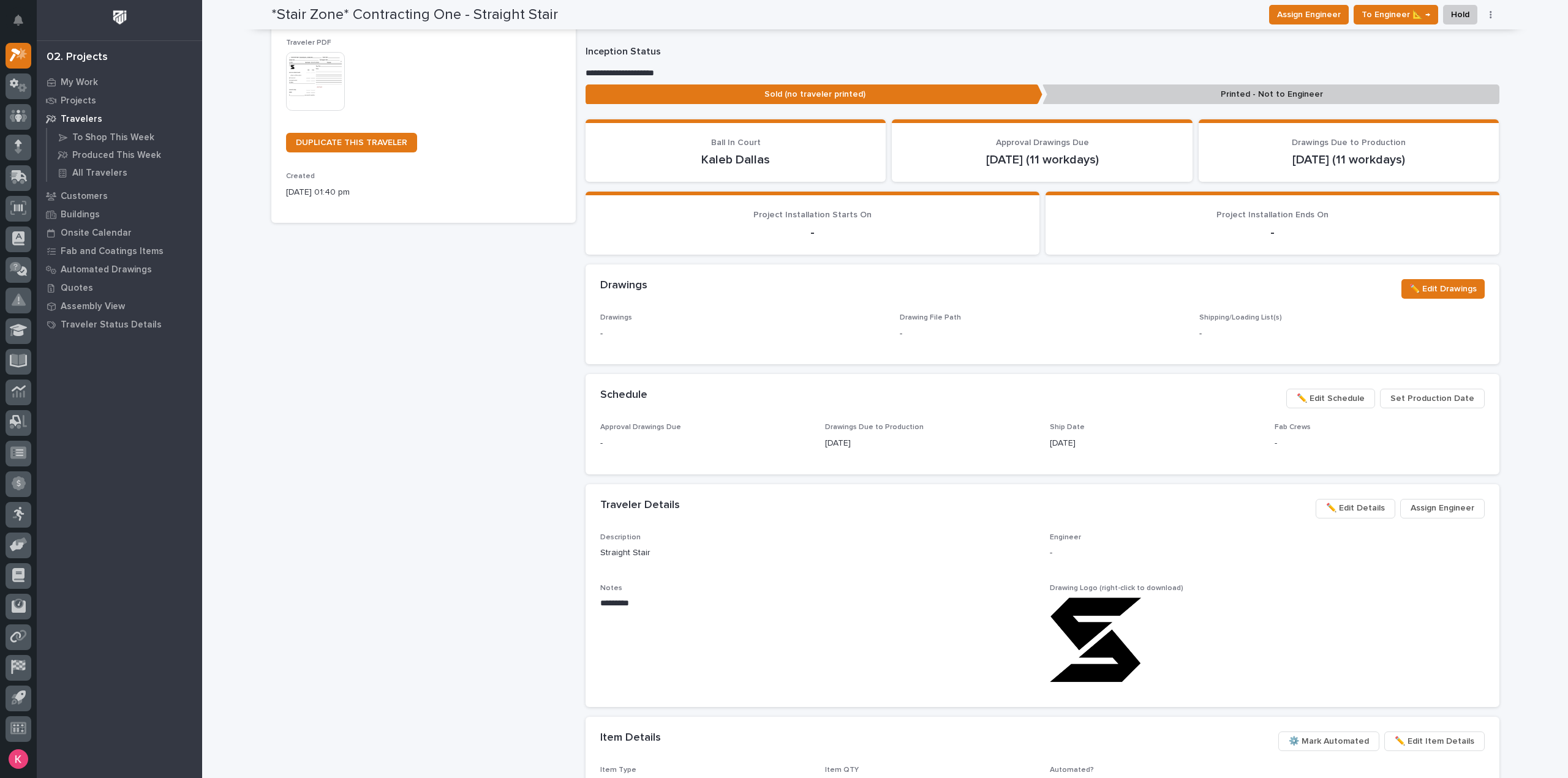
click at [1326, 400] on span "✏️ Edit Schedule" at bounding box center [1331, 398] width 68 height 14
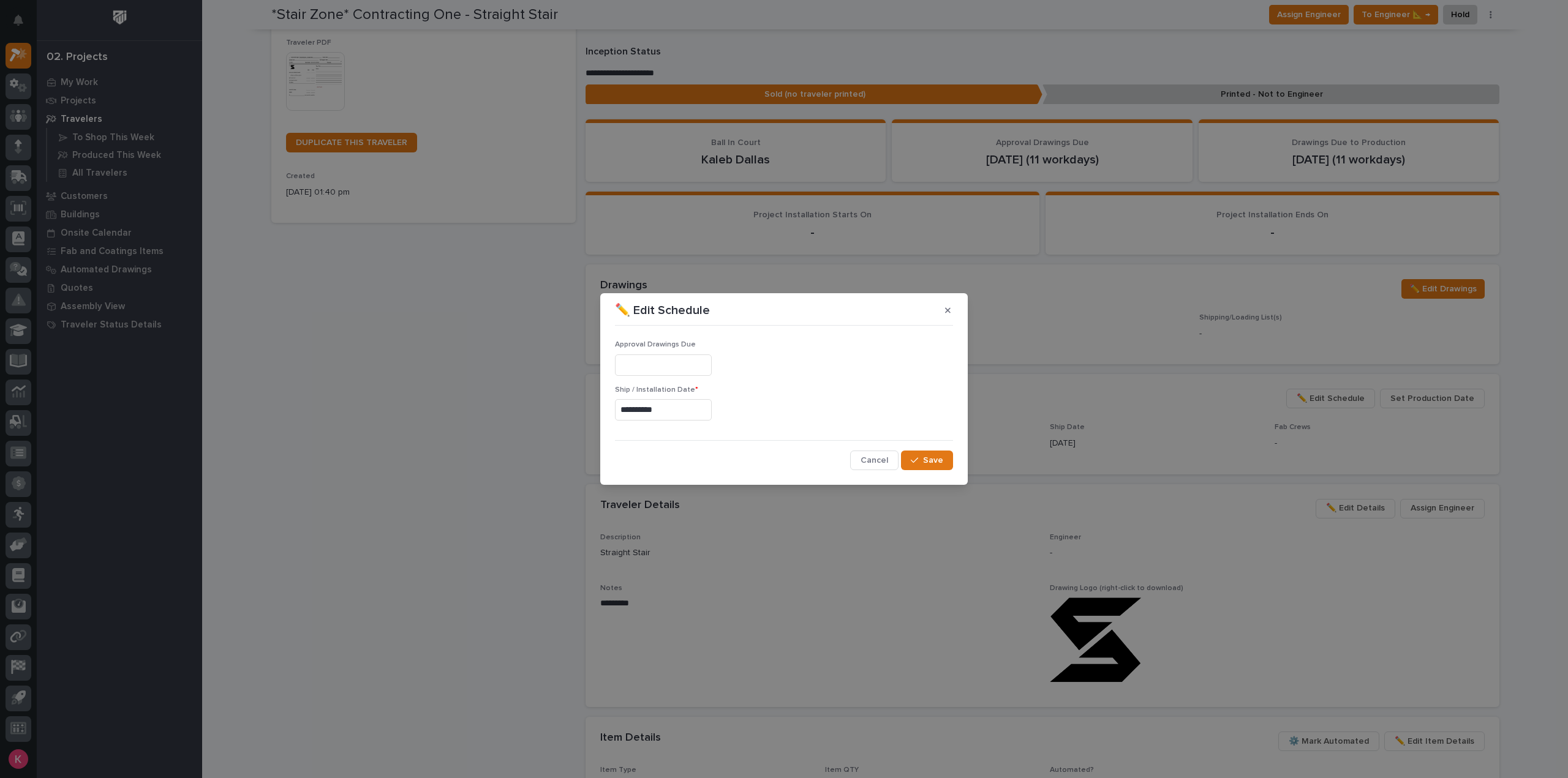
click at [684, 401] on input "**********" at bounding box center [663, 409] width 97 height 21
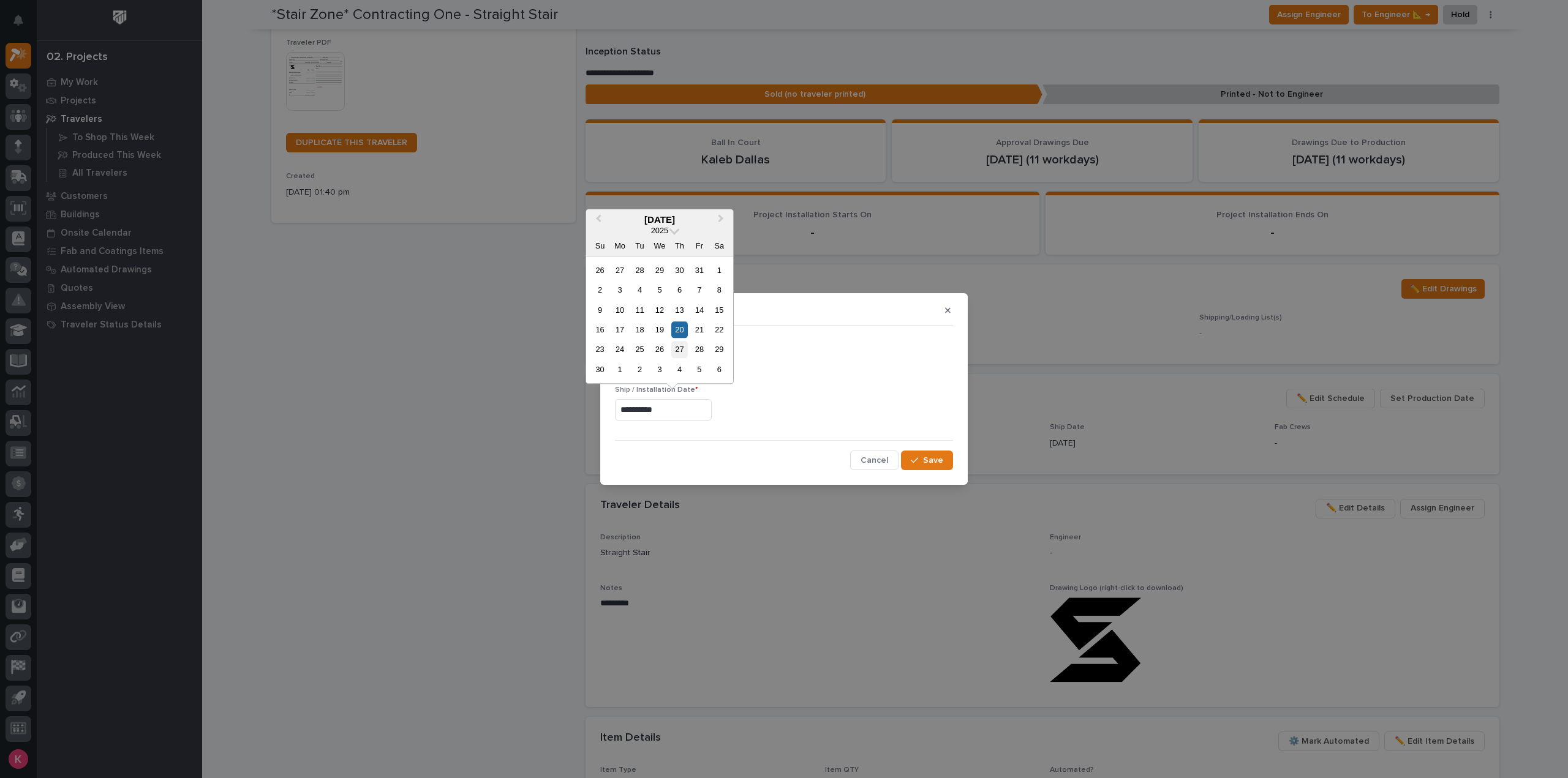
click at [682, 352] on div "27" at bounding box center [678, 349] width 16 height 16
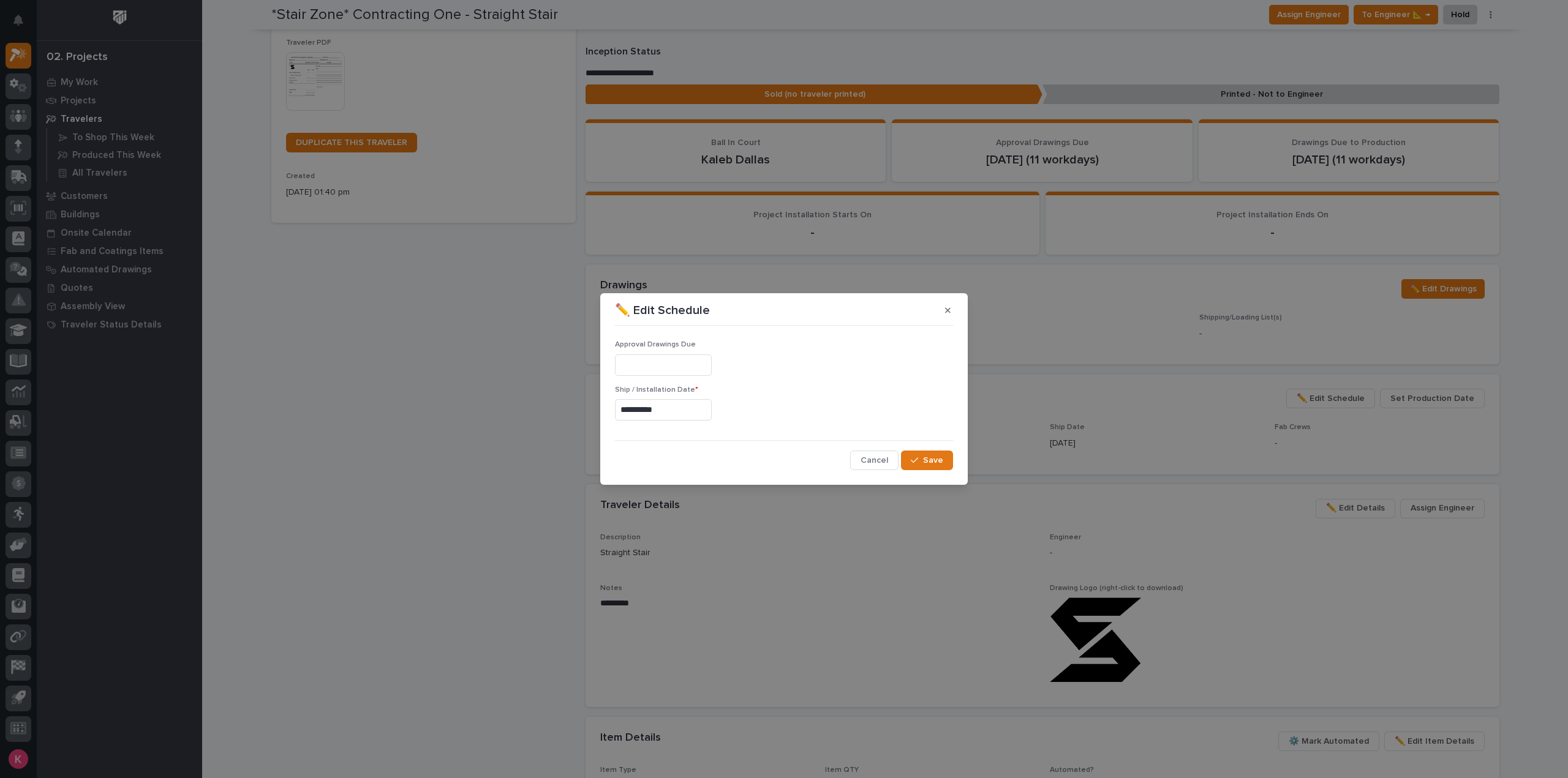
type input "**********"
click at [927, 460] on span "Save" at bounding box center [933, 460] width 20 height 11
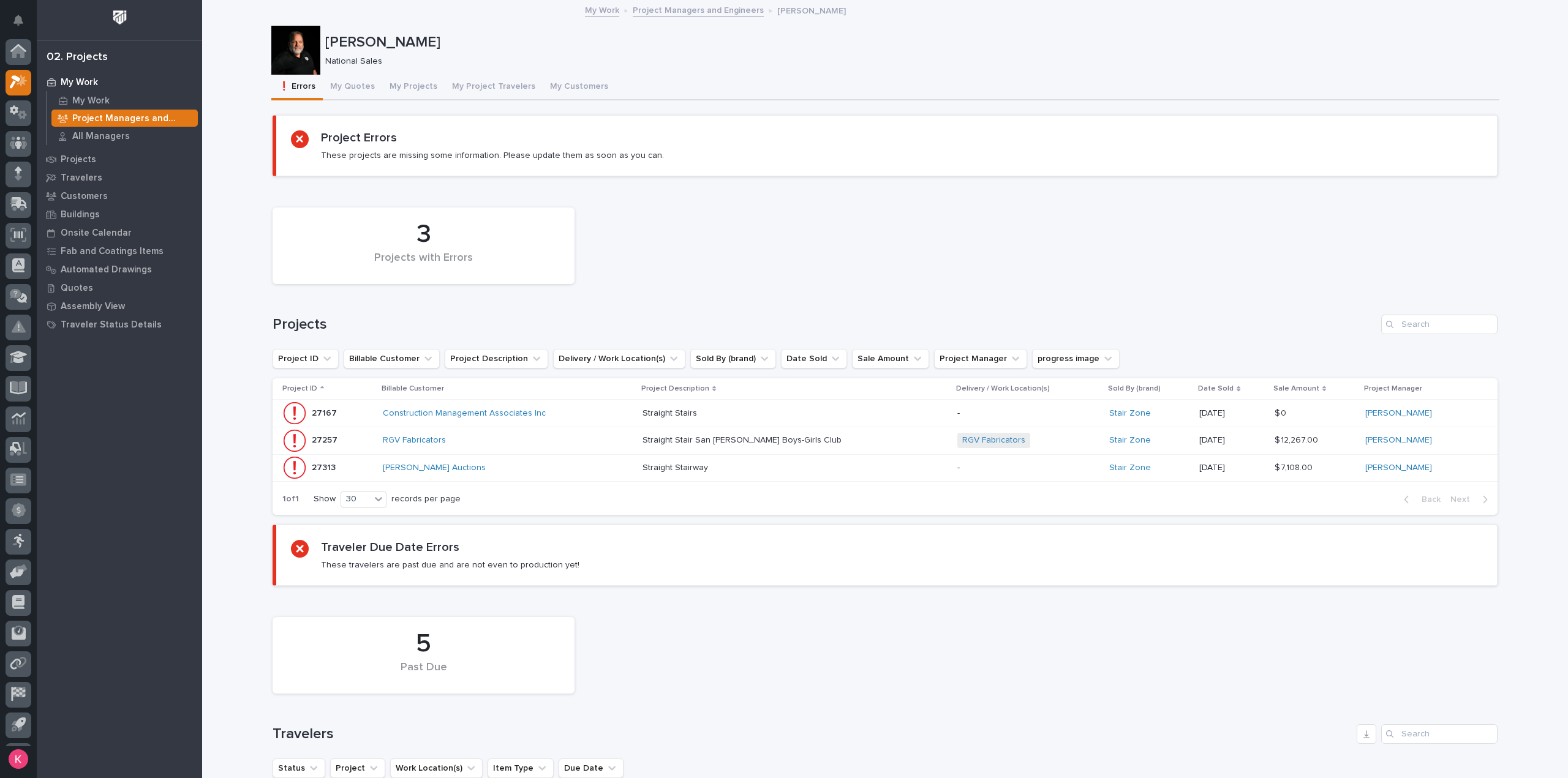
scroll to position [27, 0]
drag, startPoint x: 750, startPoint y: 27, endPoint x: 778, endPoint y: 51, distance: 36.9
click at [749, 27] on div "Roark Jones National Sales" at bounding box center [885, 50] width 1228 height 49
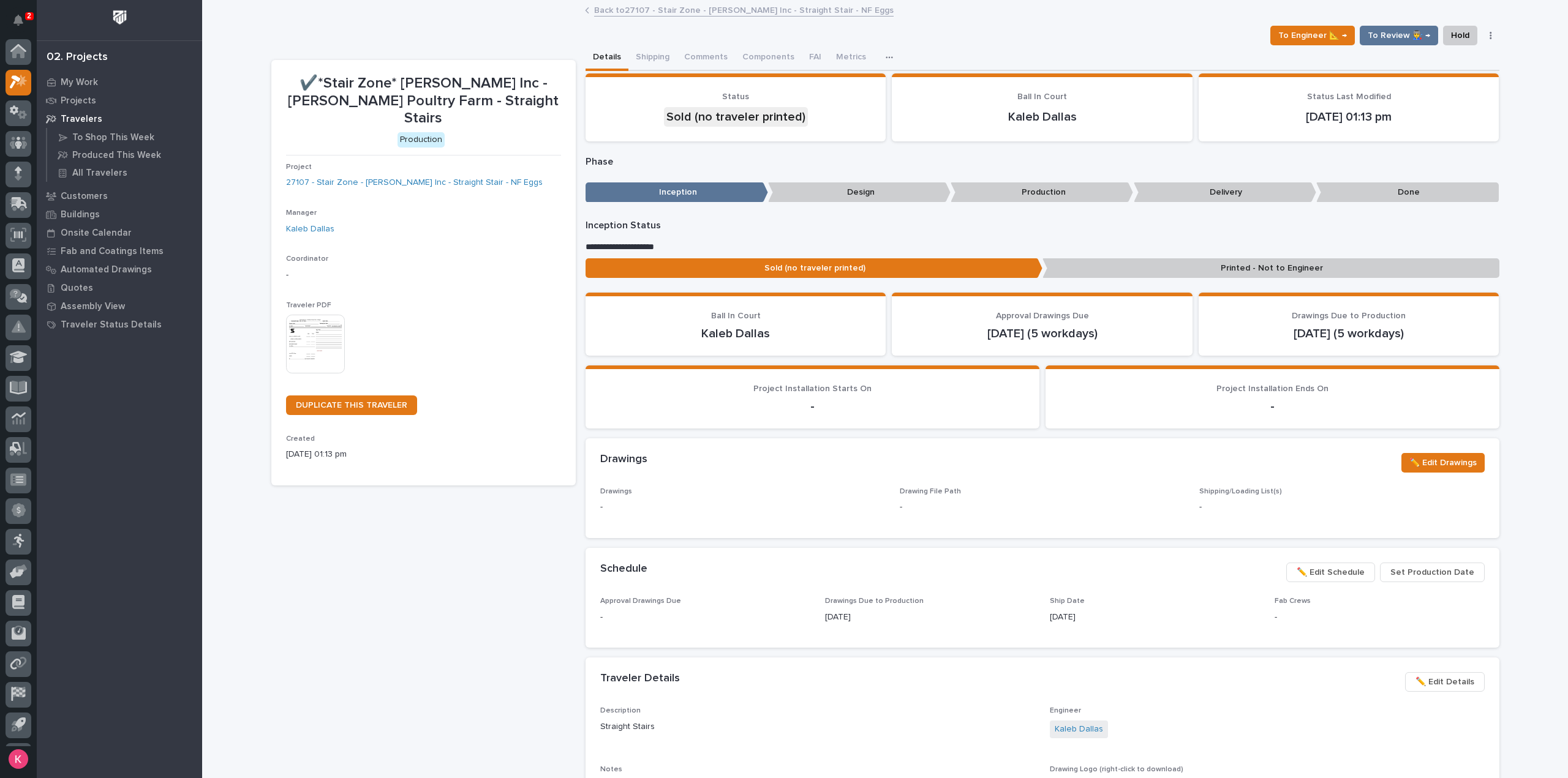
scroll to position [27, 0]
click at [956, 36] on div "To Engineer 📐 → To Review 👨‍🏭 → Hold Cancel Change Traveler Type Regenerate PDF…" at bounding box center [885, 35] width 1228 height 20
click at [22, 50] on icon at bounding box center [19, 54] width 18 height 14
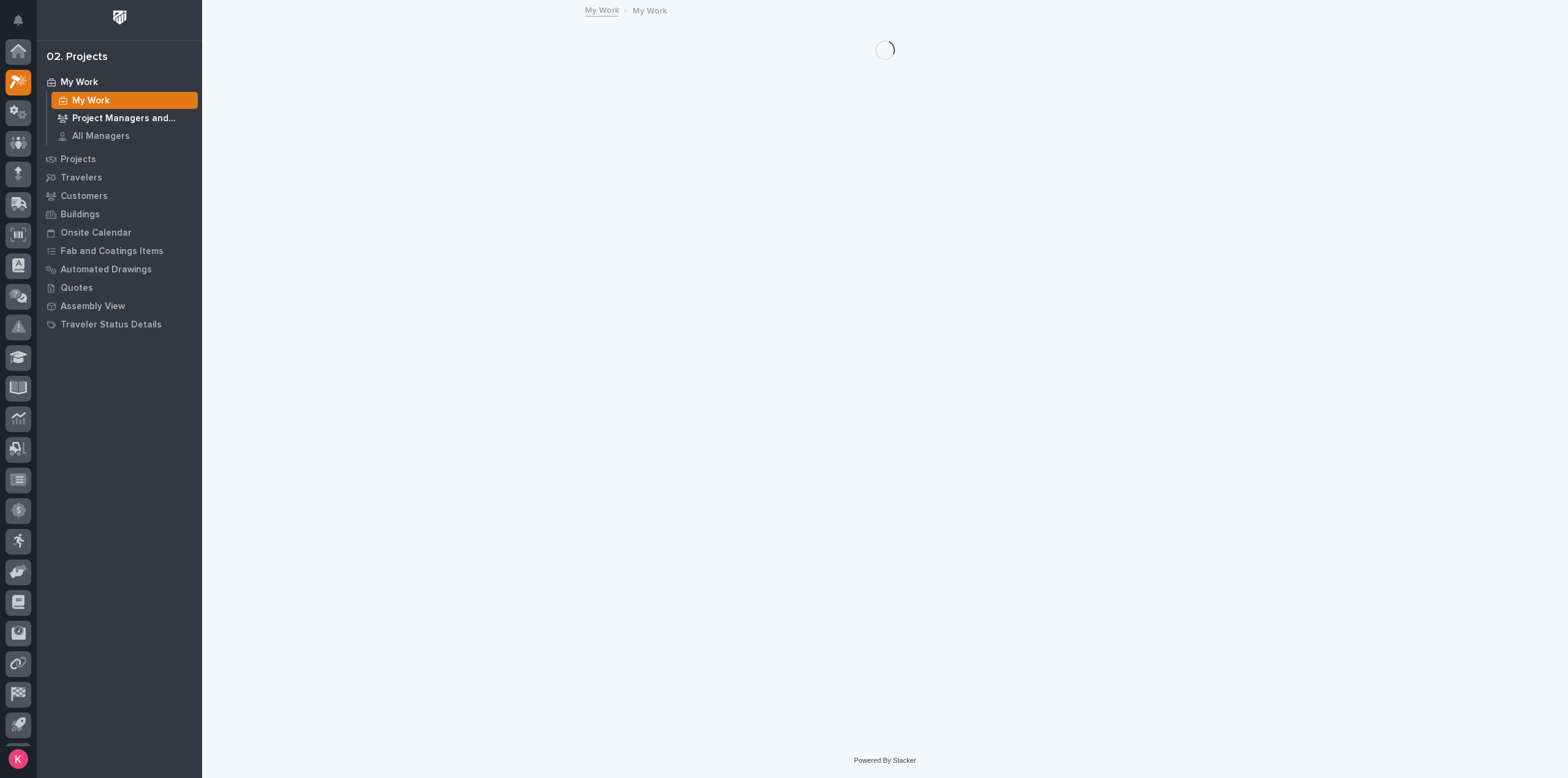
scroll to position [27, 0]
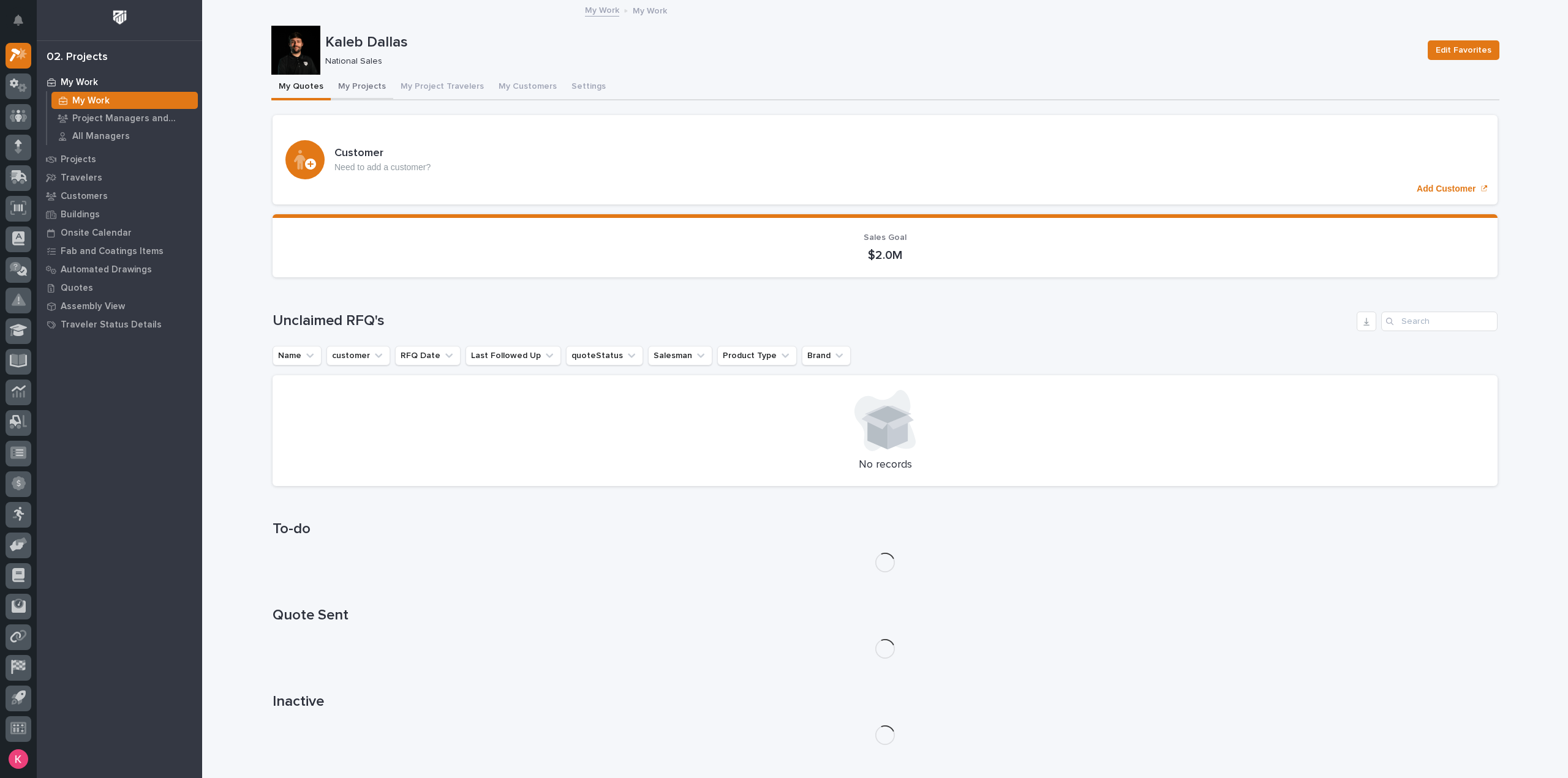
click at [355, 80] on button "My Projects" at bounding box center [361, 88] width 62 height 26
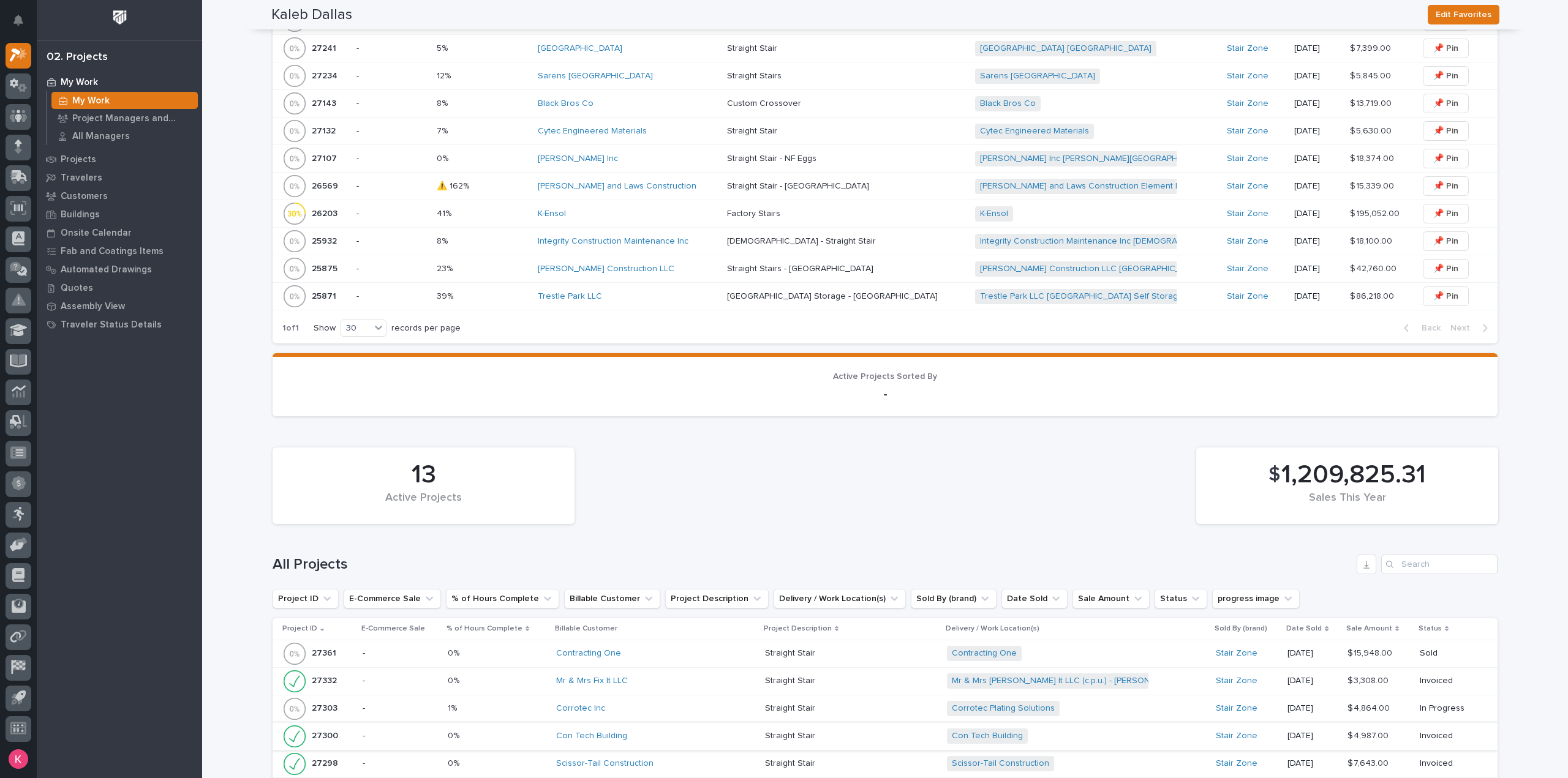
scroll to position [735, 0]
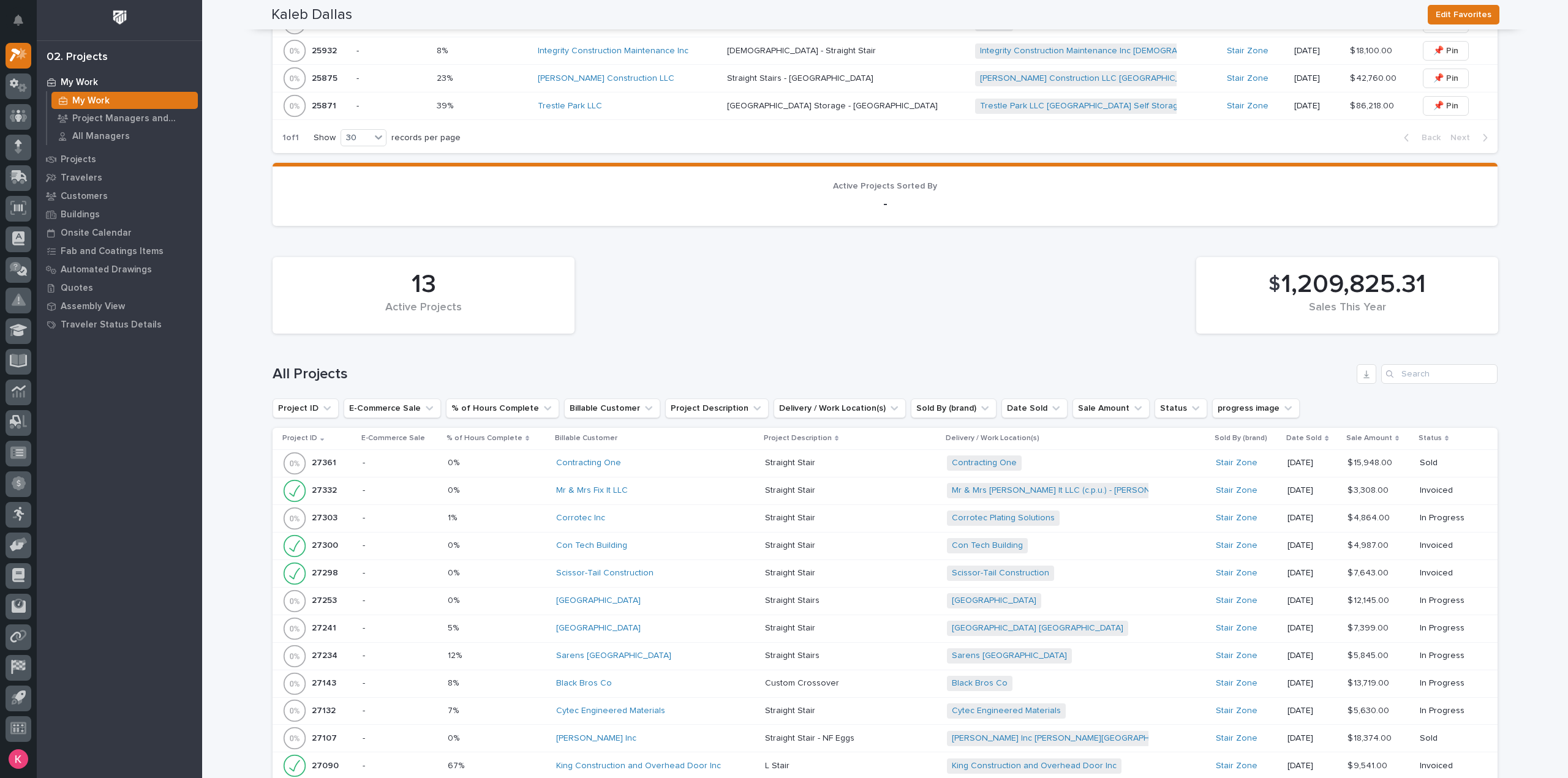
click at [678, 570] on div "Scissor-Tail Construction" at bounding box center [655, 574] width 200 height 10
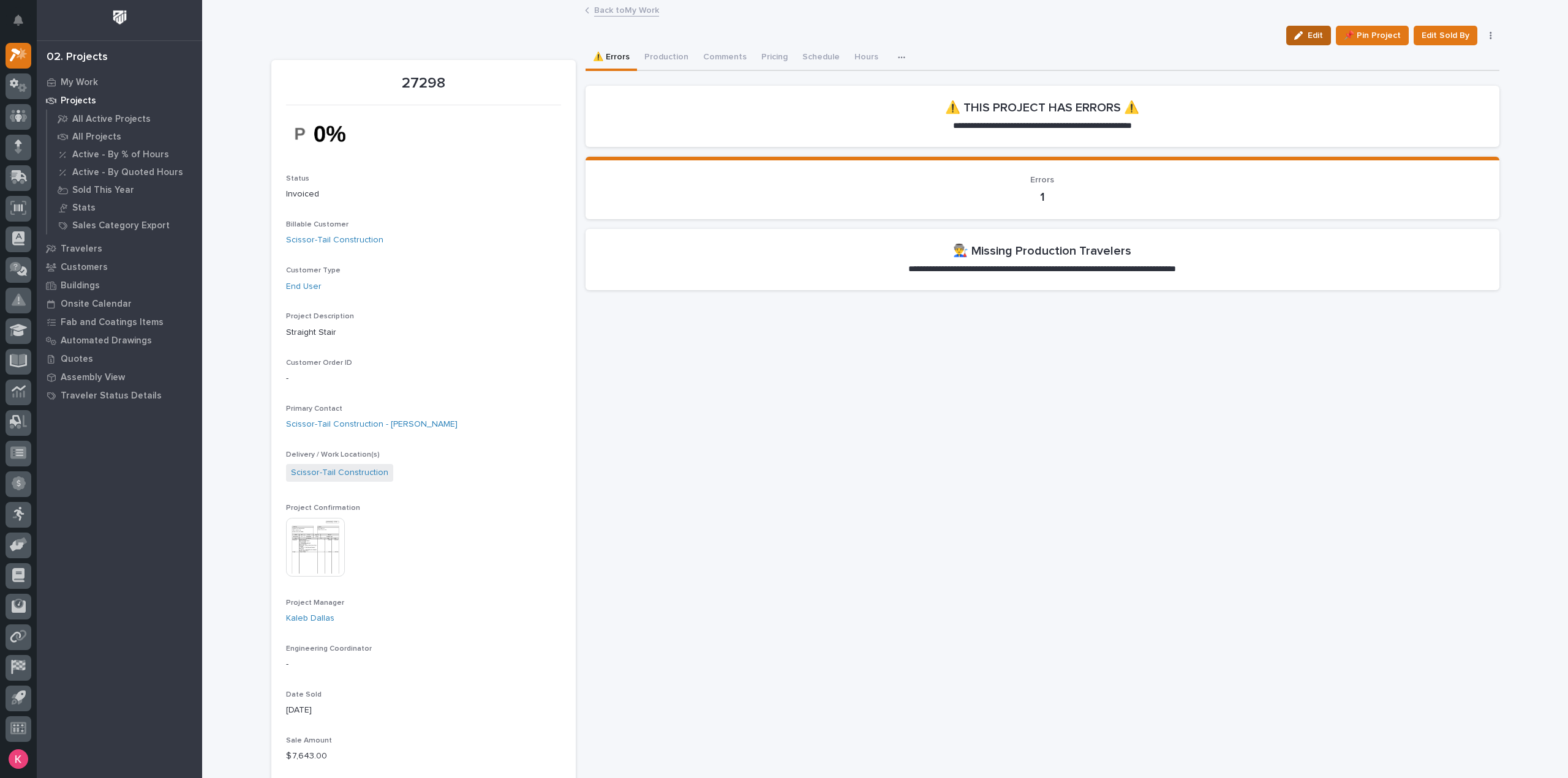
click at [1302, 38] on icon "button" at bounding box center [1298, 36] width 9 height 9
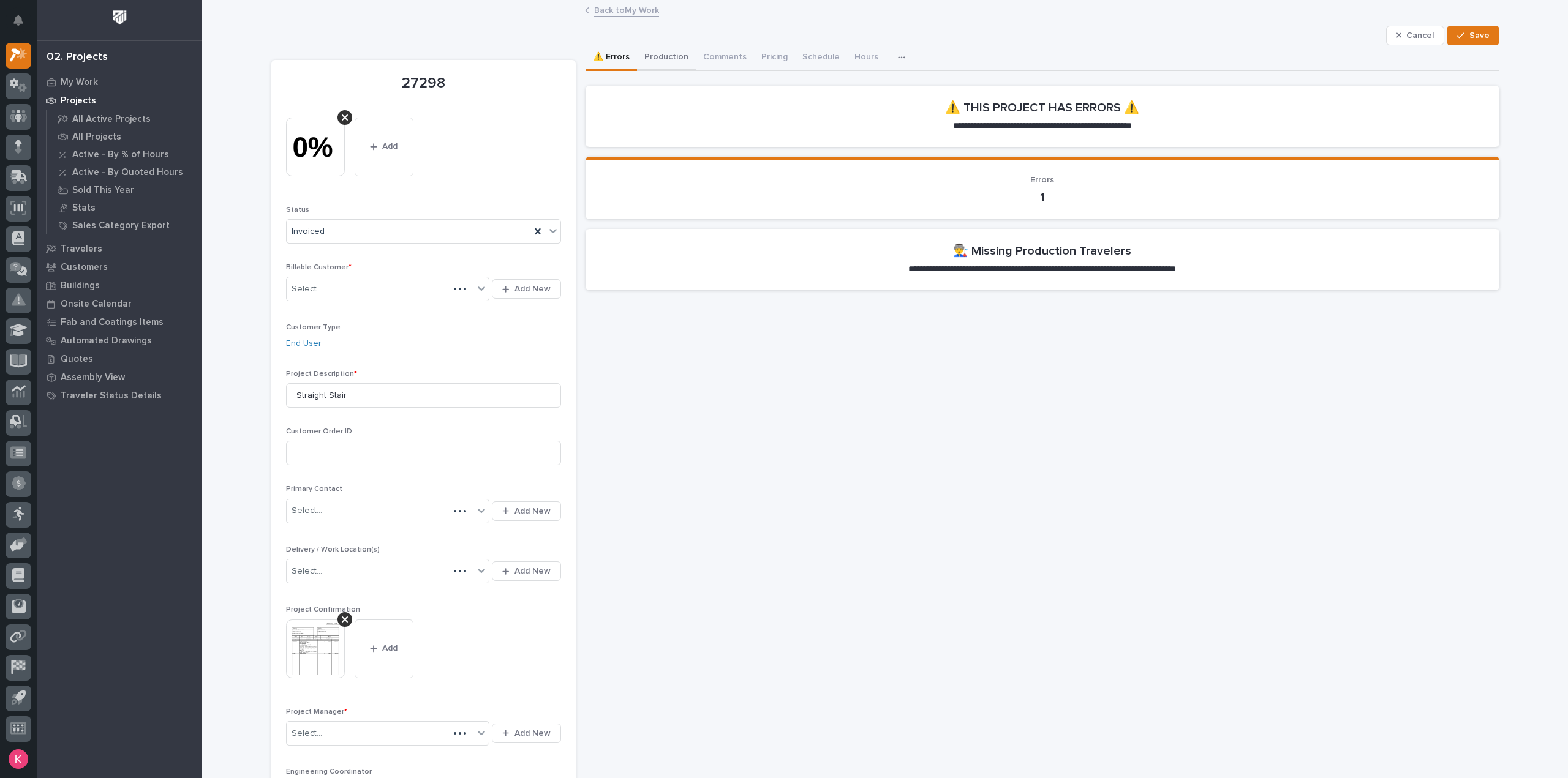
click at [647, 53] on button "Production" at bounding box center [666, 58] width 59 height 26
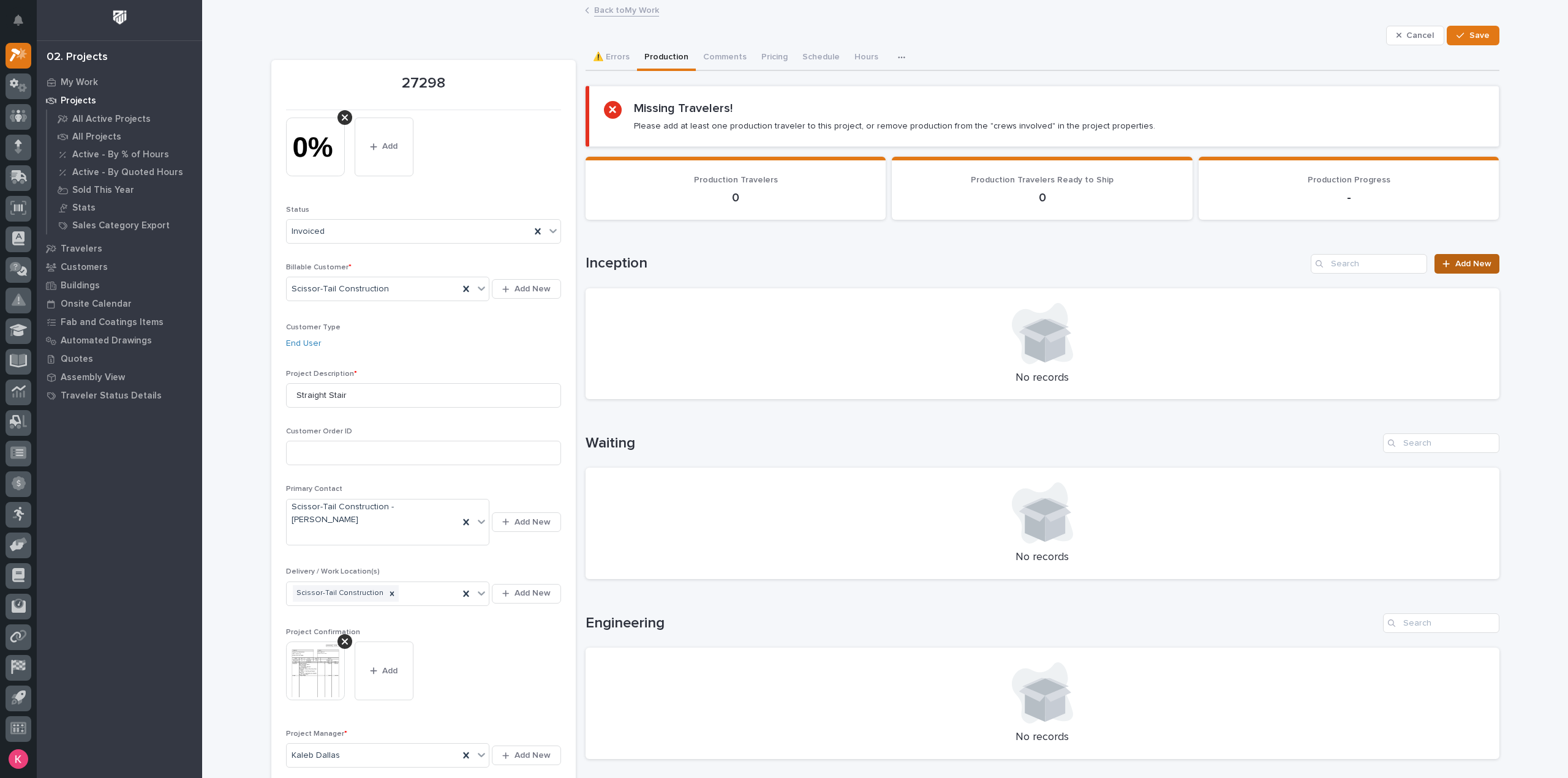
click at [1483, 256] on link "Add New" at bounding box center [1467, 264] width 65 height 20
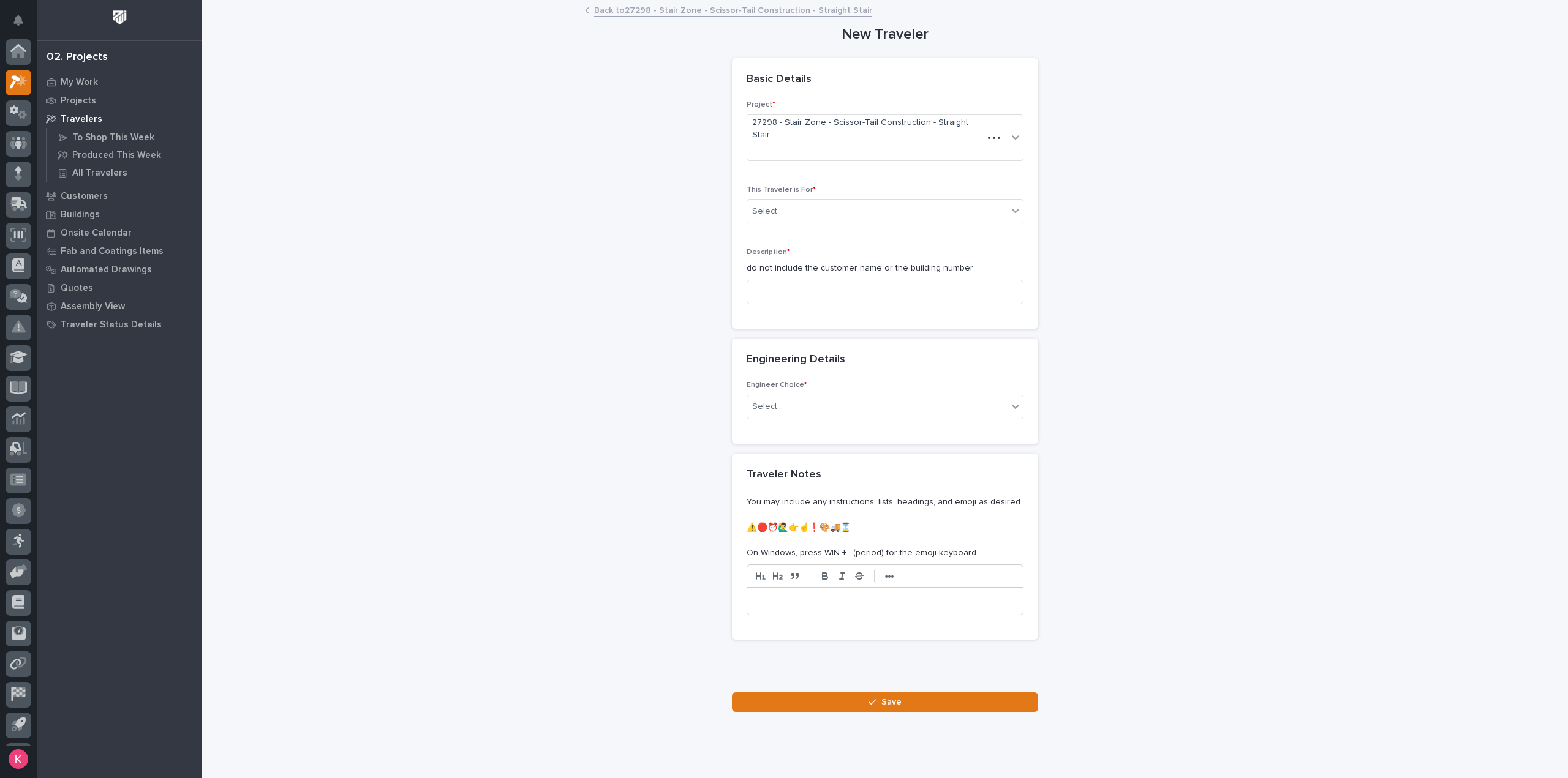
scroll to position [27, 0]
click at [809, 202] on div "This Traveler is For * Select..." at bounding box center [884, 209] width 277 height 48
click at [810, 202] on div "Select..." at bounding box center [878, 212] width 260 height 20
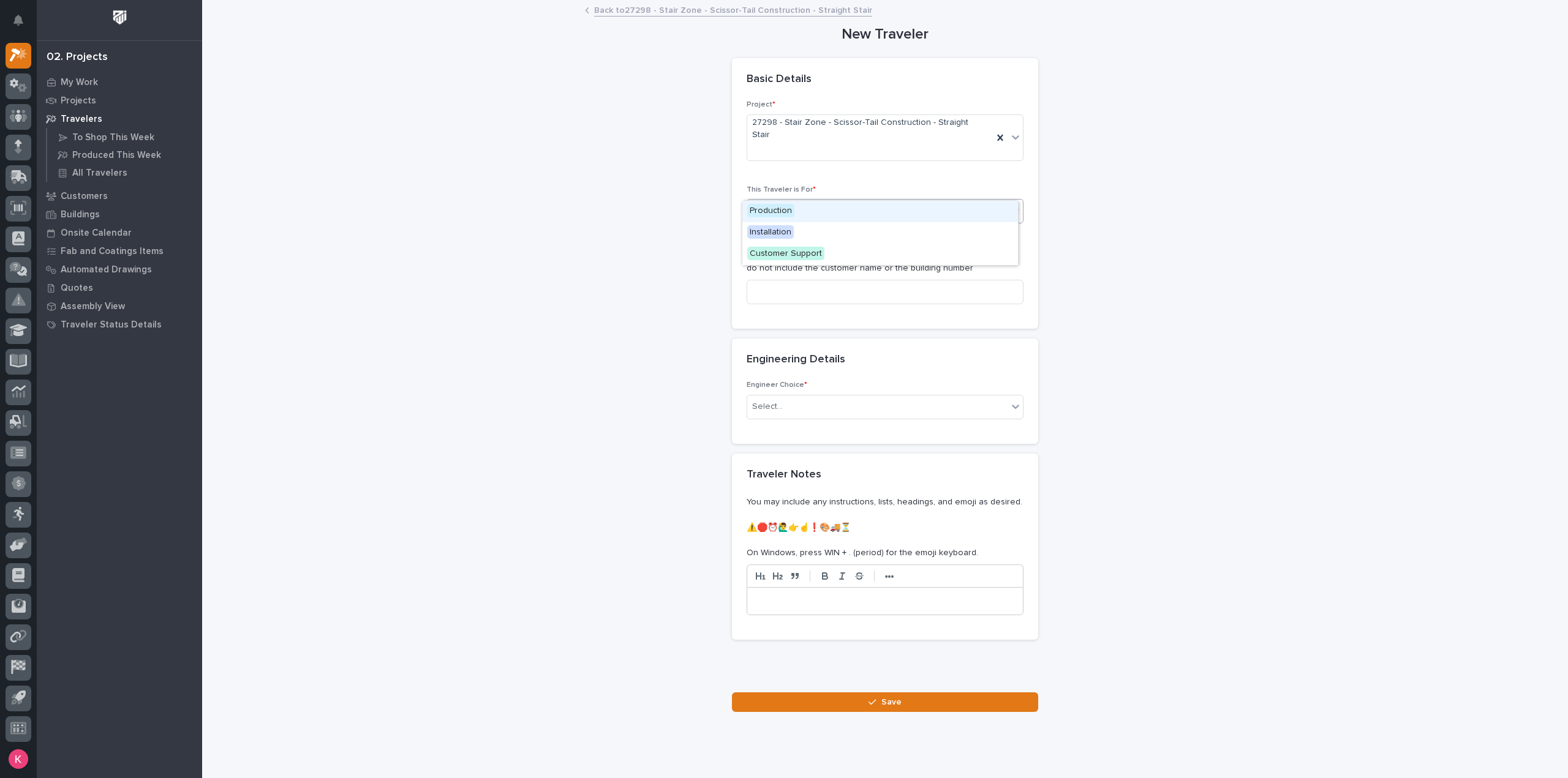
click at [806, 209] on div "Production" at bounding box center [880, 211] width 276 height 21
click at [804, 262] on p "do not include the customer name or the building number" at bounding box center [884, 268] width 277 height 13
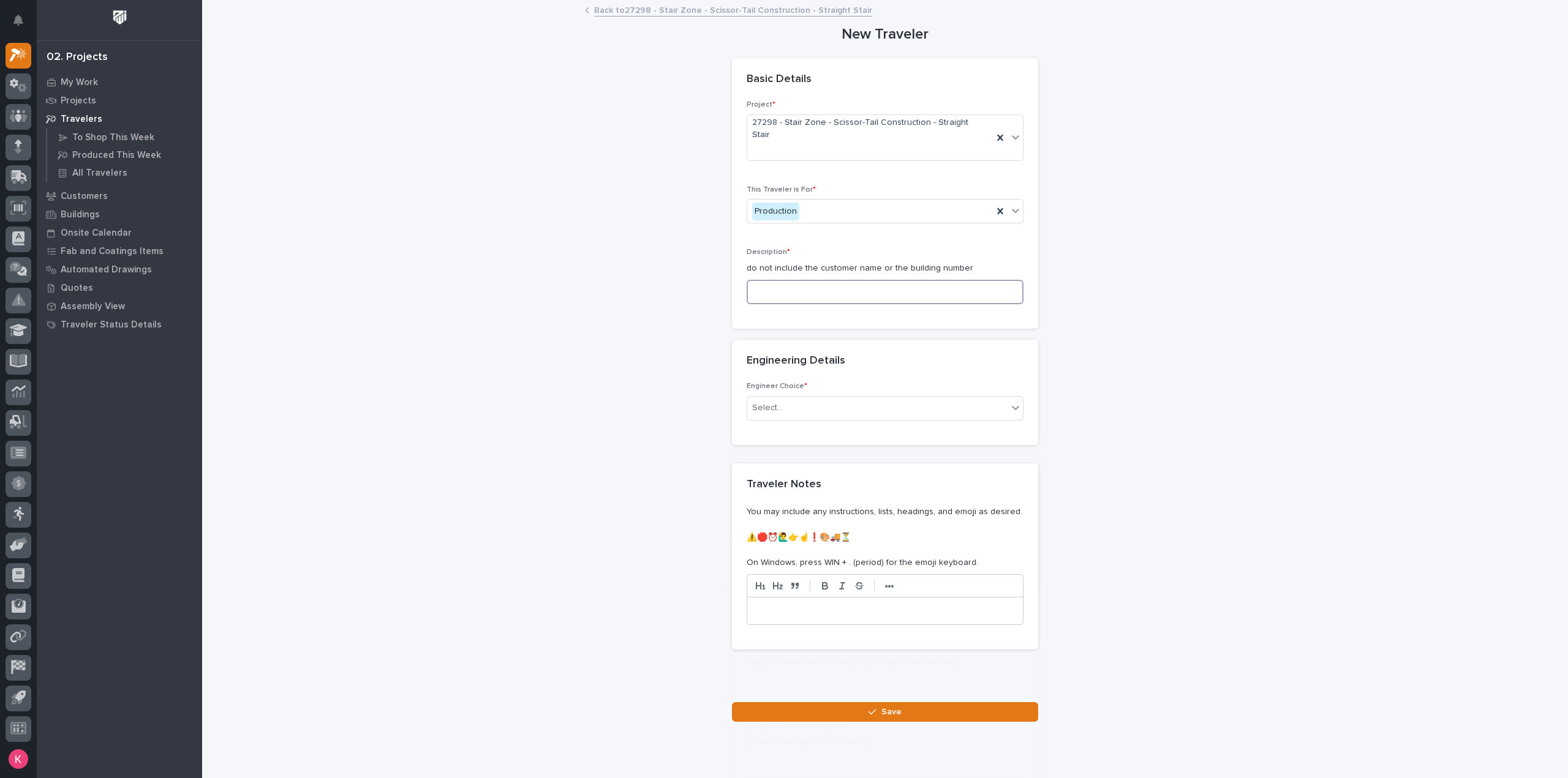
click at [809, 280] on input at bounding box center [884, 292] width 277 height 25
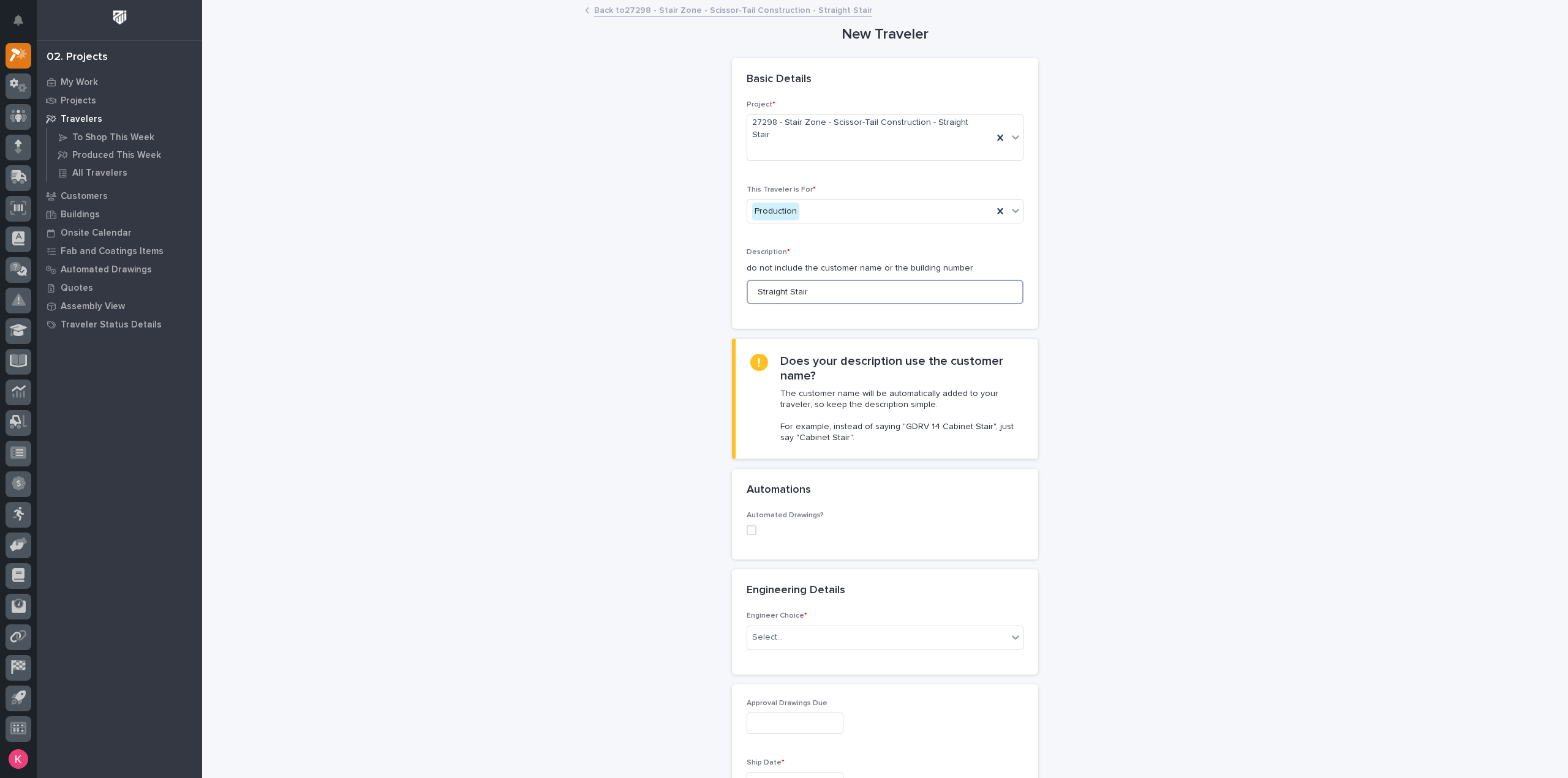
type input "Straight Stair"
click at [747, 525] on span at bounding box center [752, 530] width 10 height 10
click at [799, 600] on div "Select..." at bounding box center [878, 610] width 260 height 20
type input "*****"
click at [801, 609] on div "ST #42533" at bounding box center [880, 609] width 276 height 21
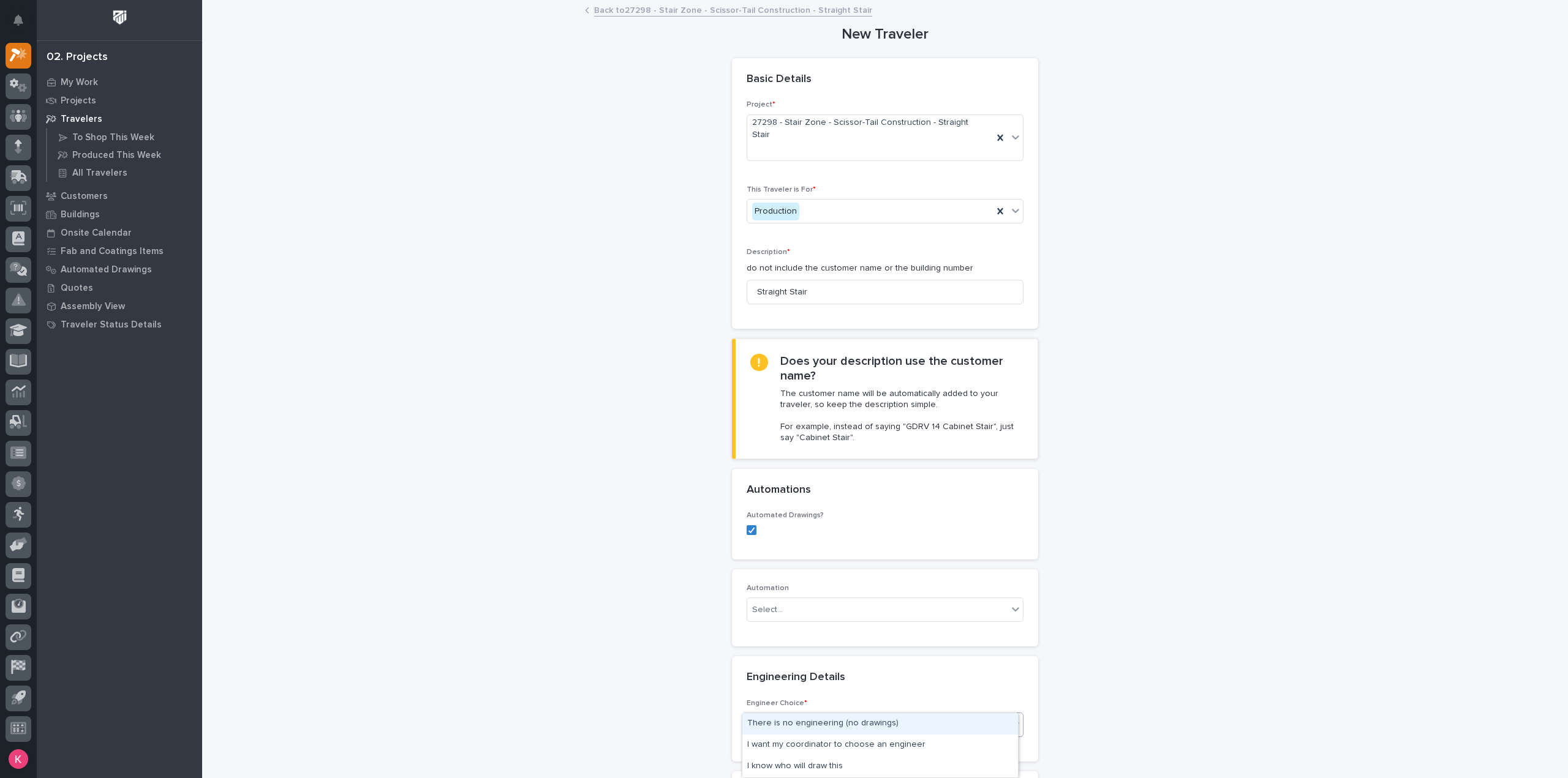
click at [806, 715] on div "Select..." at bounding box center [878, 725] width 260 height 20
click at [799, 766] on div "I know who will draw this" at bounding box center [880, 766] width 276 height 21
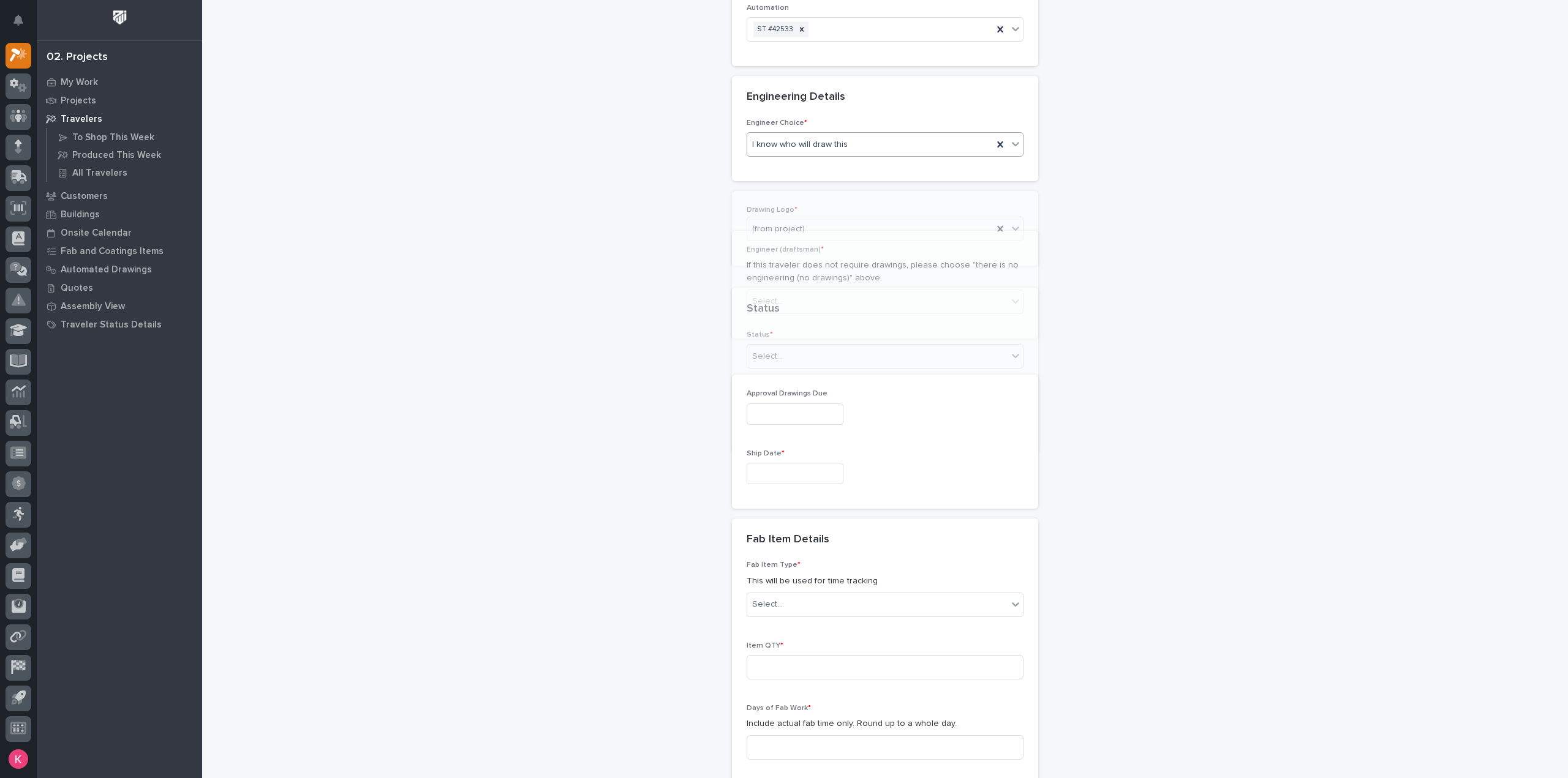
scroll to position [614, 0]
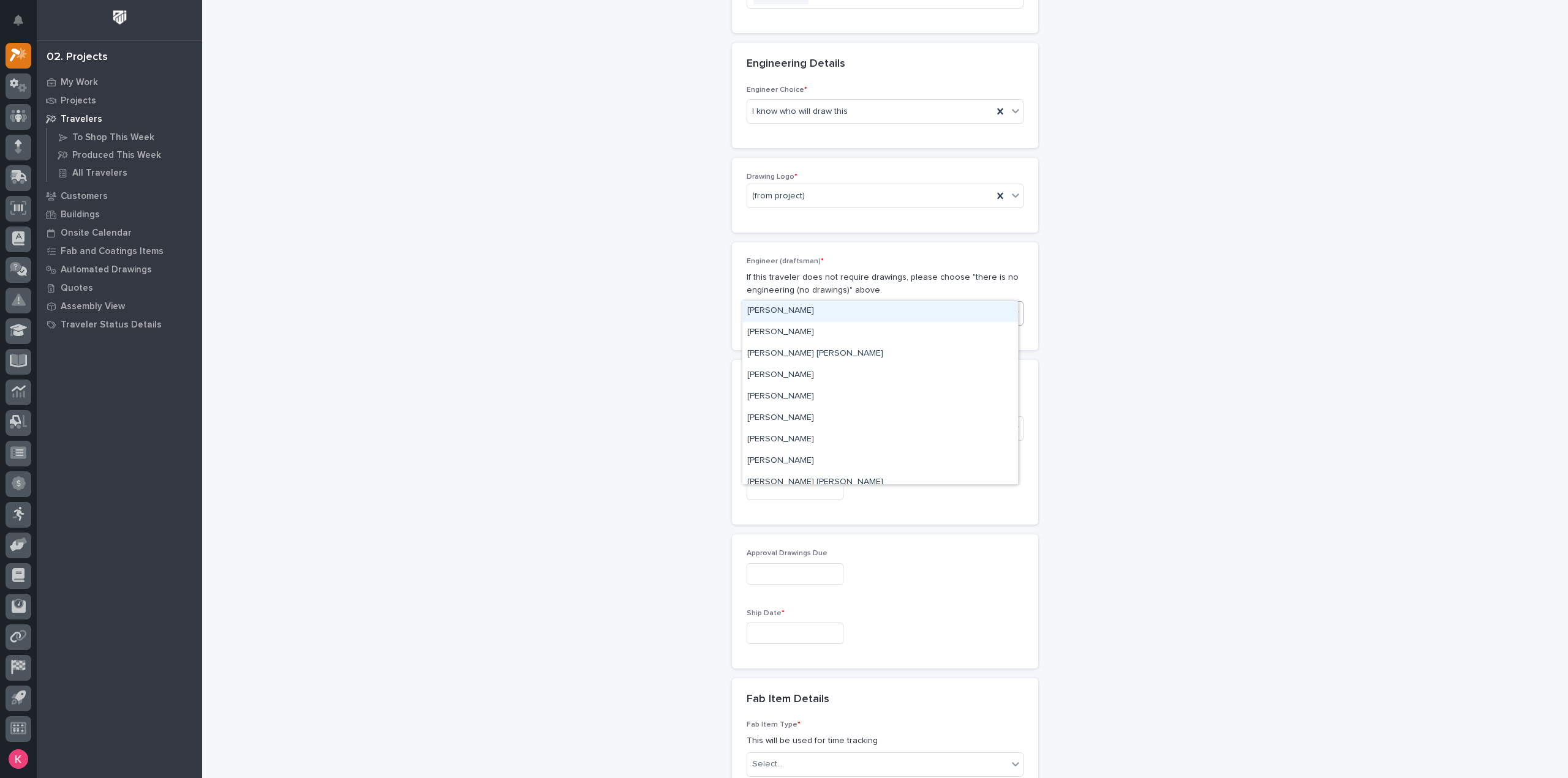
click at [782, 304] on div "Select..." at bounding box center [878, 314] width 260 height 20
type input "**"
click at [780, 419] on div "Select..." at bounding box center [878, 429] width 260 height 20
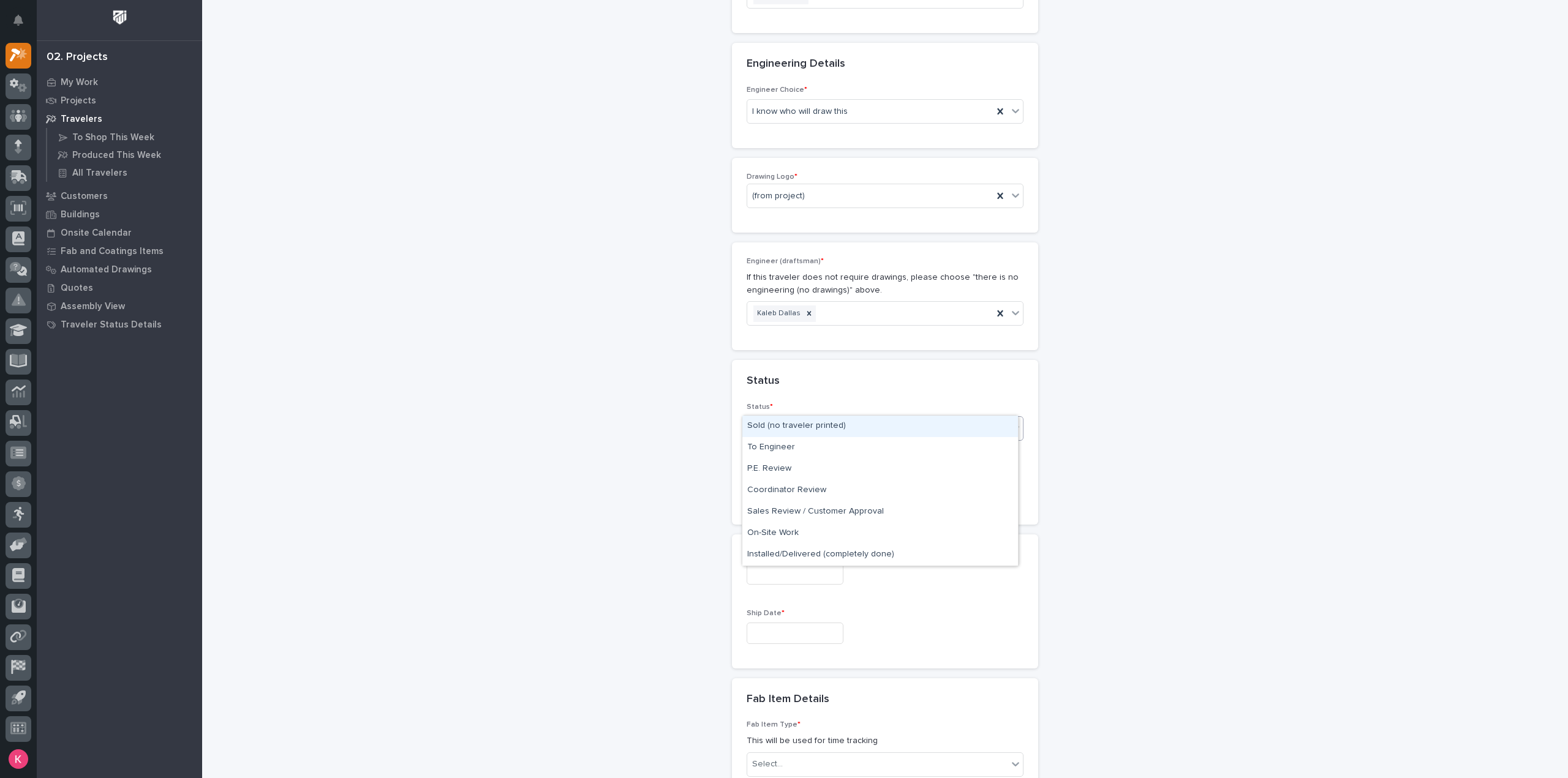
click at [846, 422] on div "Sold (no traveler printed)" at bounding box center [880, 426] width 276 height 21
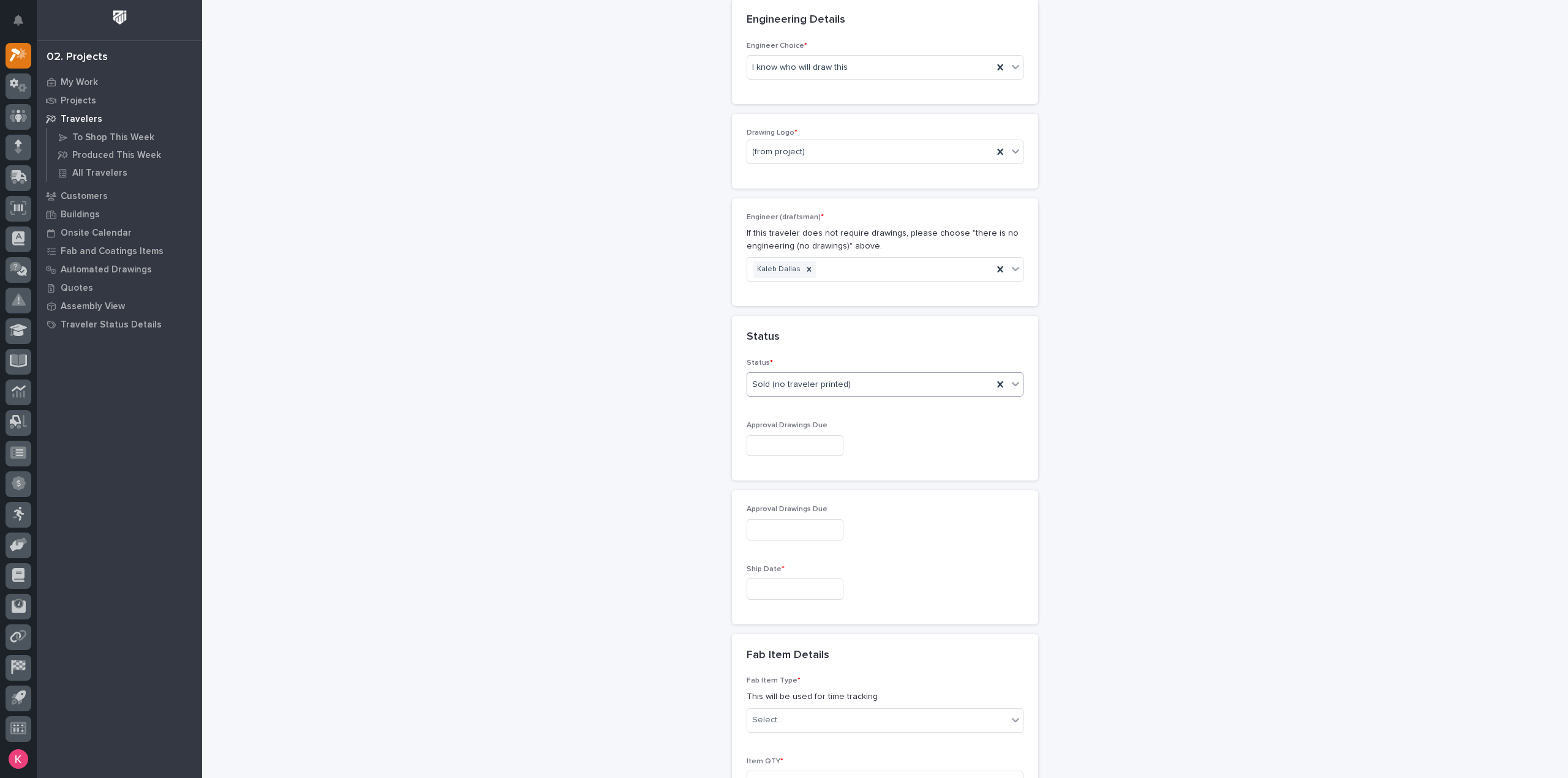
scroll to position [675, 0]
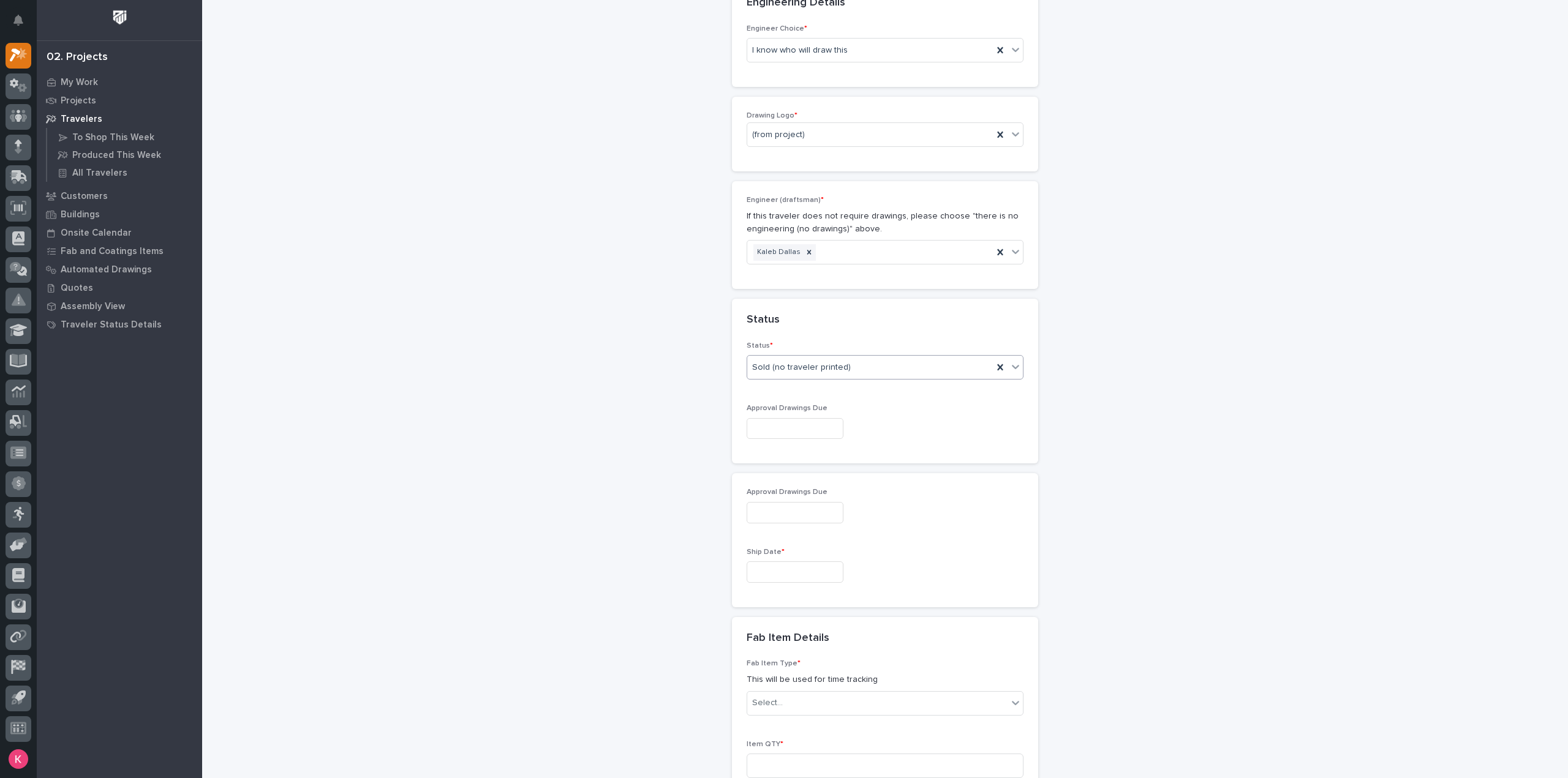
click at [798, 562] on input "text" at bounding box center [795, 572] width 97 height 21
click at [804, 501] on div "6" at bounding box center [805, 504] width 16 height 16
type input "**********"
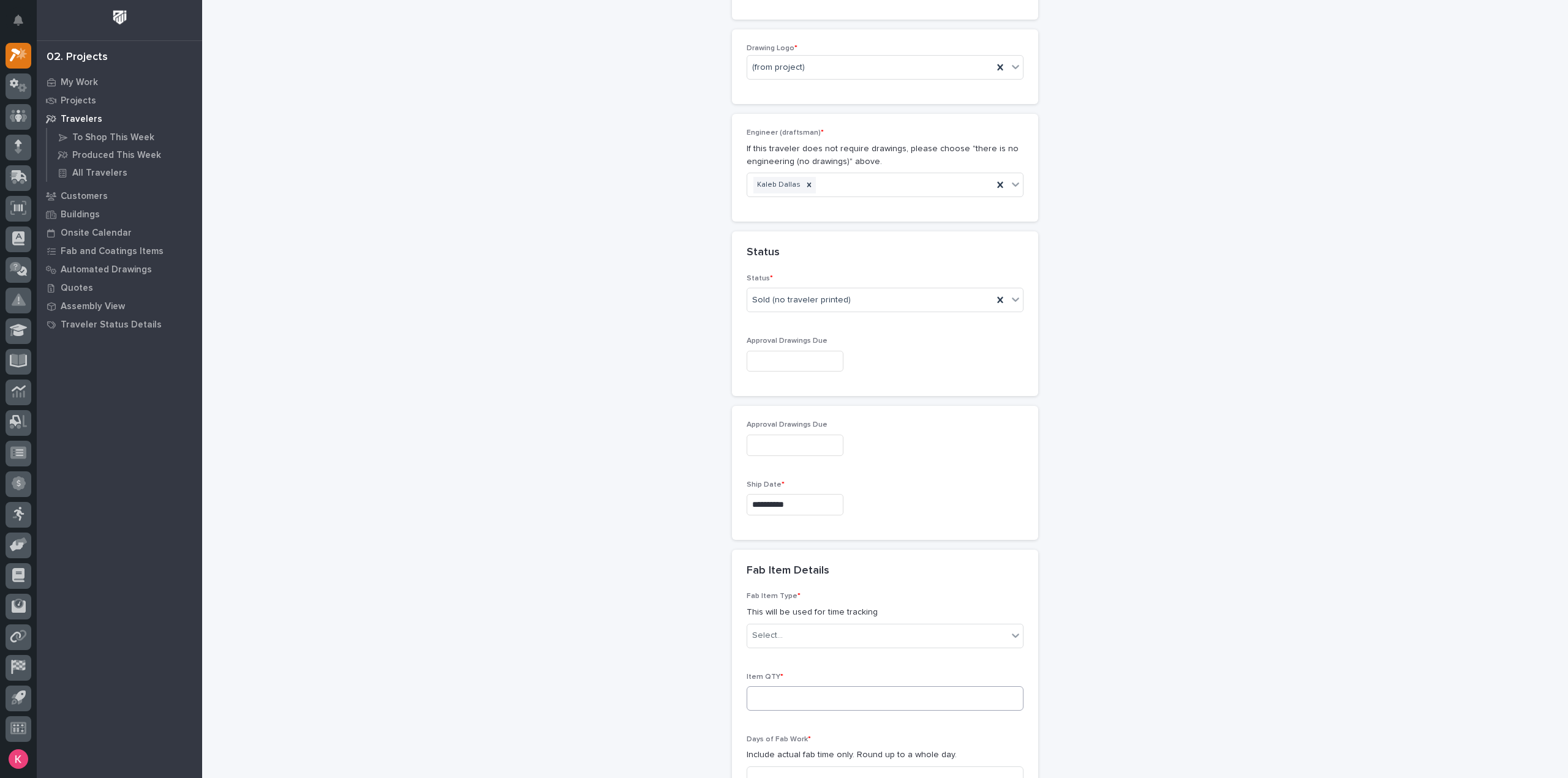
scroll to position [919, 0]
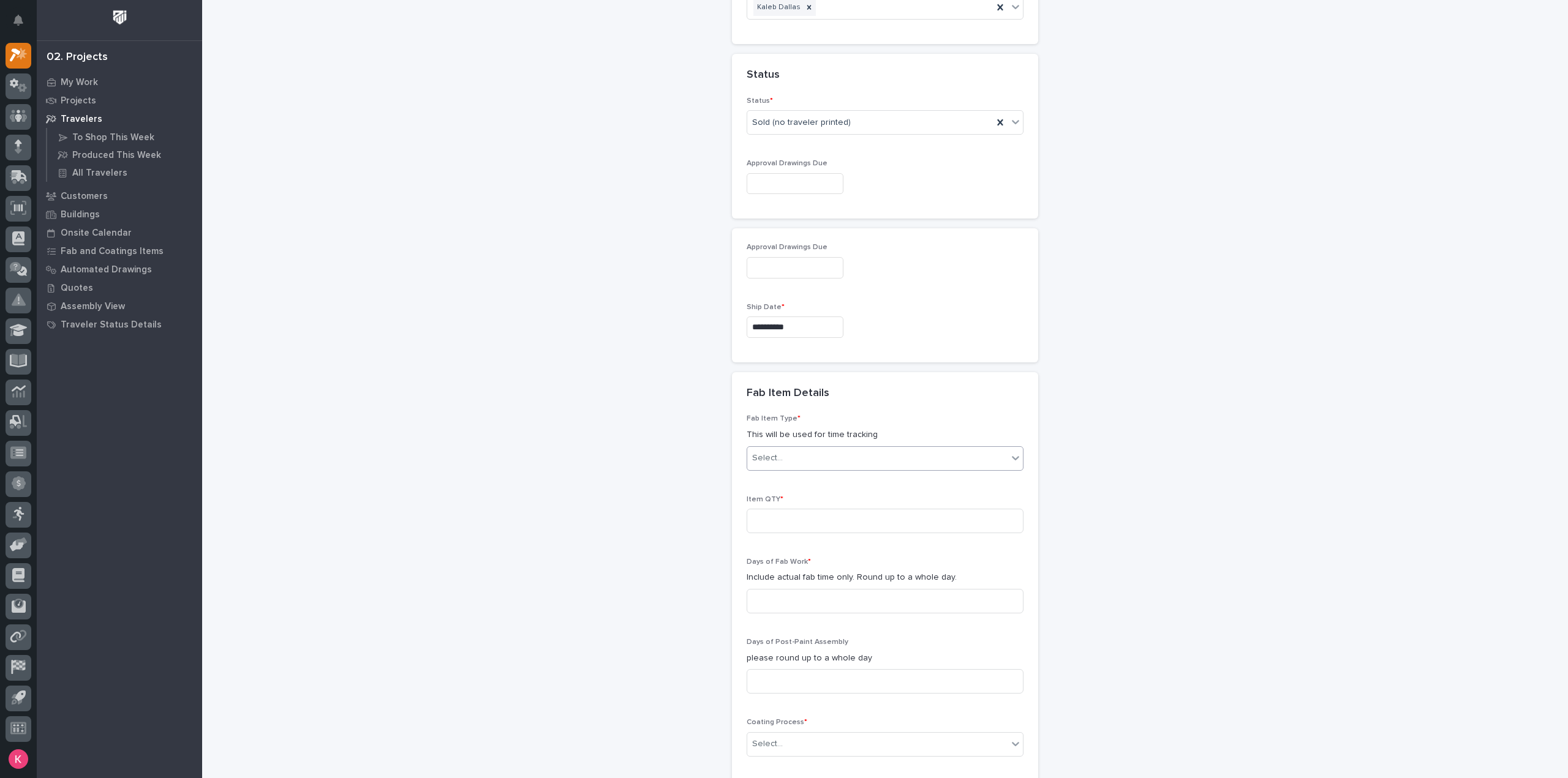
drag, startPoint x: 785, startPoint y: 427, endPoint x: 799, endPoint y: 433, distance: 15.2
click at [786, 449] on div "Select..." at bounding box center [878, 459] width 260 height 20
type input "*****"
drag, startPoint x: 809, startPoint y: 494, endPoint x: 823, endPoint y: 481, distance: 19.1
click at [809, 509] on input at bounding box center [884, 521] width 277 height 25
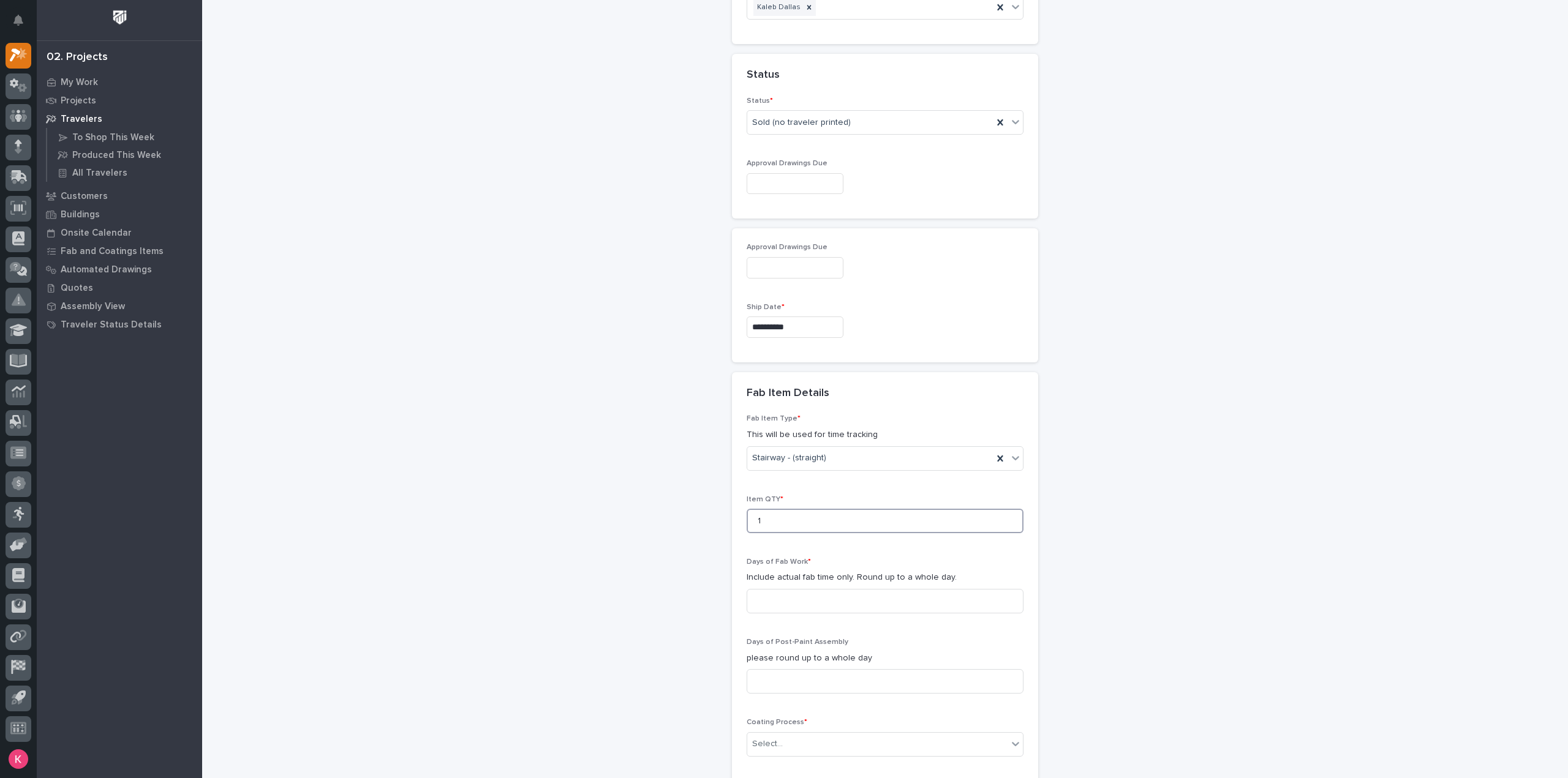
type input "1"
type input "3"
type input "0"
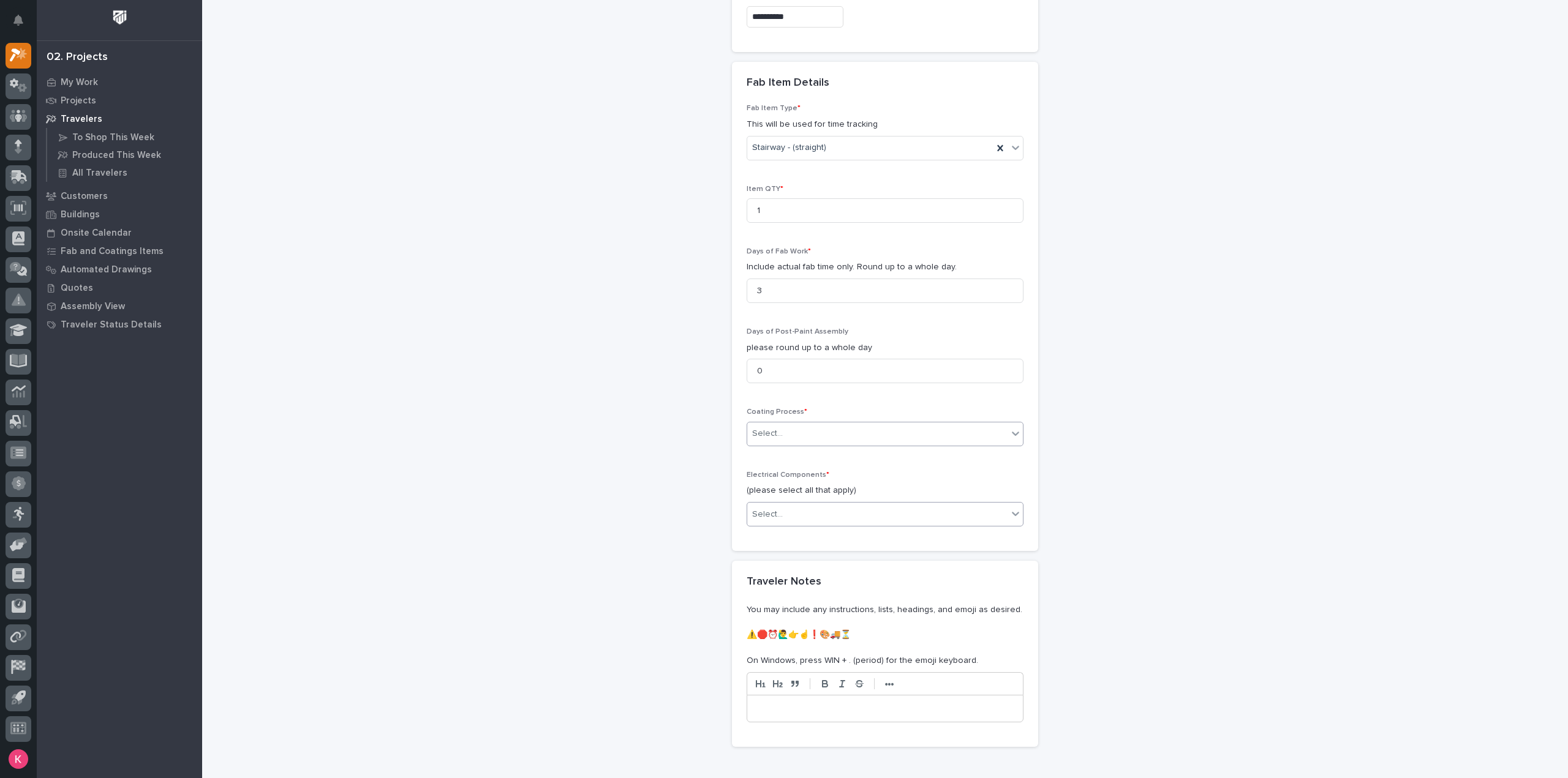
scroll to position [1287, 0]
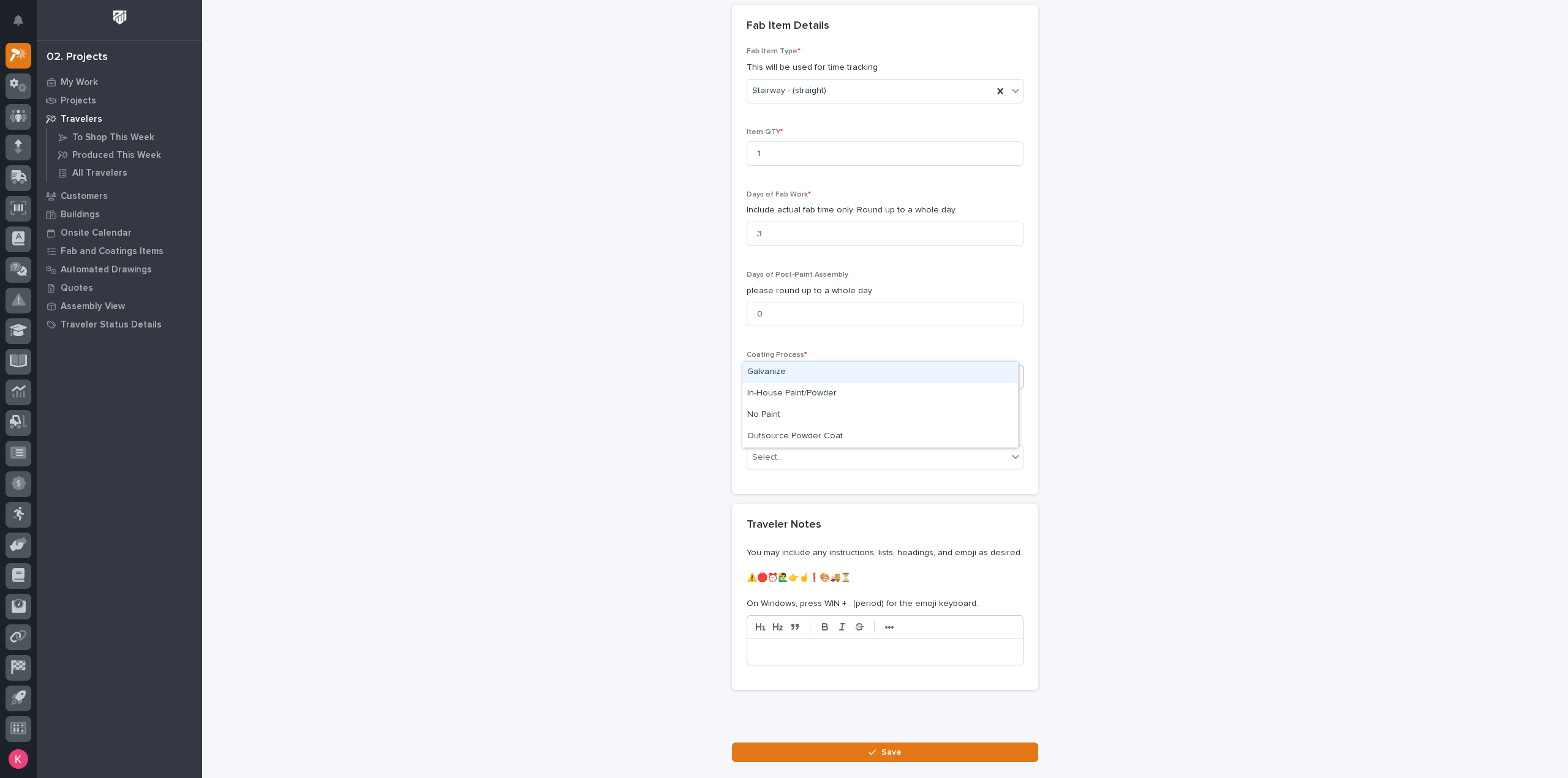
click at [813, 367] on div "Select..." at bounding box center [878, 377] width 260 height 20
click at [821, 367] on div "Select..." at bounding box center [878, 377] width 260 height 20
click at [810, 395] on div "In-House Paint/Powder" at bounding box center [880, 393] width 276 height 21
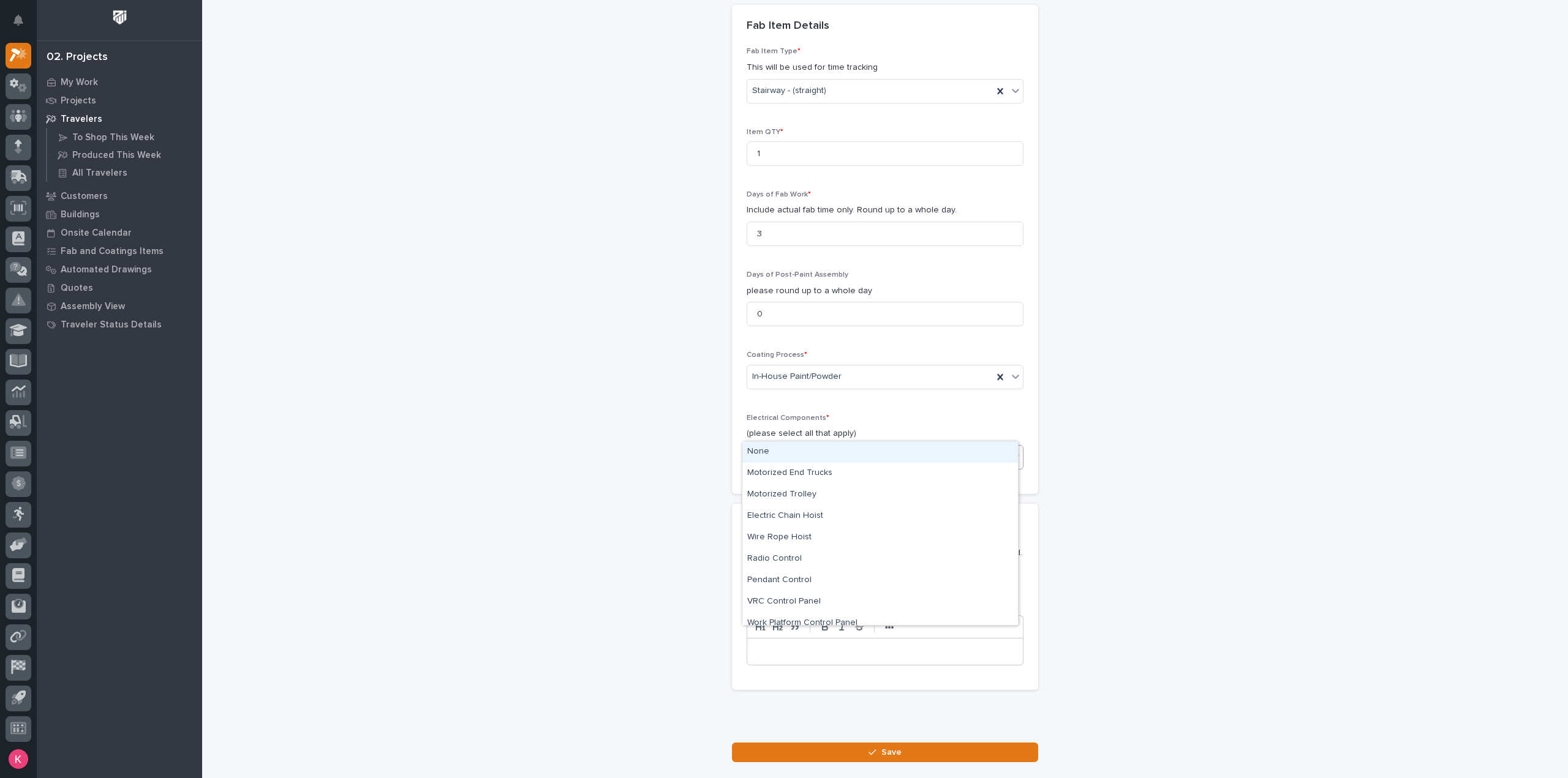
click at [807, 448] on div "Select..." at bounding box center [878, 458] width 260 height 20
click at [790, 453] on div "None" at bounding box center [880, 452] width 276 height 21
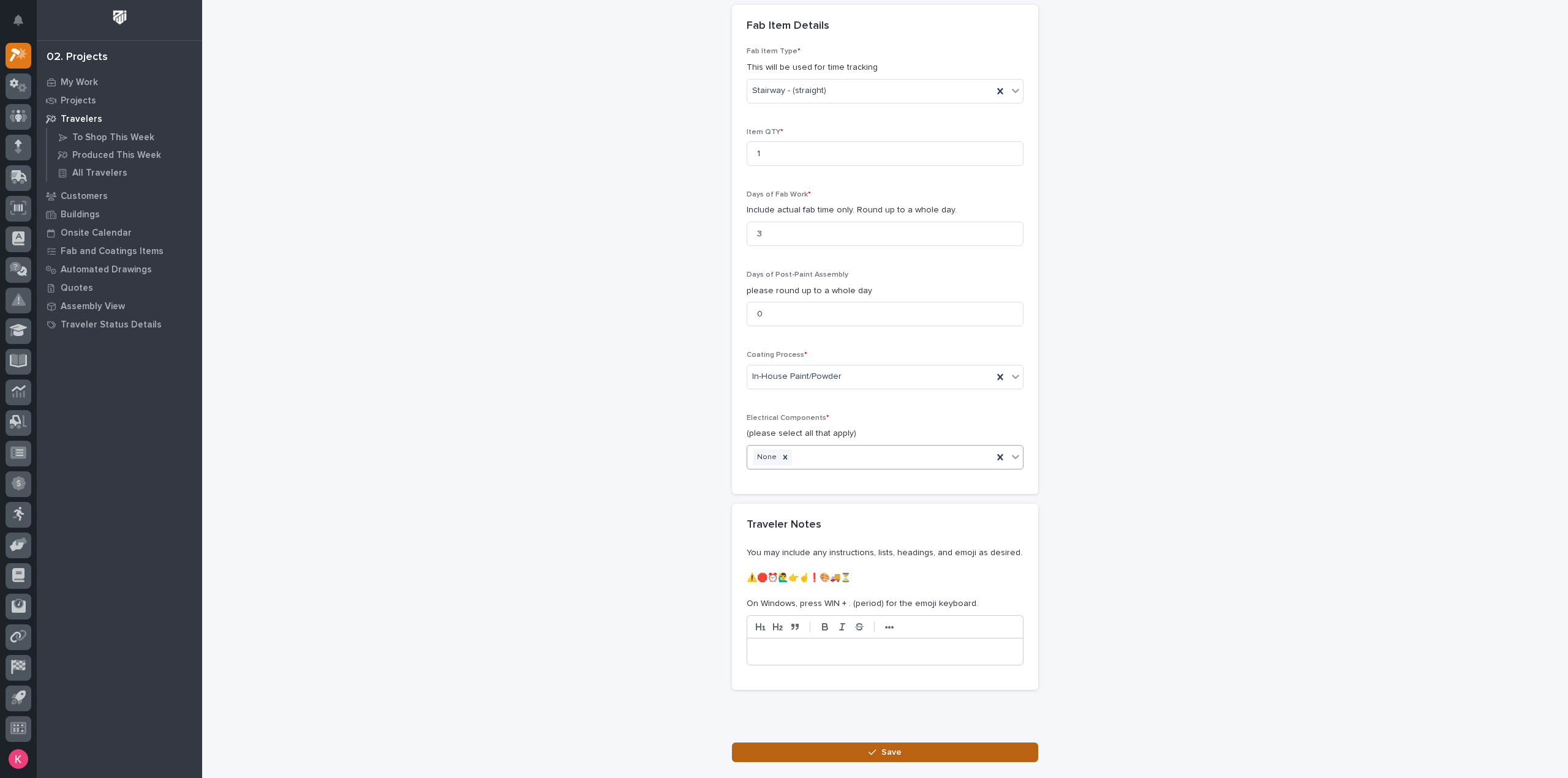
click at [871, 750] on icon "button" at bounding box center [872, 752] width 8 height 5
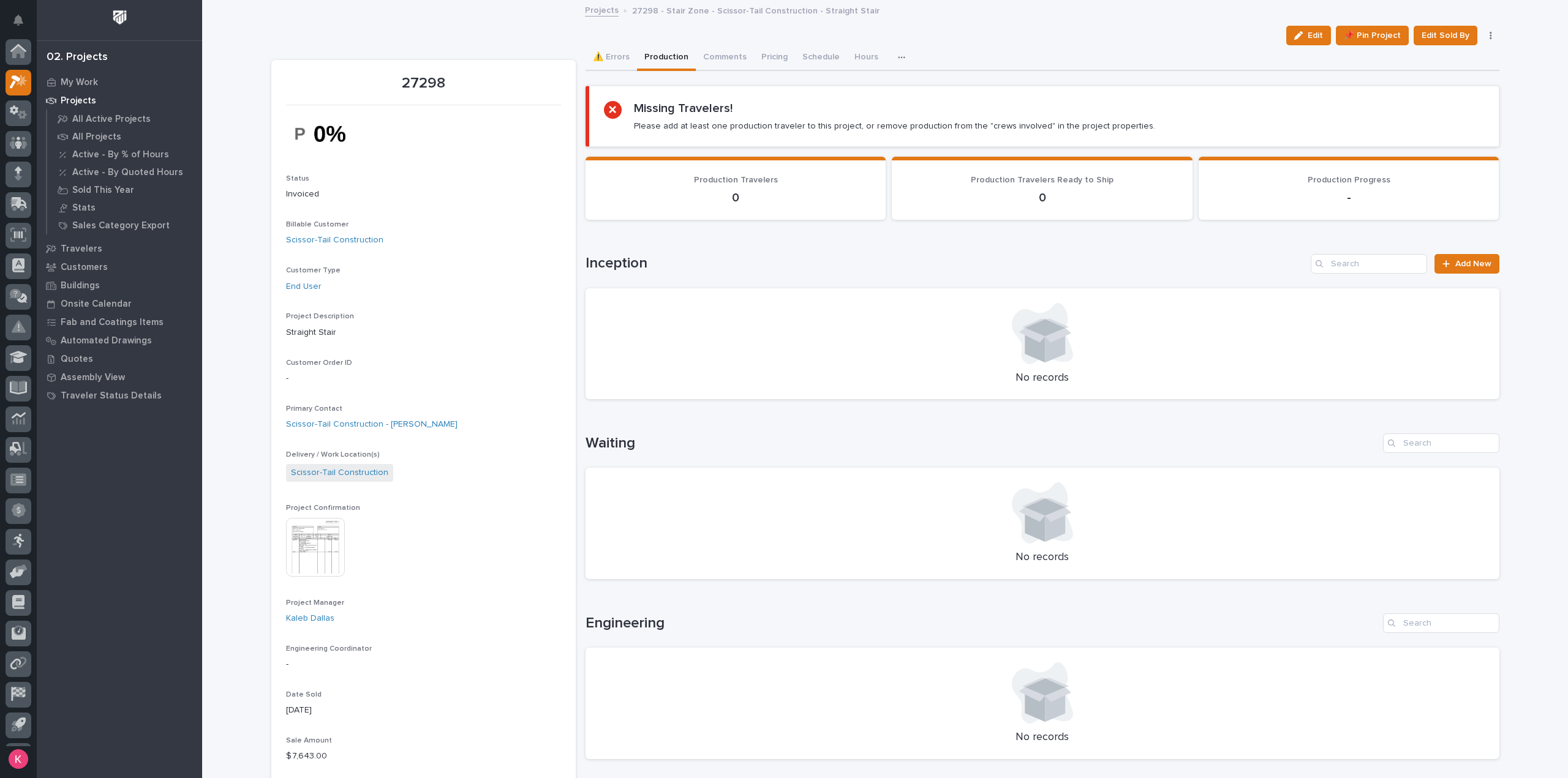
scroll to position [27, 0]
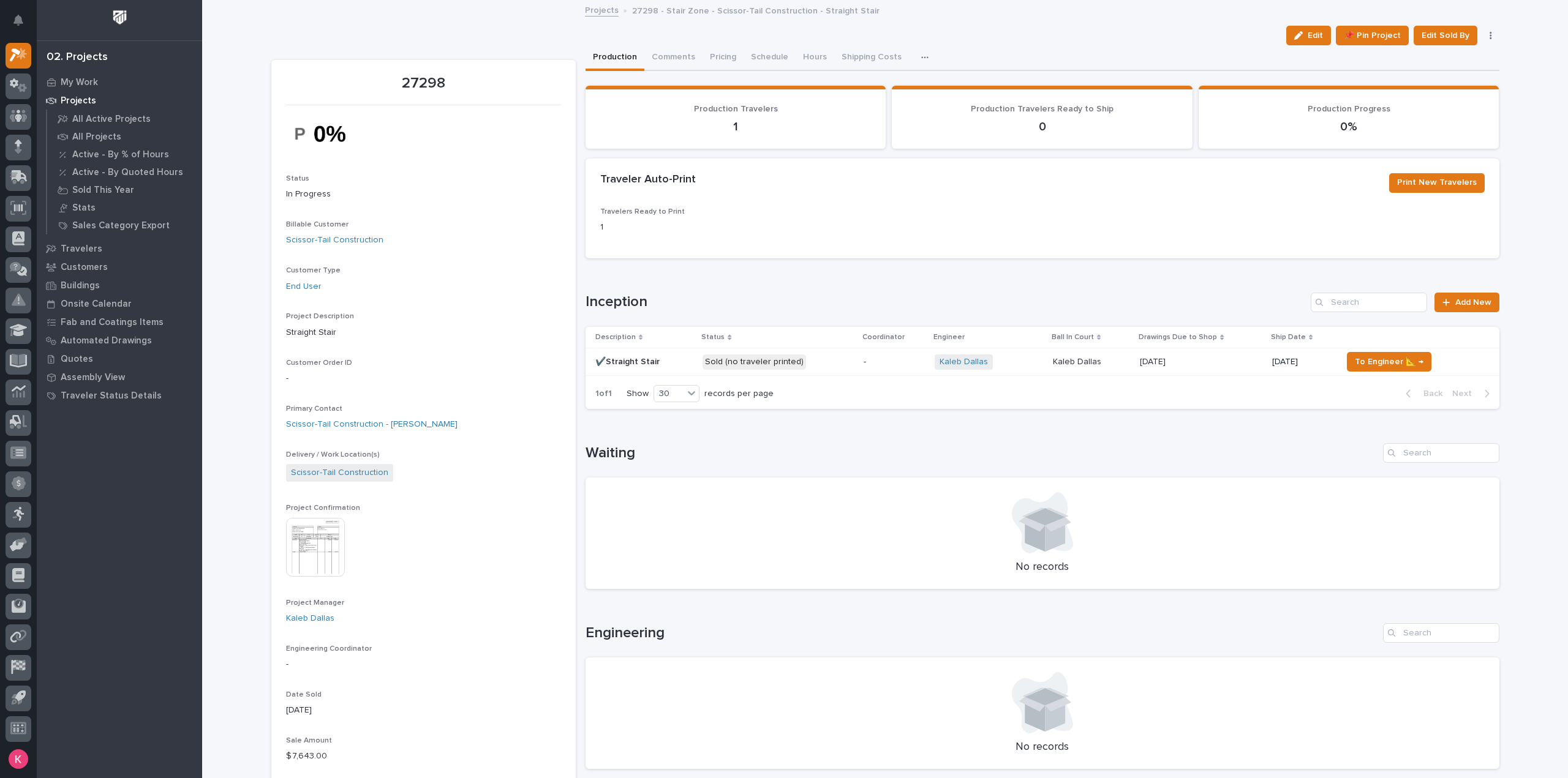
click at [840, 386] on div "1 of 1 Show 30 records per page Back Next" at bounding box center [1042, 394] width 913 height 31
click at [844, 375] on div "Description Status Coordinator Engineer Ball In Court Drawings Due to Shop Ship…" at bounding box center [1042, 352] width 913 height 51
click at [846, 372] on td "Sold (no traveler printed)" at bounding box center [777, 362] width 161 height 27
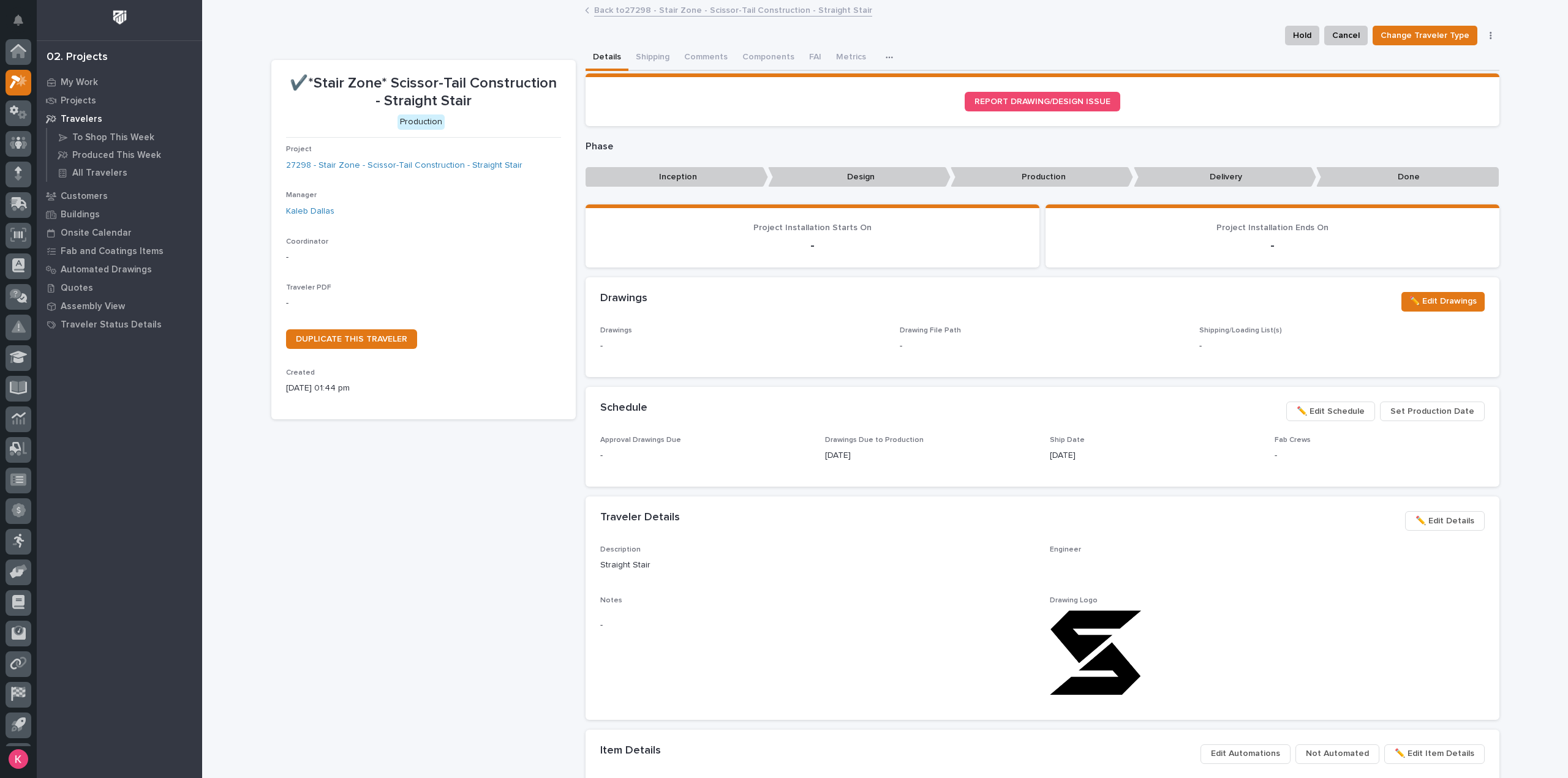
scroll to position [27, 0]
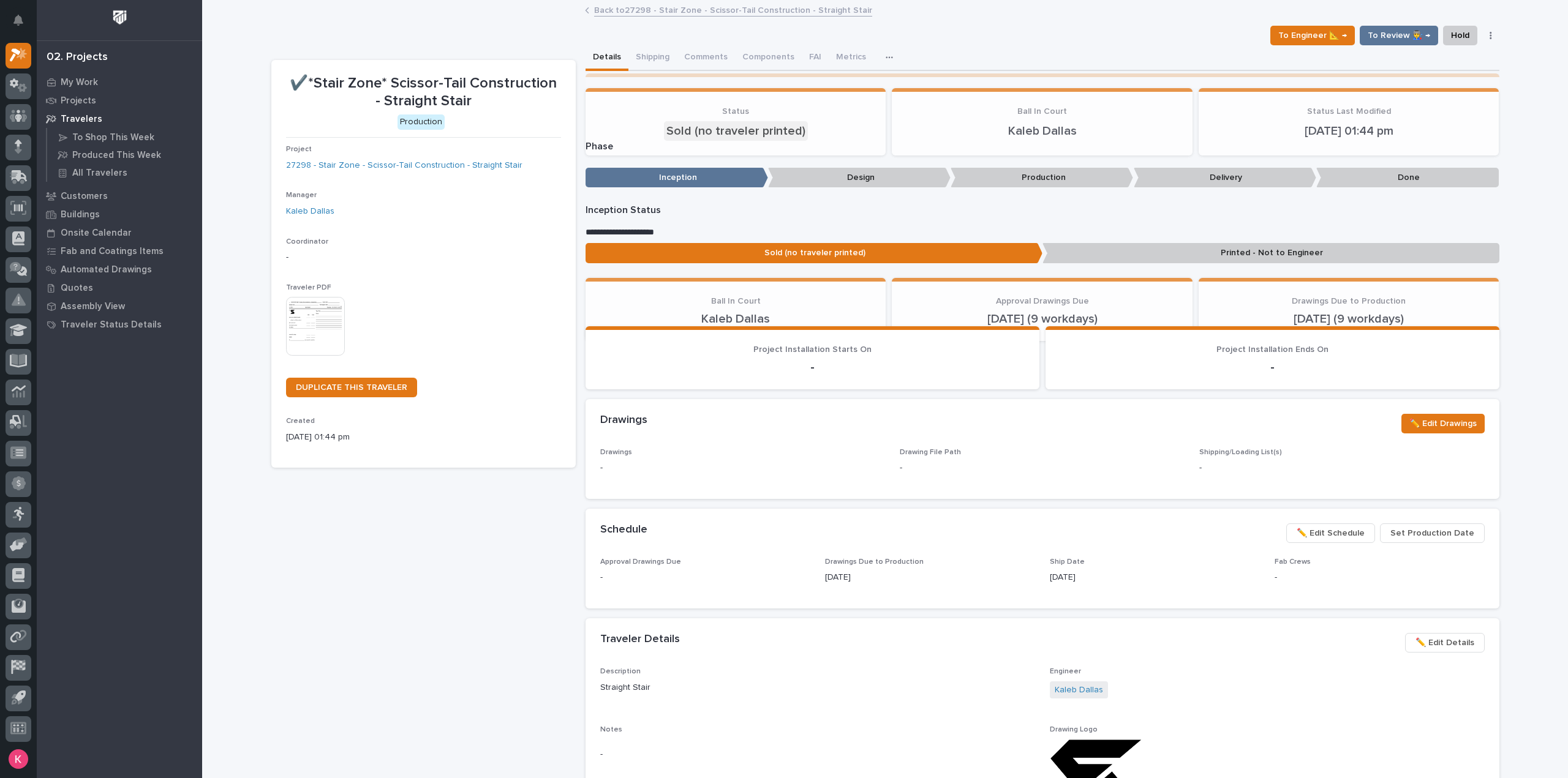
click at [318, 315] on img at bounding box center [315, 326] width 59 height 59
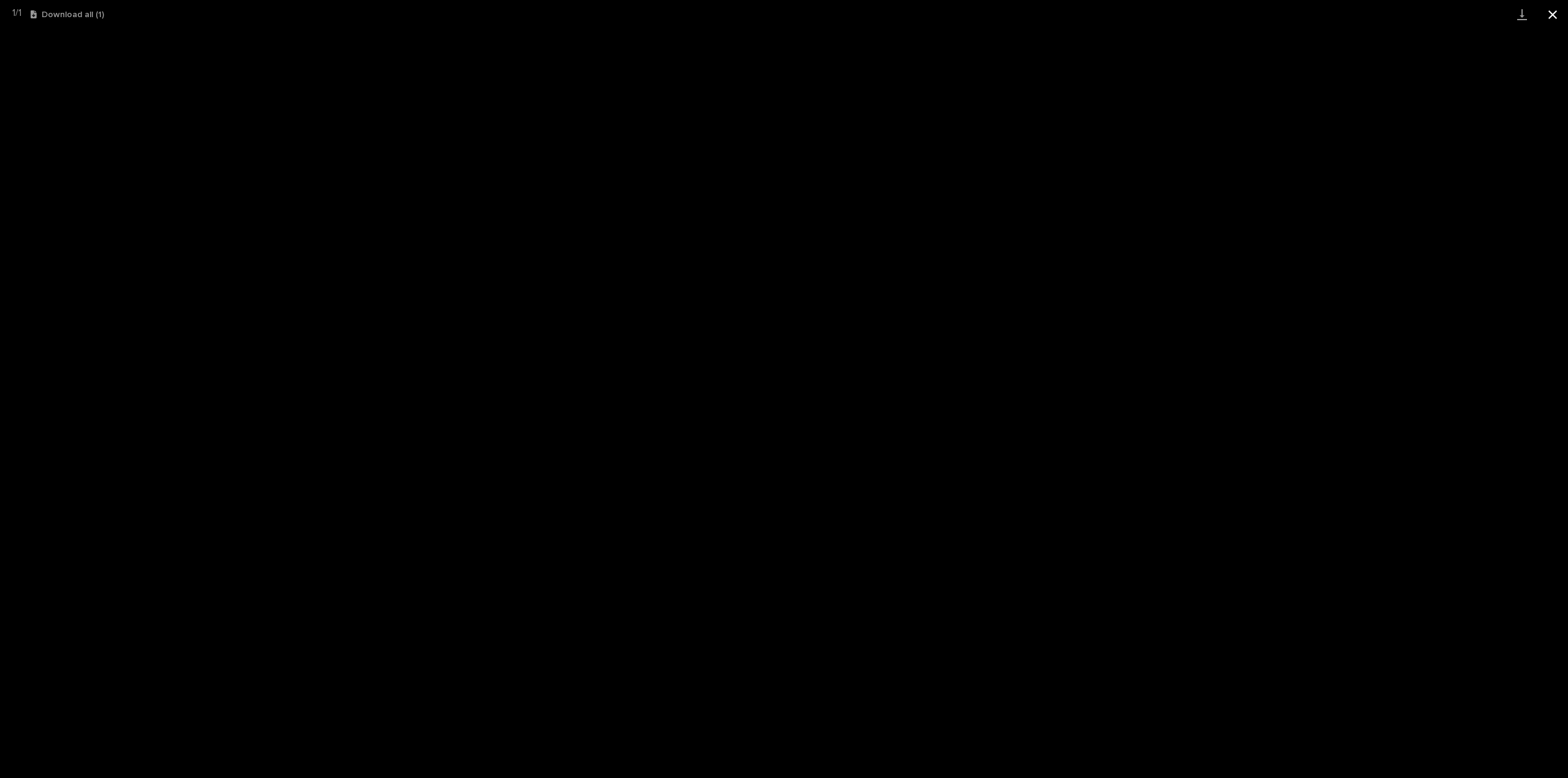
click at [1547, 17] on button "Close gallery" at bounding box center [1553, 14] width 31 height 29
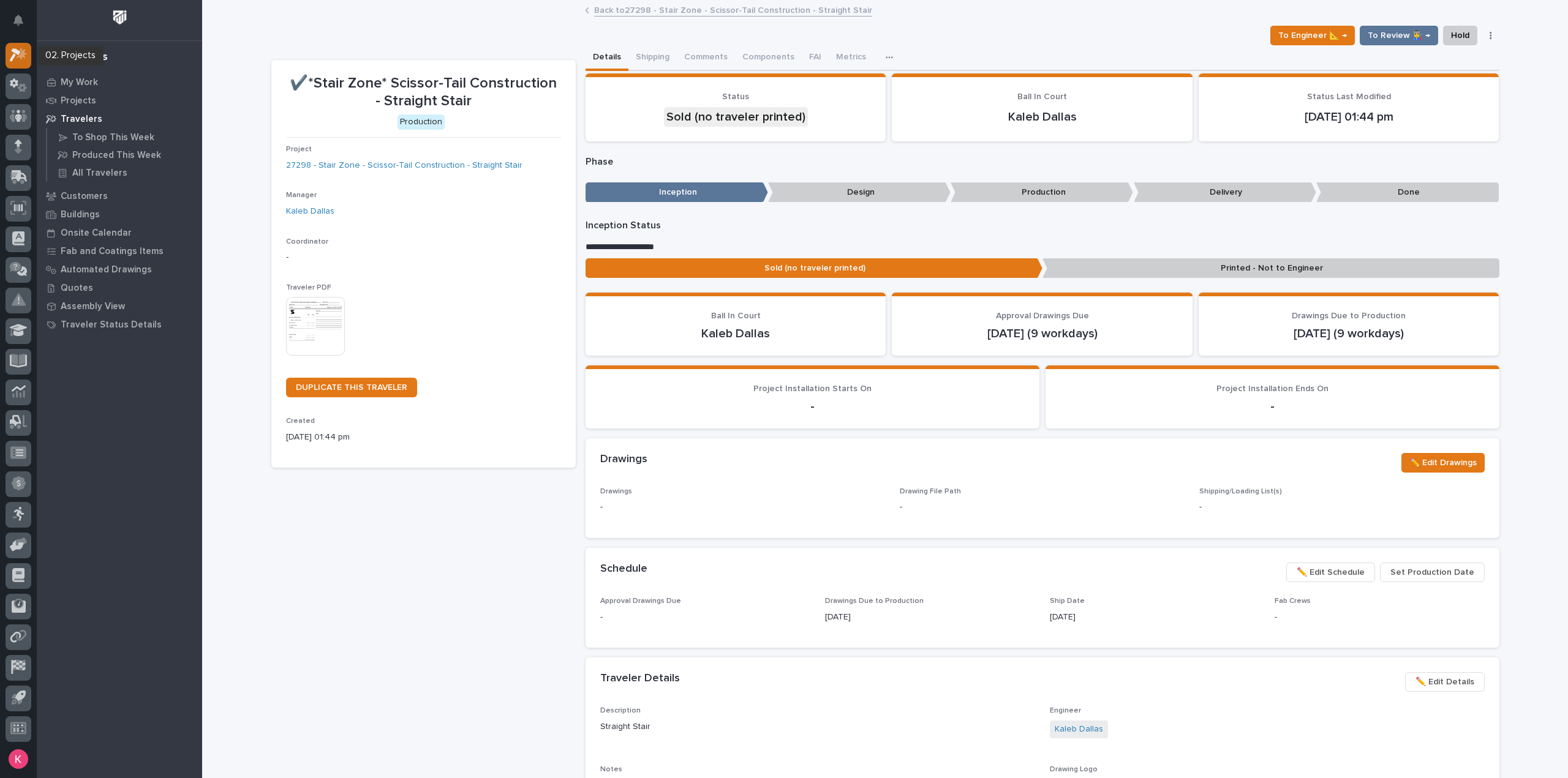
click at [30, 55] on div at bounding box center [18, 55] width 26 height 26
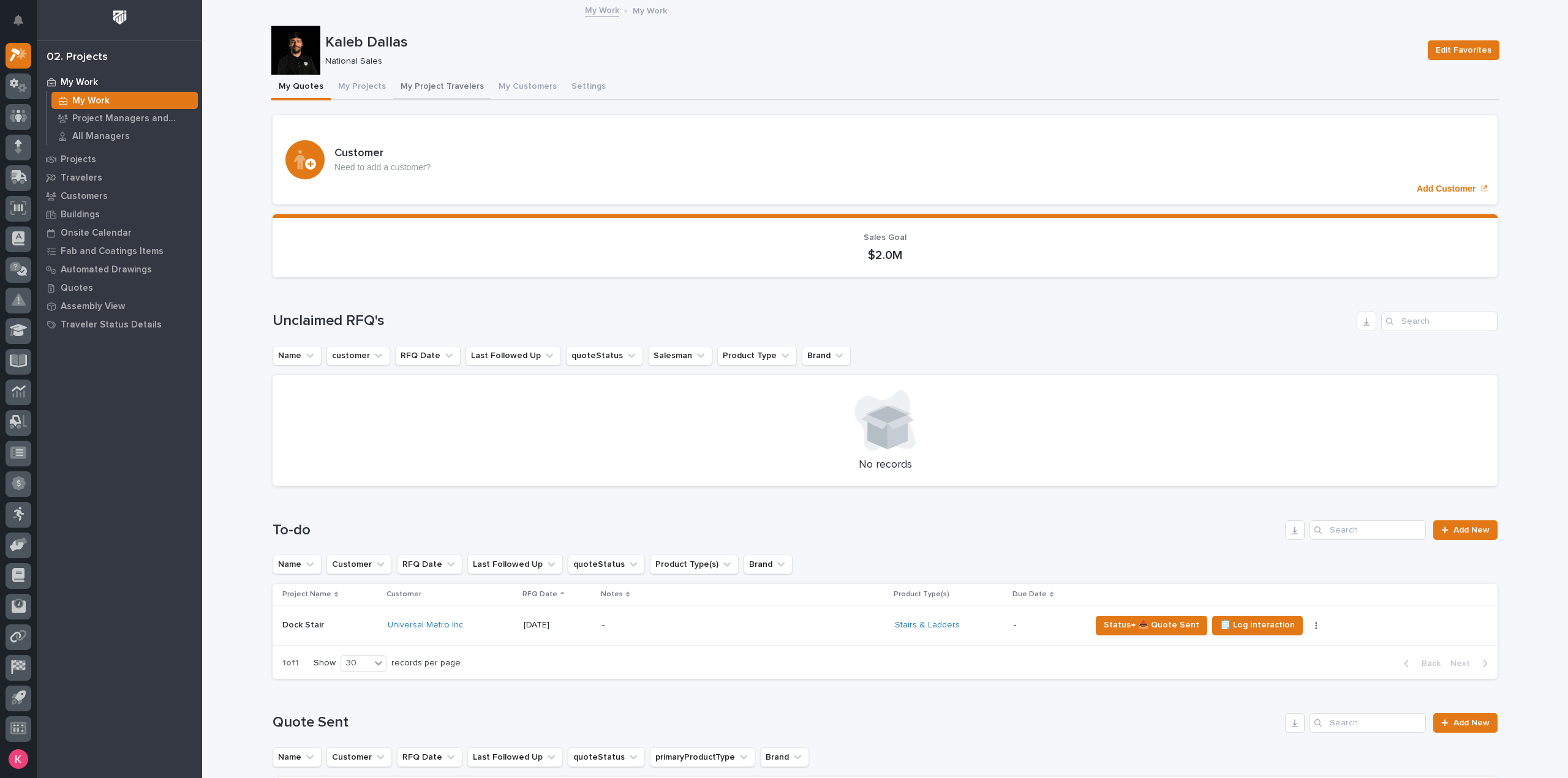
click at [414, 83] on button "My Project Travelers" at bounding box center [442, 88] width 98 height 26
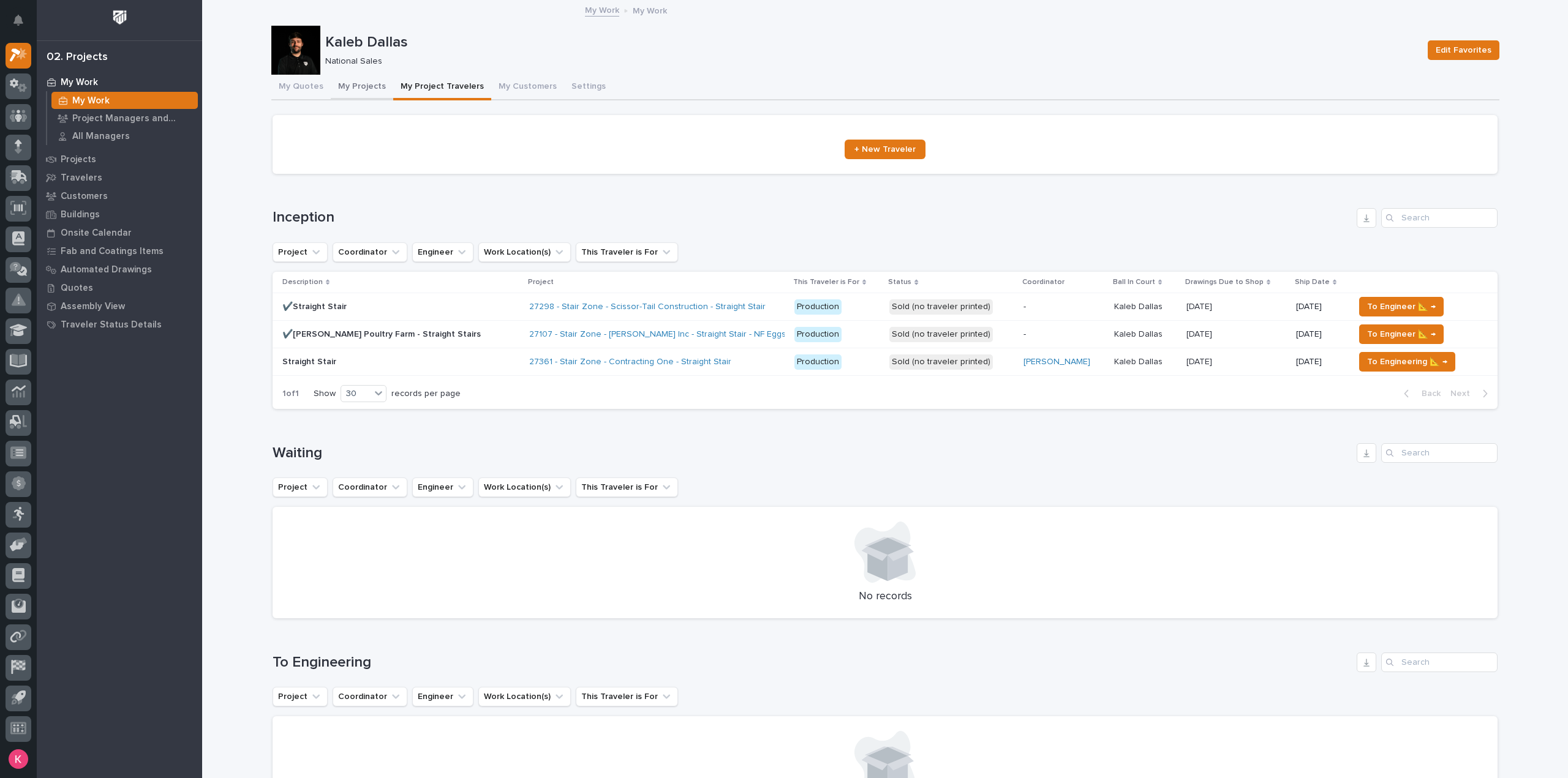
click at [352, 82] on button "My Projects" at bounding box center [361, 88] width 62 height 26
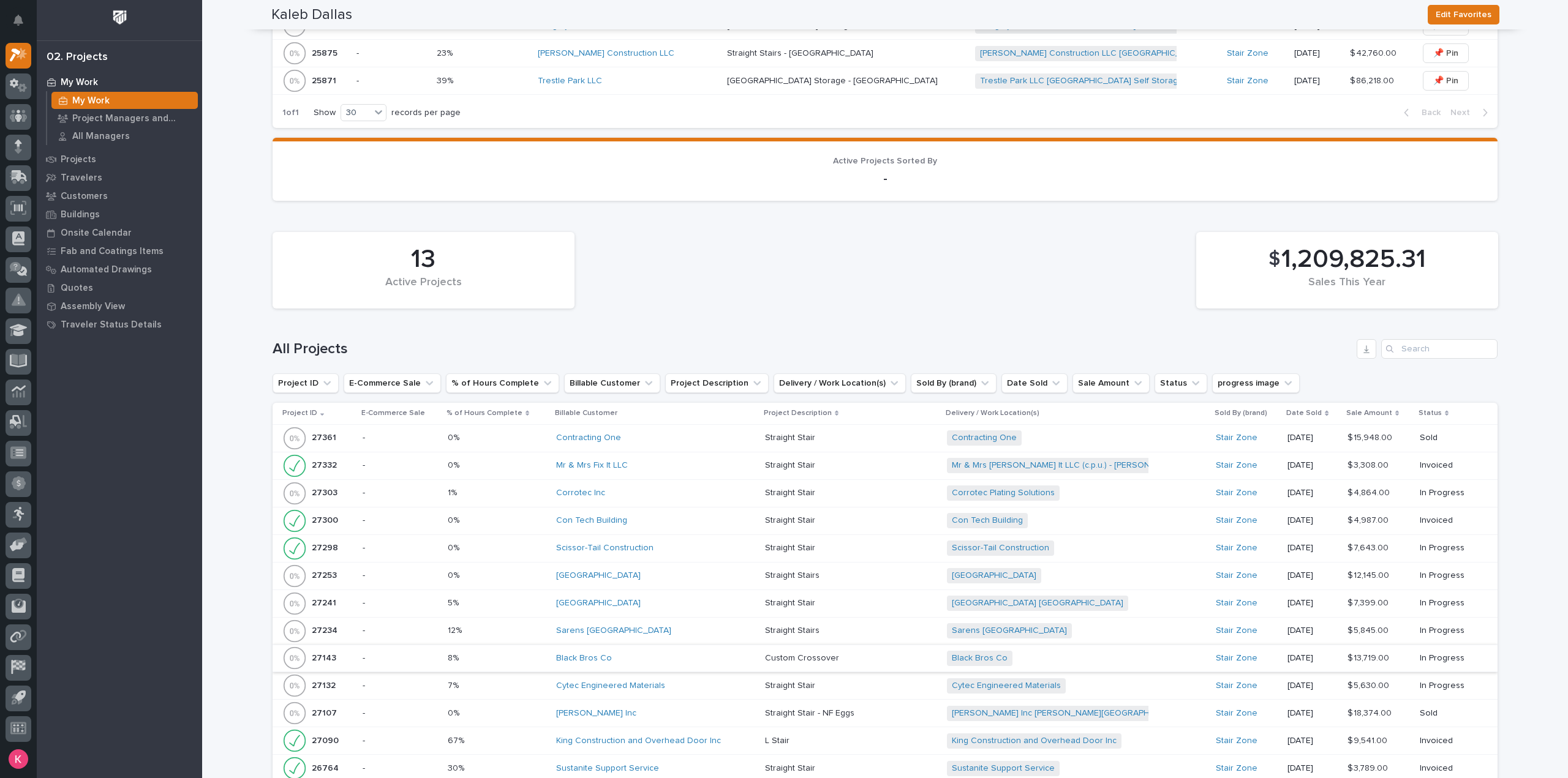
scroll to position [857, 0]
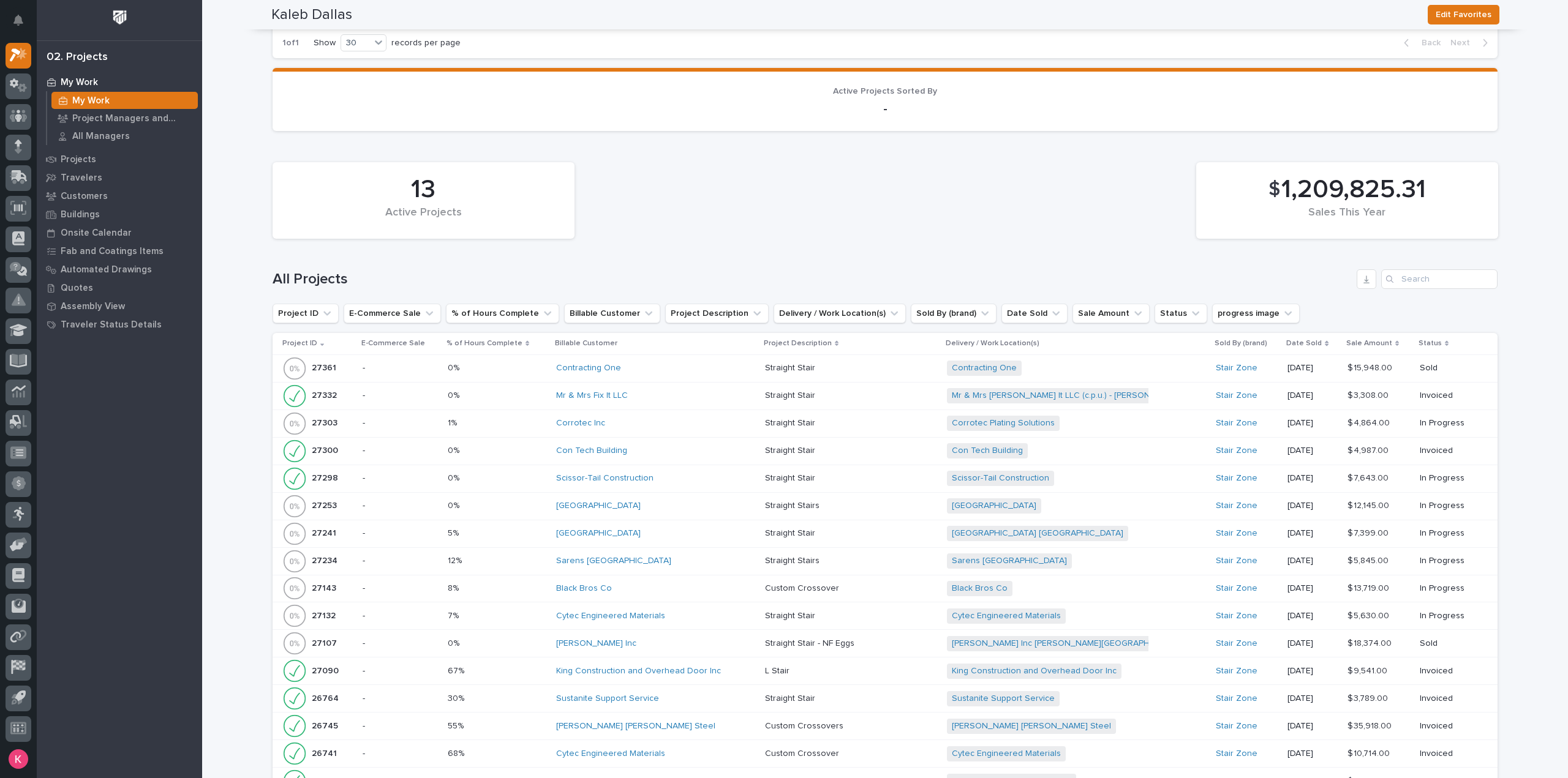
click at [673, 446] on div "Con Tech Building" at bounding box center [655, 451] width 200 height 10
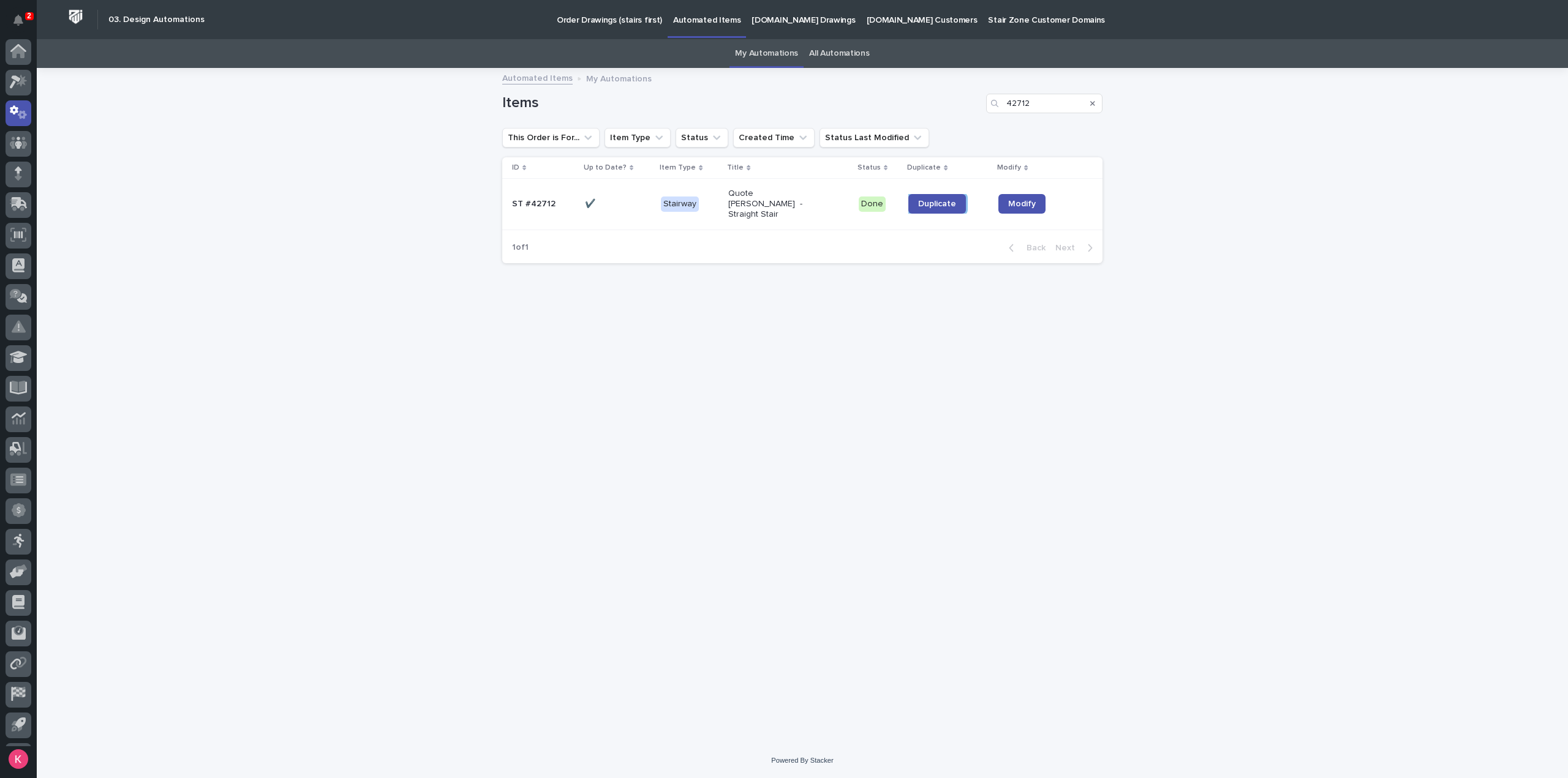
scroll to position [27, 0]
drag, startPoint x: 984, startPoint y: 101, endPoint x: 946, endPoint y: 103, distance: 38.1
click at [940, 100] on div "Items 42712" at bounding box center [802, 103] width 600 height 20
type input "42533"
click at [1022, 204] on span "Modify" at bounding box center [1022, 204] width 27 height 9
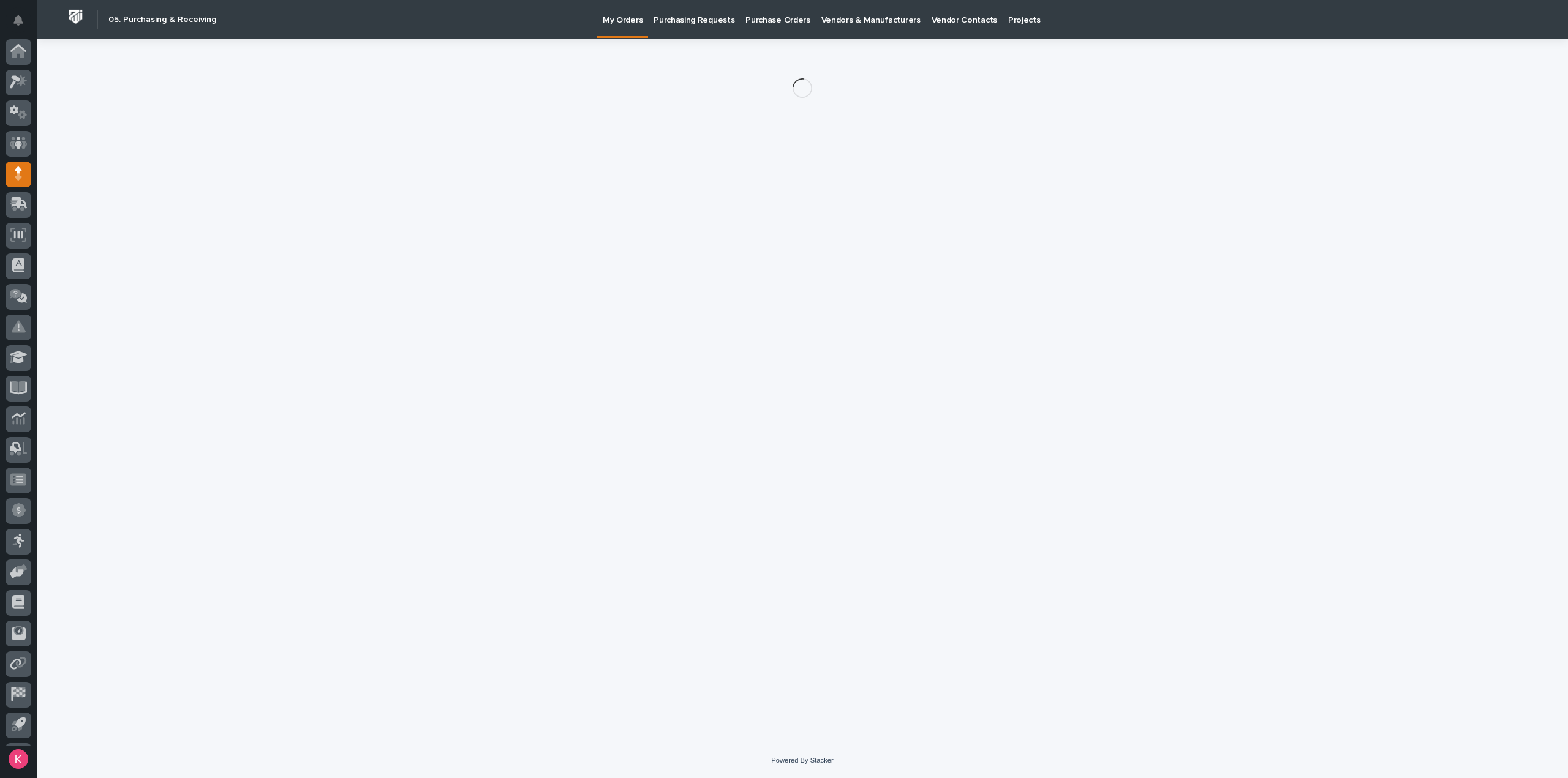
scroll to position [27, 0]
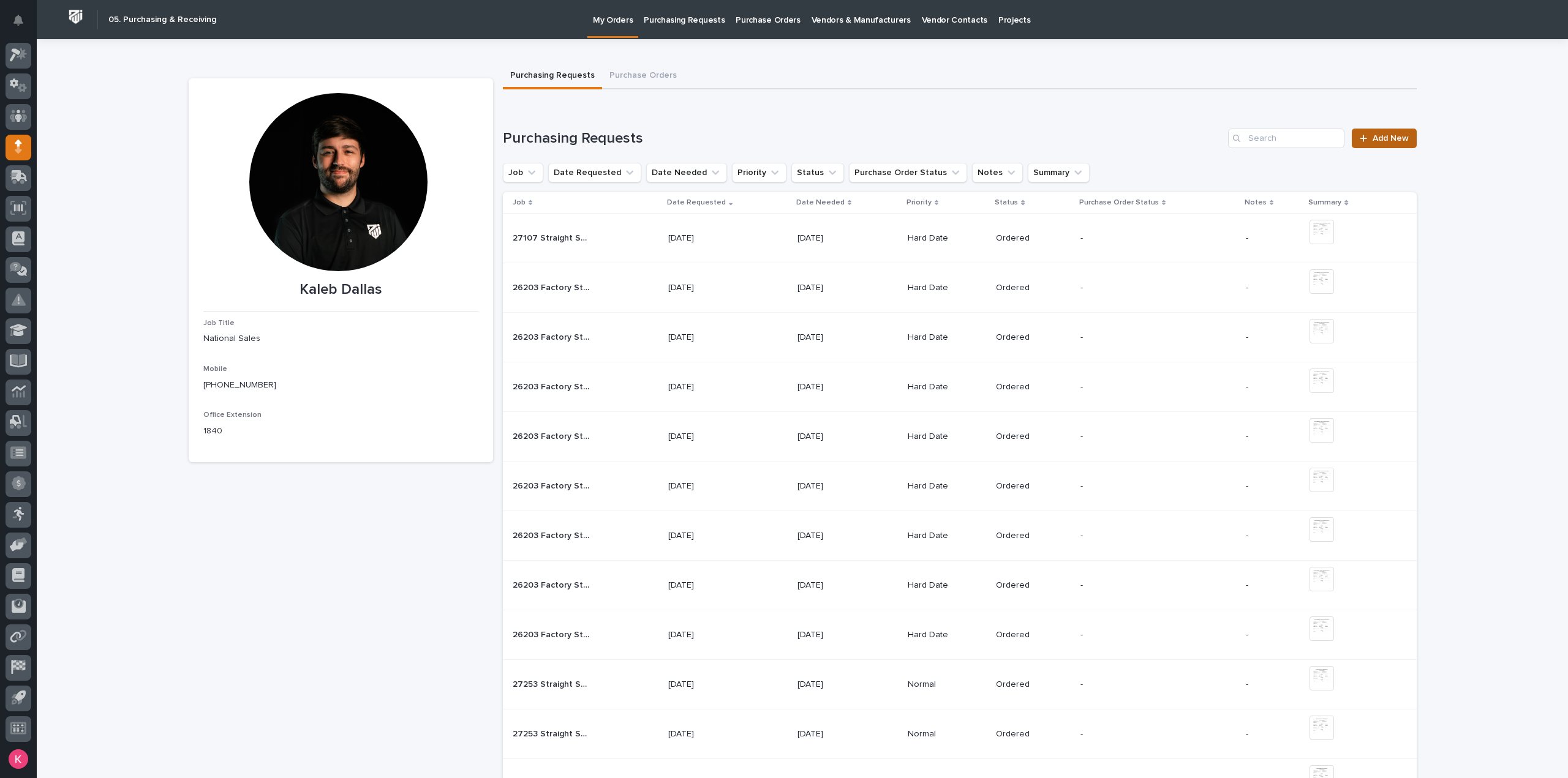
click at [1402, 133] on link "Add New" at bounding box center [1384, 138] width 65 height 20
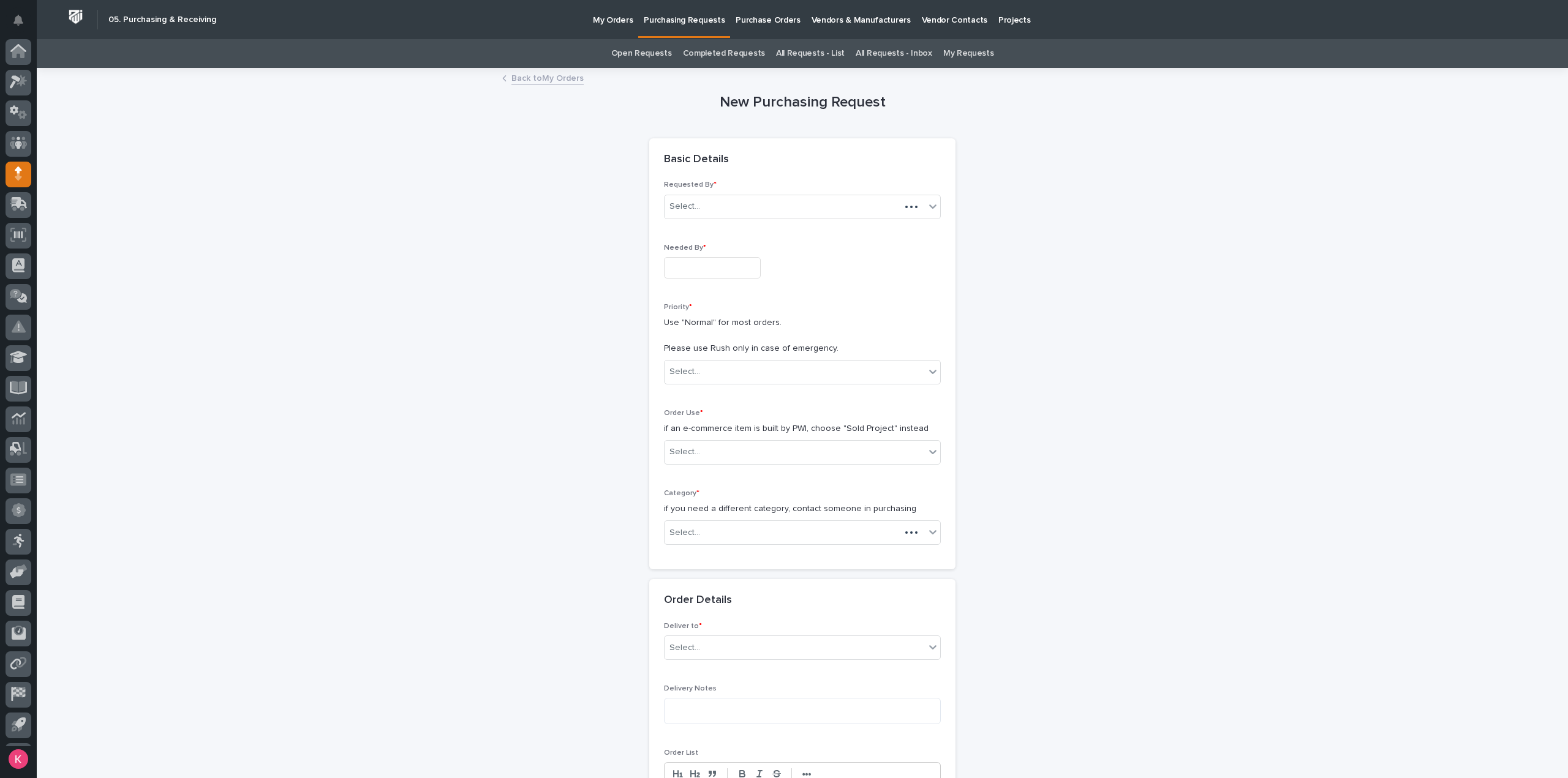
scroll to position [27, 0]
drag, startPoint x: 730, startPoint y: 268, endPoint x: 743, endPoint y: 280, distance: 17.7
click at [730, 267] on input "text" at bounding box center [712, 267] width 97 height 21
click at [850, 278] on div "Needed By *" at bounding box center [802, 266] width 277 height 45
click at [724, 268] on input "text" at bounding box center [712, 267] width 97 height 21
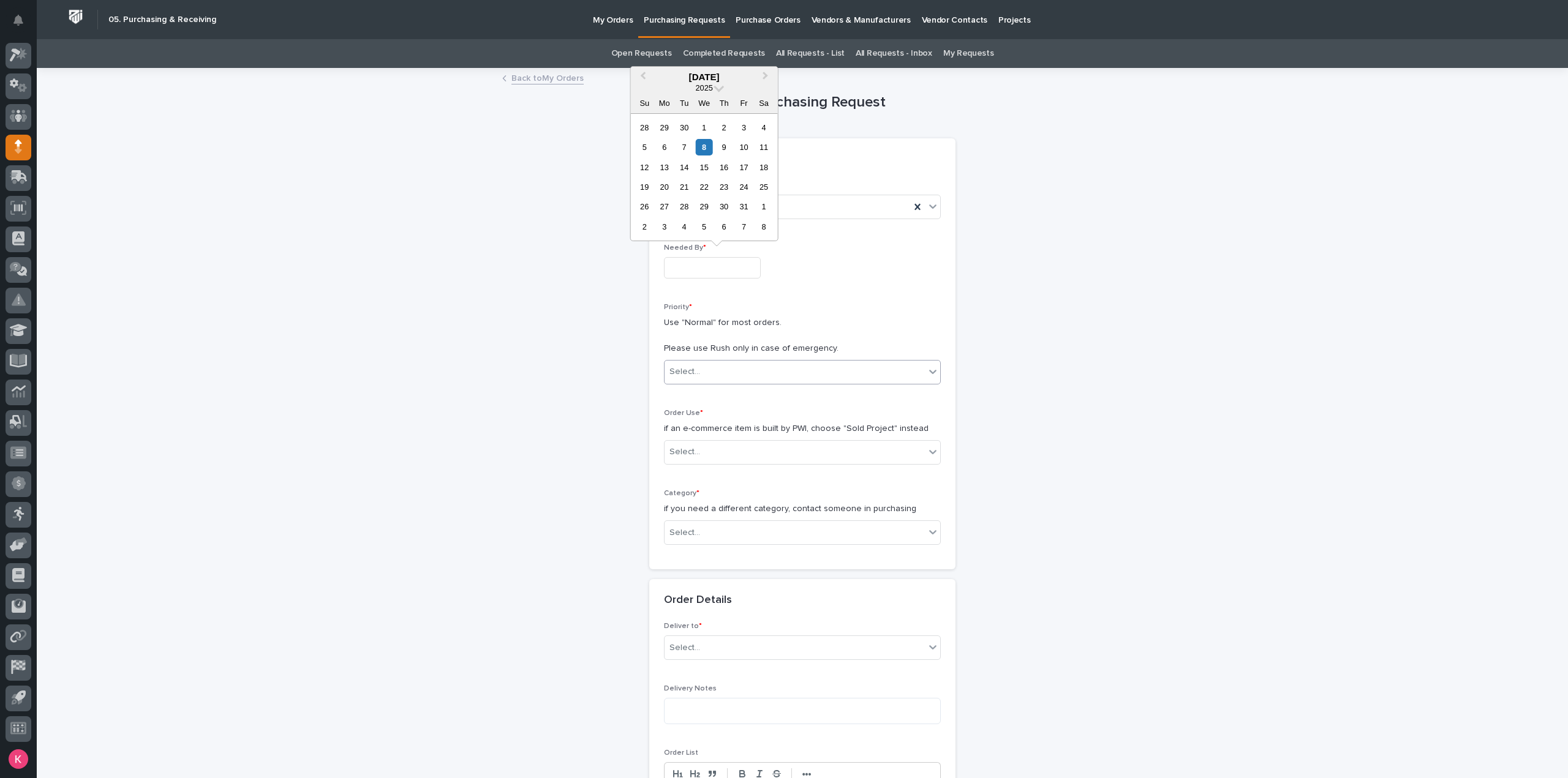
click at [747, 375] on div "Select..." at bounding box center [795, 372] width 260 height 20
click at [714, 418] on div "Hard Date" at bounding box center [798, 415] width 276 height 21
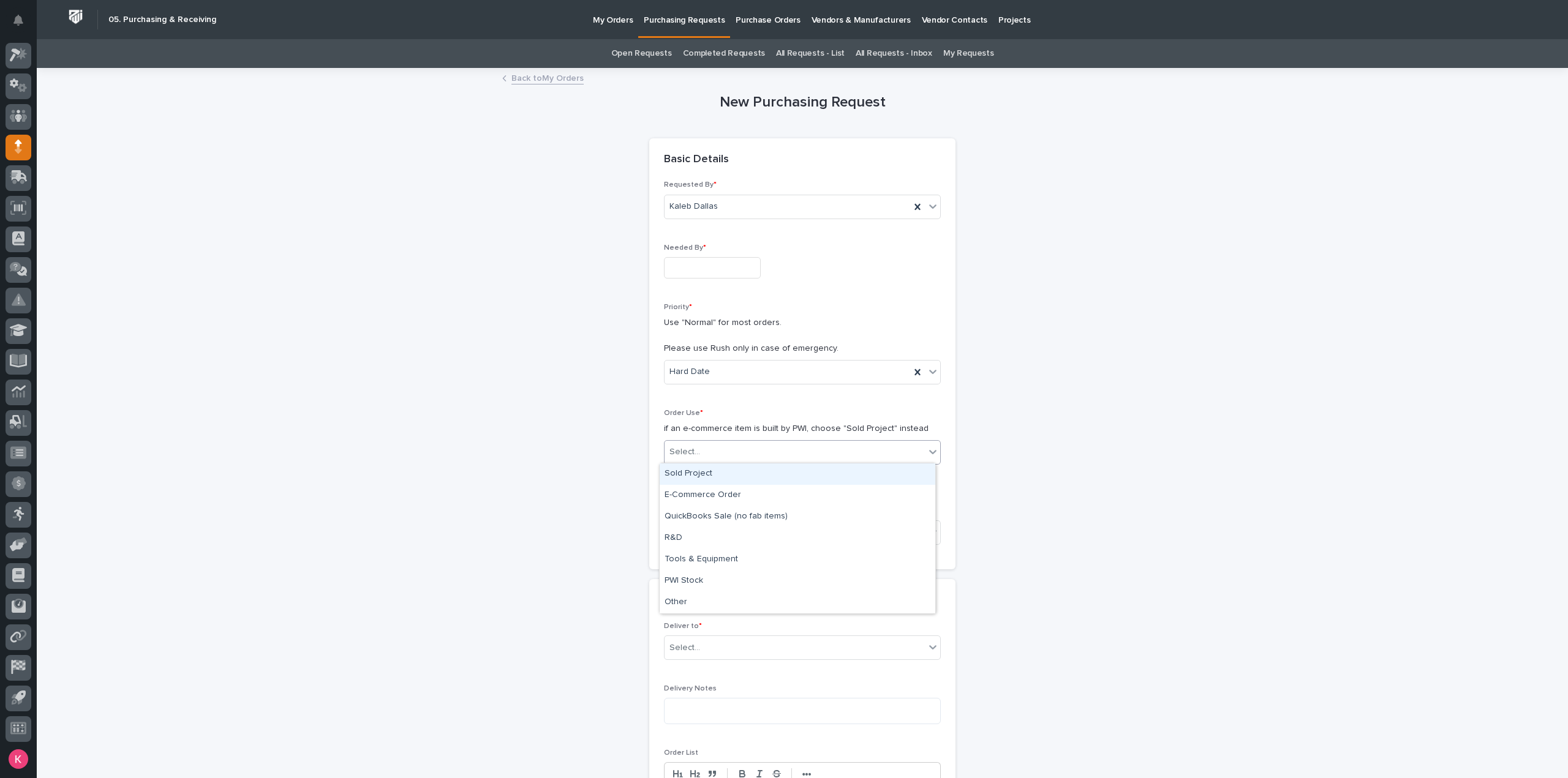
click at [714, 450] on div "Select..." at bounding box center [795, 452] width 260 height 20
click at [728, 483] on div "Sold Project" at bounding box center [798, 474] width 276 height 21
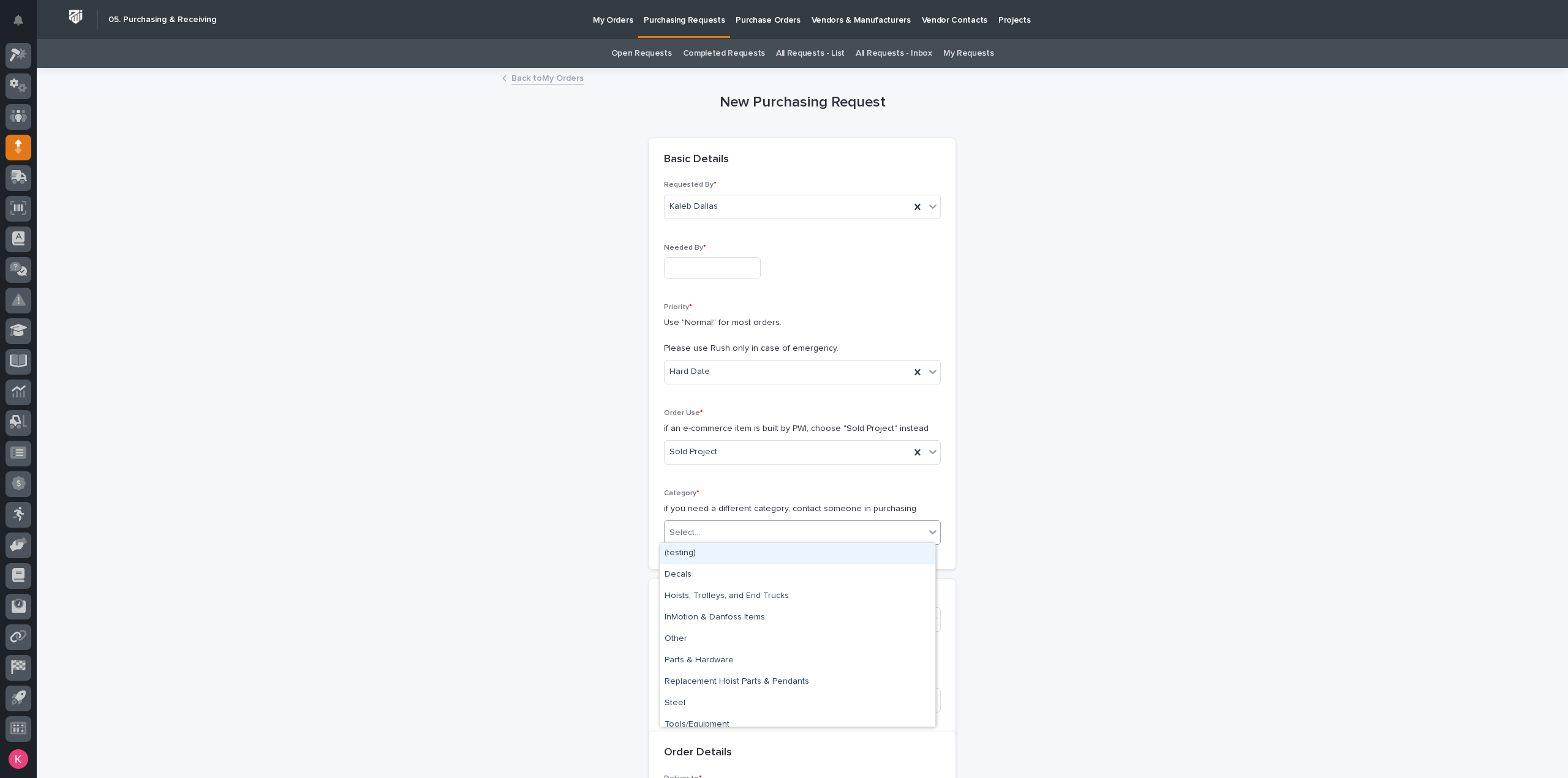
click at [732, 535] on div "Select..." at bounding box center [795, 533] width 260 height 20
click at [692, 706] on div "Steel" at bounding box center [798, 703] width 276 height 21
click at [773, 531] on div "Steel" at bounding box center [787, 533] width 245 height 20
drag, startPoint x: 740, startPoint y: 706, endPoint x: 747, endPoint y: 703, distance: 7.6
click at [740, 706] on div "Steel" at bounding box center [798, 703] width 276 height 21
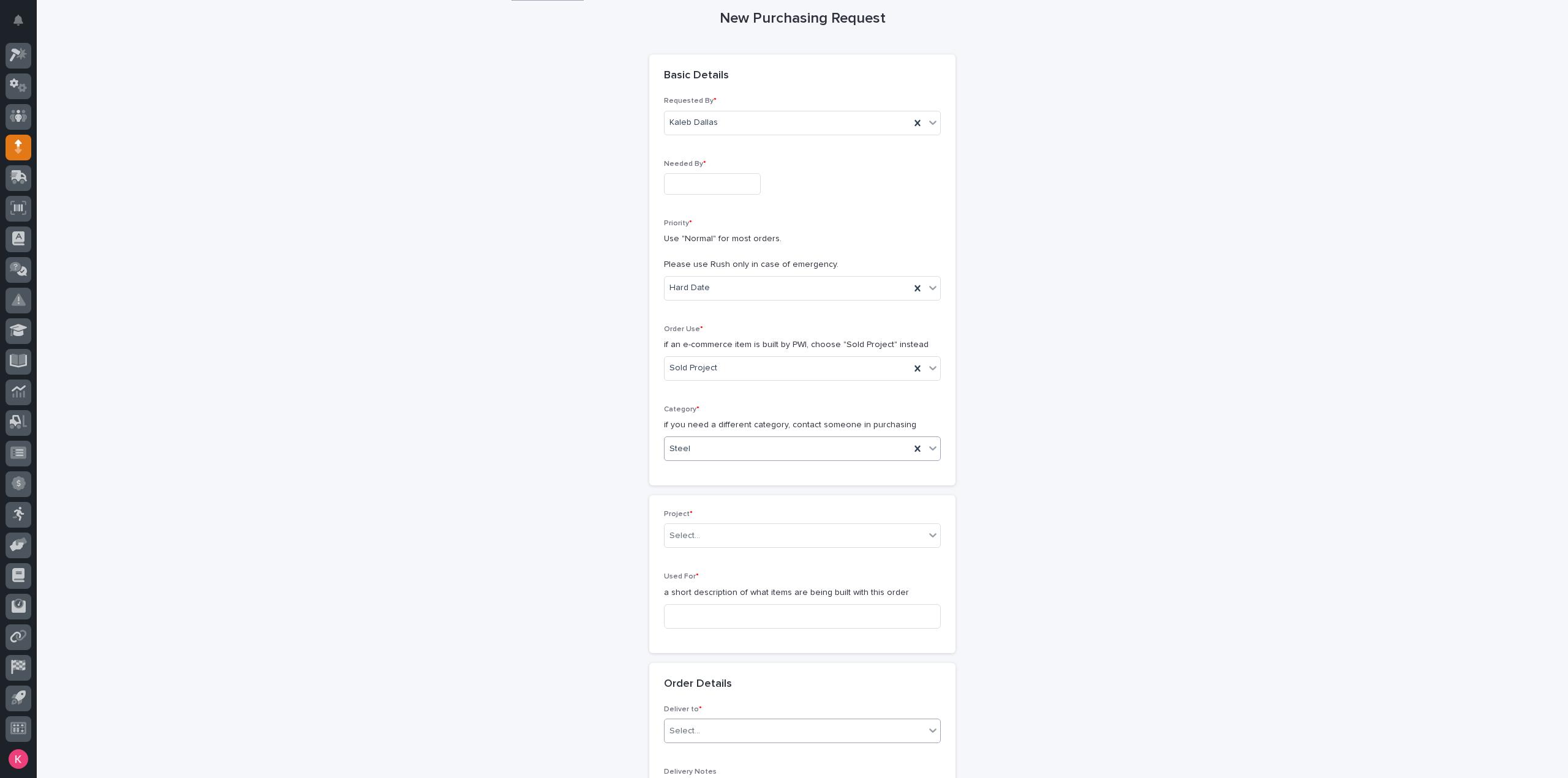
scroll to position [306, 0]
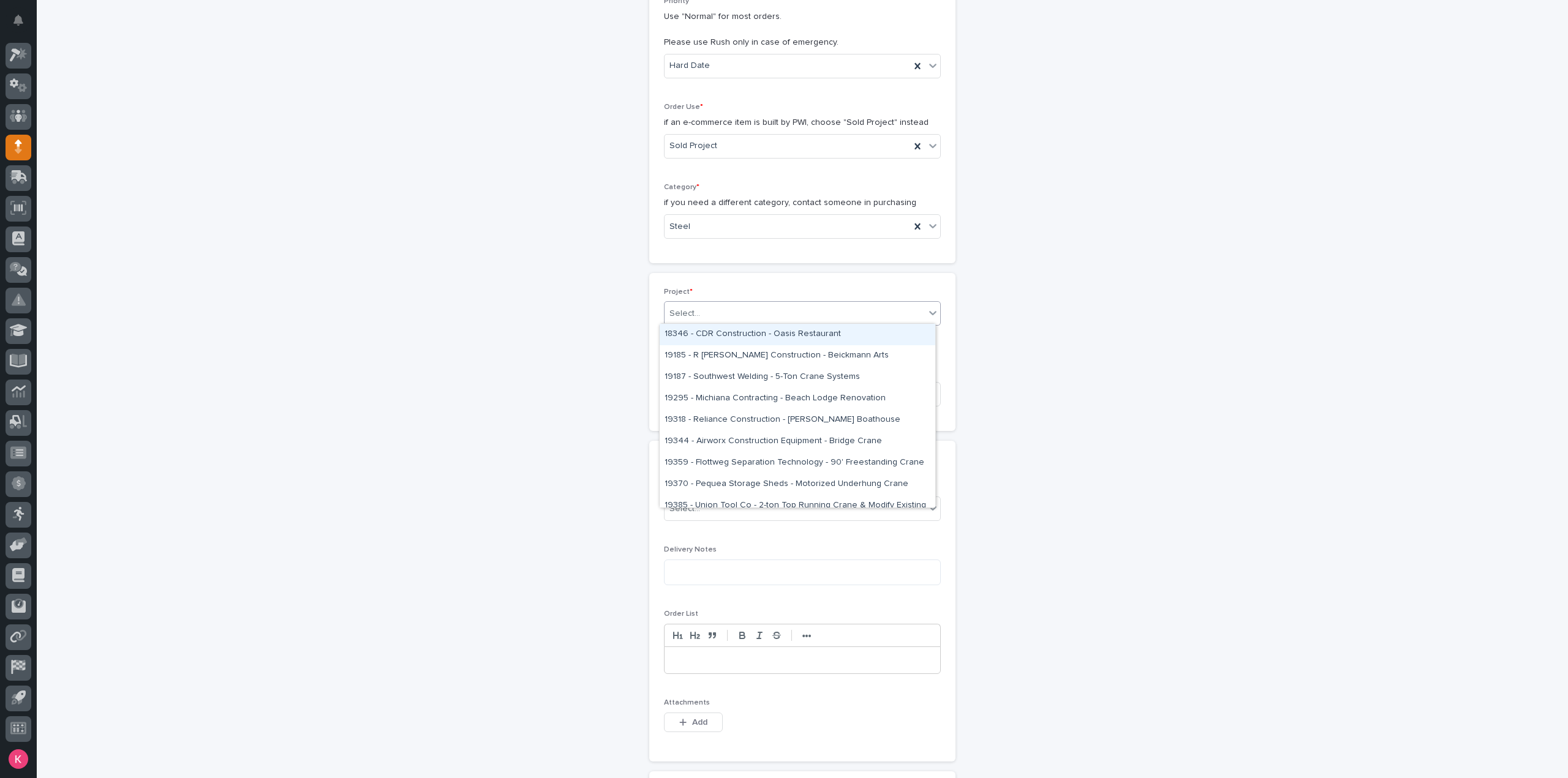
click at [728, 306] on div "Select..." at bounding box center [795, 314] width 260 height 20
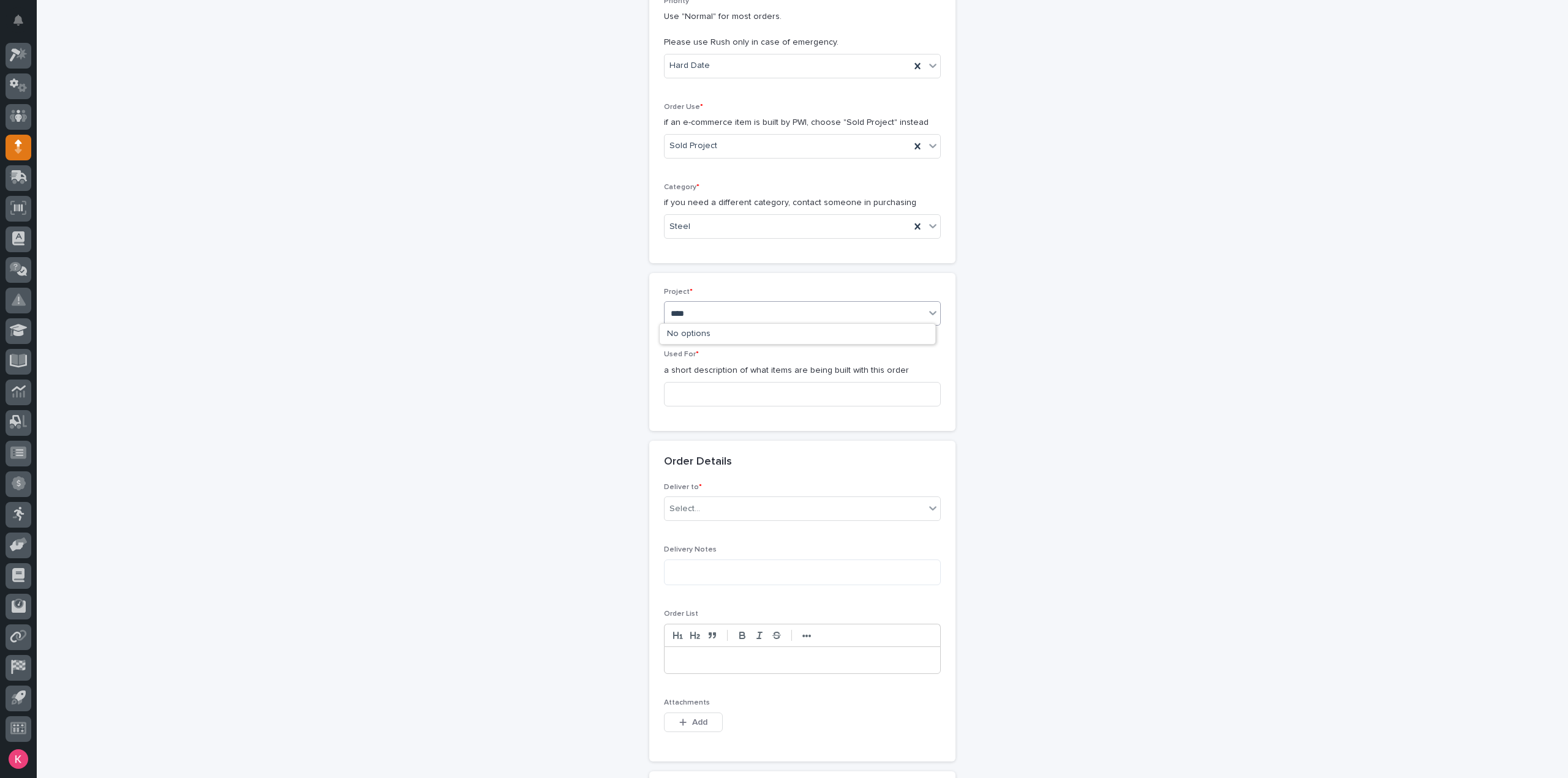
type input "*****"
click at [725, 328] on div "27298 - Stair Zone - Scissor-Tail Construction - Straight Stair" at bounding box center [798, 335] width 276 height 21
click at [719, 382] on input at bounding box center [802, 394] width 277 height 25
type input "Straight Stair"
click at [726, 504] on div "Select..." at bounding box center [795, 509] width 260 height 20
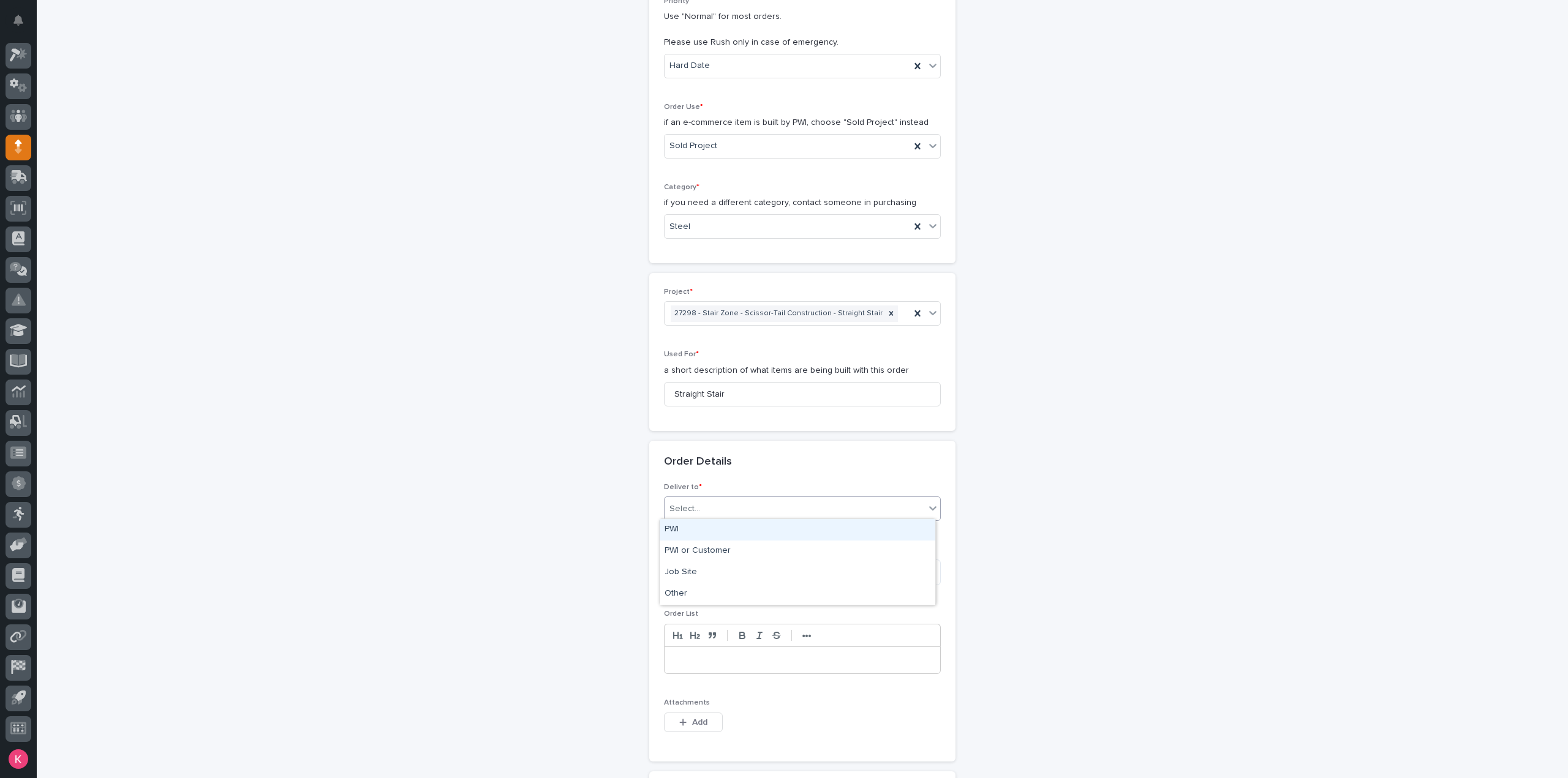
click at [710, 532] on div "PWI" at bounding box center [798, 529] width 276 height 21
click at [712, 566] on textarea at bounding box center [802, 572] width 277 height 26
drag, startPoint x: 683, startPoint y: 718, endPoint x: 687, endPoint y: 723, distance: 6.4
click at [683, 718] on div "button" at bounding box center [685, 723] width 12 height 9
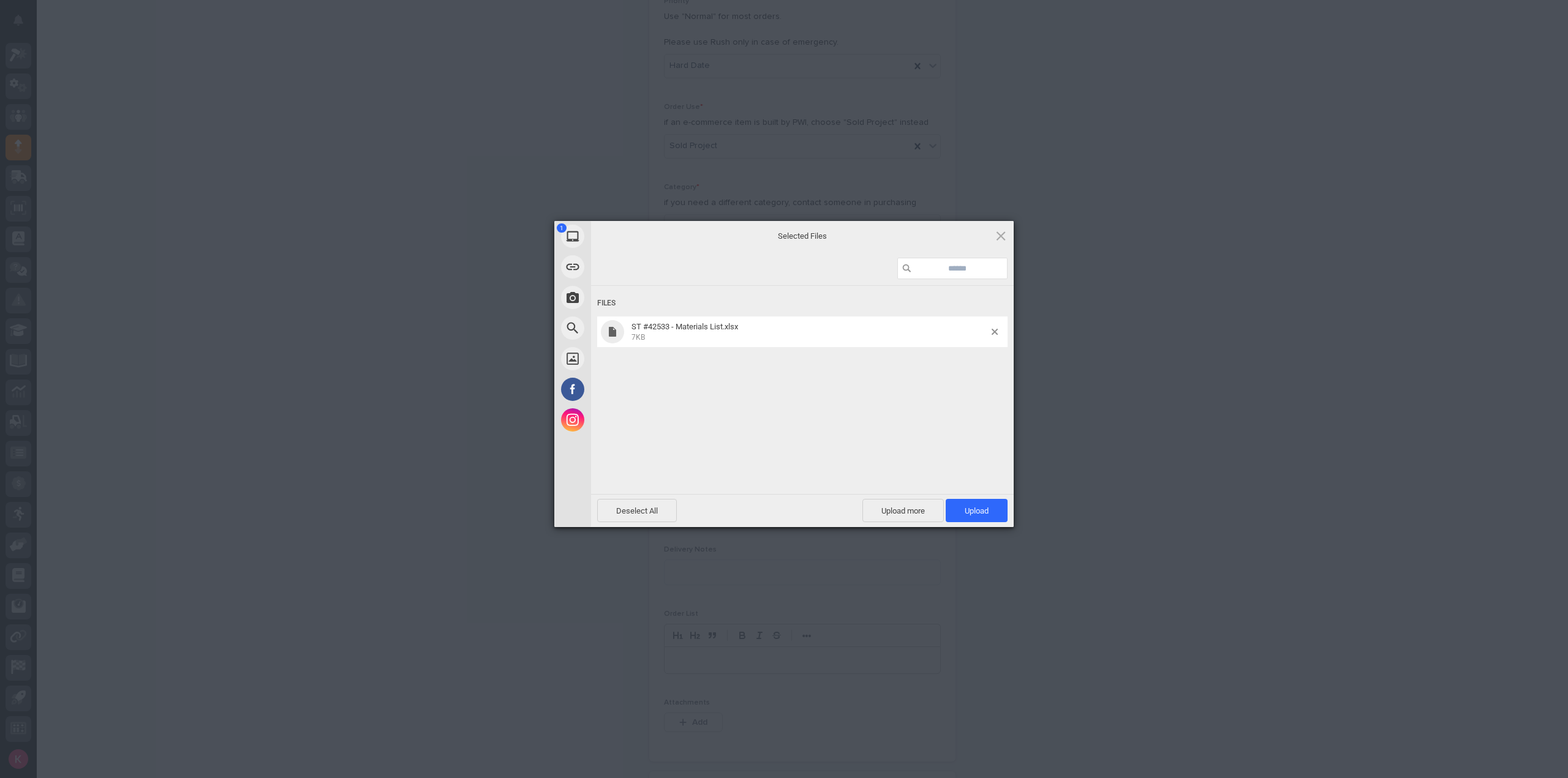
drag, startPoint x: 1002, startPoint y: 507, endPoint x: 1011, endPoint y: 527, distance: 21.9
click at [1002, 507] on span "Upload 1" at bounding box center [976, 510] width 62 height 23
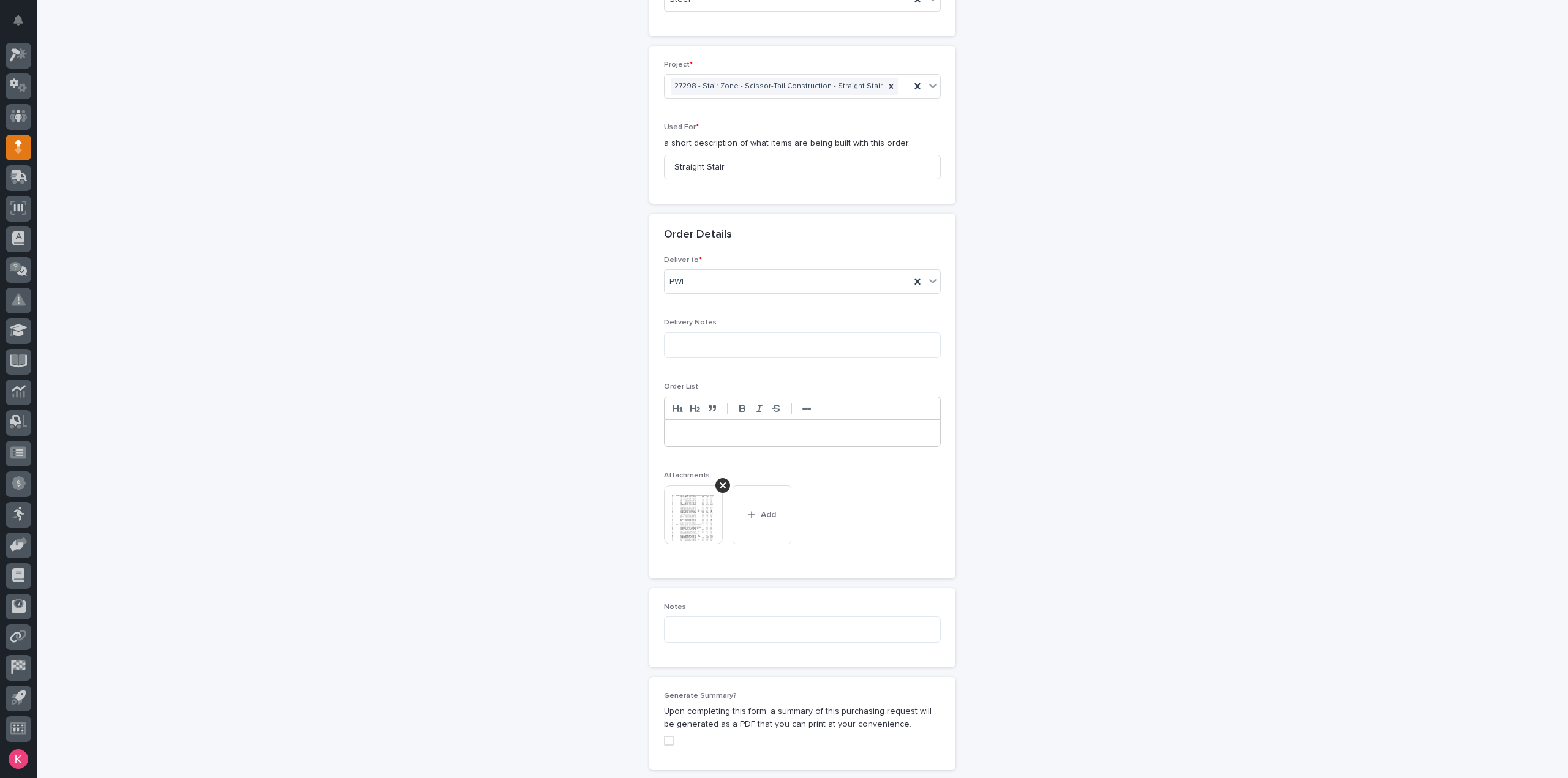
scroll to position [818, 0]
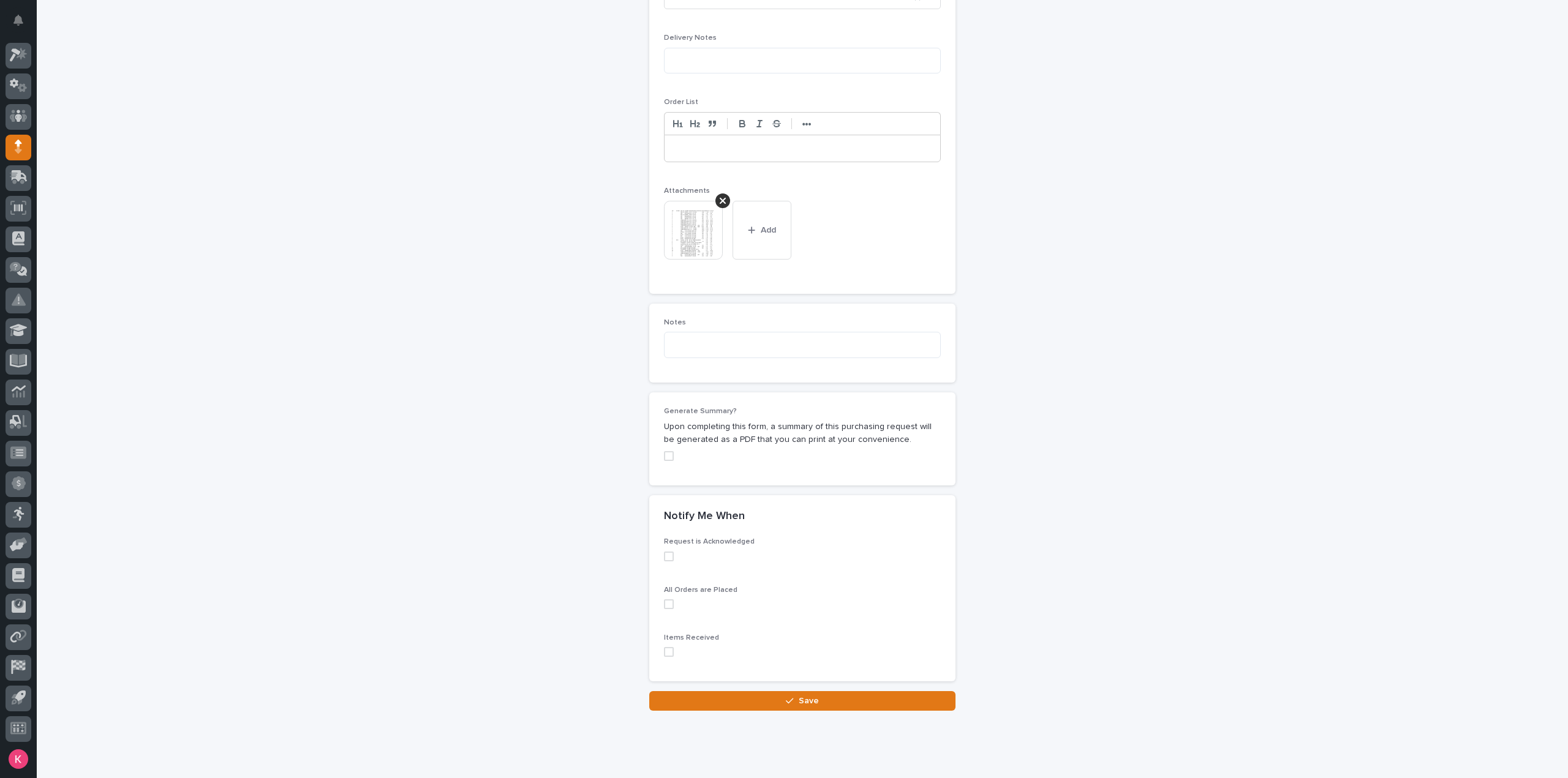
click at [828, 692] on button "Save" at bounding box center [803, 701] width 306 height 20
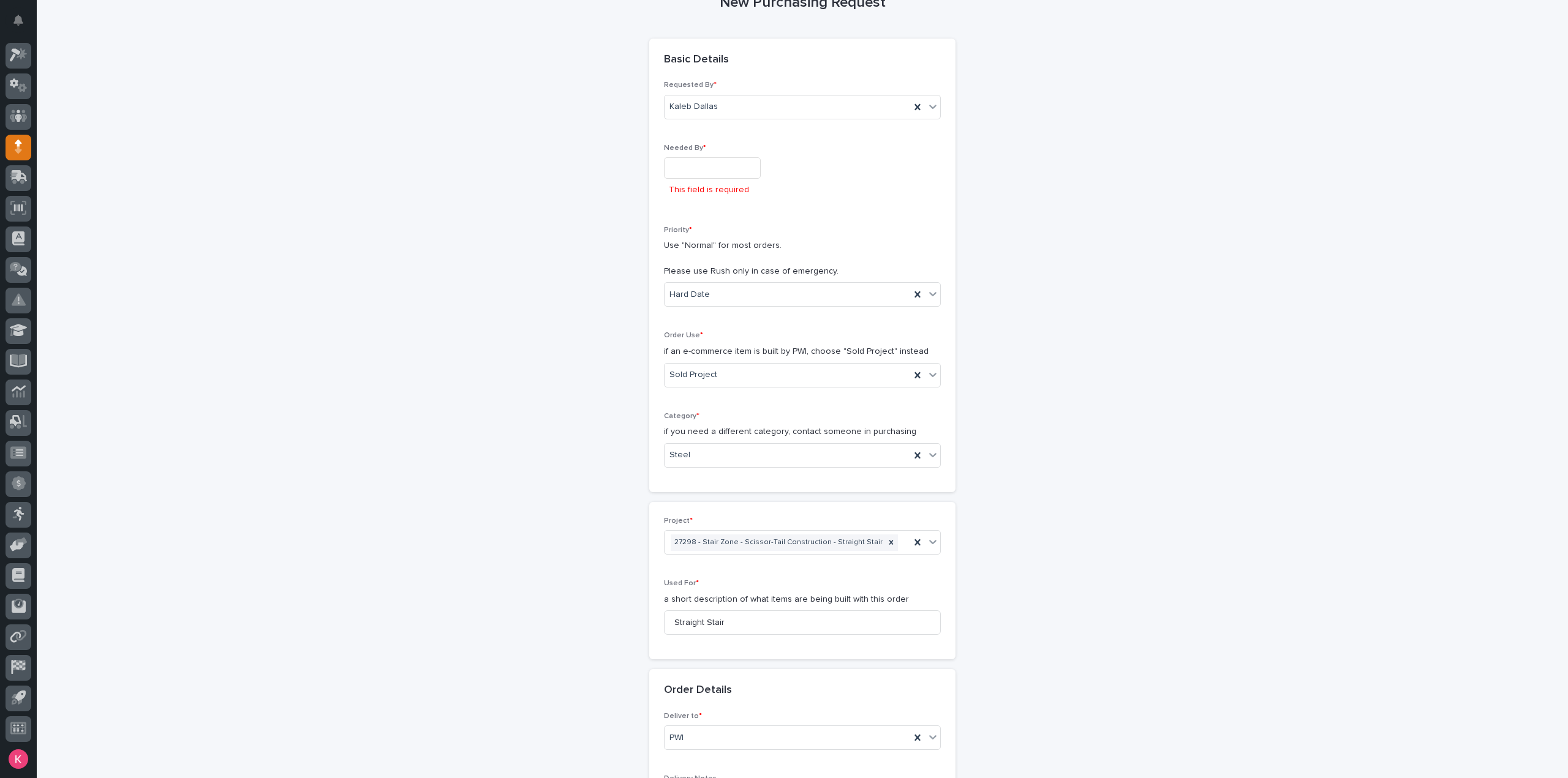
scroll to position [0, 0]
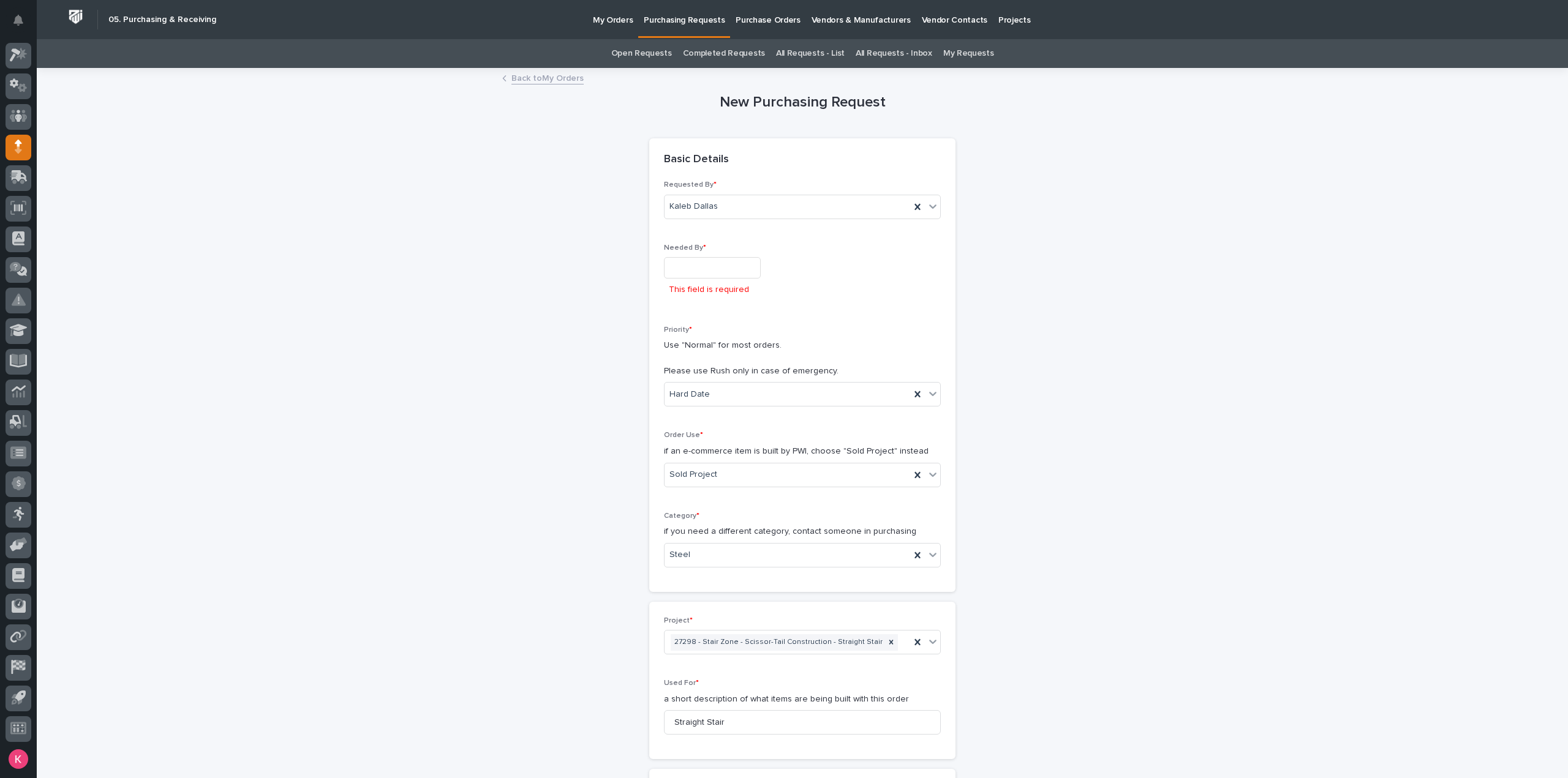
click at [712, 280] on div "This field is required" at bounding box center [802, 279] width 277 height 44
click at [721, 269] on input "text" at bounding box center [712, 267] width 97 height 21
drag, startPoint x: 739, startPoint y: 146, endPoint x: 760, endPoint y: 289, distance: 144.5
click at [740, 146] on div "10" at bounding box center [743, 146] width 16 height 16
type input "**********"
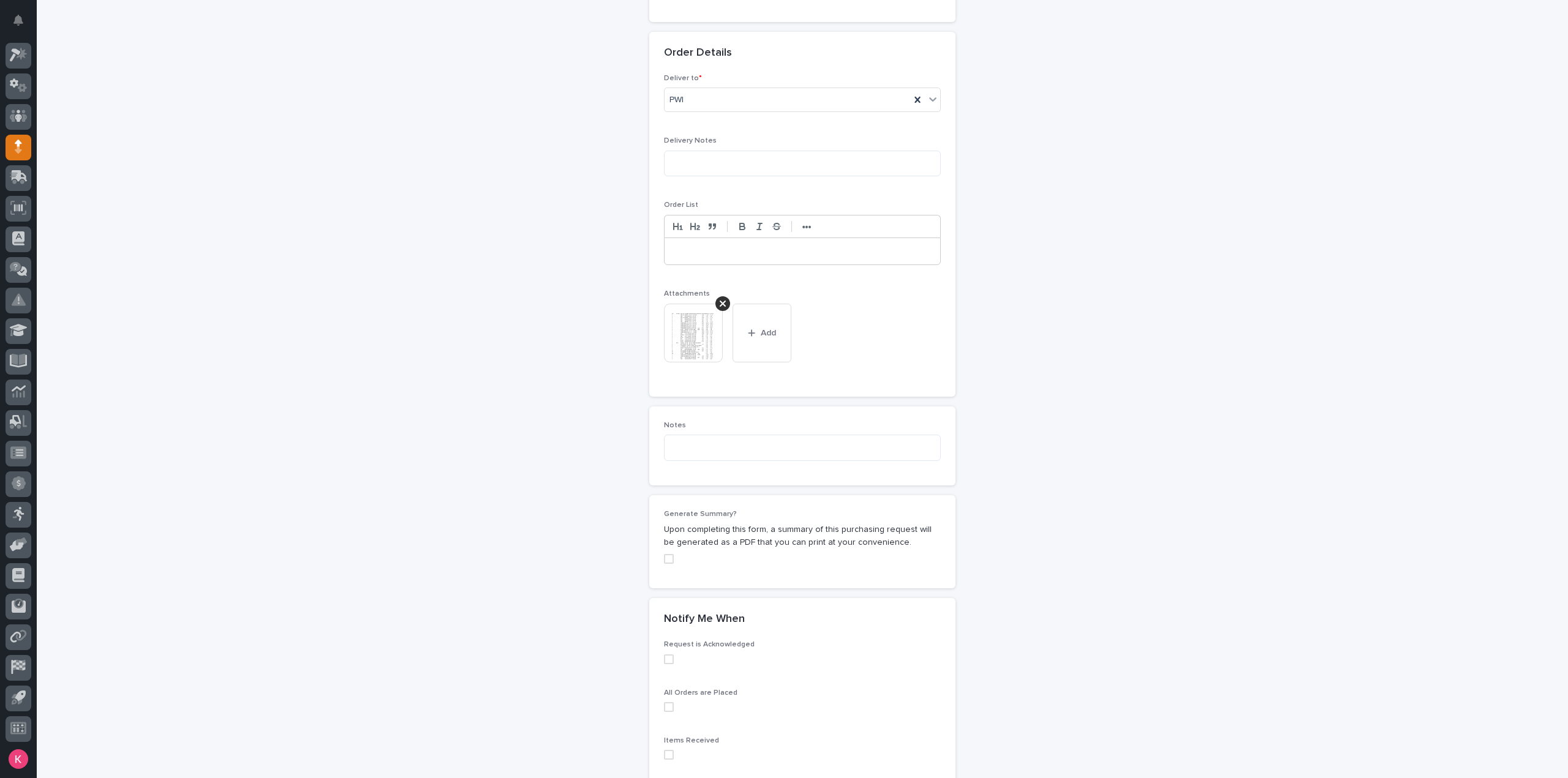
scroll to position [787, 0]
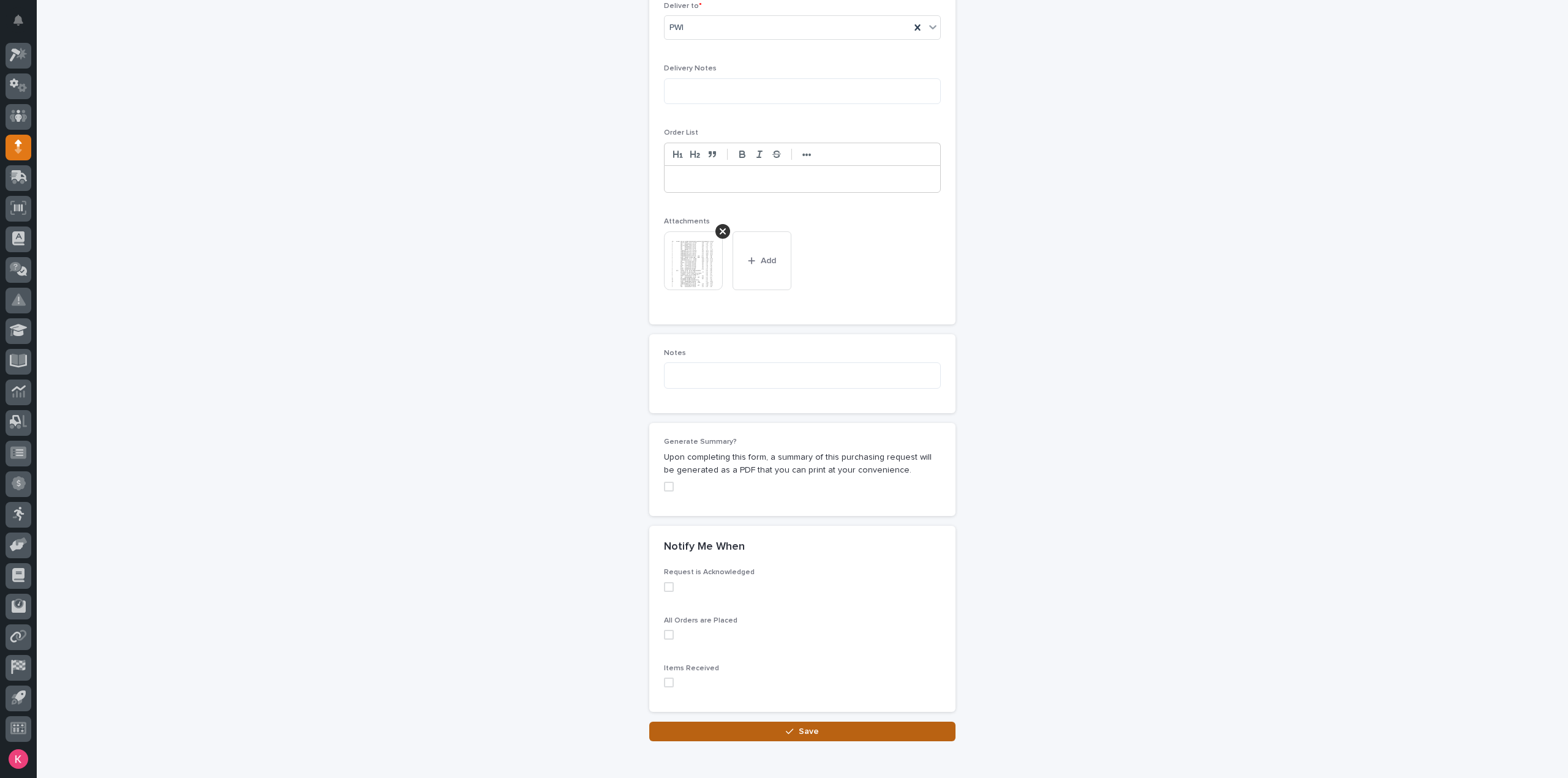
click at [754, 724] on button "Save" at bounding box center [803, 731] width 306 height 20
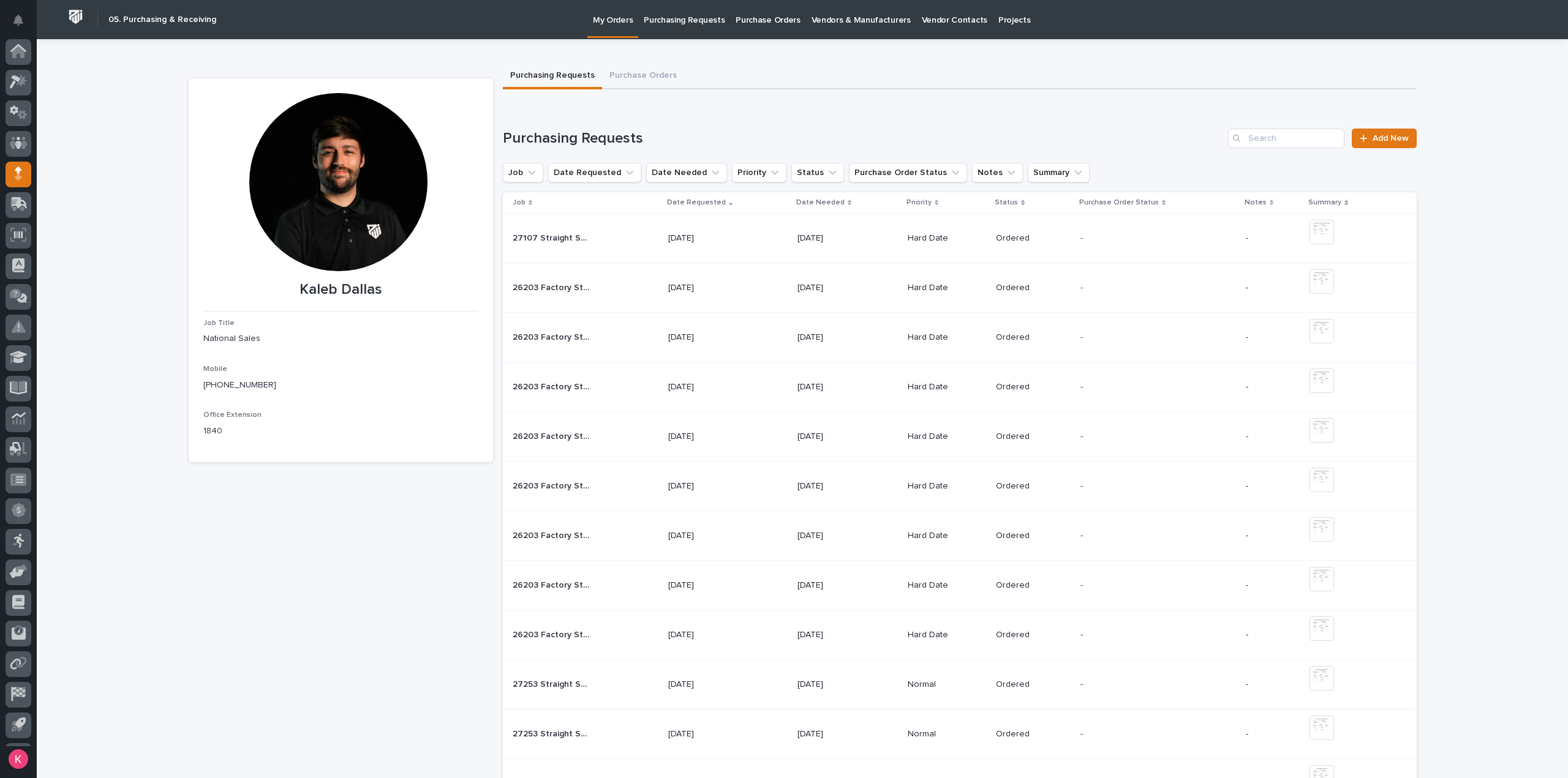
scroll to position [27, 0]
